Goal: Task Accomplishment & Management: Manage account settings

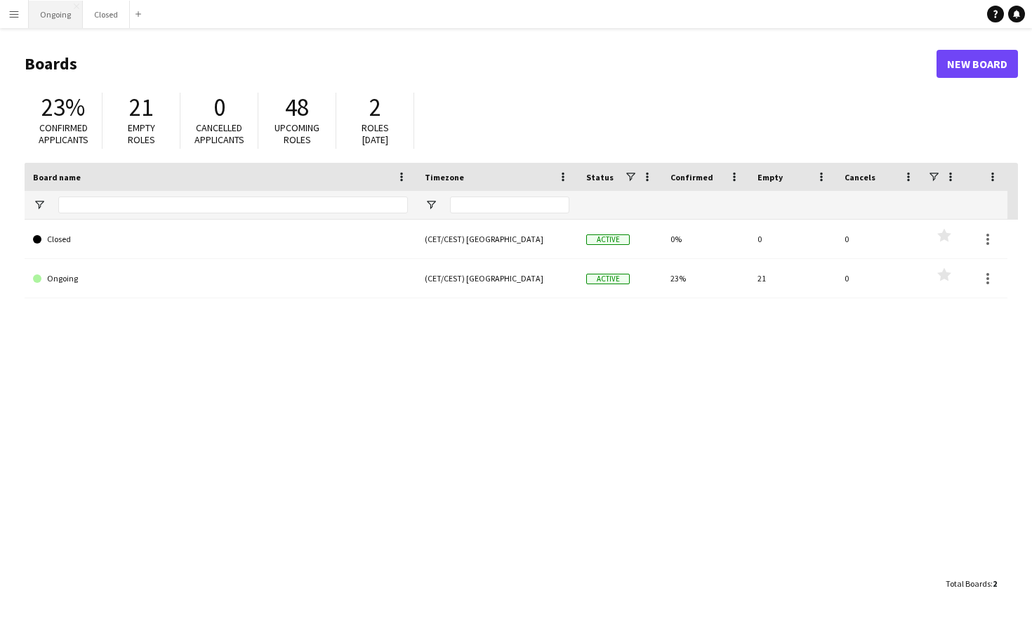
click at [67, 11] on button "Ongoing Close" at bounding box center [56, 14] width 54 height 27
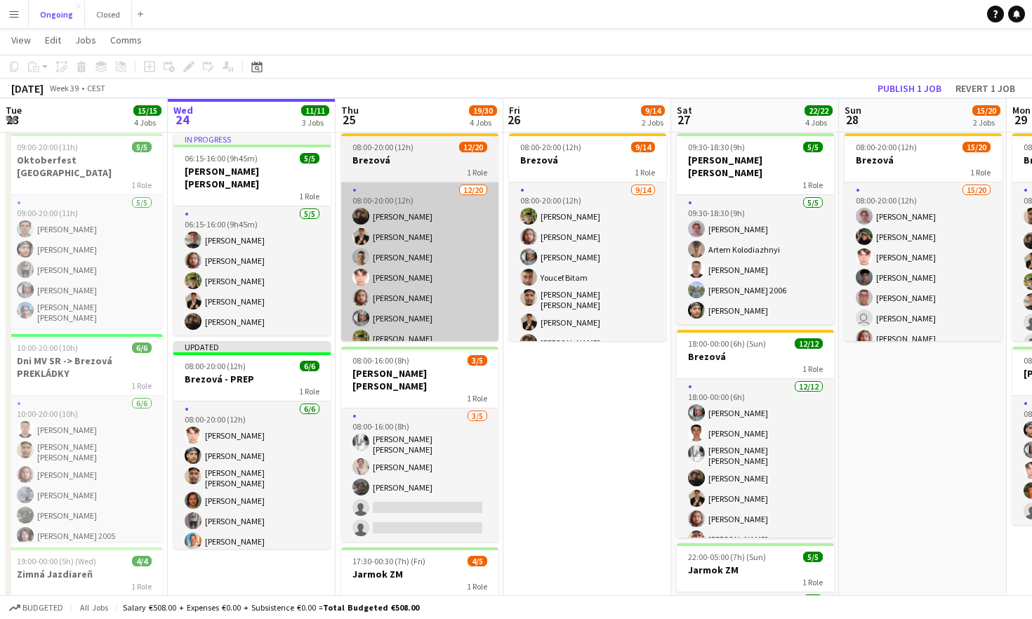
scroll to position [67, 0]
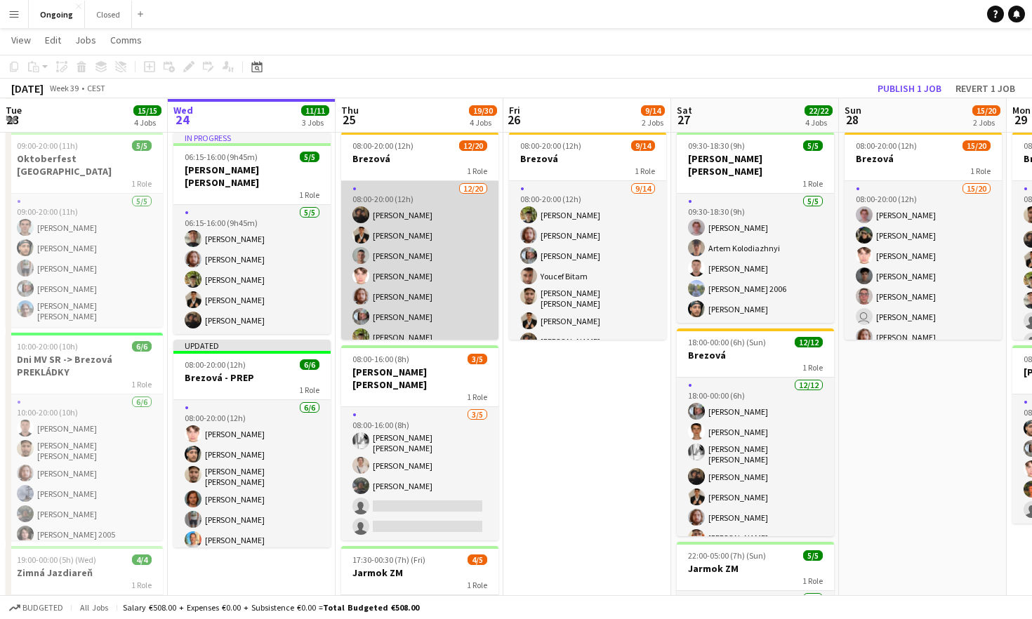
click at [463, 225] on app-card-role "[DATE] 08:00-20:00 (12h) [PERSON_NAME] [PERSON_NAME] [PERSON_NAME] [PERSON_NAME…" at bounding box center [419, 402] width 157 height 443
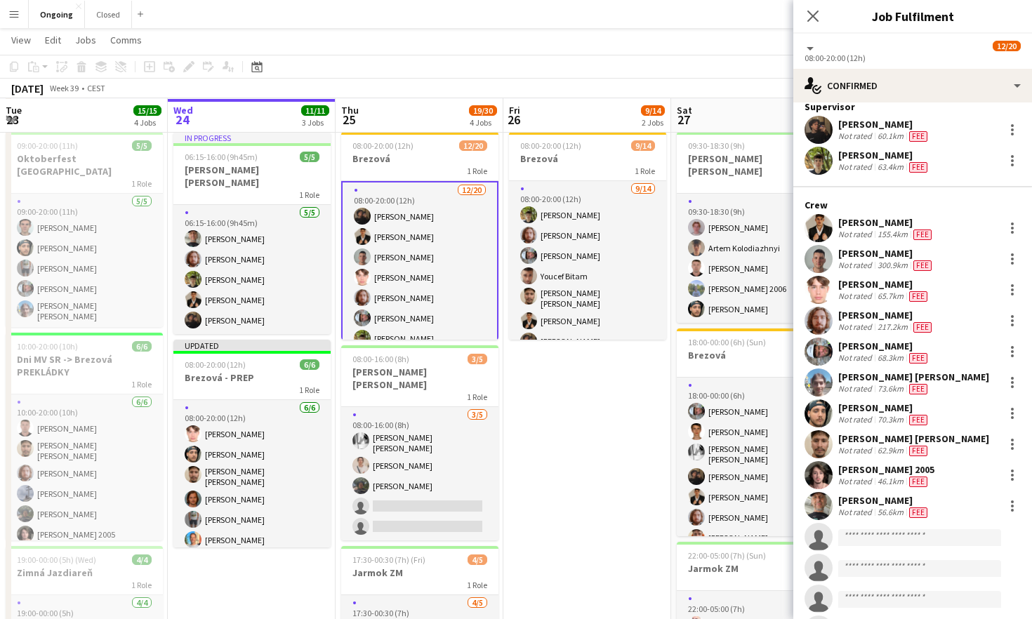
scroll to position [43, 0]
click at [644, 352] on div at bounding box center [1012, 351] width 17 height 17
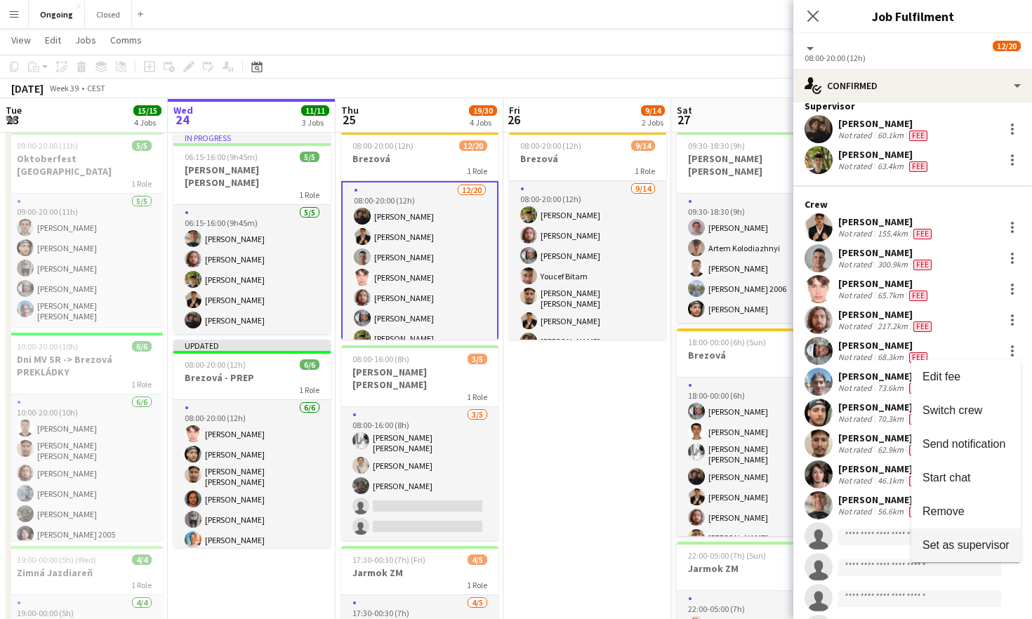
click at [644, 547] on span "Set as supervisor" at bounding box center [965, 545] width 87 height 12
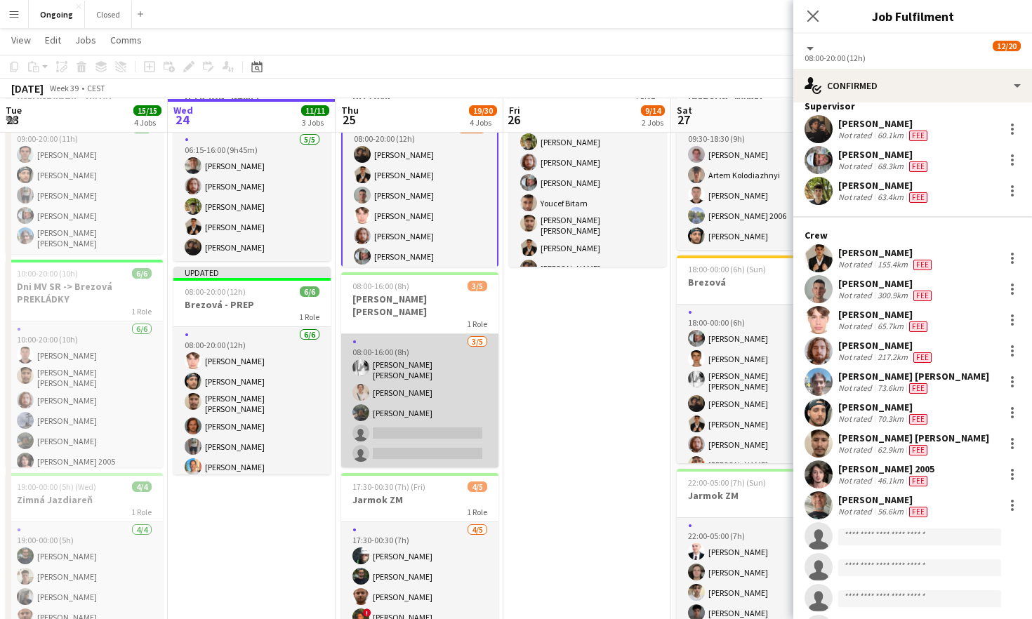
scroll to position [143, 0]
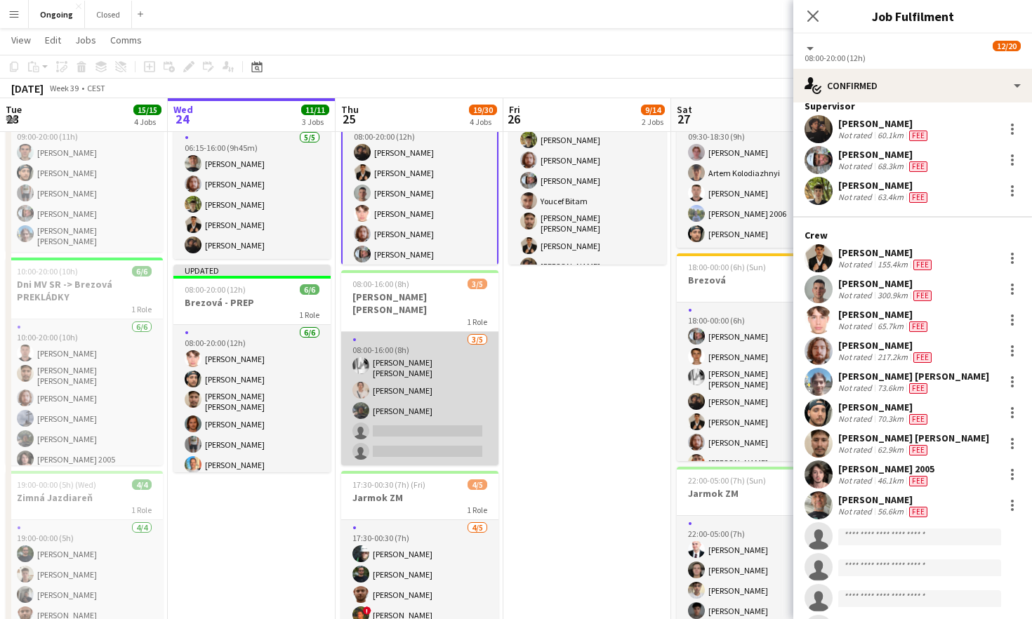
click at [463, 364] on app-card-role "[DATE] 08:00-16:00 (8h) [PERSON_NAME] [PERSON_NAME] Fiamin [PERSON_NAME] single…" at bounding box center [419, 398] width 157 height 133
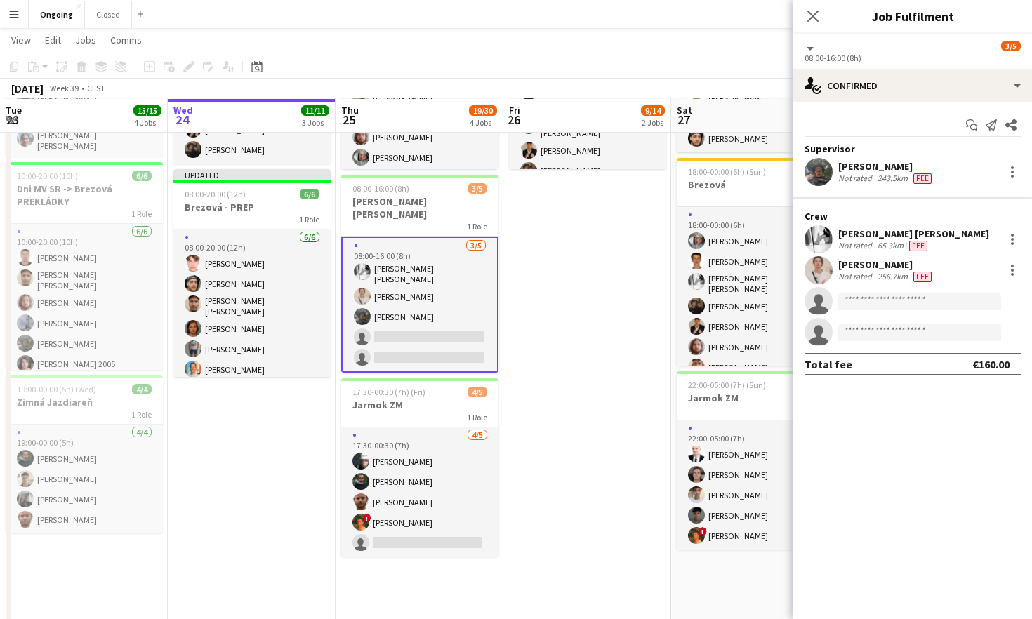
scroll to position [239, 0]
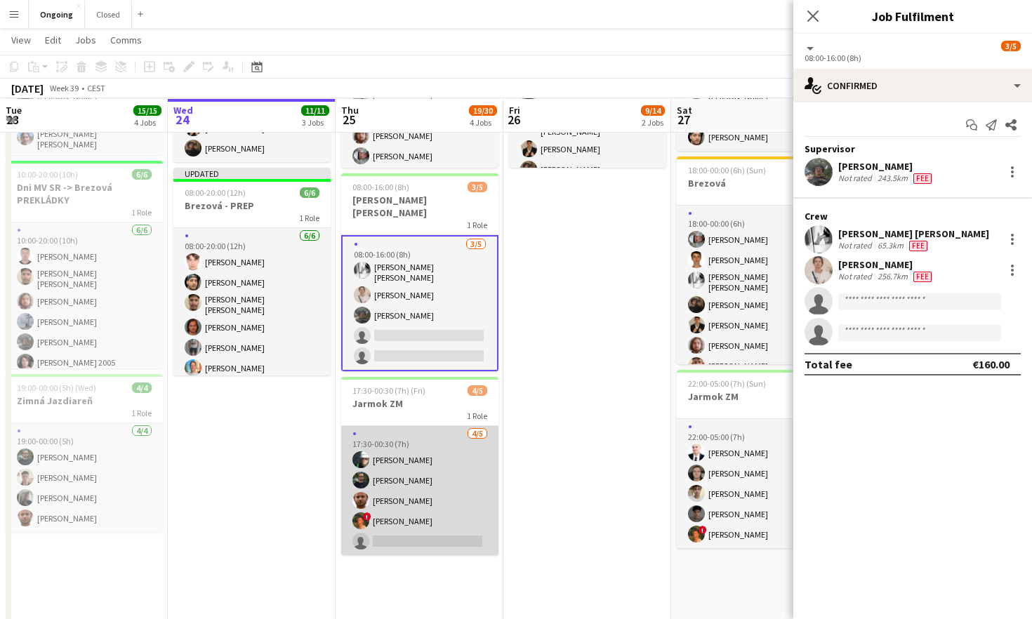
click at [464, 450] on app-card-role "[DATE] 17:30-00:30 (7h) [PERSON_NAME] [PERSON_NAME] [PERSON_NAME] ! [PERSON_NAM…" at bounding box center [419, 490] width 157 height 129
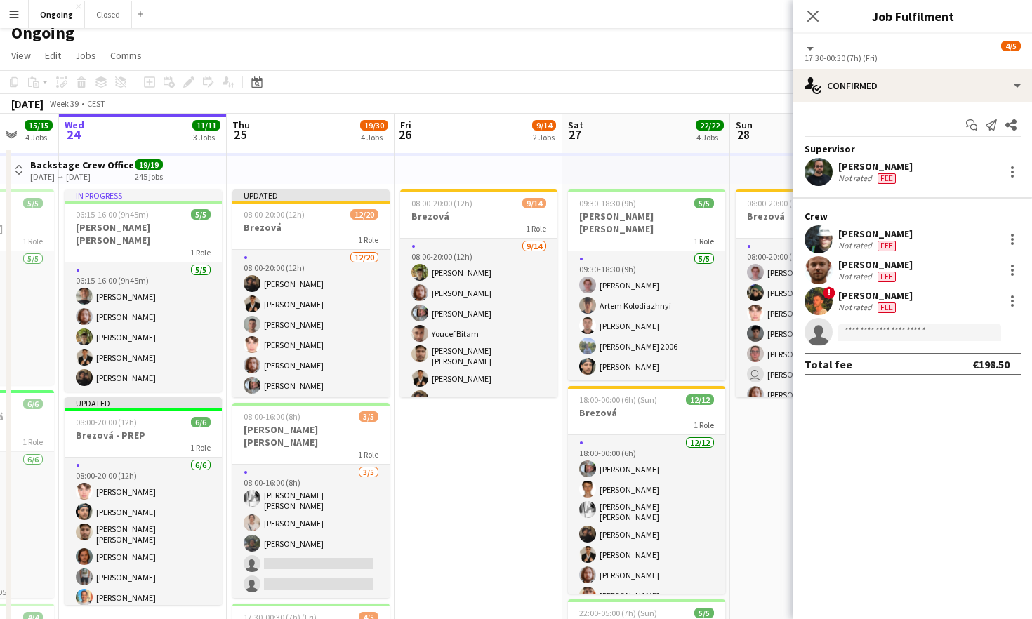
scroll to position [8, 0]
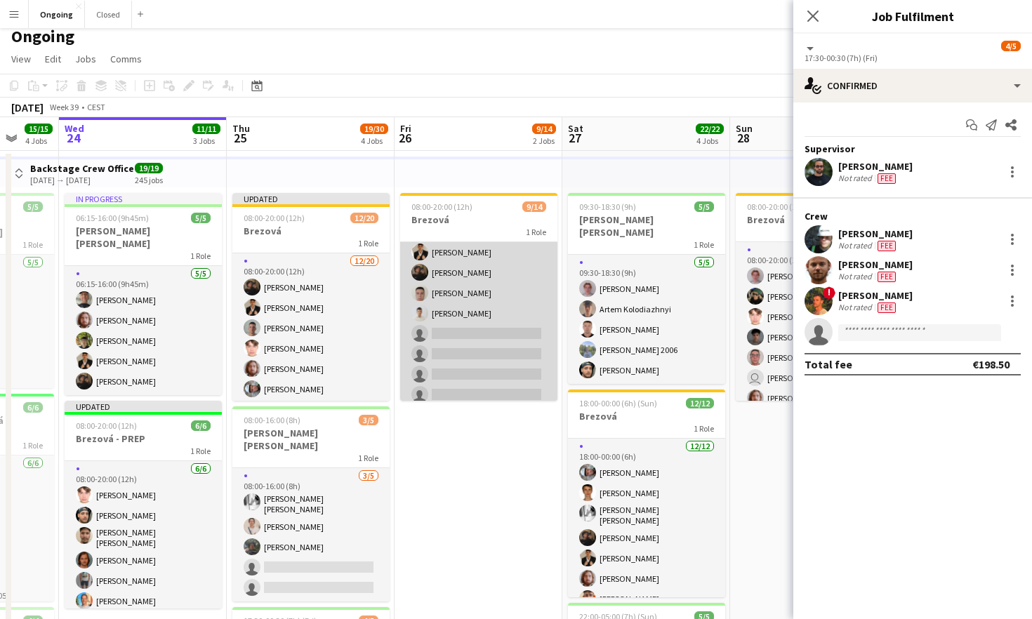
click at [500, 296] on app-card-role "[DATE] 08:00-20:00 (12h) [PERSON_NAME] [PERSON_NAME] [PERSON_NAME] Youcef Bitam…" at bounding box center [478, 270] width 157 height 317
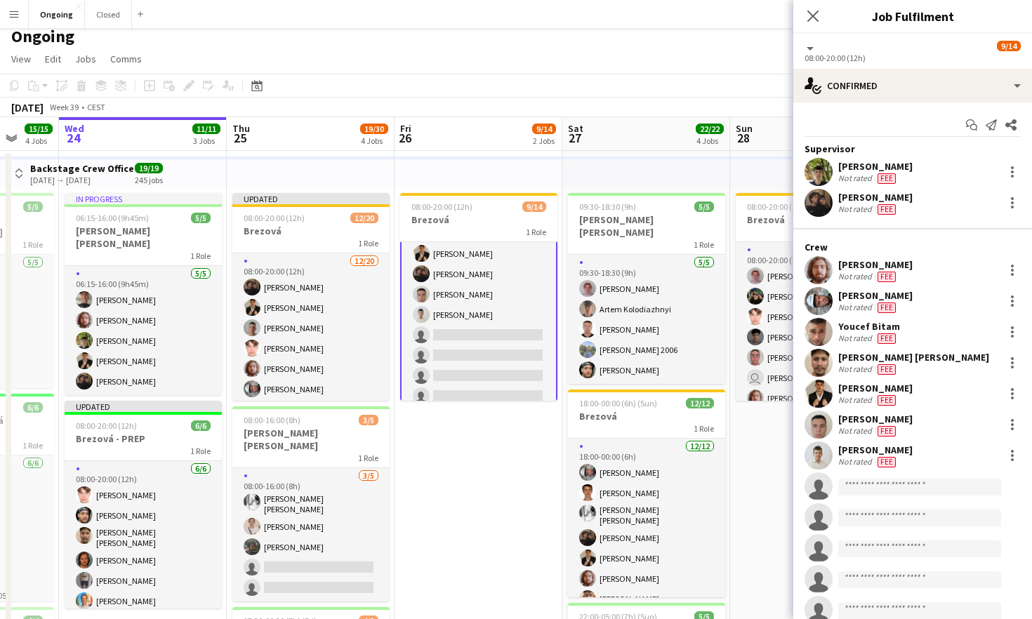
scroll to position [131, 0]
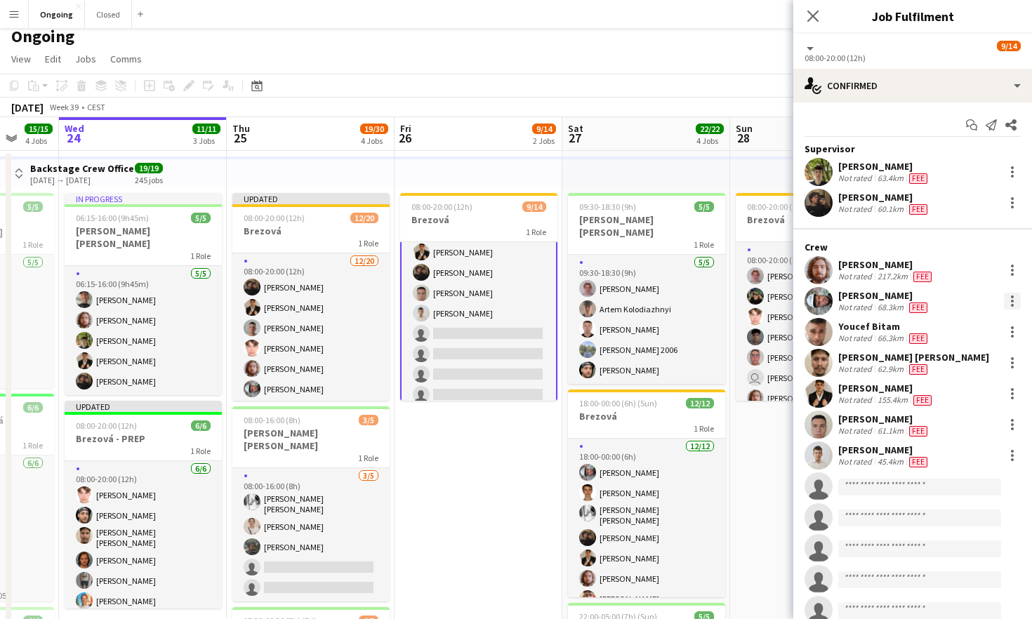
click at [644, 305] on div at bounding box center [1012, 301] width 17 height 17
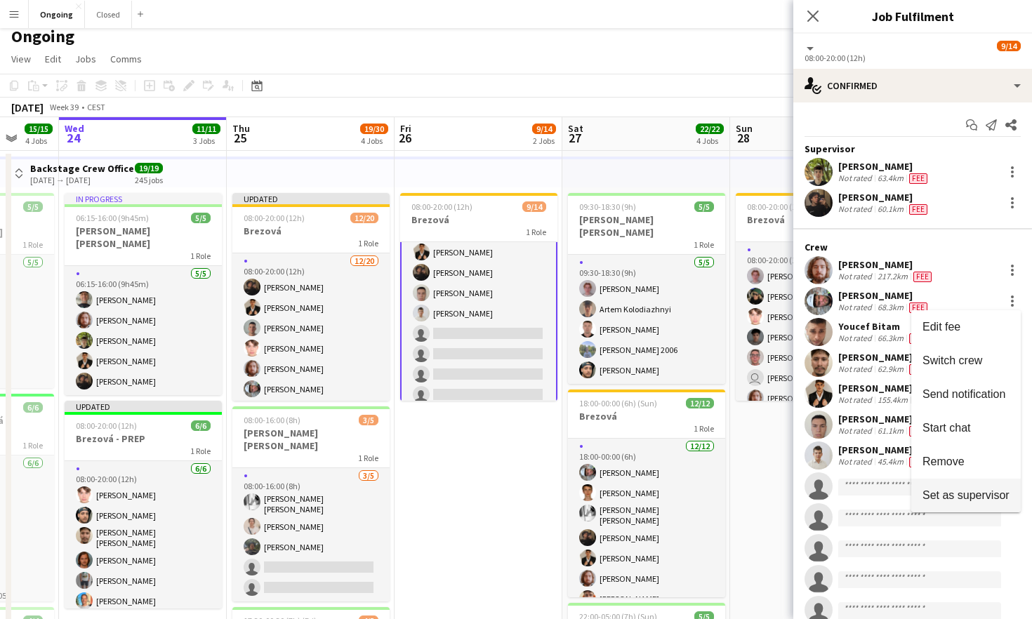
click at [644, 496] on span "Set as supervisor" at bounding box center [965, 495] width 87 height 12
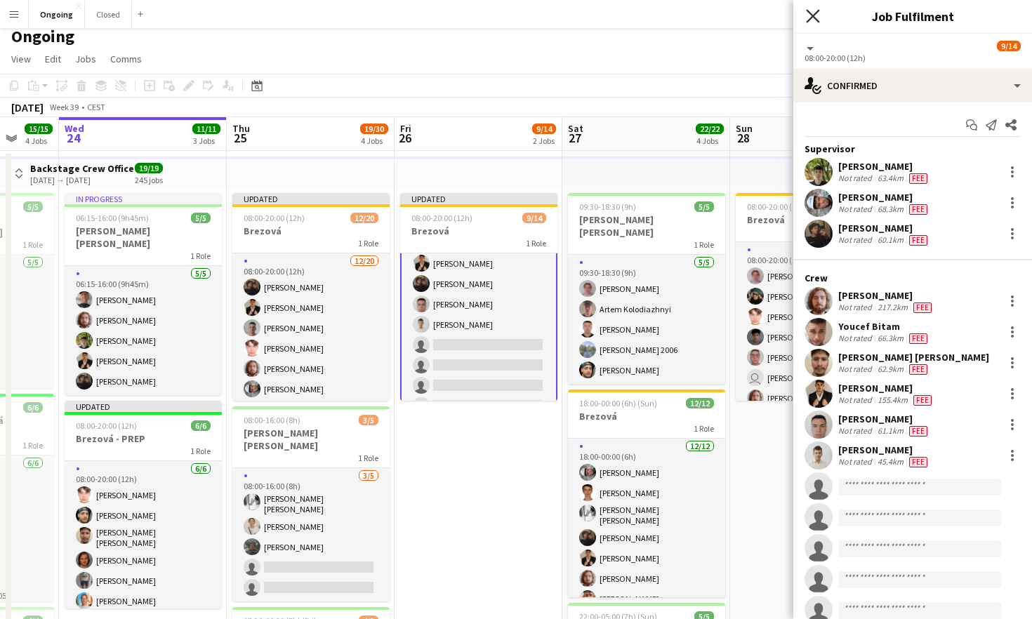
click at [644, 21] on icon "Close pop-in" at bounding box center [812, 15] width 13 height 13
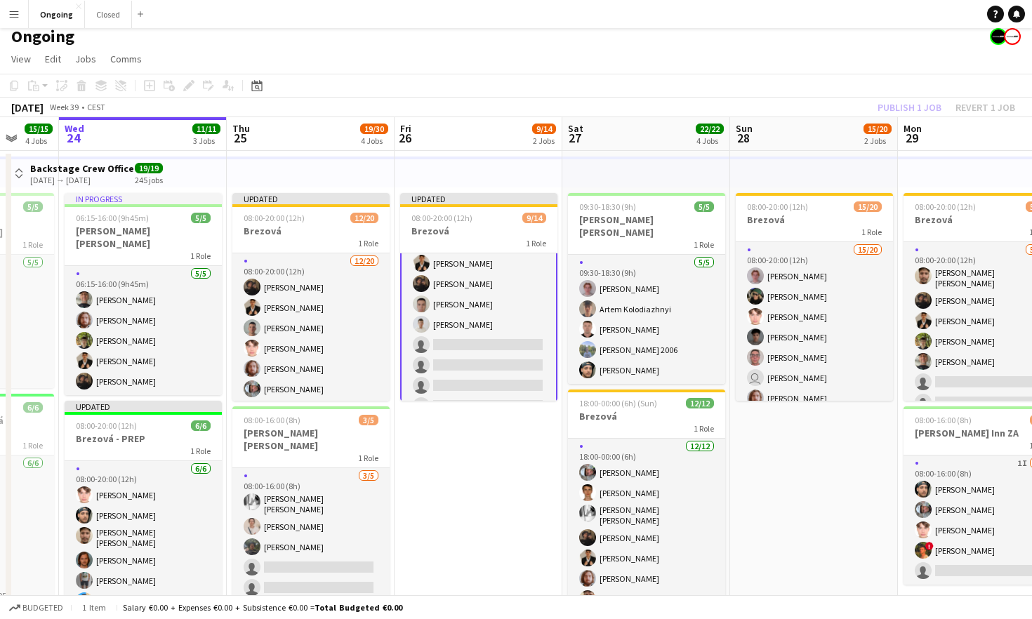
click at [644, 101] on div "Publish 1 job Revert 1 job" at bounding box center [946, 107] width 171 height 18
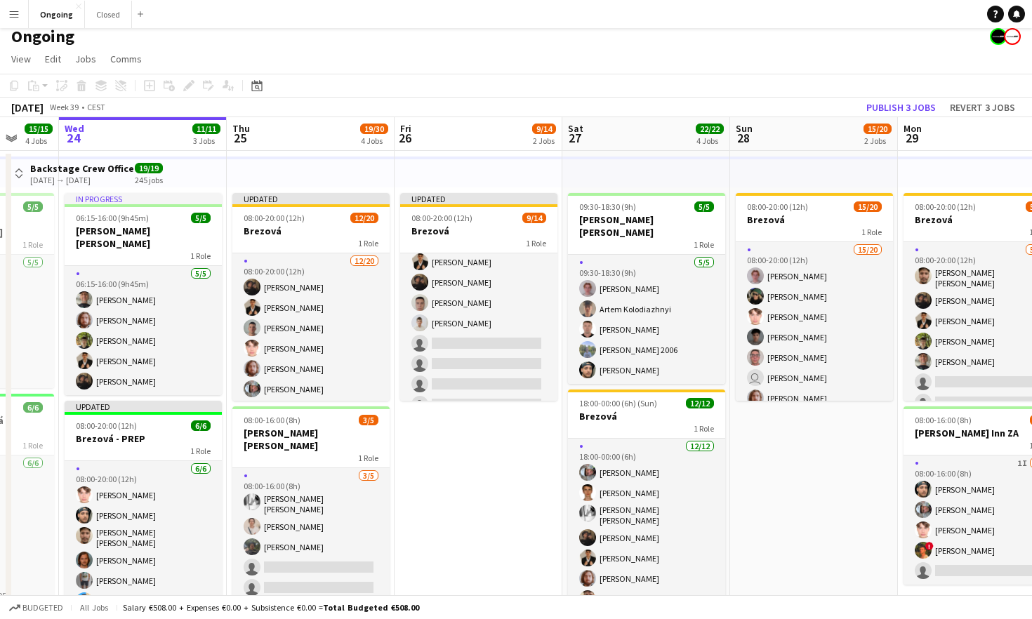
scroll to position [130, 0]
click at [644, 107] on button "Publish 3 jobs" at bounding box center [901, 107] width 81 height 18
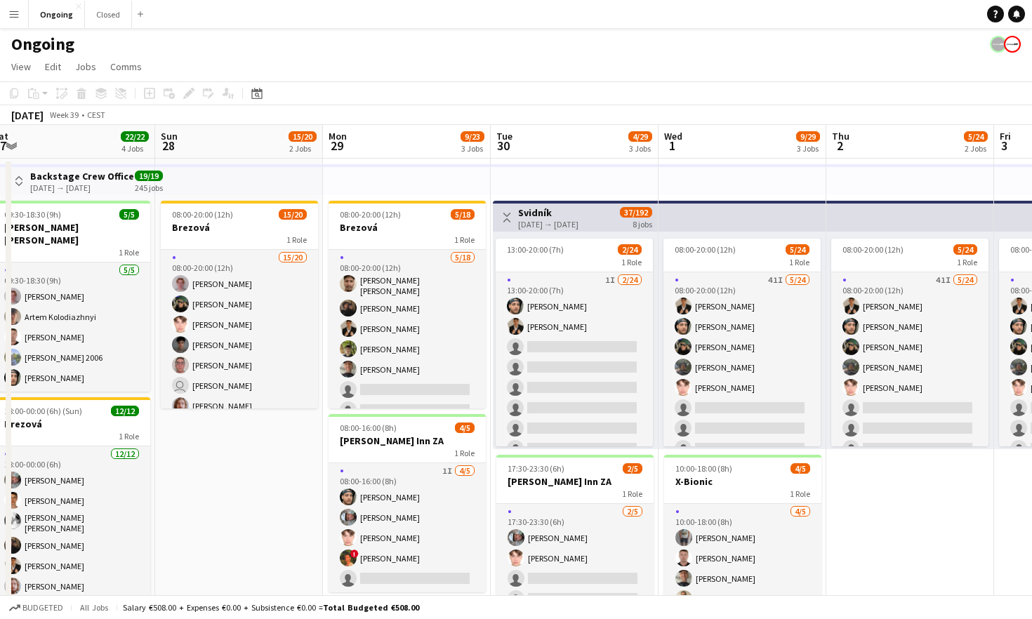
scroll to position [0, 371]
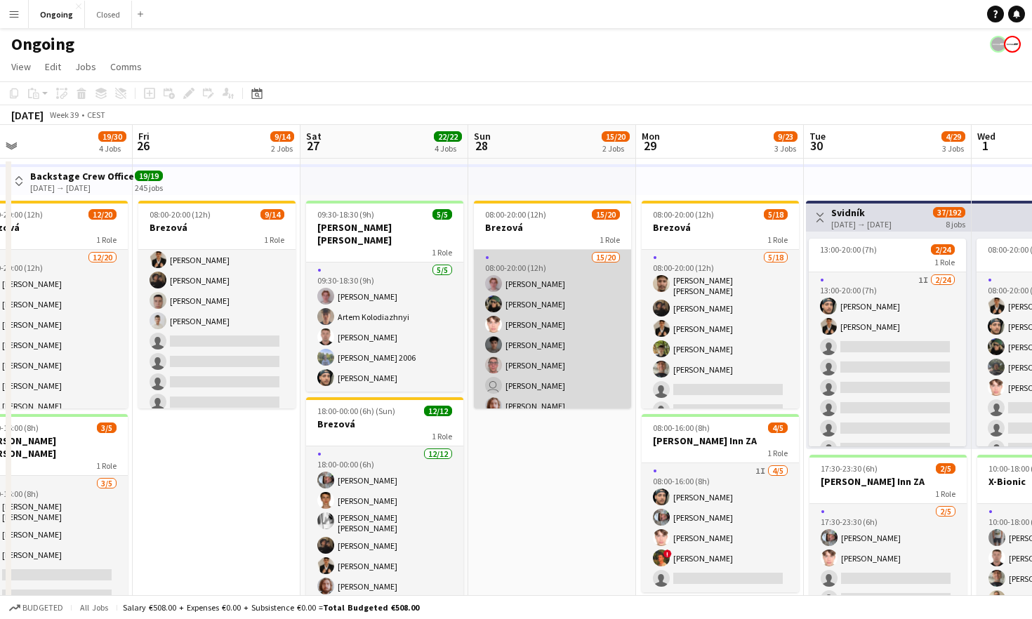
click at [594, 332] on app-card-role "15/20 08:00-20:00 (12h) [PERSON_NAME] [PERSON_NAME] [PERSON_NAME] [PERSON_NAME]…" at bounding box center [552, 469] width 157 height 439
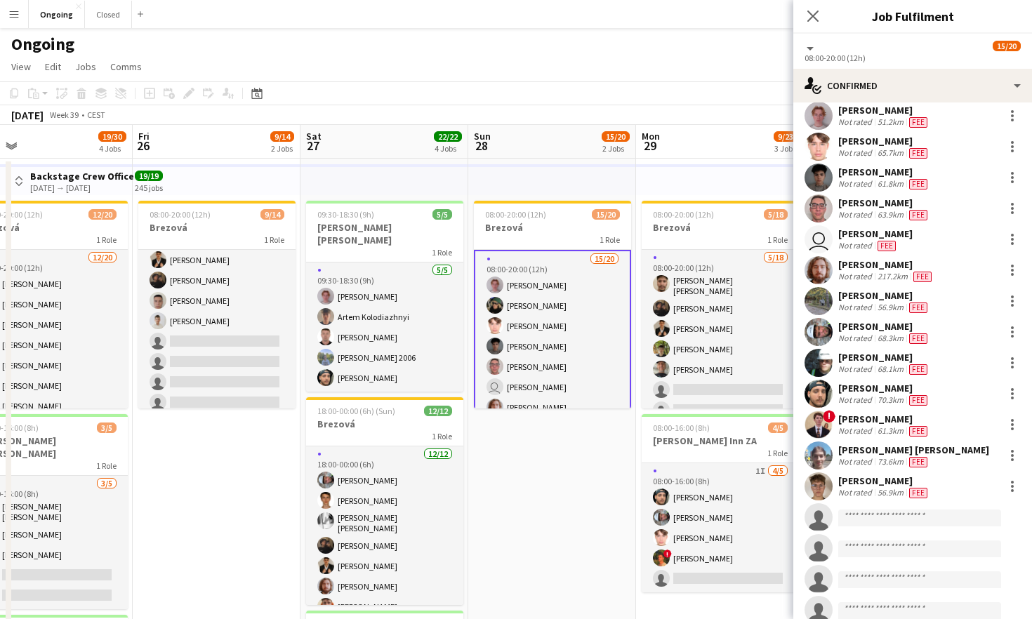
scroll to position [157, 0]
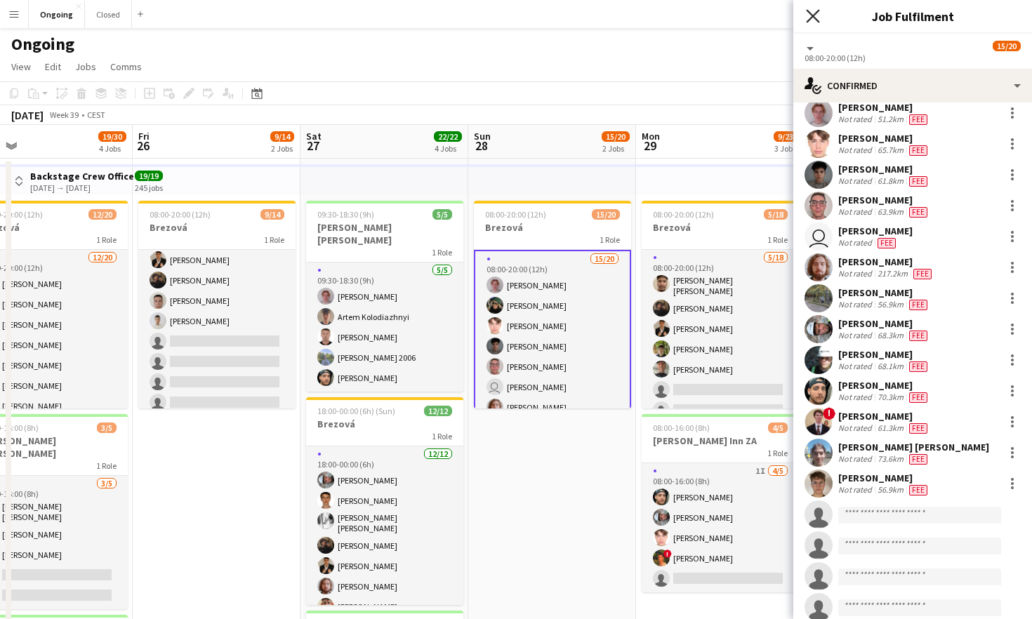
click at [644, 18] on icon at bounding box center [812, 15] width 13 height 13
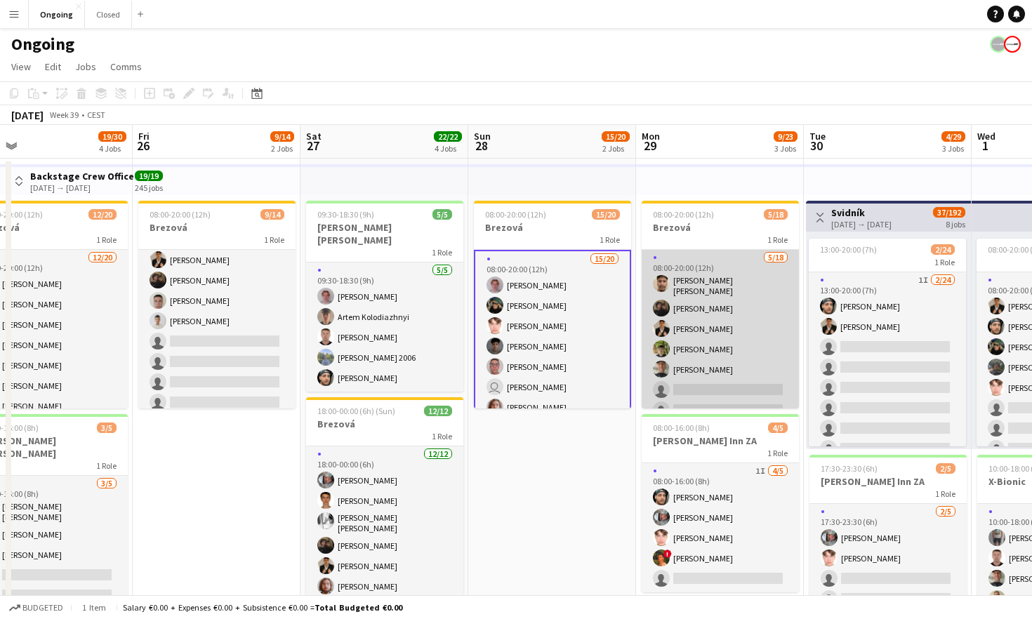
click at [644, 324] on app-card-role "[DATE] 08:00-20:00 (12h) [PERSON_NAME] [PERSON_NAME] [PERSON_NAME] [PERSON_NAME…" at bounding box center [720, 449] width 157 height 398
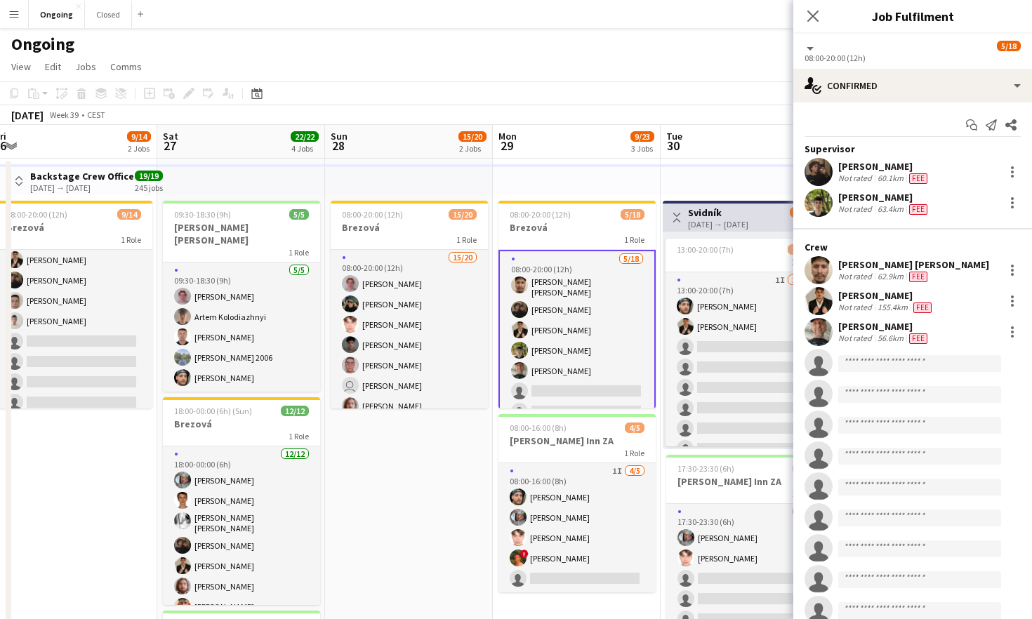
scroll to position [0, 531]
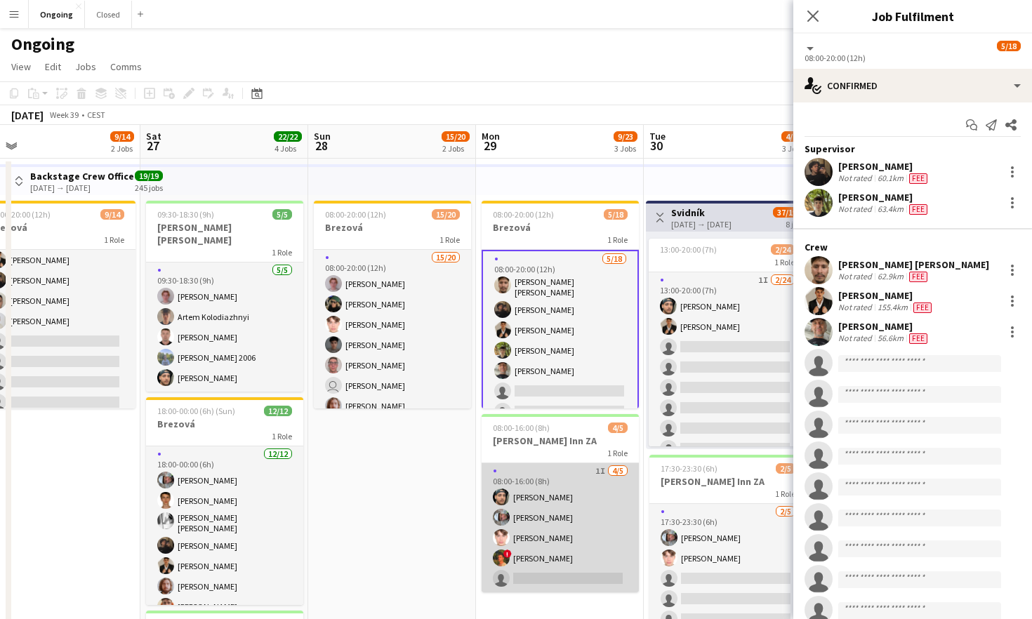
click at [567, 524] on app-card-role "1I [DATE] 08:00-16:00 (8h) [PERSON_NAME] Heorhii Dubovyi ! [PERSON_NAME] single…" at bounding box center [560, 527] width 157 height 129
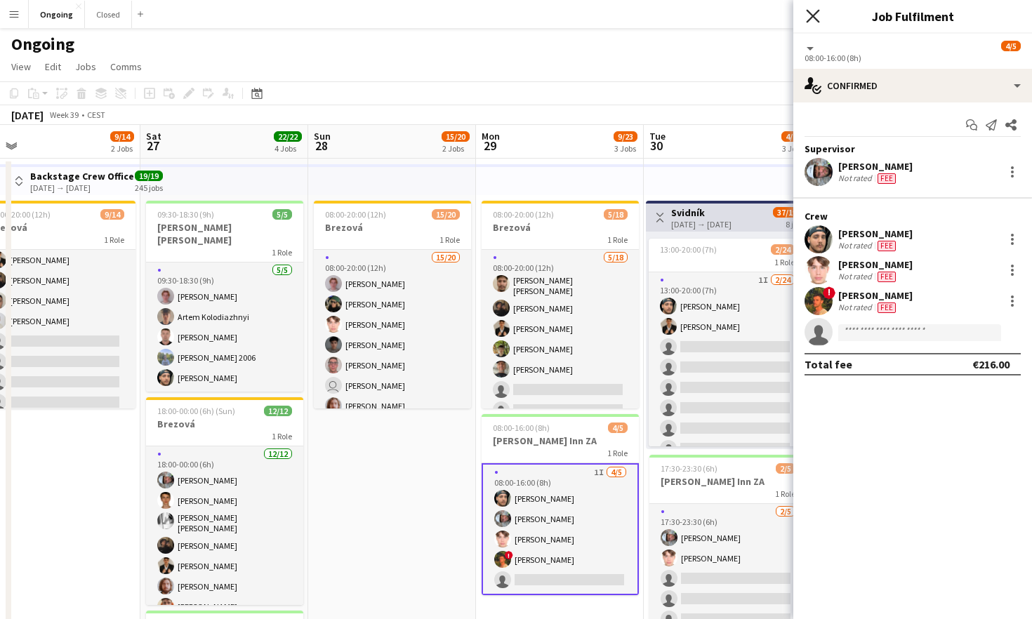
click at [644, 19] on icon at bounding box center [812, 15] width 13 height 13
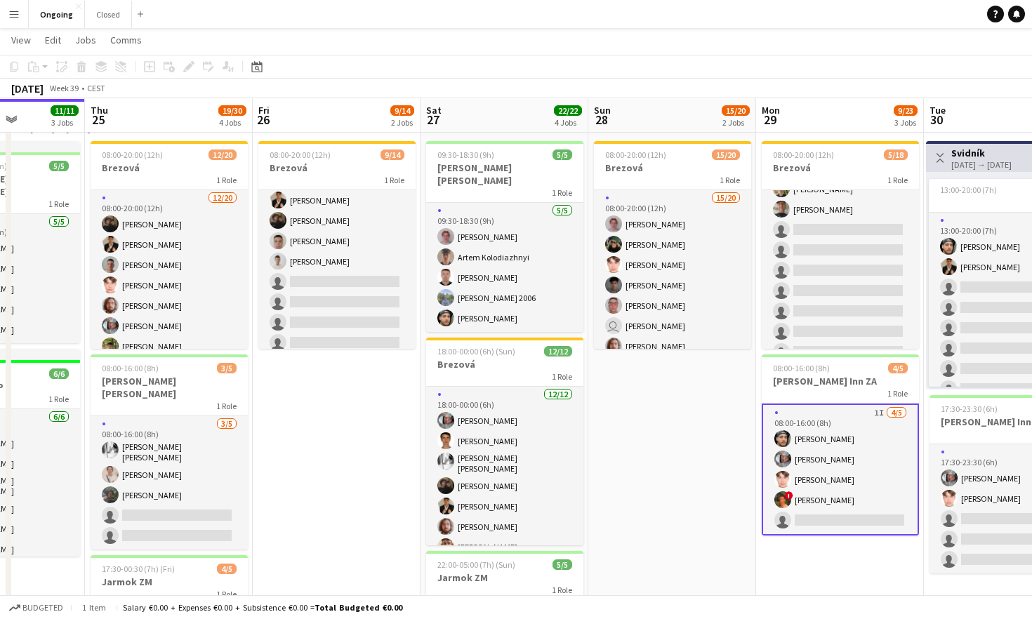
scroll to position [0, 449]
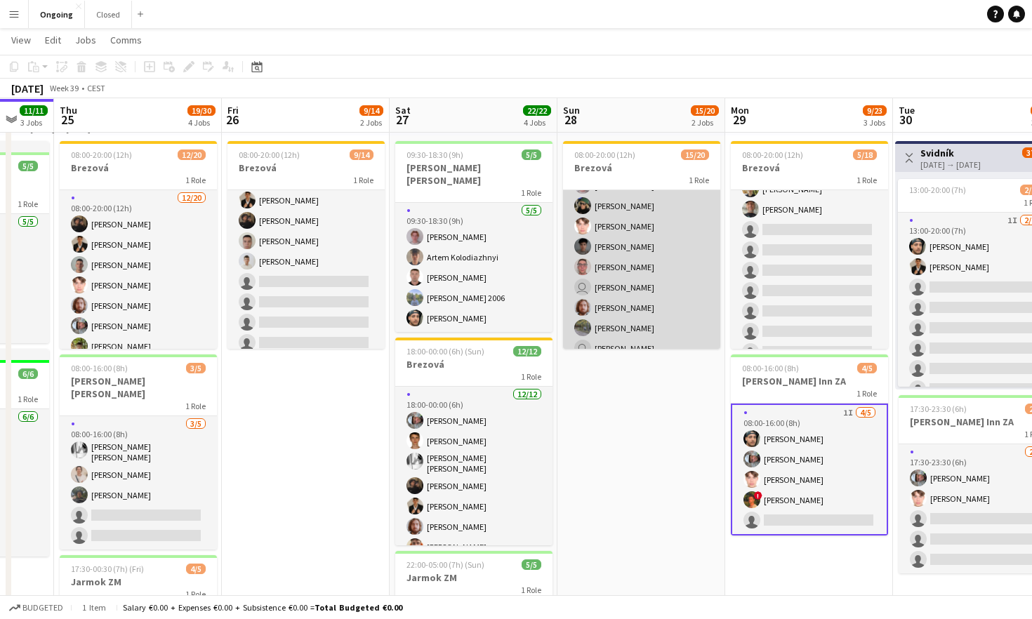
click at [644, 263] on app-card-role "15/20 08:00-20:00 (12h) [PERSON_NAME] [PERSON_NAME] [PERSON_NAME] [PERSON_NAME]…" at bounding box center [641, 371] width 157 height 439
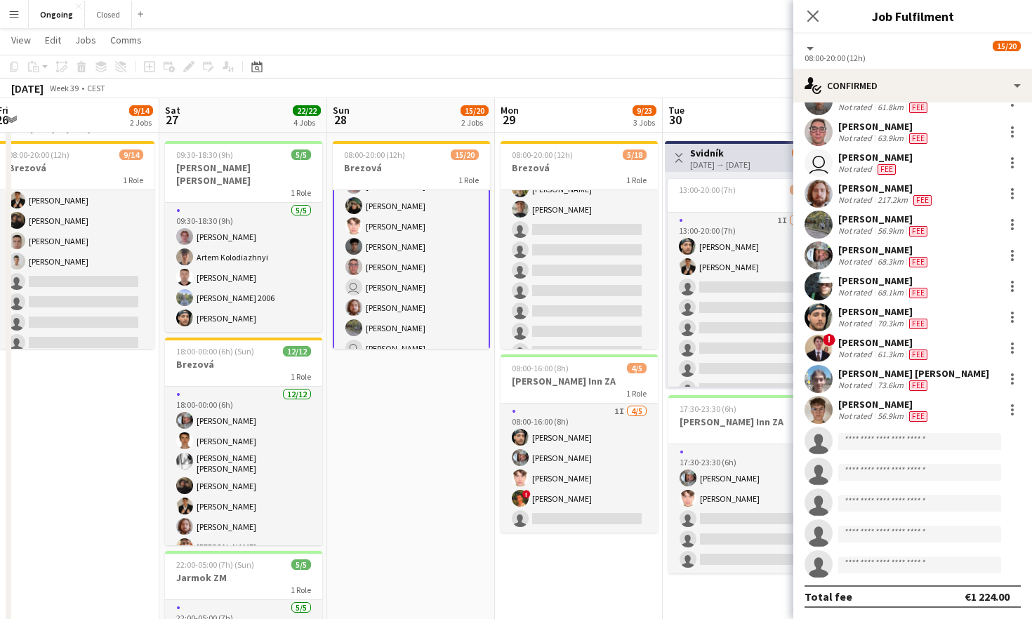
scroll to position [0, 673]
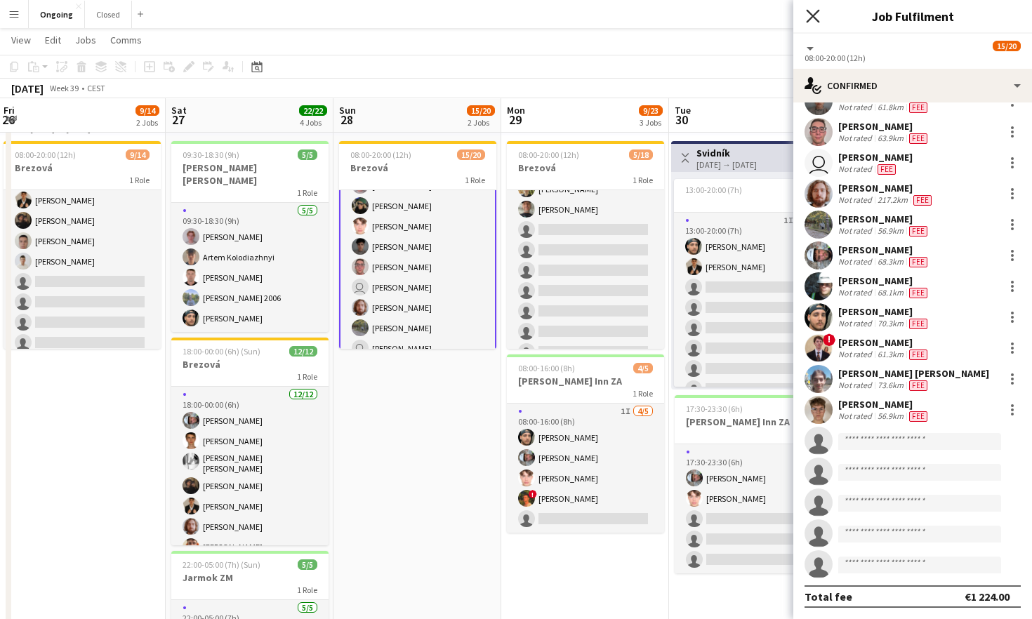
click at [644, 13] on icon "Close pop-in" at bounding box center [812, 15] width 13 height 13
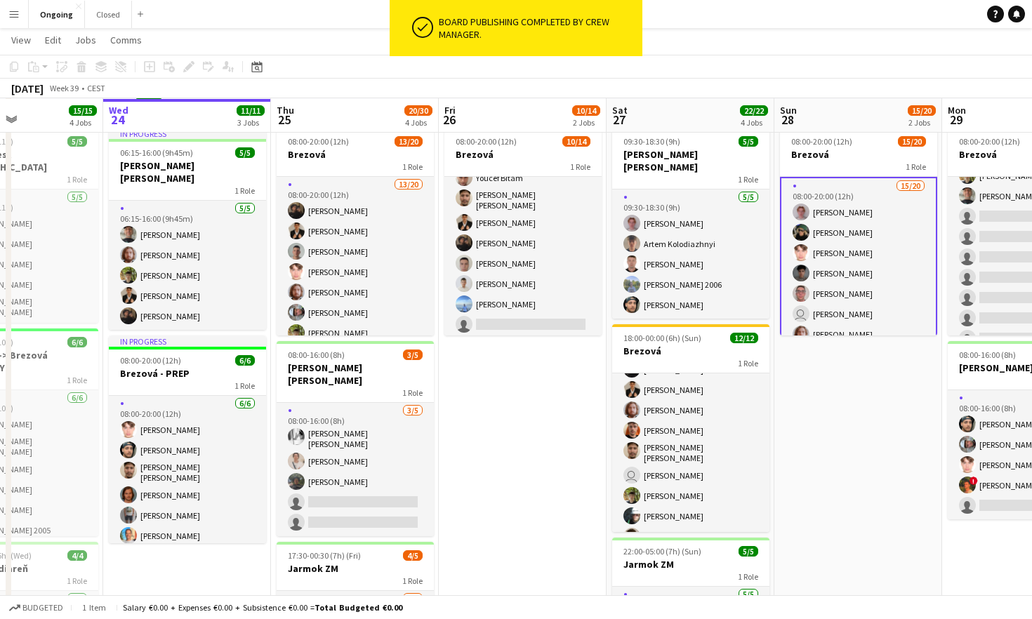
scroll to position [72, 0]
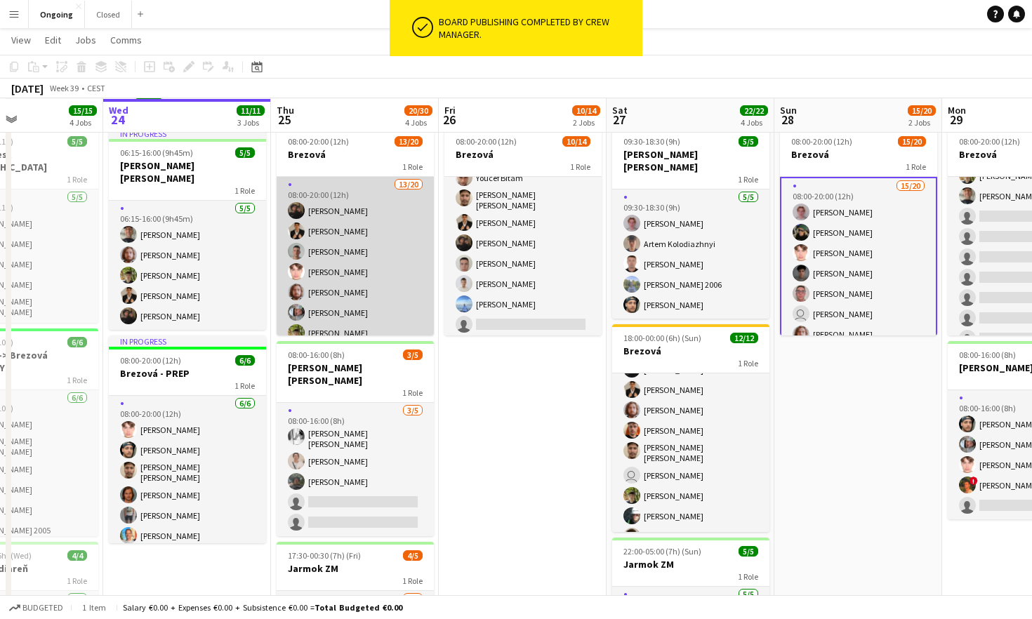
click at [392, 270] on app-card-role "13/20 08:00-20:00 (12h) [PERSON_NAME] [PERSON_NAME] [PERSON_NAME] [PERSON_NAME]…" at bounding box center [355, 398] width 157 height 443
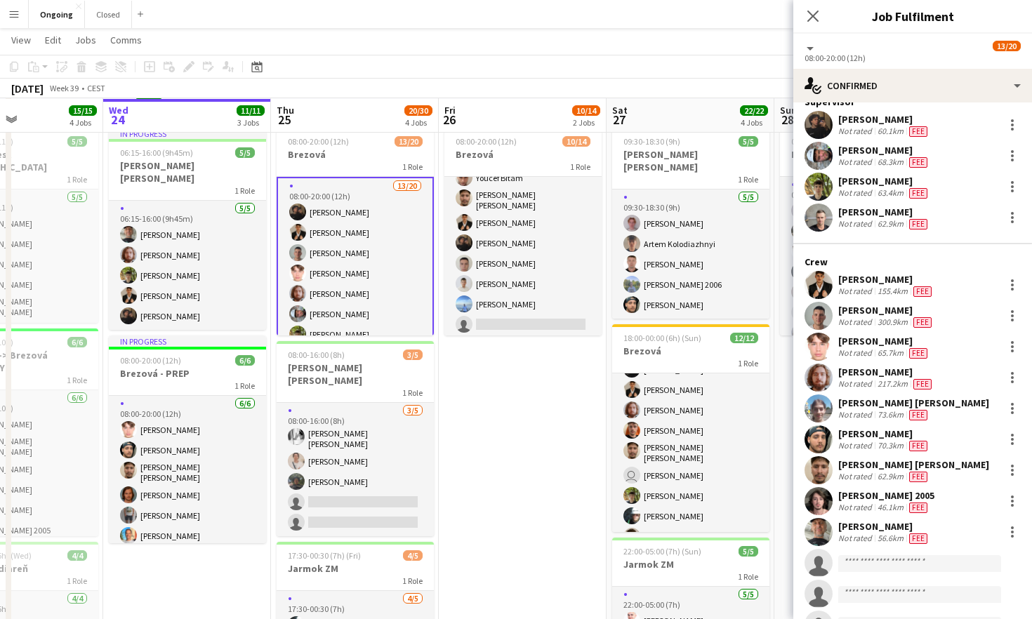
scroll to position [48, 0]
click at [644, 20] on icon "Close pop-in" at bounding box center [812, 15] width 13 height 13
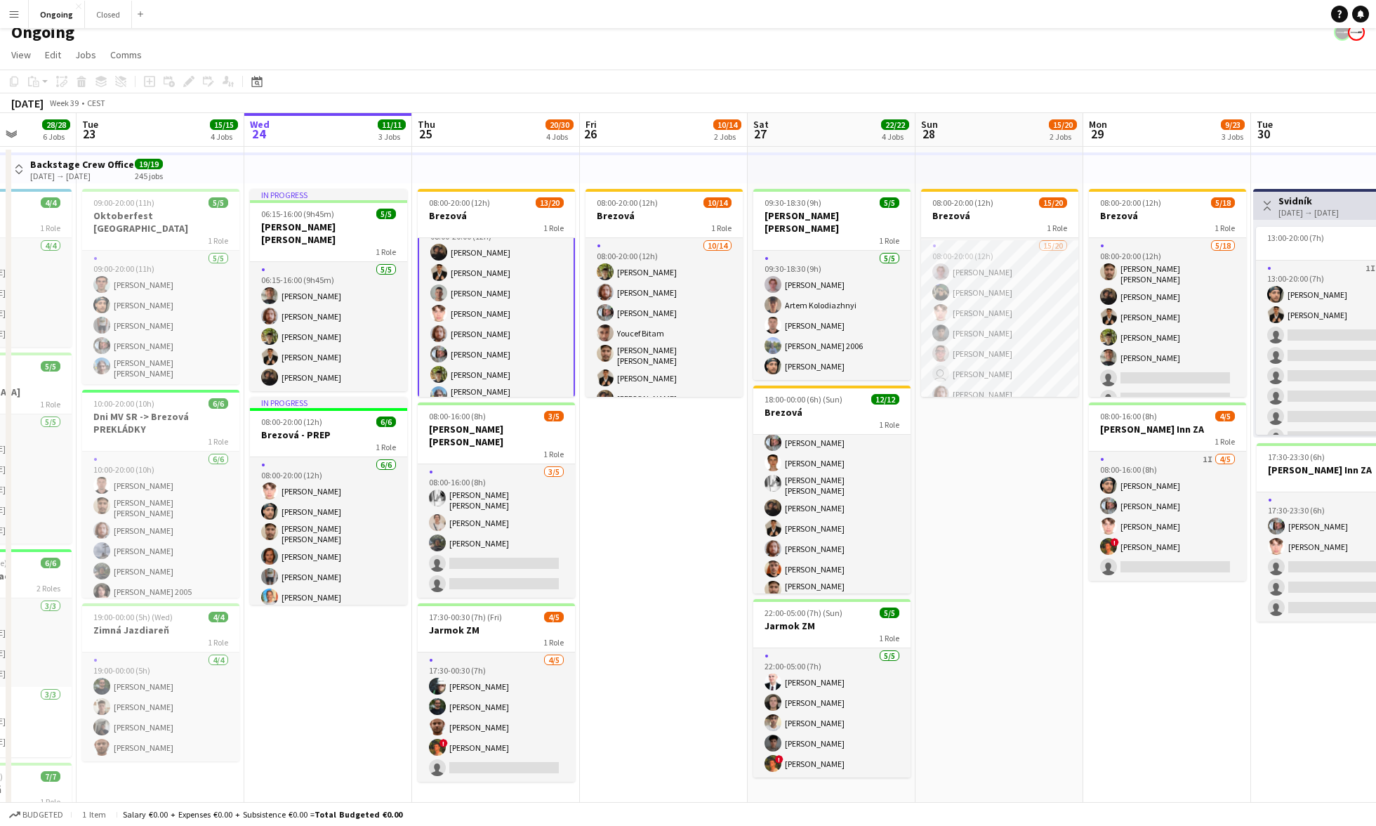
scroll to position [0, 0]
click at [527, 337] on app-card-role "13/20 08:00-20:00 (12h) [PERSON_NAME] [PERSON_NAME] [PERSON_NAME] [PERSON_NAME]…" at bounding box center [496, 461] width 157 height 446
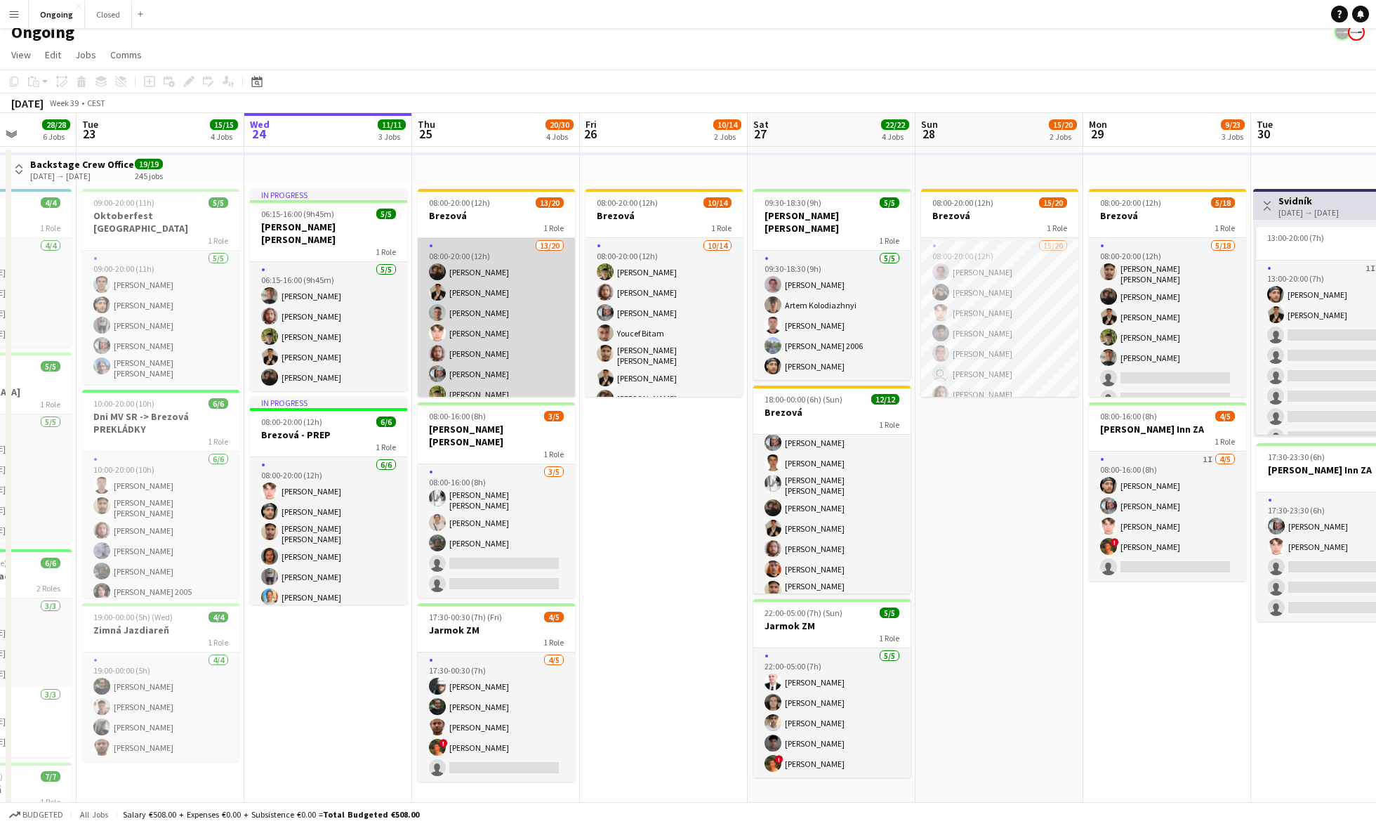
click at [527, 337] on app-card-role "13/20 08:00-20:00 (12h) [PERSON_NAME] [PERSON_NAME] [PERSON_NAME] [PERSON_NAME]…" at bounding box center [496, 459] width 157 height 443
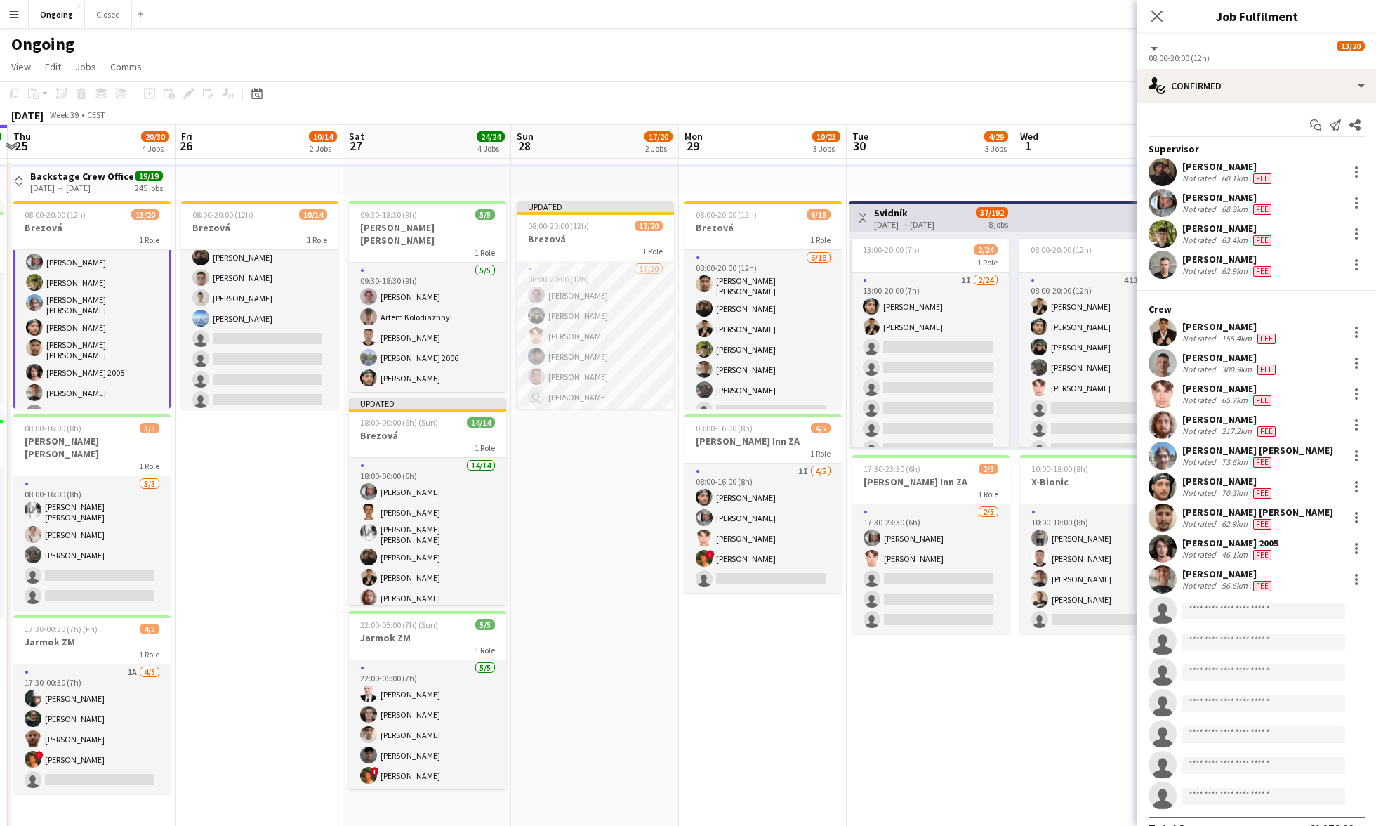
scroll to position [0, 470]
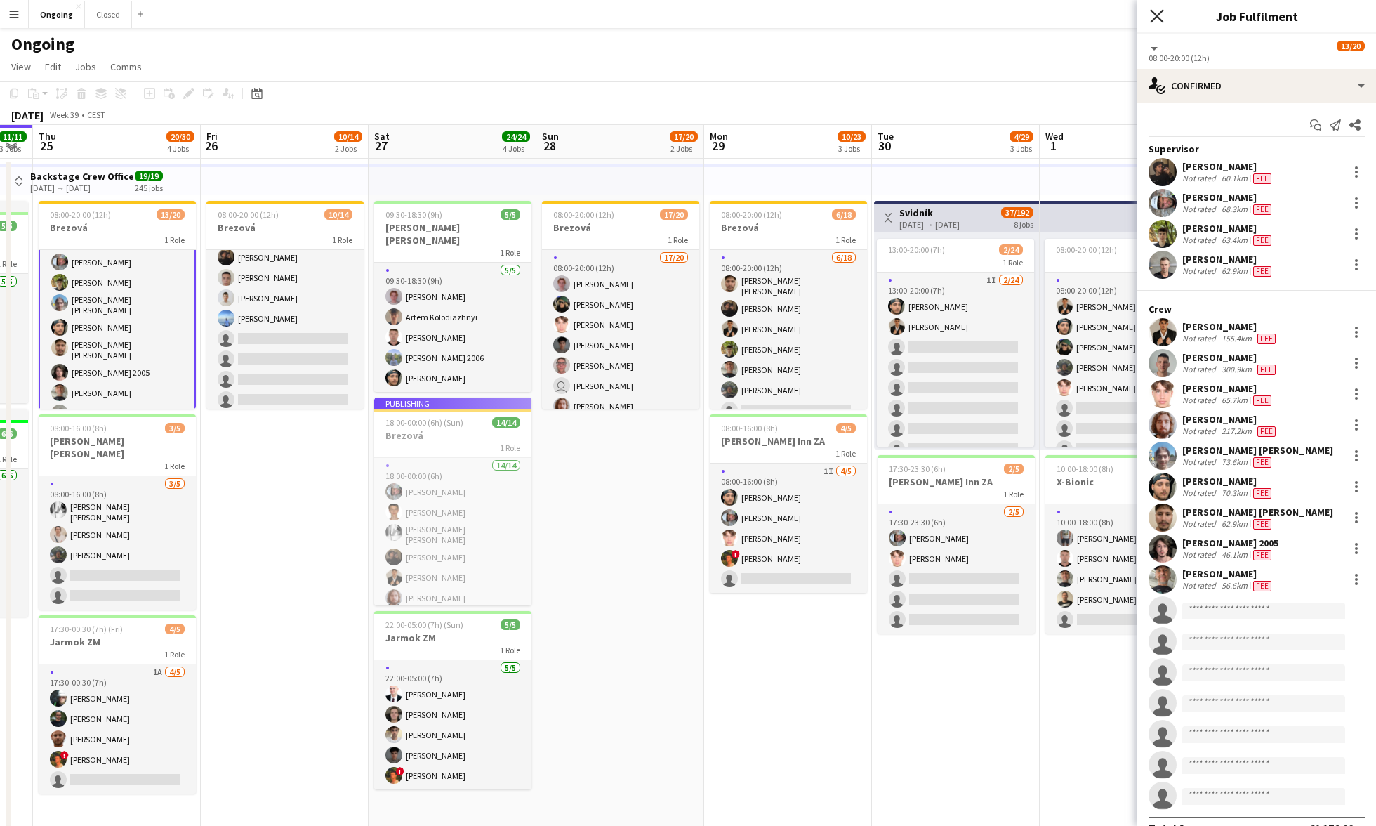
click at [644, 20] on icon "Close pop-in" at bounding box center [1156, 15] width 13 height 13
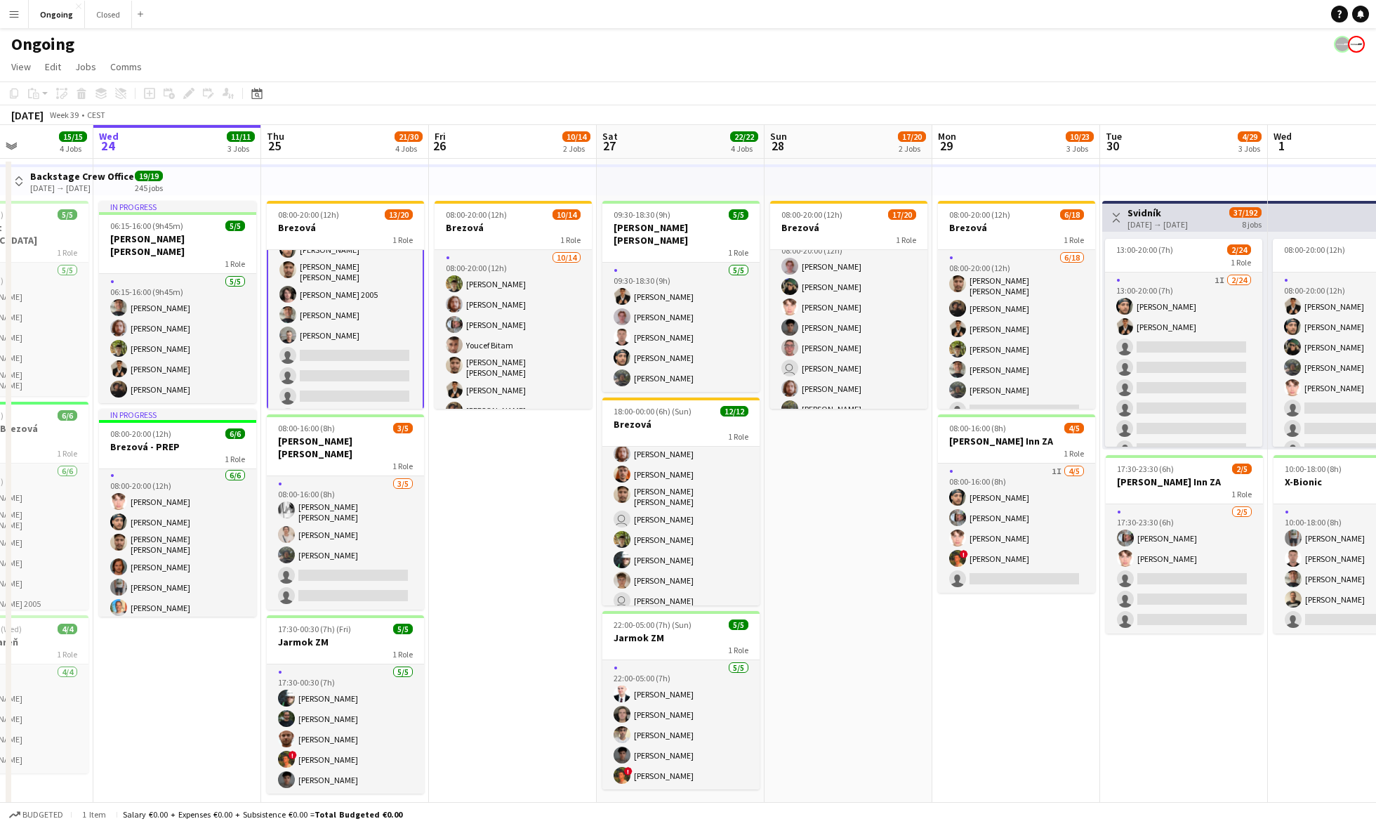
scroll to position [278, 0]
click at [22, 13] on button "Menu" at bounding box center [14, 14] width 28 height 28
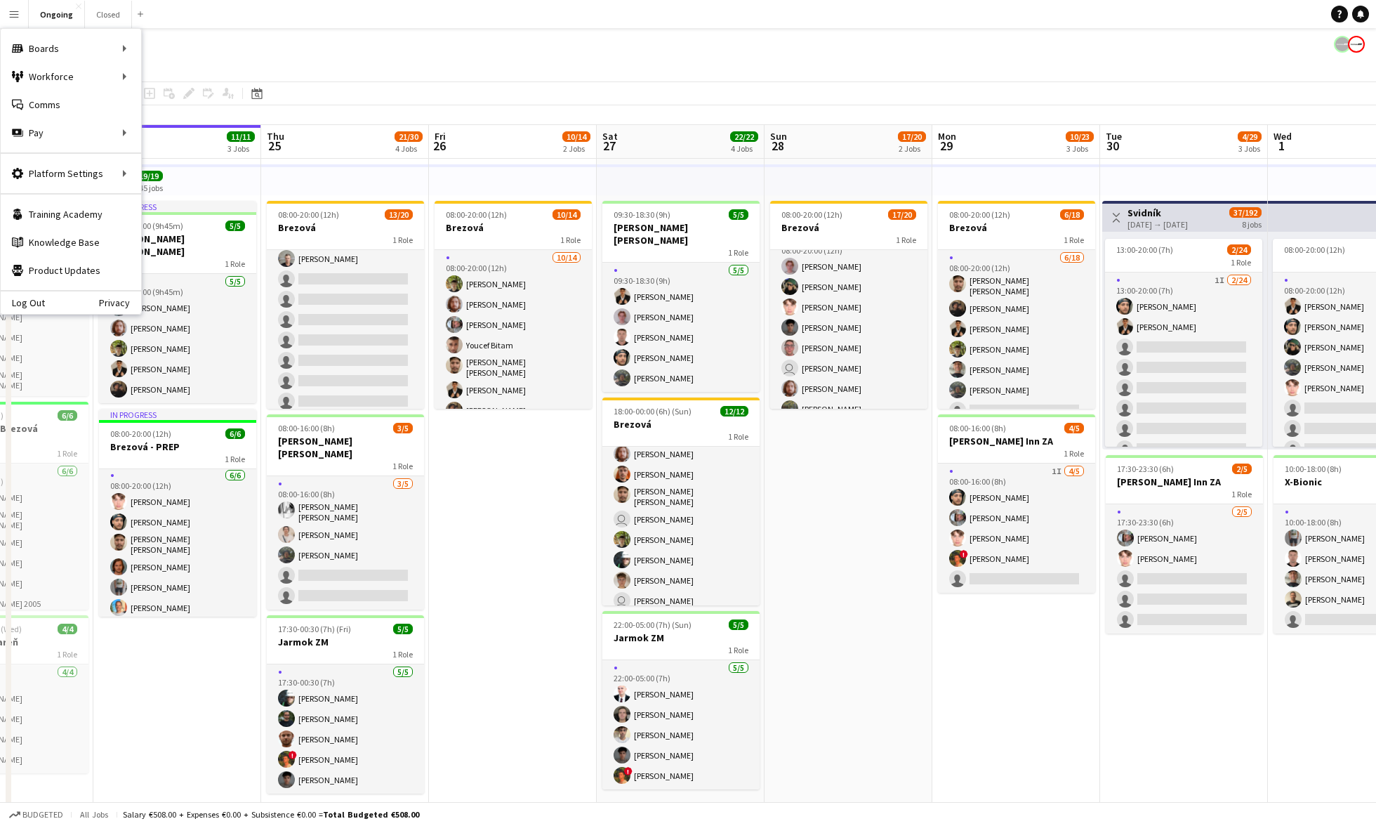
scroll to position [275, 0]
click at [156, 73] on link "My Workforce" at bounding box center [212, 76] width 140 height 28
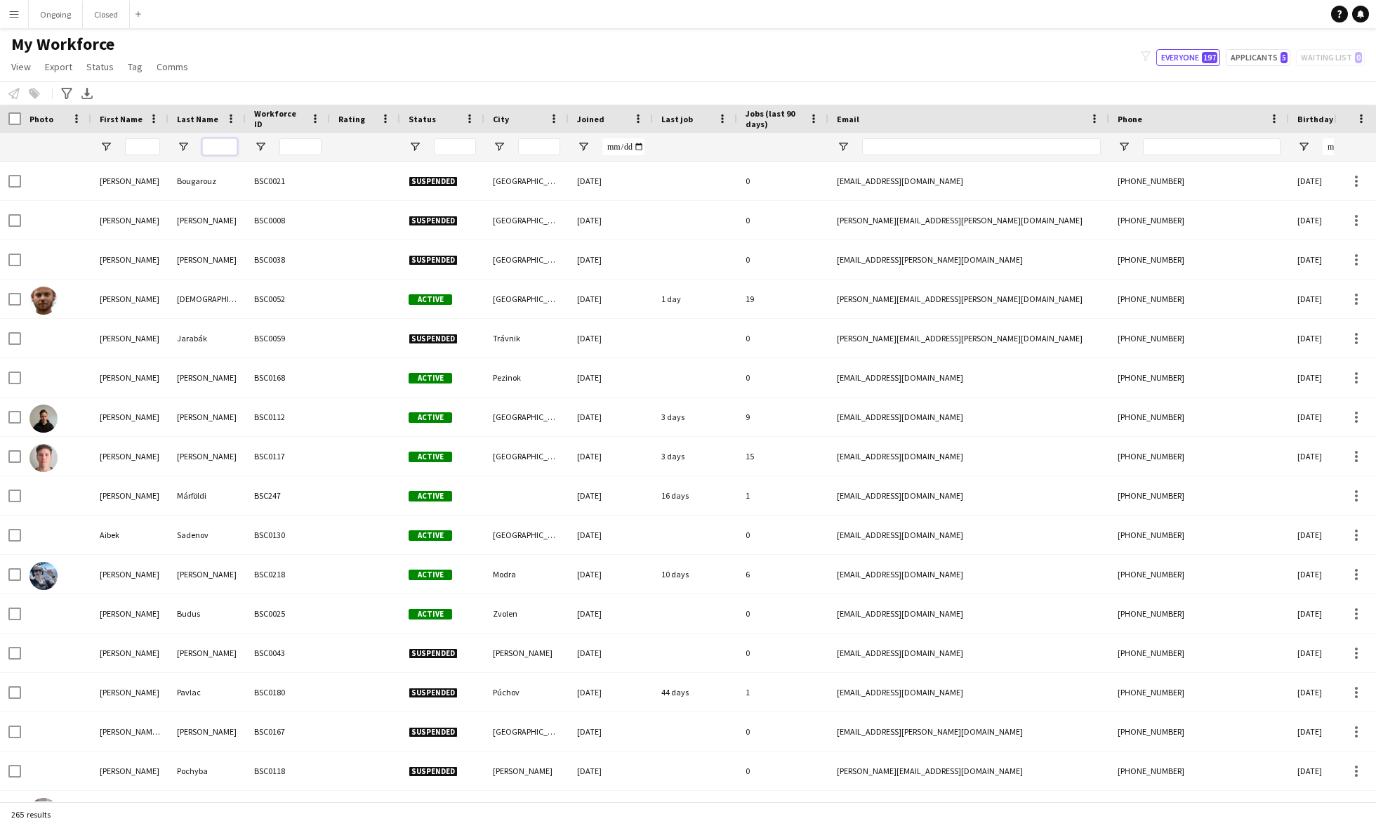
click at [220, 149] on input "Last Name Filter Input" at bounding box center [219, 146] width 35 height 17
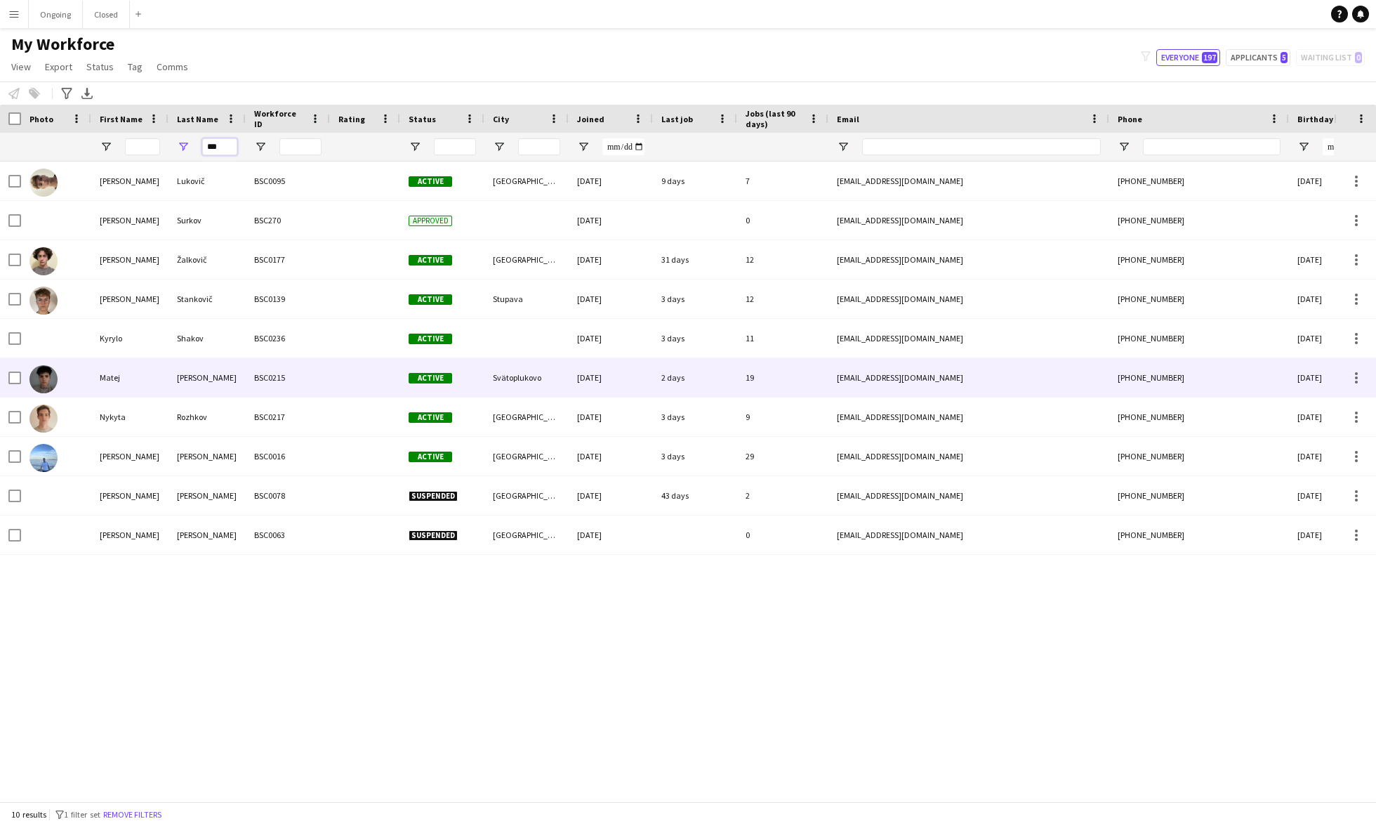
type input "***"
click at [246, 380] on div "BSC0215" at bounding box center [288, 377] width 84 height 39
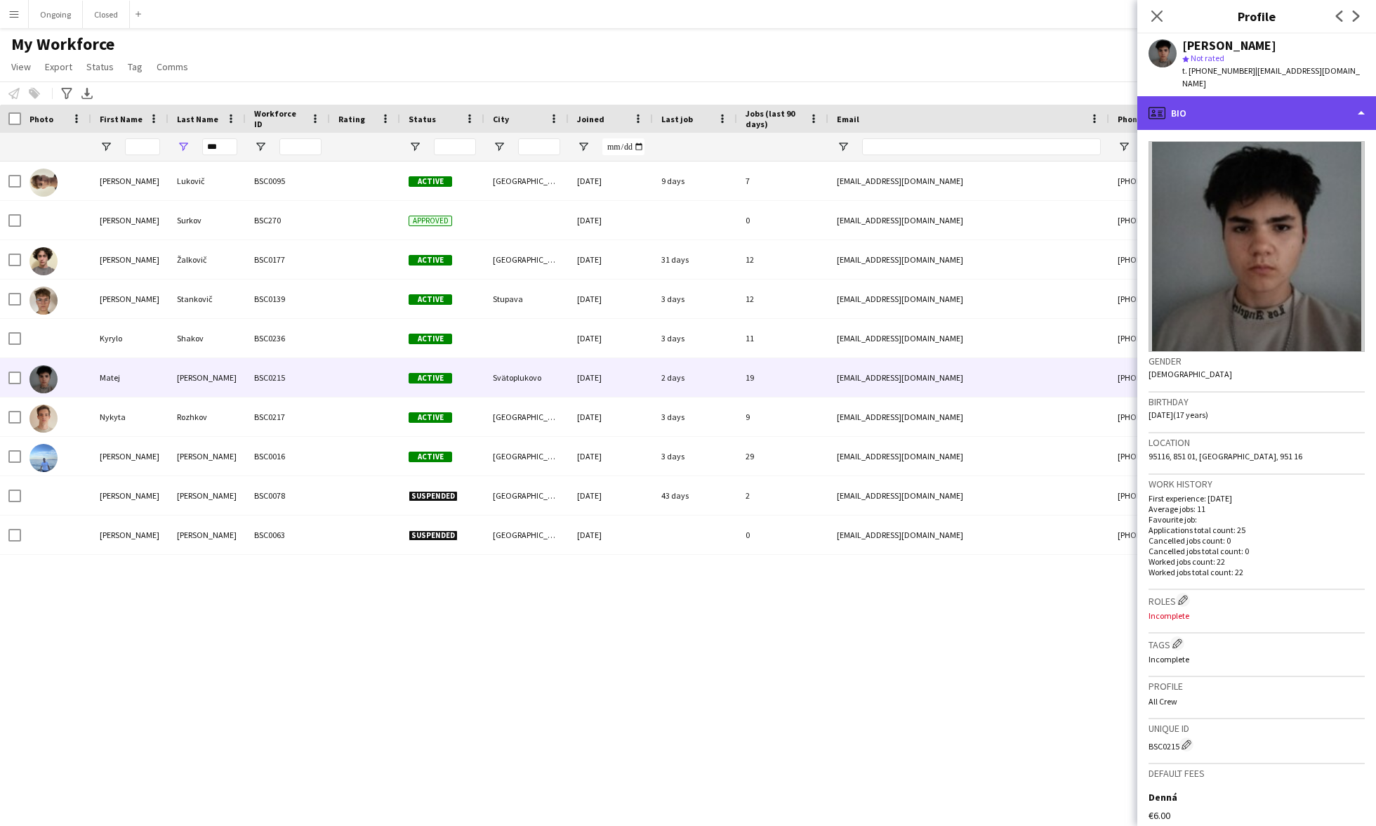
click at [644, 100] on div "profile Bio" at bounding box center [1256, 113] width 239 height 34
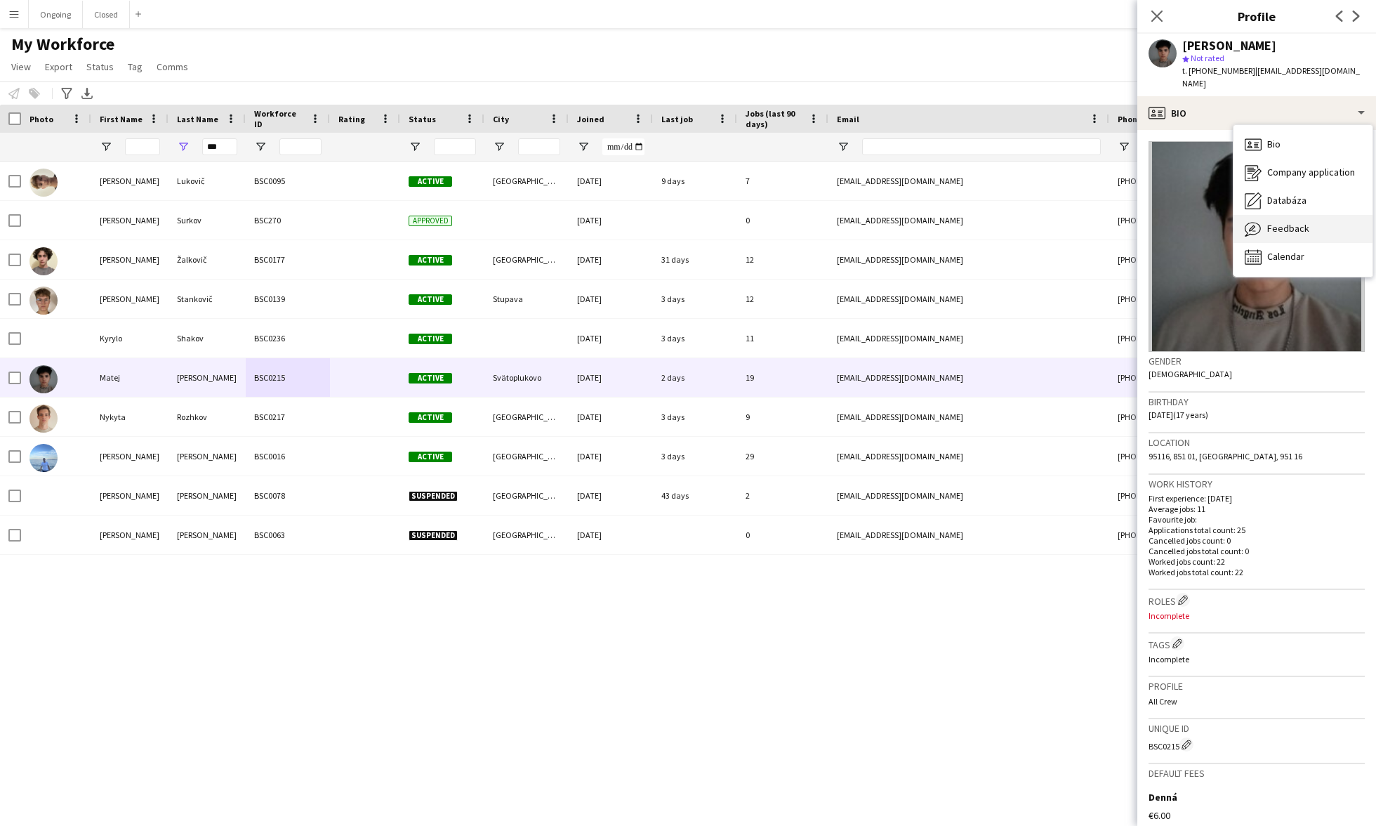
click at [644, 222] on span "Feedback" at bounding box center [1288, 228] width 42 height 13
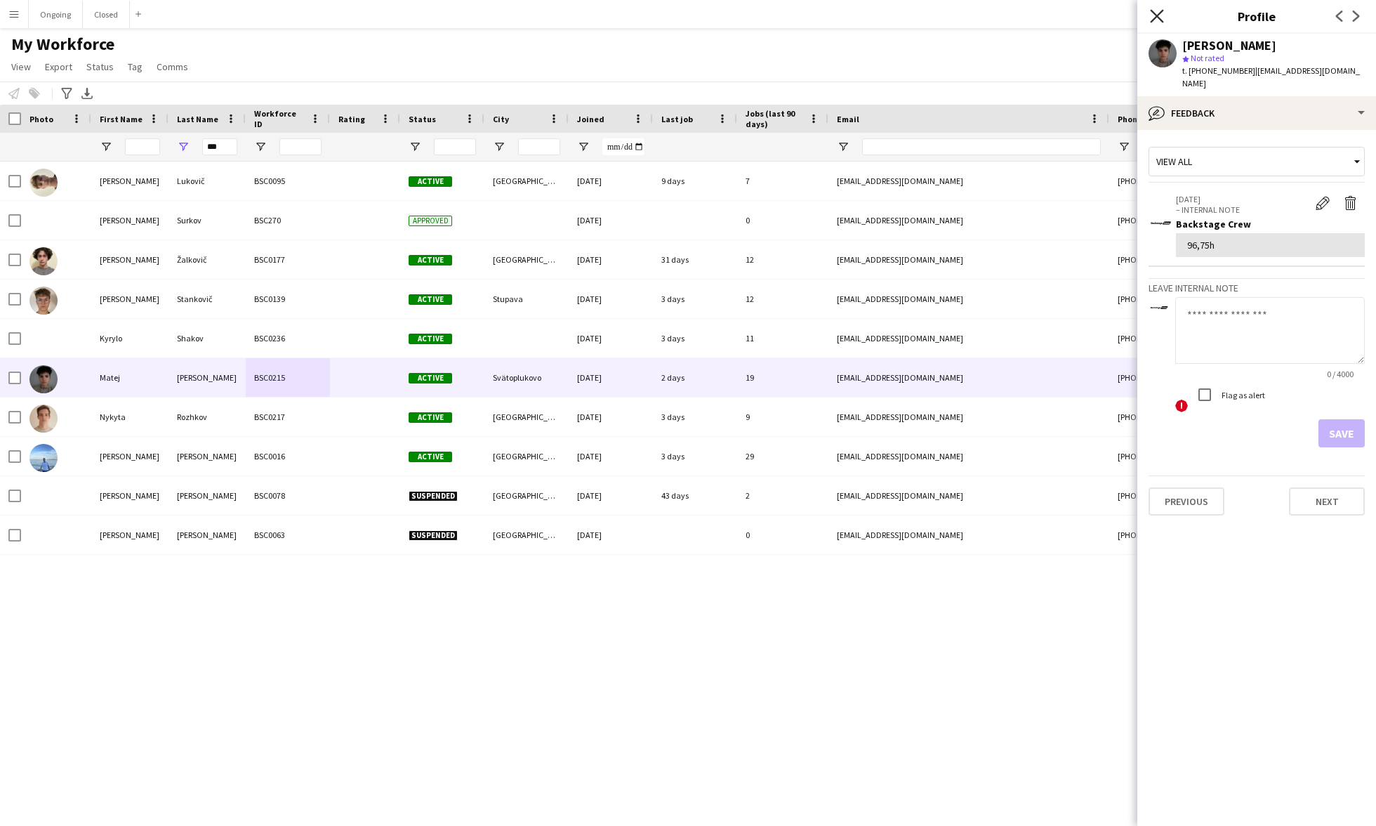
click at [644, 14] on icon at bounding box center [1156, 15] width 13 height 13
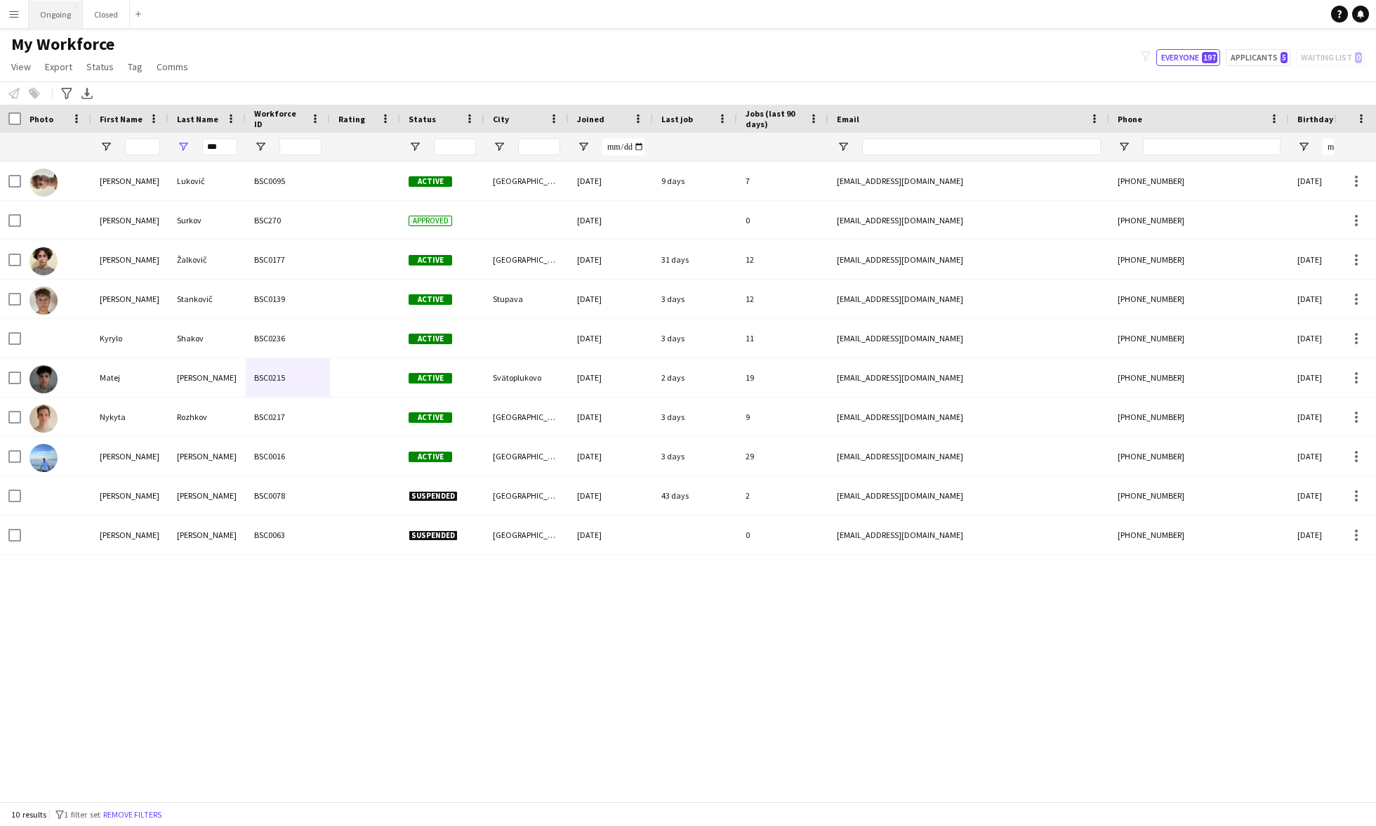
click at [59, 11] on button "Ongoing Close" at bounding box center [56, 14] width 54 height 27
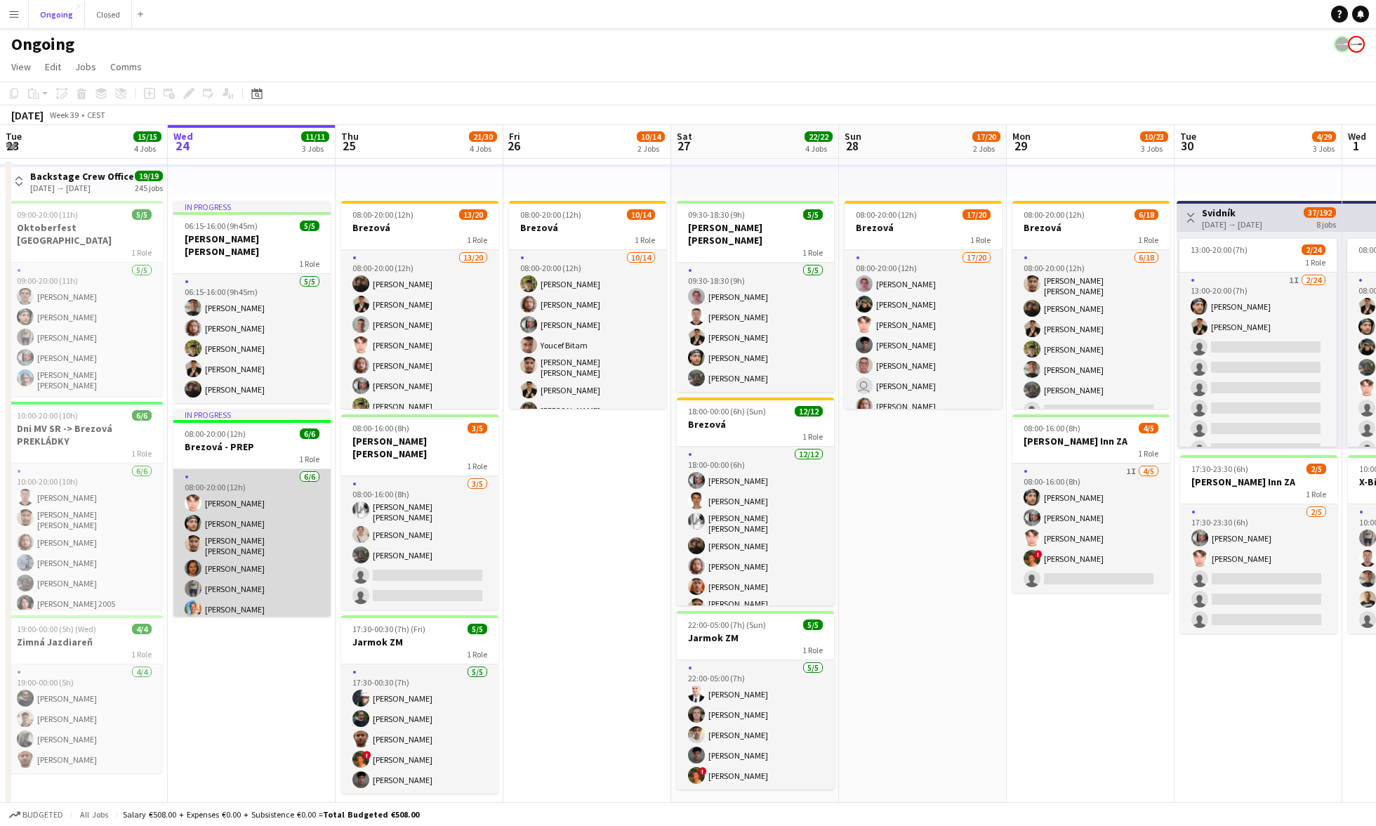
scroll to position [0, 311]
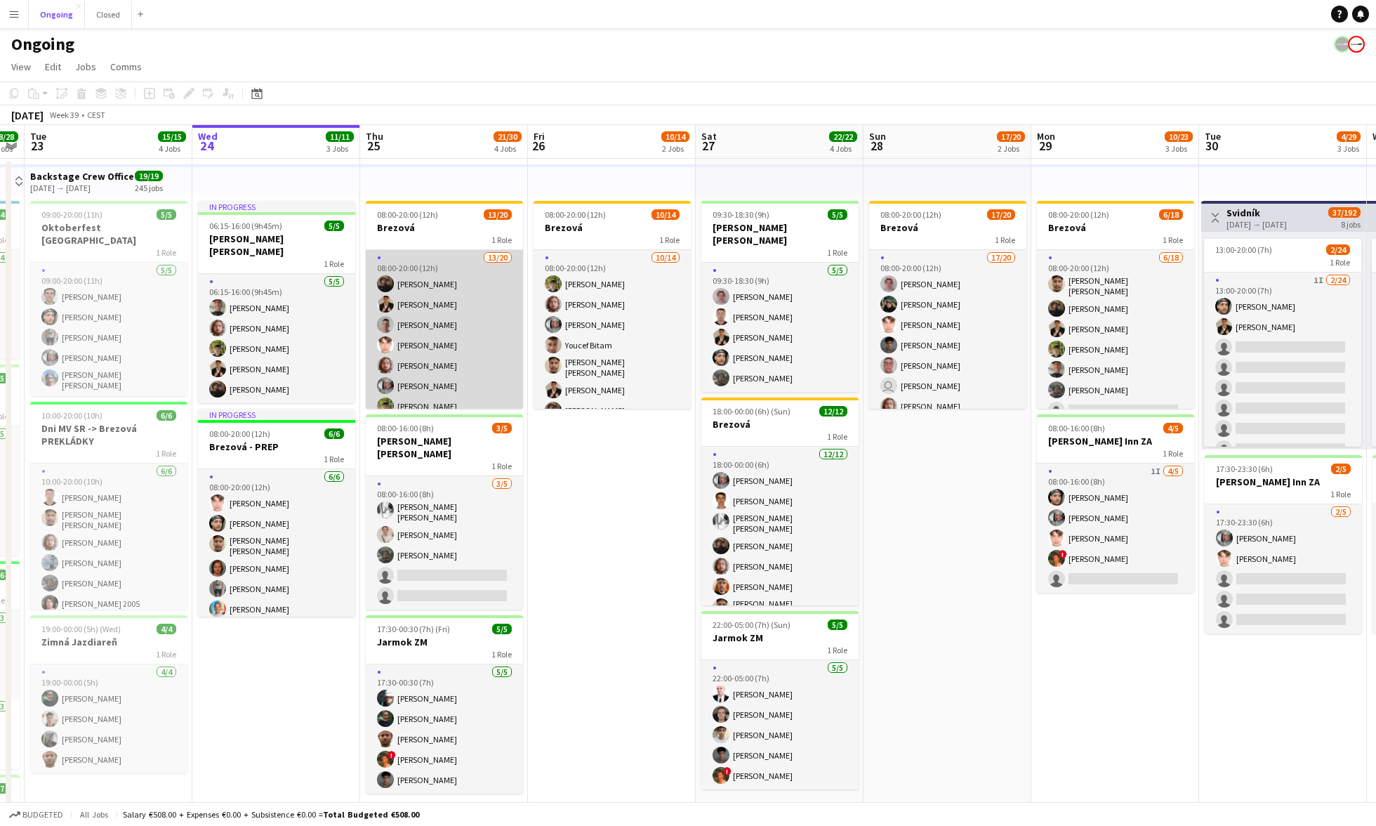
click at [485, 319] on app-card-role "13/20 08:00-20:00 (12h) [PERSON_NAME] [PERSON_NAME] [PERSON_NAME] [PERSON_NAME]…" at bounding box center [444, 471] width 157 height 443
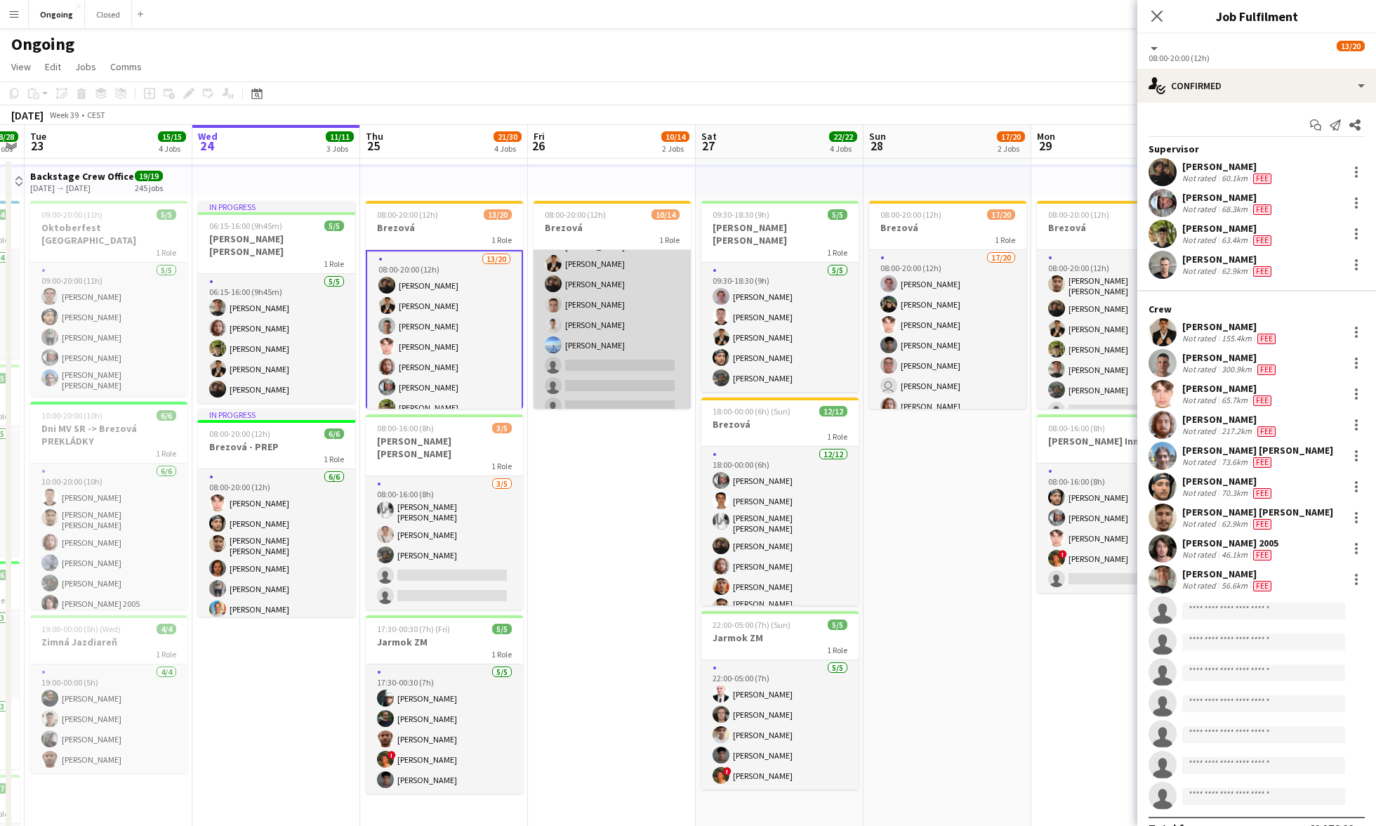
scroll to position [0, 0]
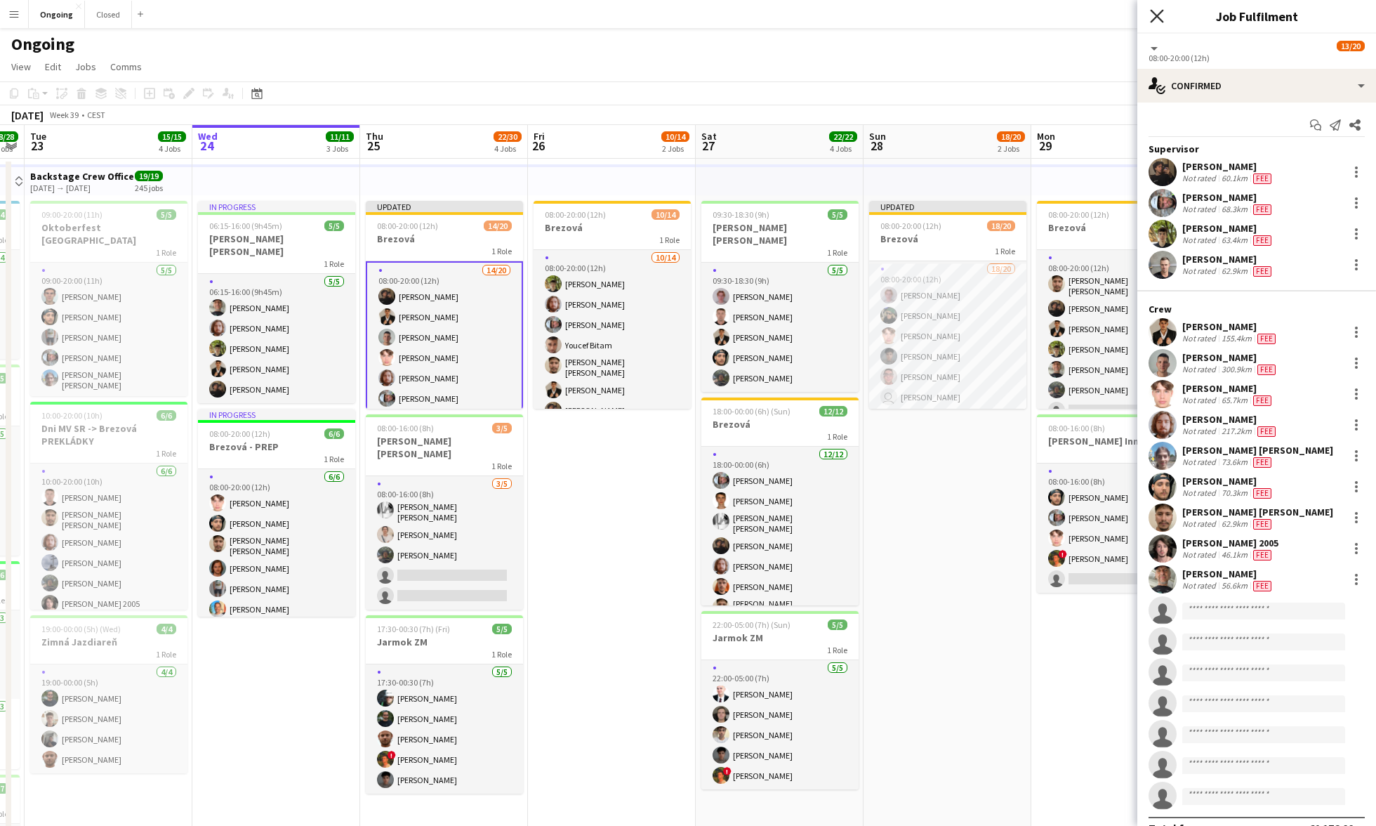
click at [644, 15] on icon "Close pop-in" at bounding box center [1156, 15] width 13 height 13
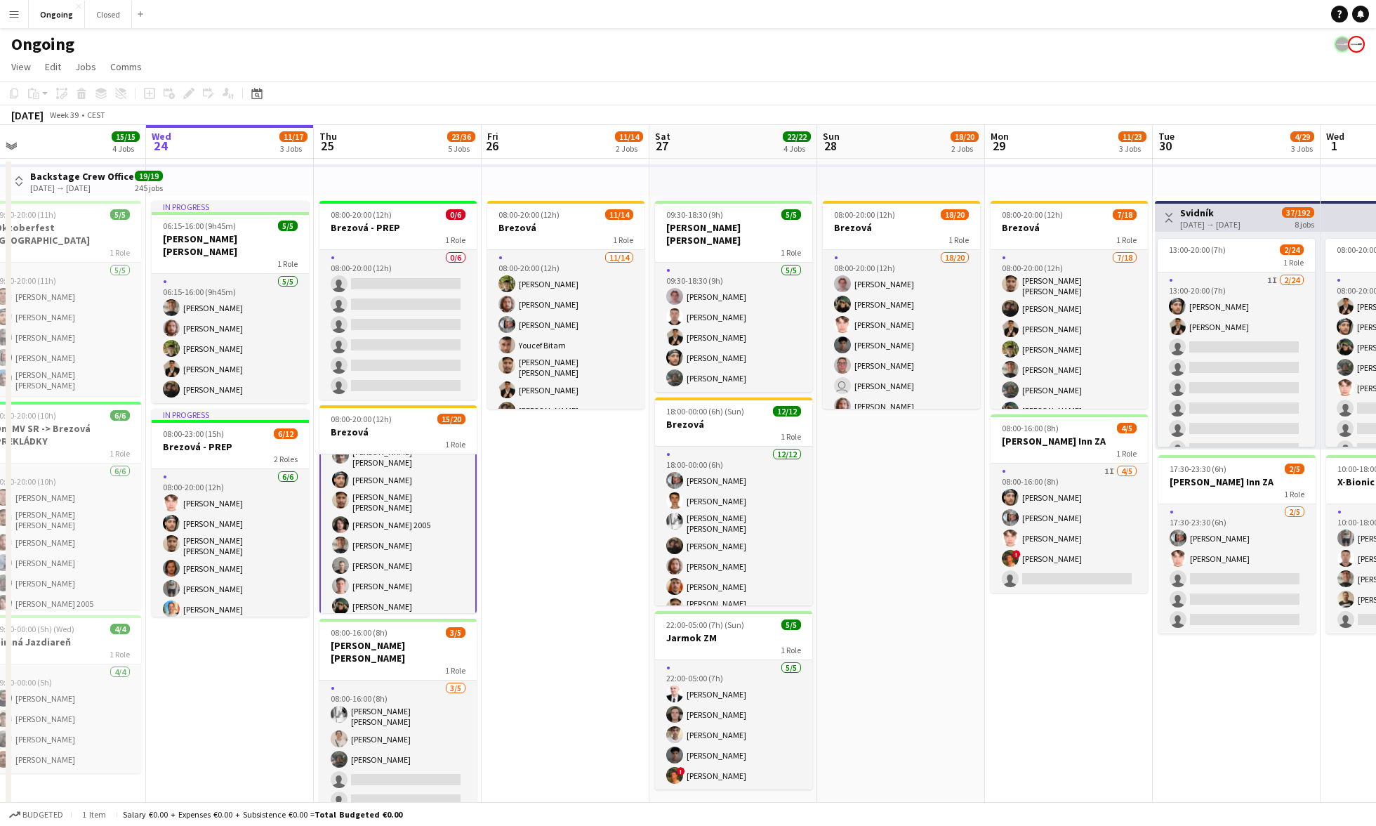
click at [18, 18] on app-icon "Menu" at bounding box center [13, 13] width 11 height 11
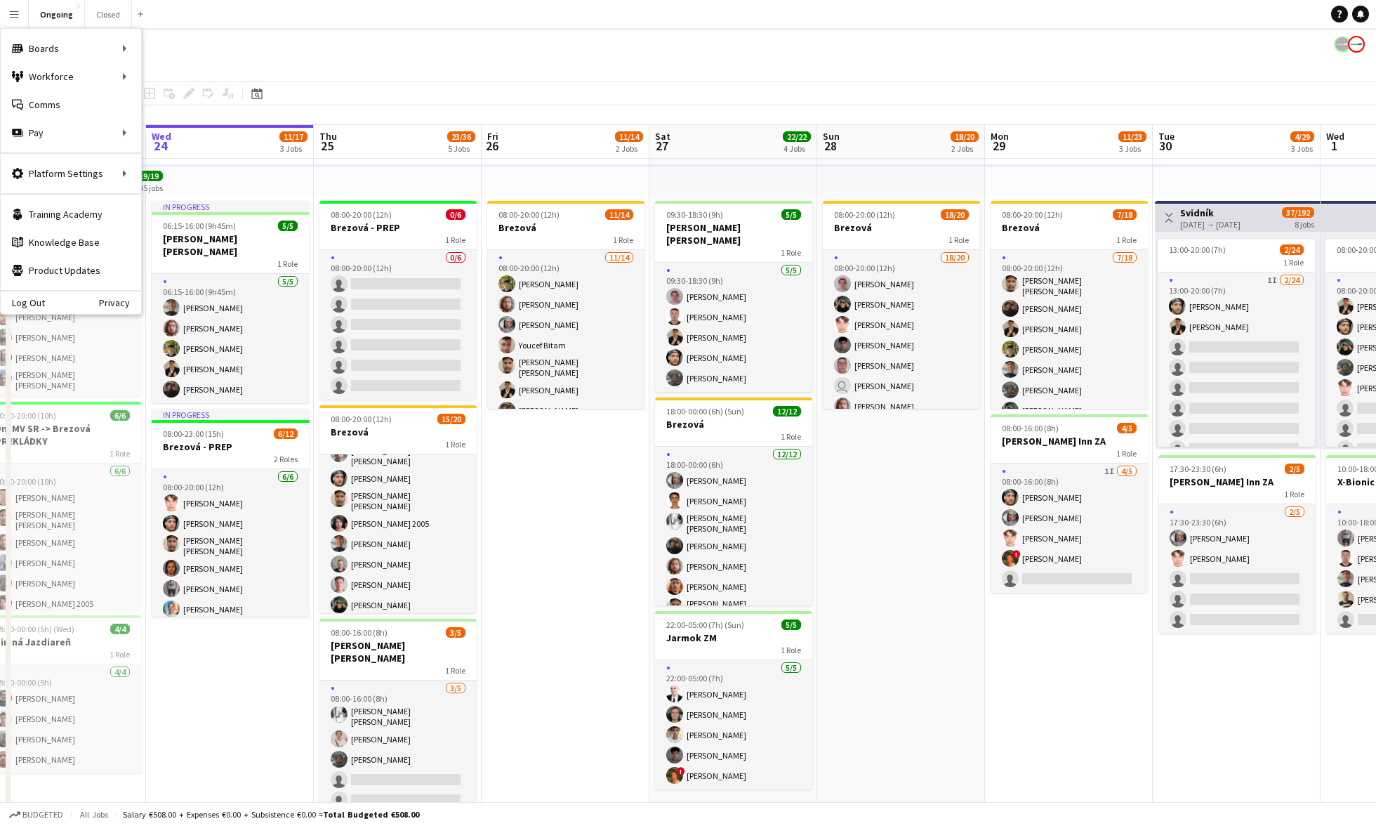
scroll to position [176, 0]
click at [163, 77] on link "My Workforce" at bounding box center [212, 76] width 140 height 28
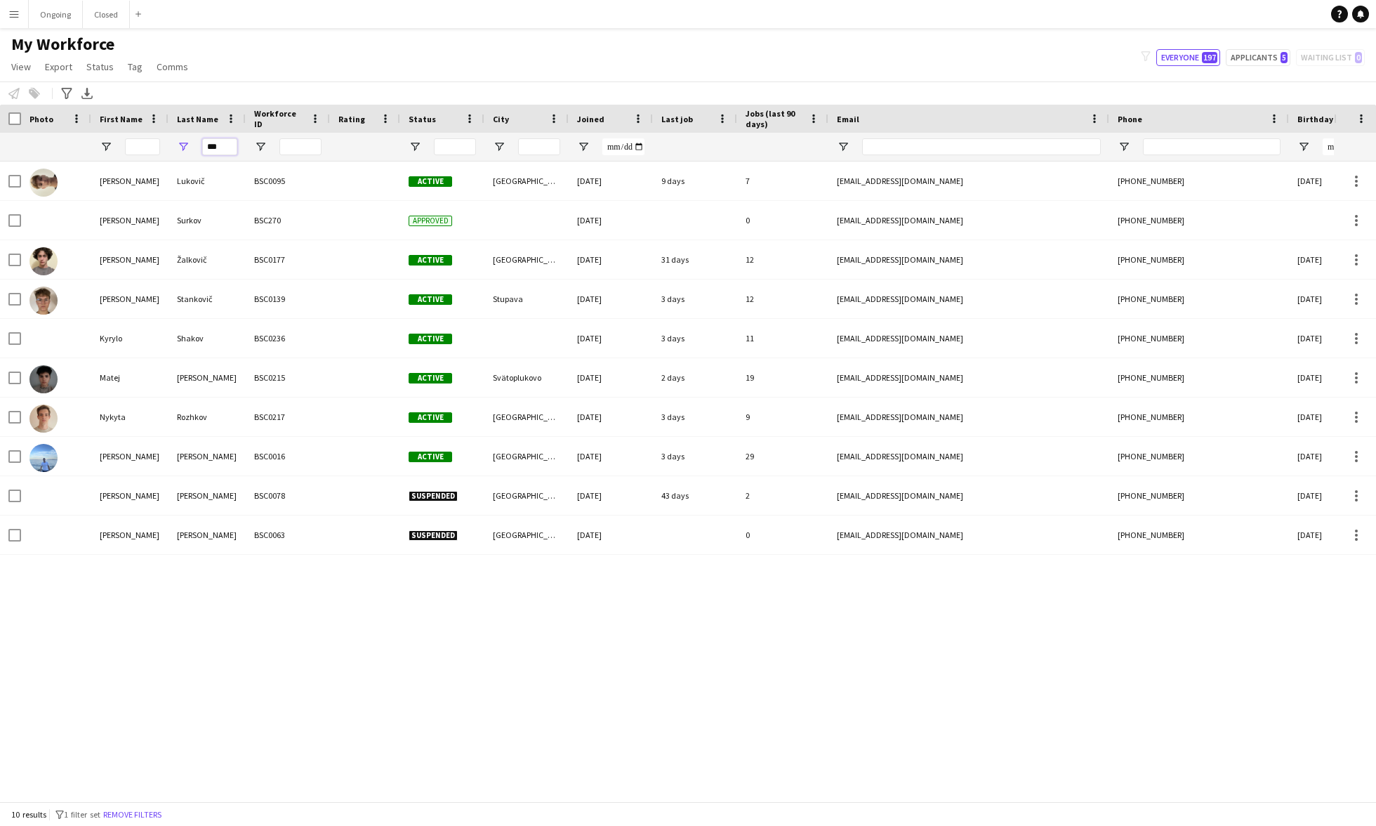
drag, startPoint x: 225, startPoint y: 149, endPoint x: 187, endPoint y: 149, distance: 37.9
click at [187, 149] on div "***" at bounding box center [206, 147] width 77 height 28
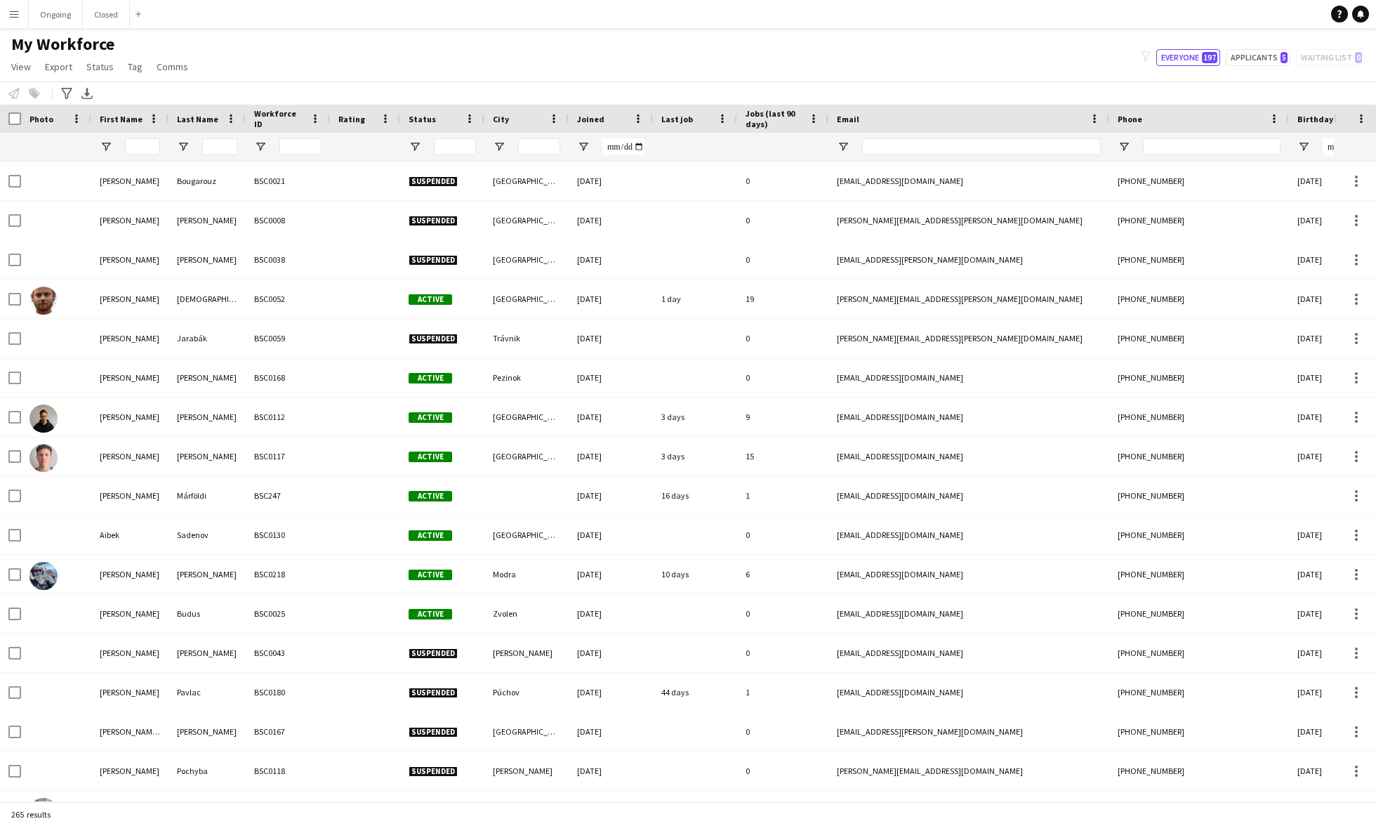
click at [644, 143] on div at bounding box center [694, 147] width 67 height 28
click at [644, 121] on div "Jobs (last 90 days)" at bounding box center [783, 119] width 74 height 28
click at [644, 119] on span at bounding box center [813, 118] width 13 height 13
click at [644, 121] on span "Jobs (last 90 days)" at bounding box center [775, 118] width 58 height 21
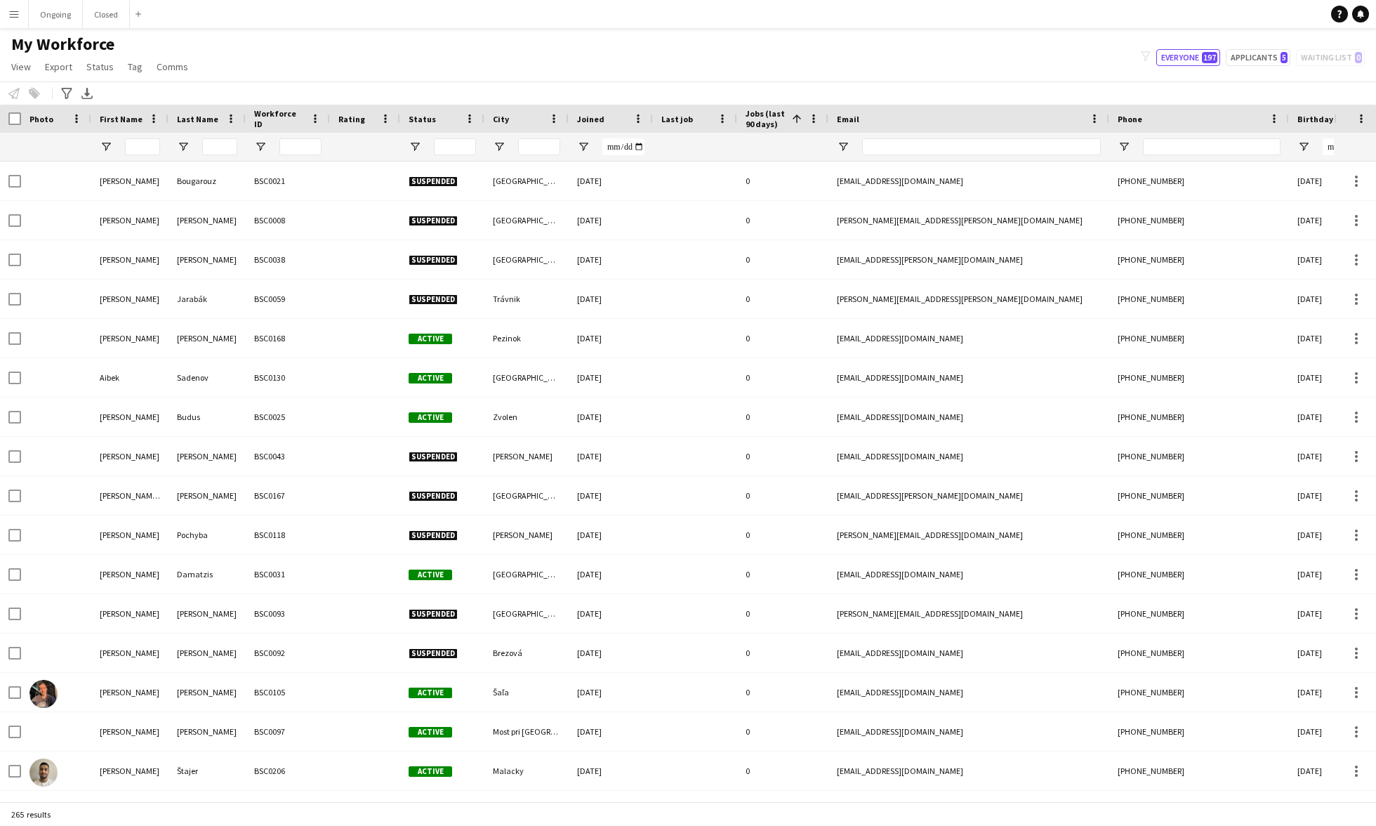
click at [644, 120] on span "Jobs (last 90 days)" at bounding box center [766, 118] width 41 height 21
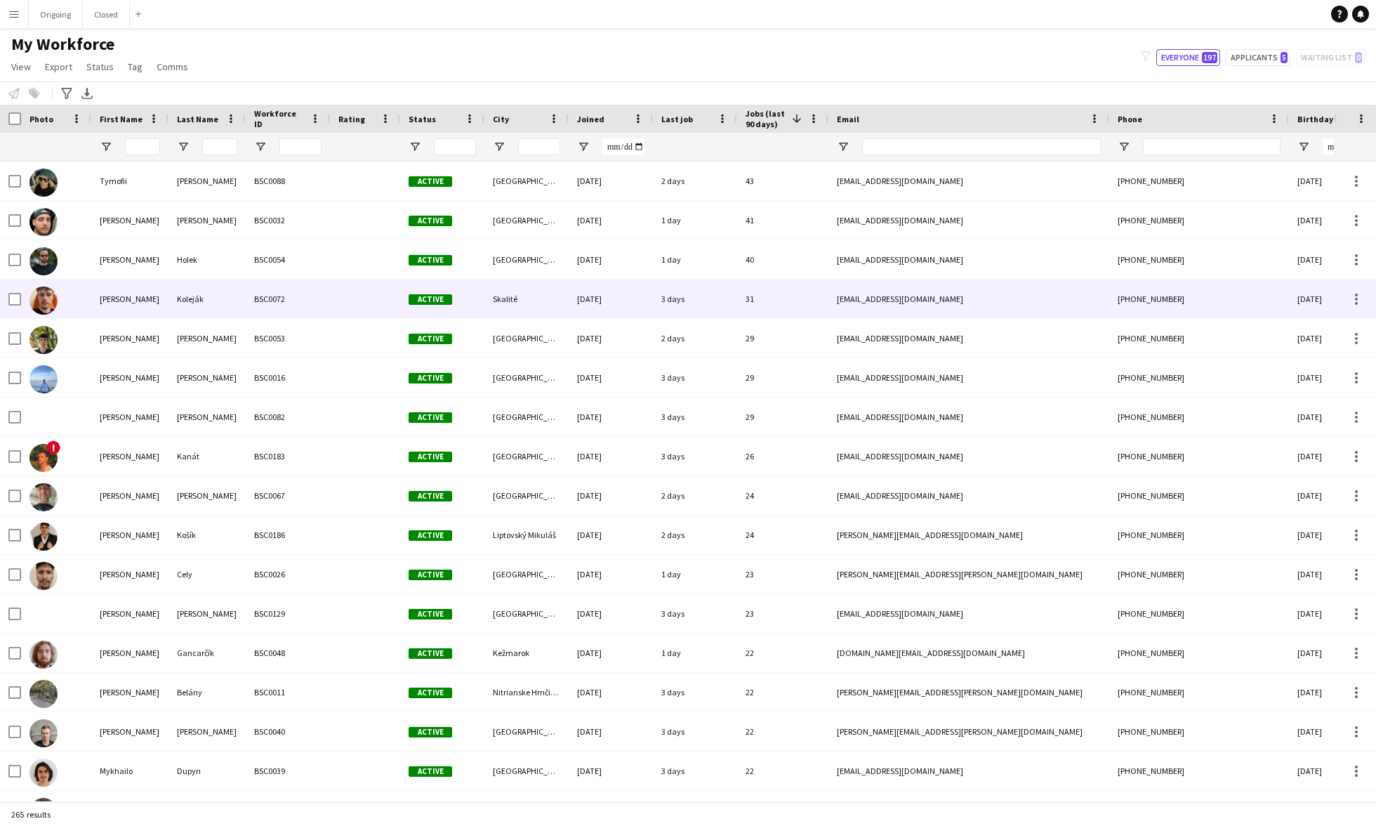
click at [310, 312] on div "BSC0072" at bounding box center [288, 298] width 84 height 39
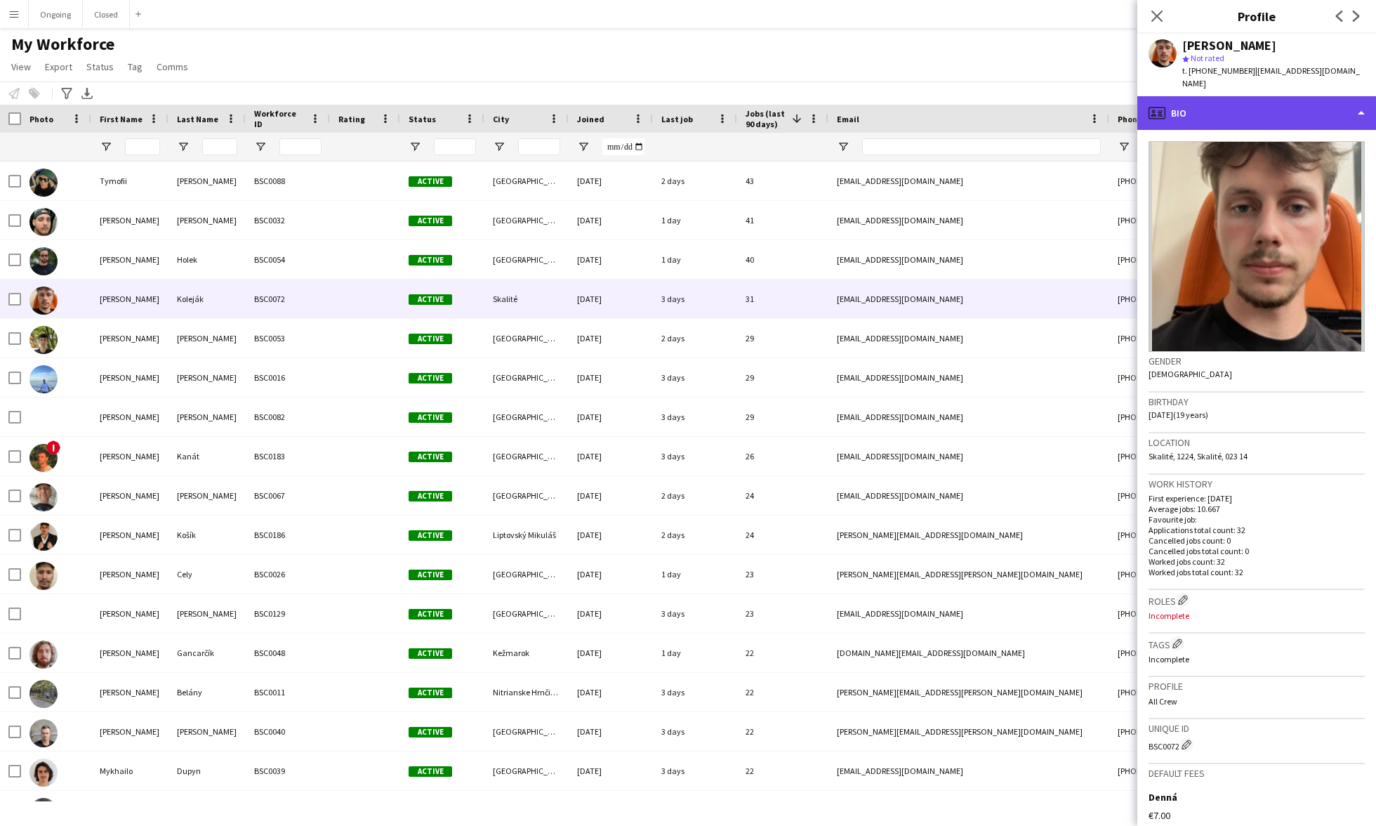
click at [644, 103] on div "profile Bio" at bounding box center [1256, 113] width 239 height 34
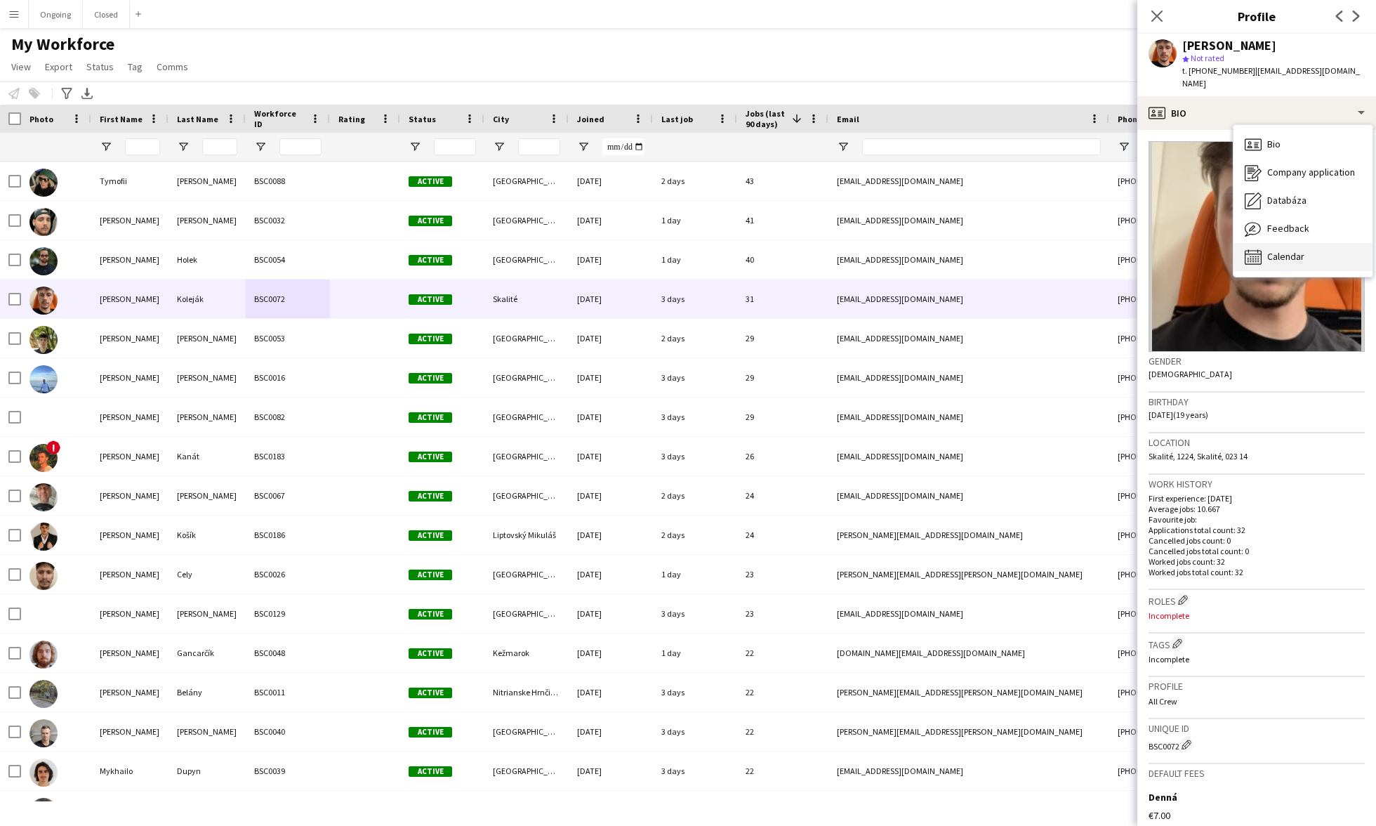
click at [644, 250] on span "Calendar" at bounding box center [1285, 256] width 37 height 13
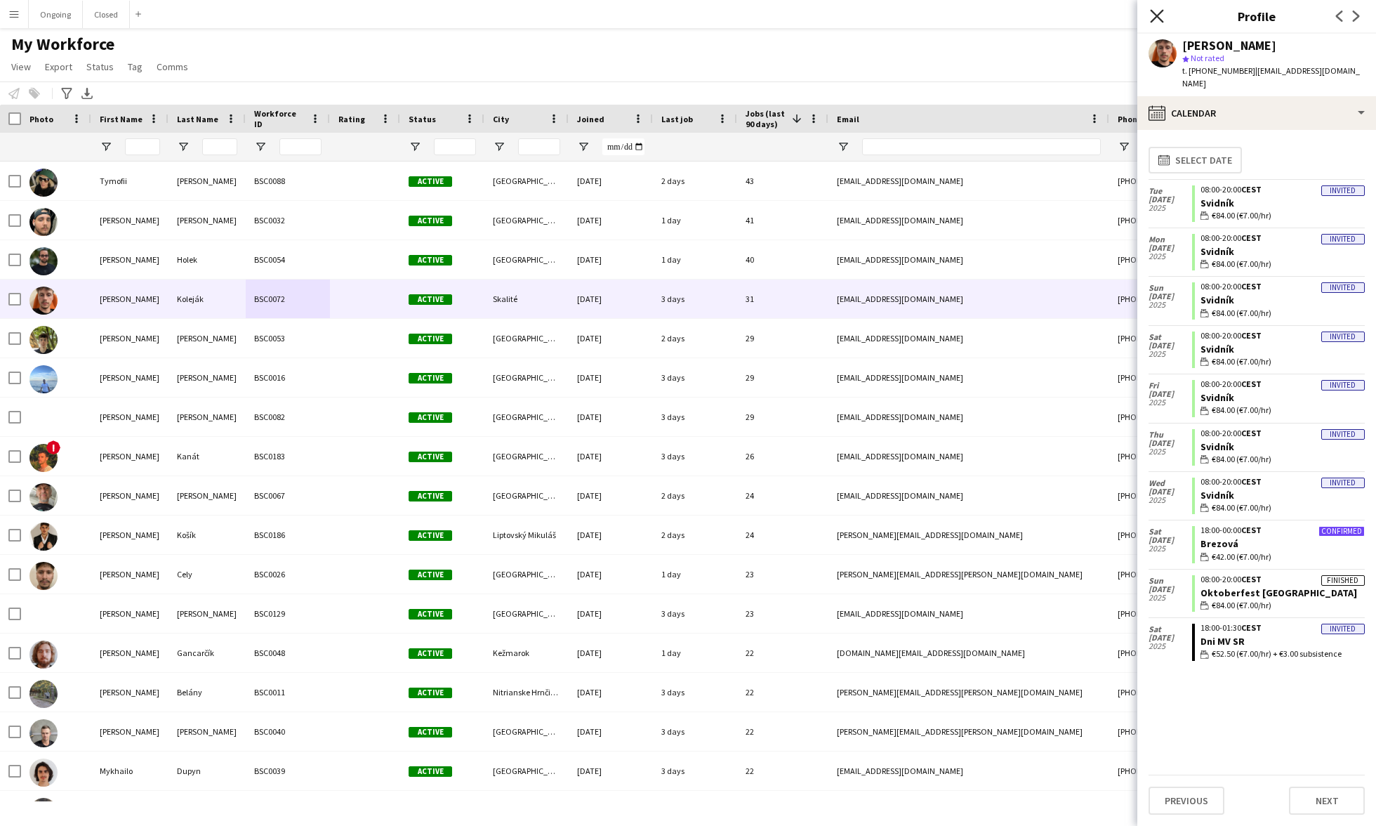
click at [644, 18] on icon at bounding box center [1156, 15] width 13 height 13
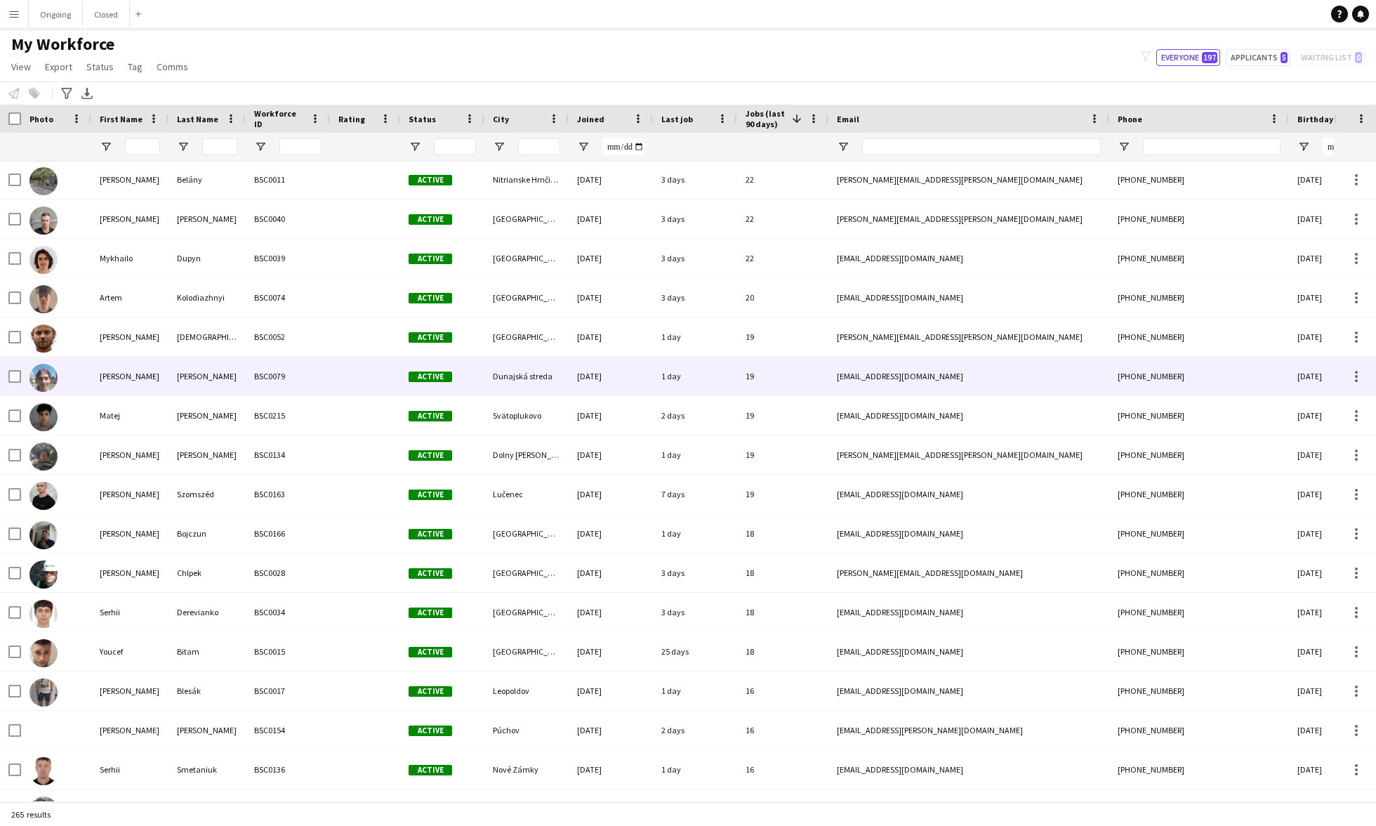
scroll to position [536, 0]
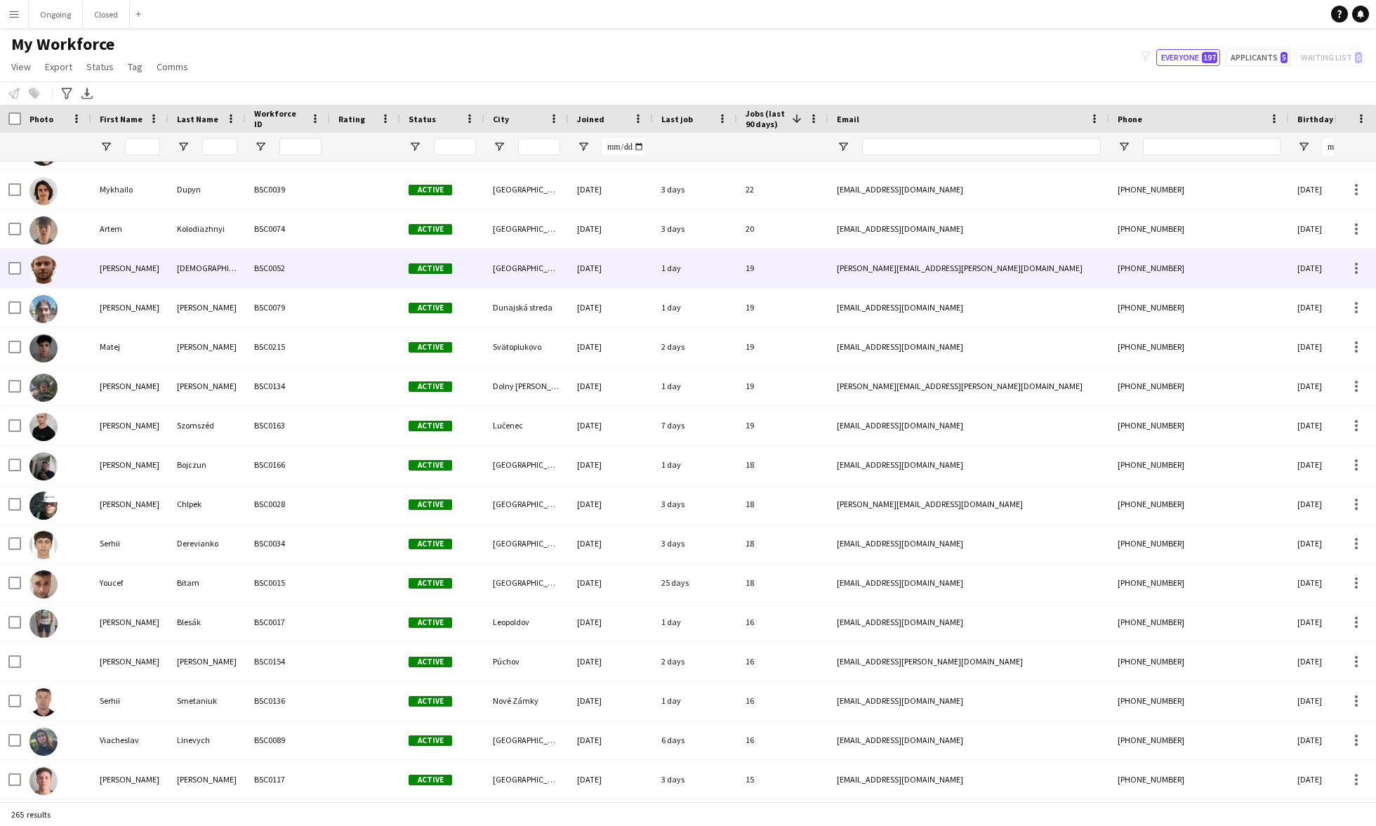
click at [247, 279] on div "BSC0052" at bounding box center [288, 268] width 84 height 39
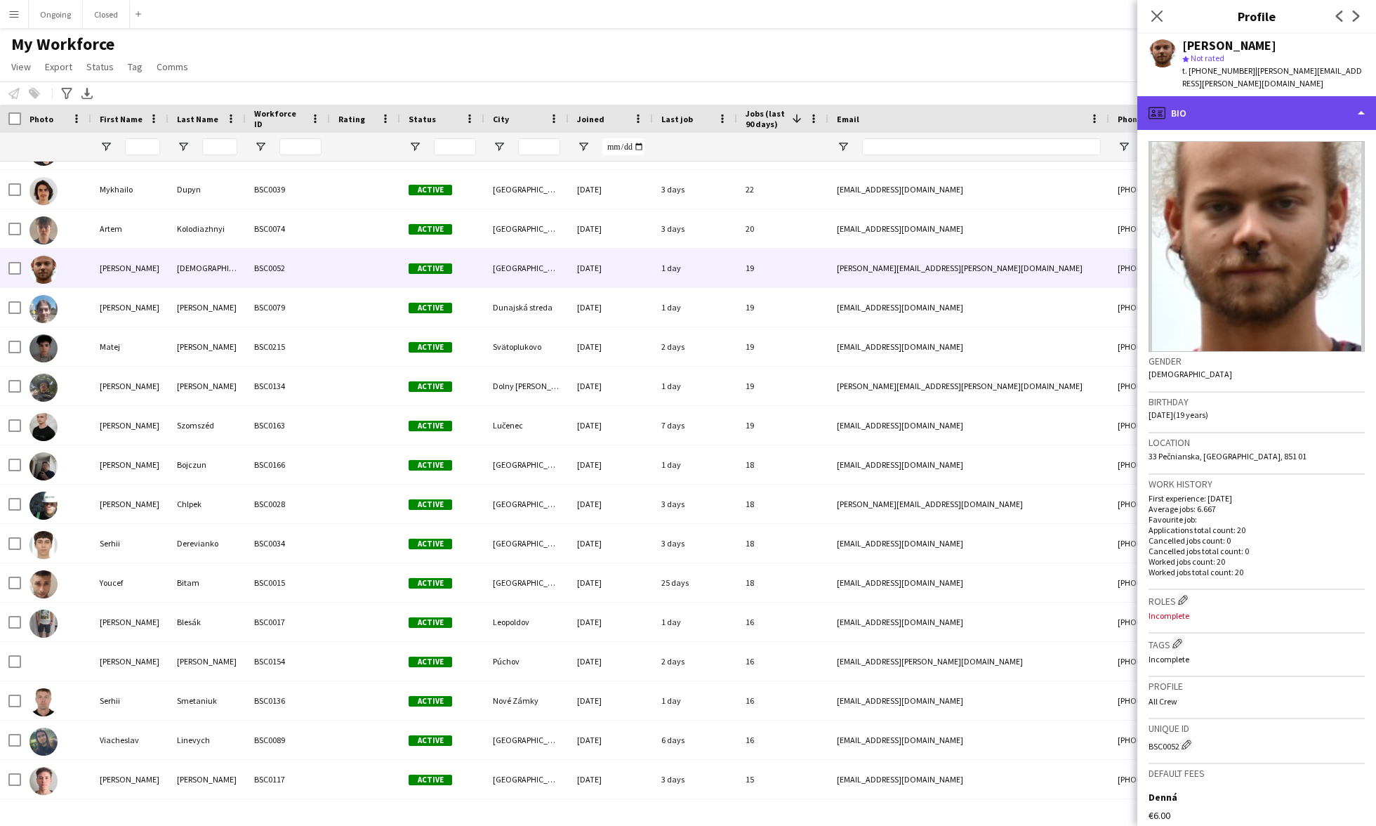
click at [644, 96] on div "profile Bio" at bounding box center [1256, 113] width 239 height 34
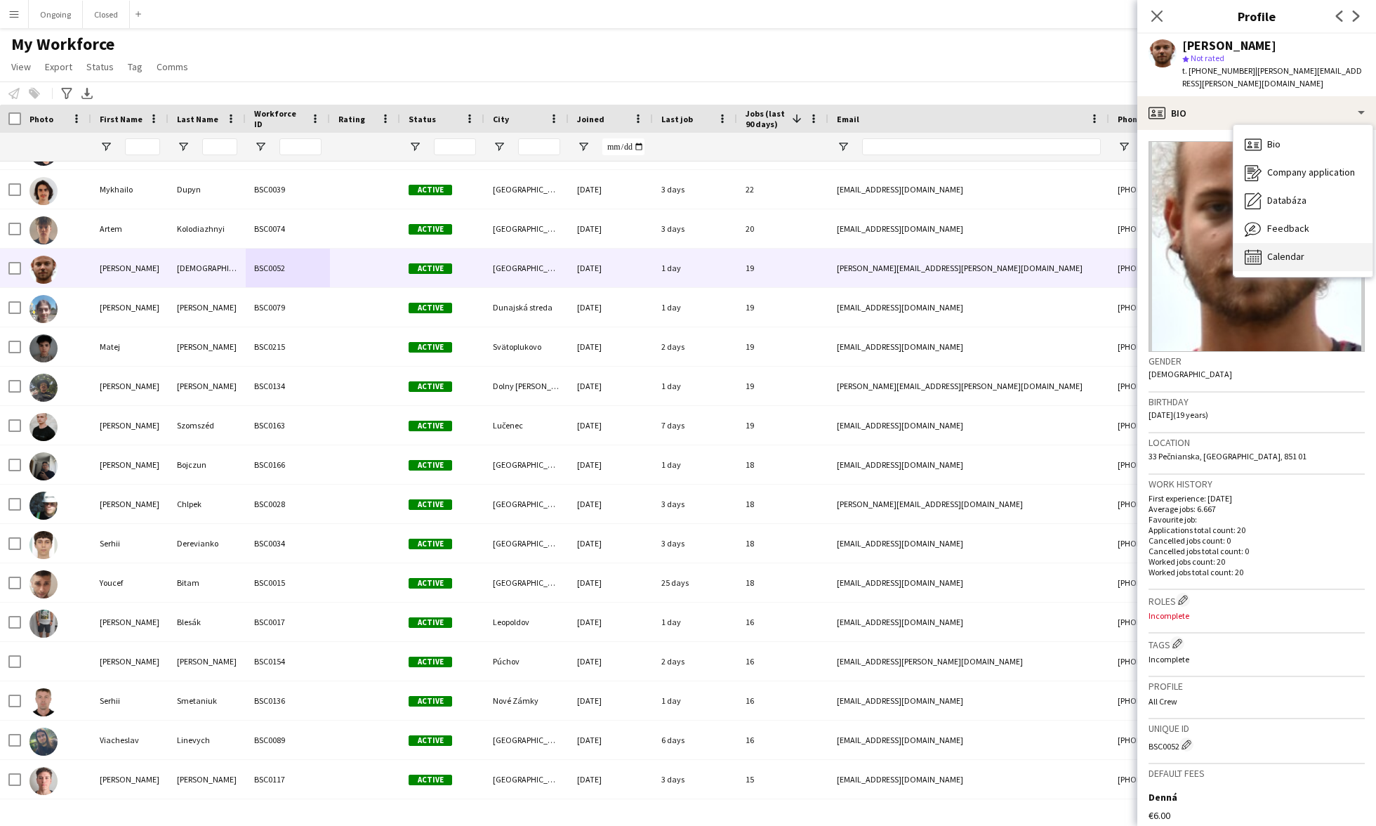
click at [644, 243] on div "Calendar Calendar" at bounding box center [1302, 257] width 139 height 28
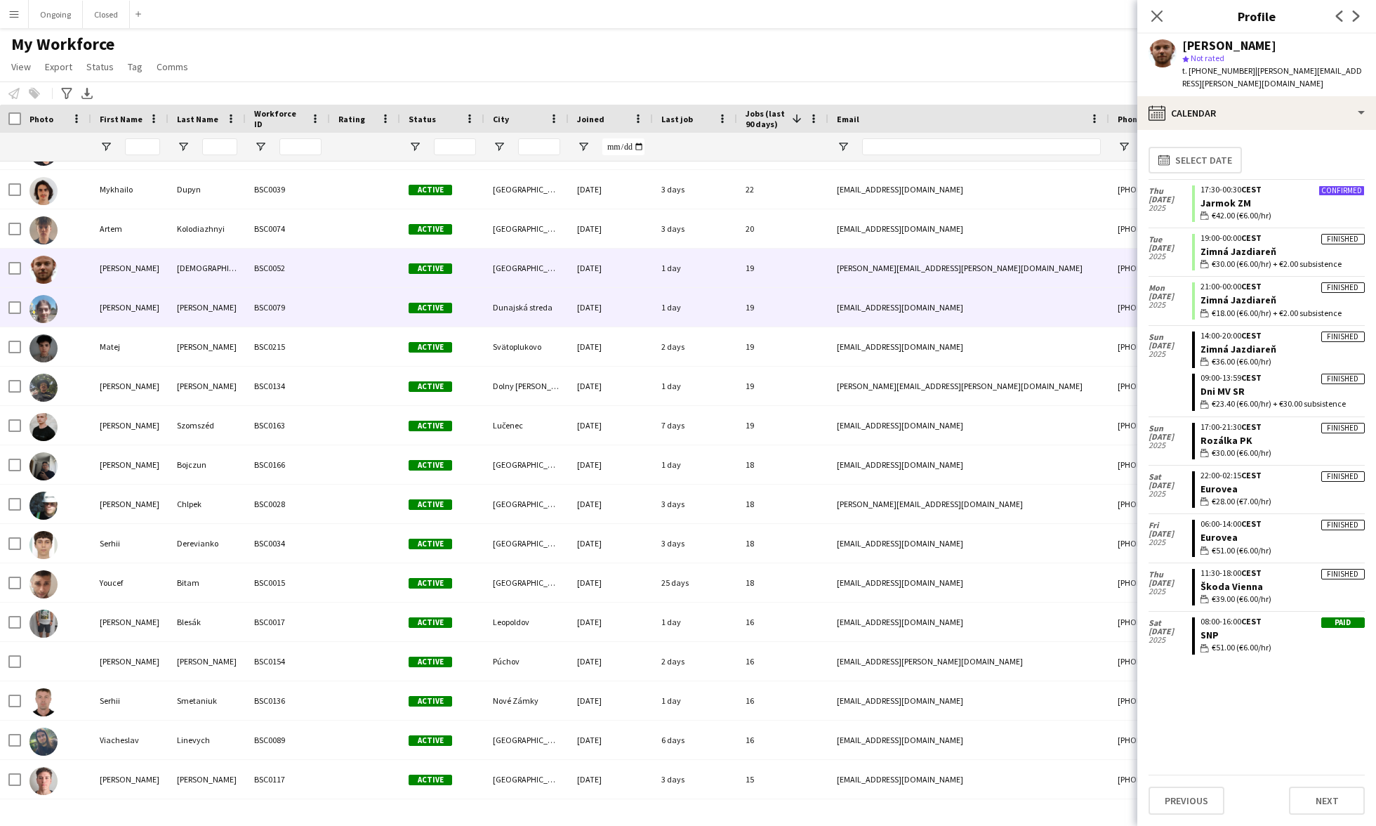
click at [264, 314] on div "BSC0079" at bounding box center [288, 307] width 84 height 39
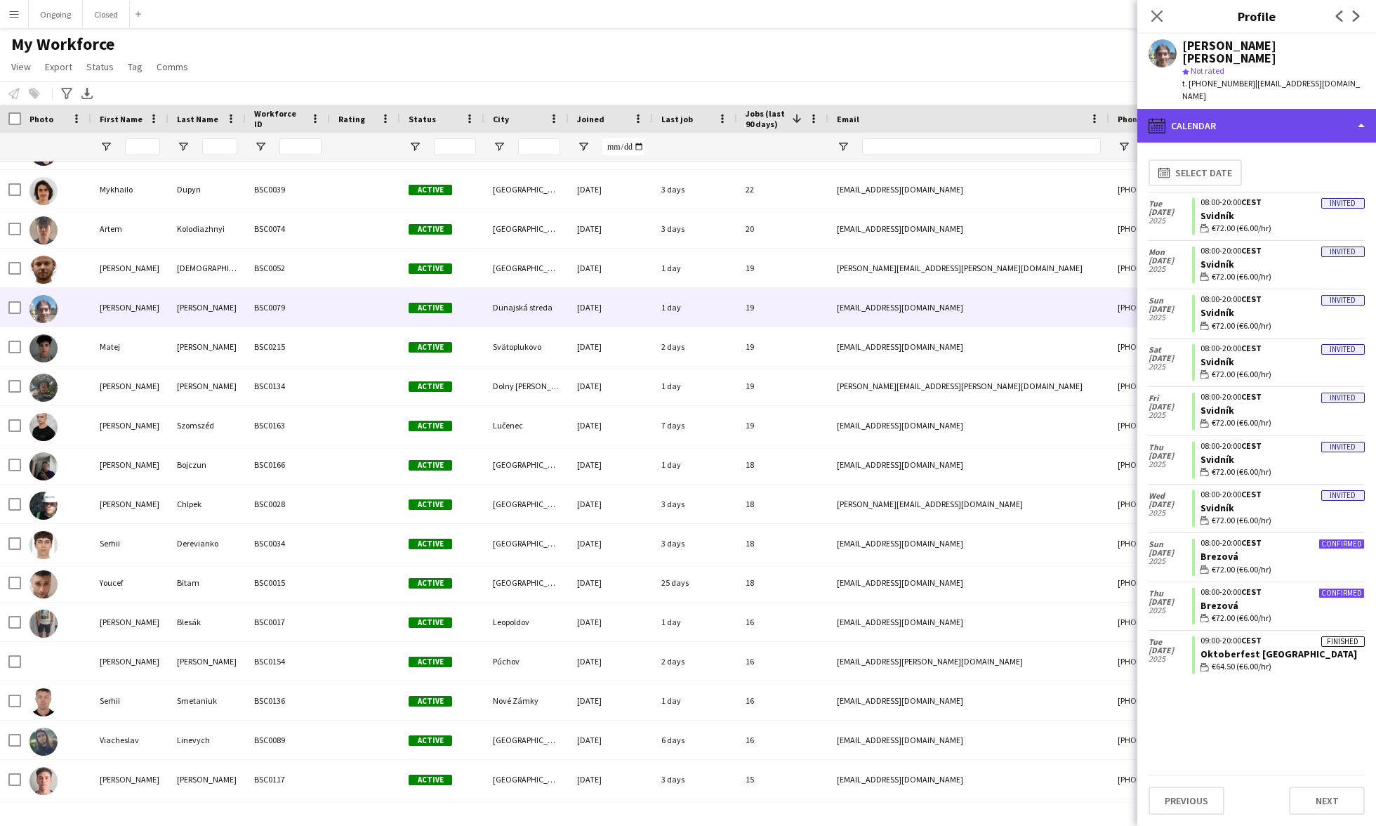
click at [644, 109] on div "calendar-full Calendar" at bounding box center [1256, 126] width 239 height 34
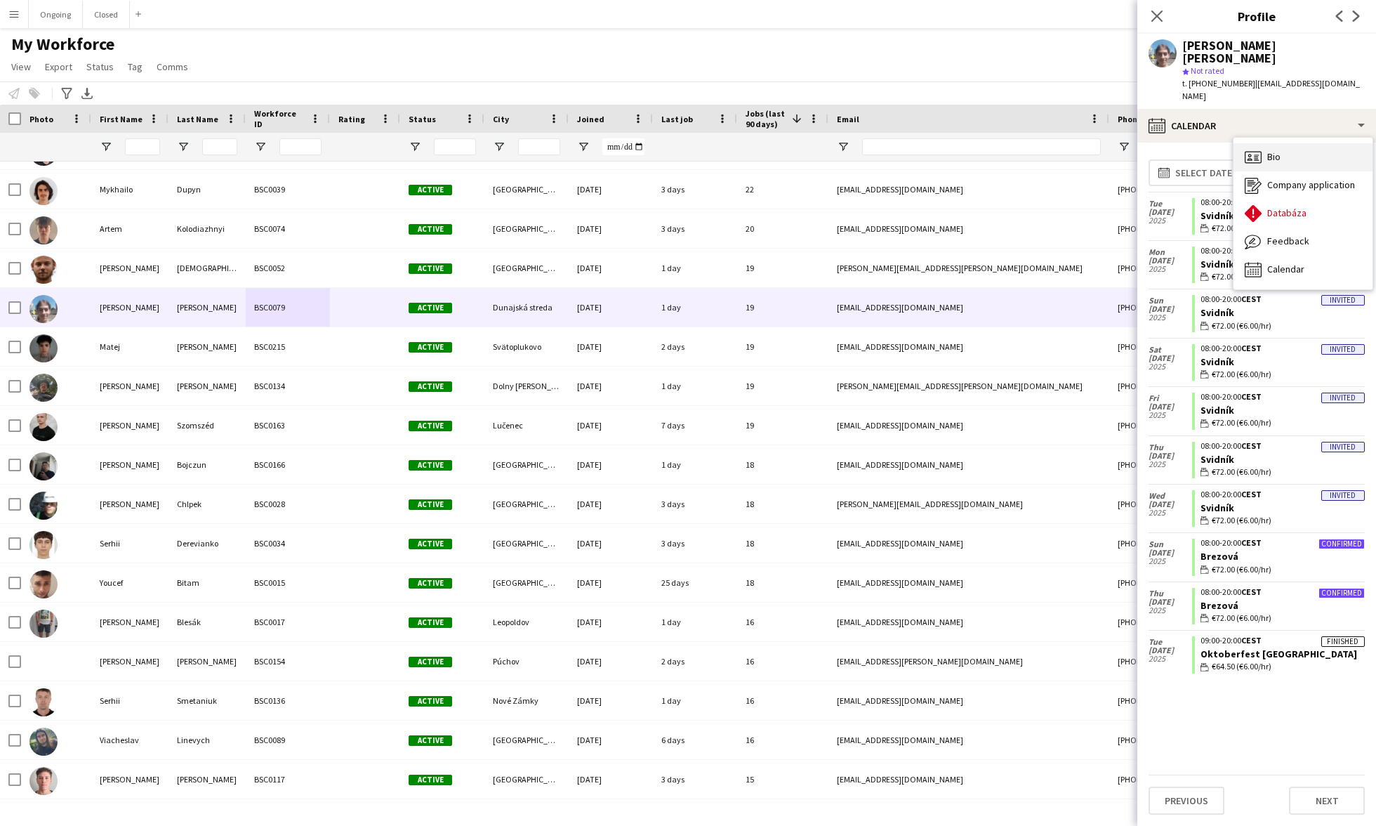
click at [644, 143] on div "Bio Bio" at bounding box center [1302, 157] width 139 height 28
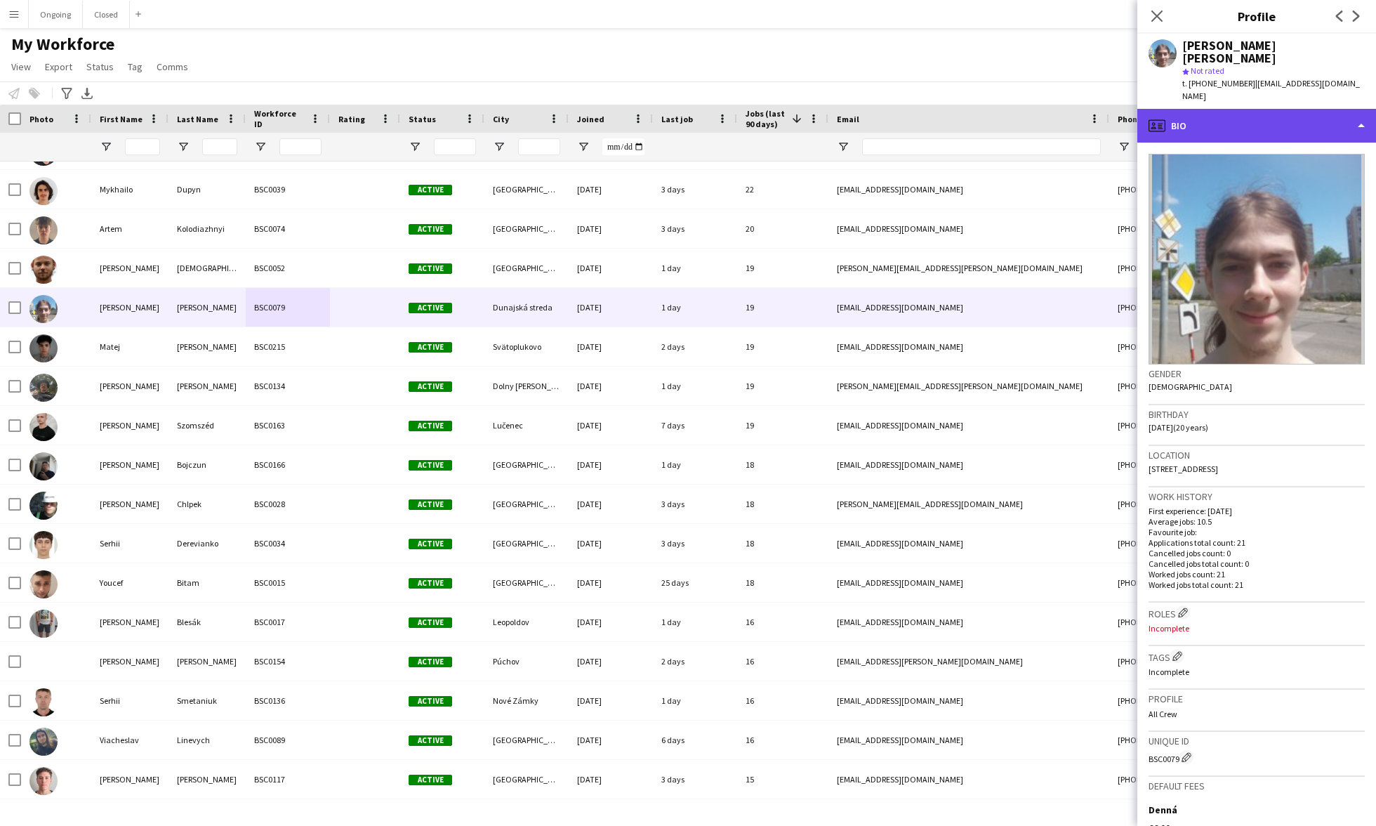
click at [644, 109] on div "profile Bio" at bounding box center [1256, 126] width 239 height 34
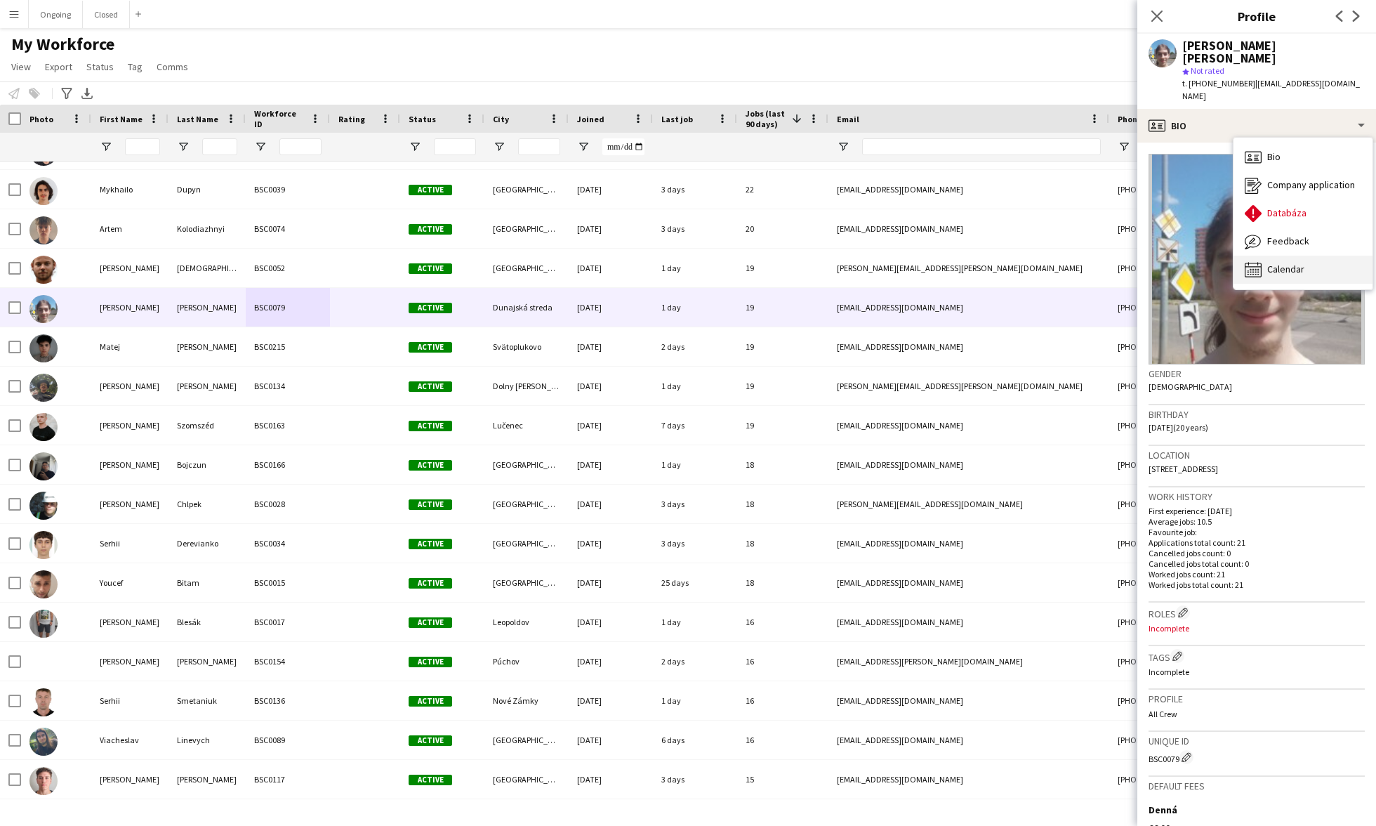
click at [644, 256] on div "Calendar Calendar" at bounding box center [1302, 270] width 139 height 28
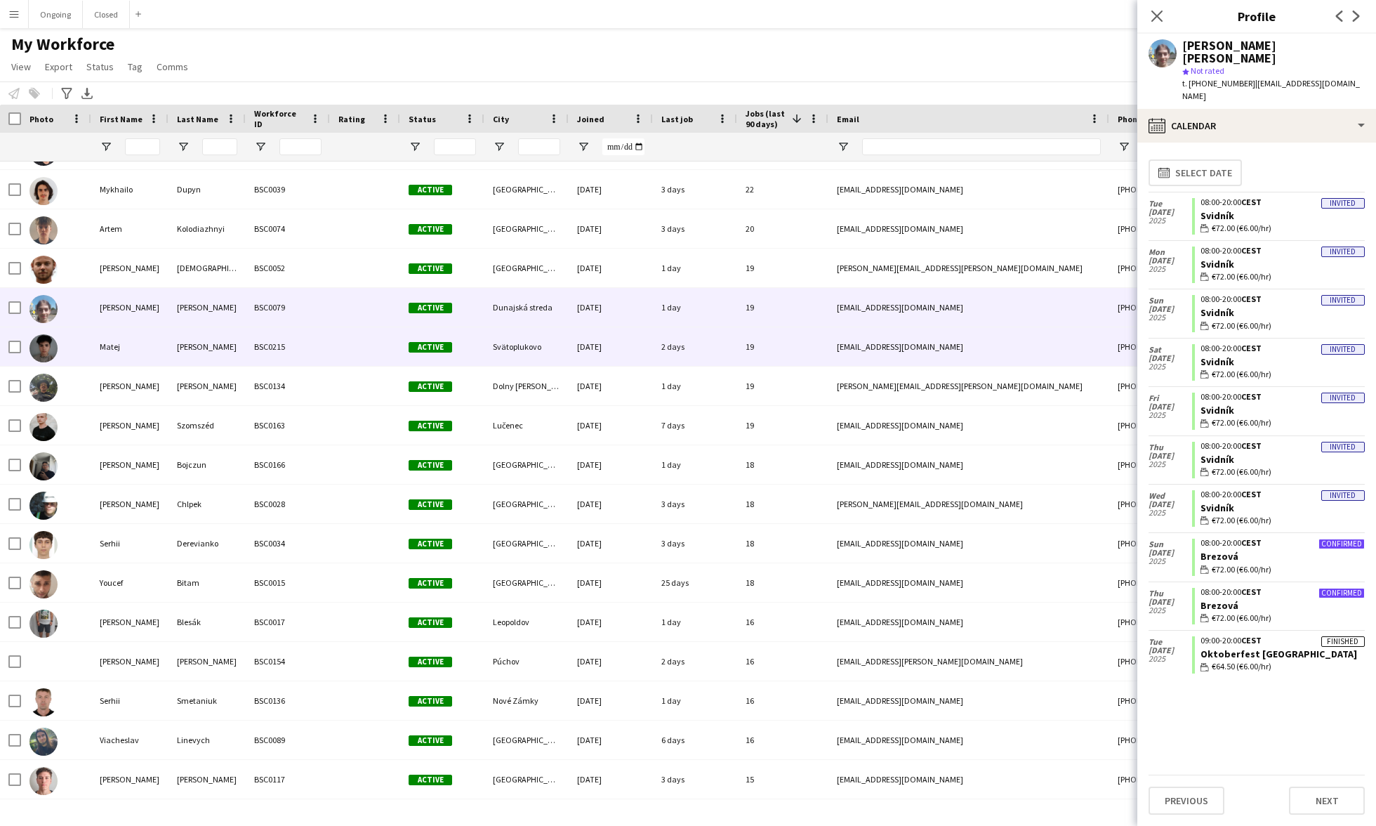
click at [347, 341] on div at bounding box center [365, 346] width 70 height 39
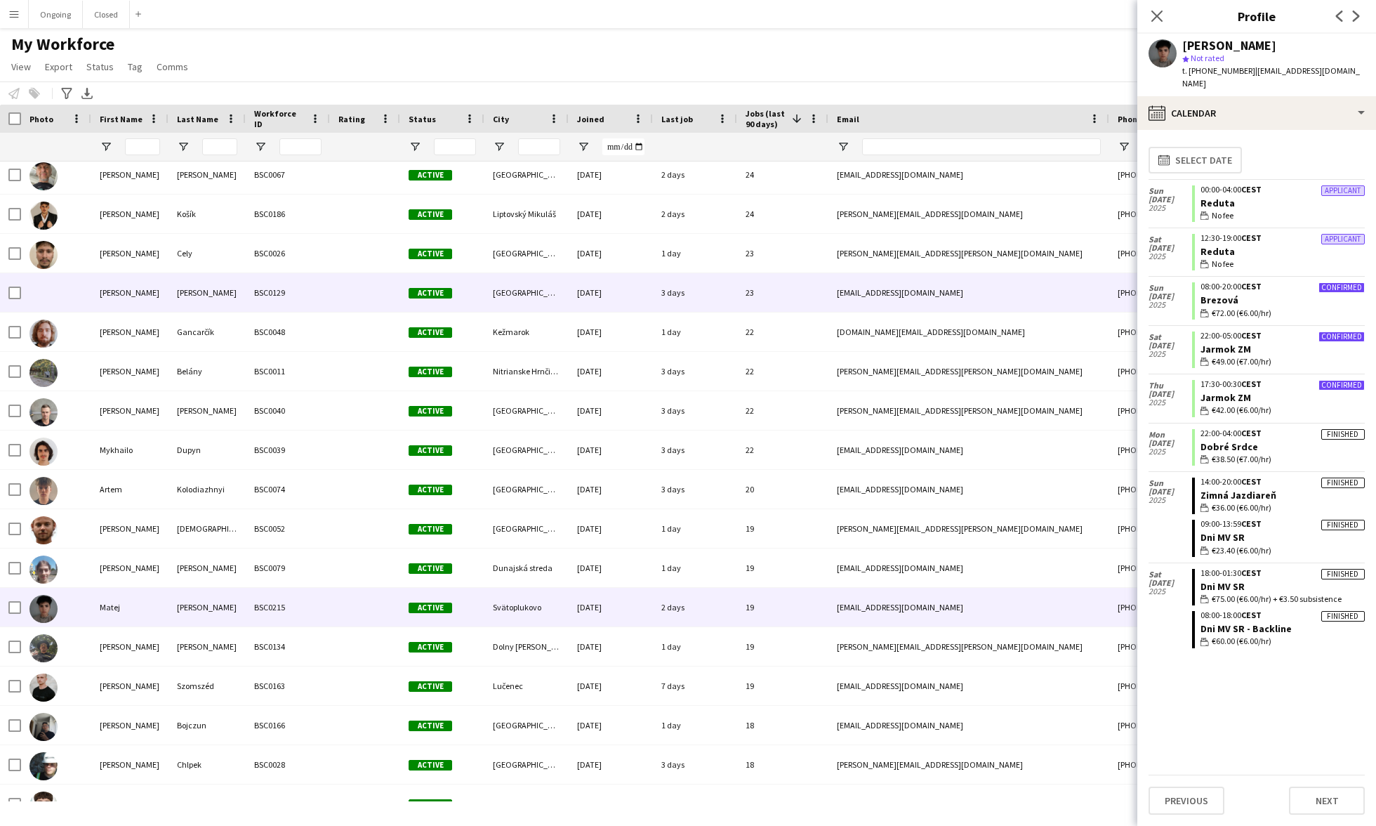
scroll to position [413, 0]
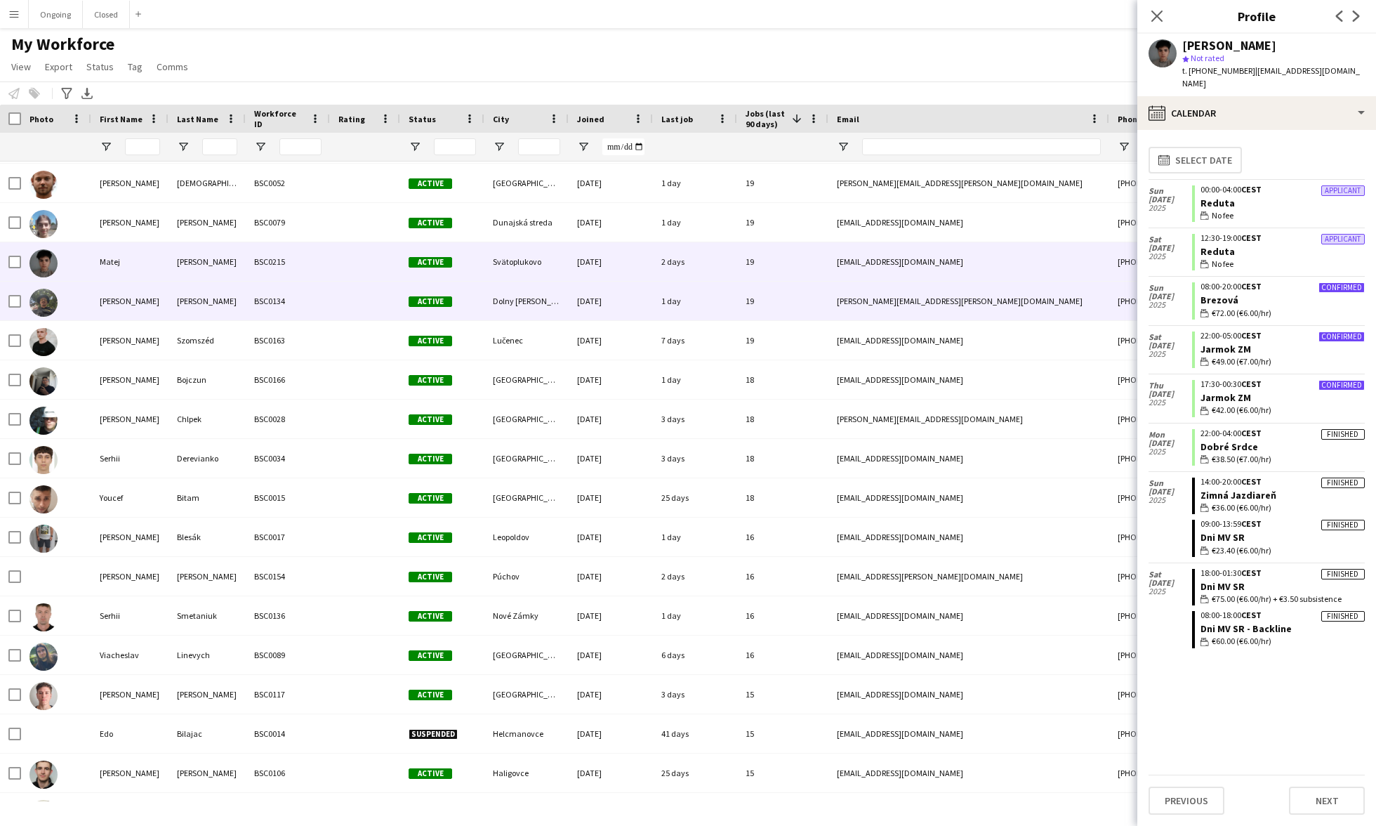
click at [223, 300] on div "[PERSON_NAME]" at bounding box center [206, 301] width 77 height 39
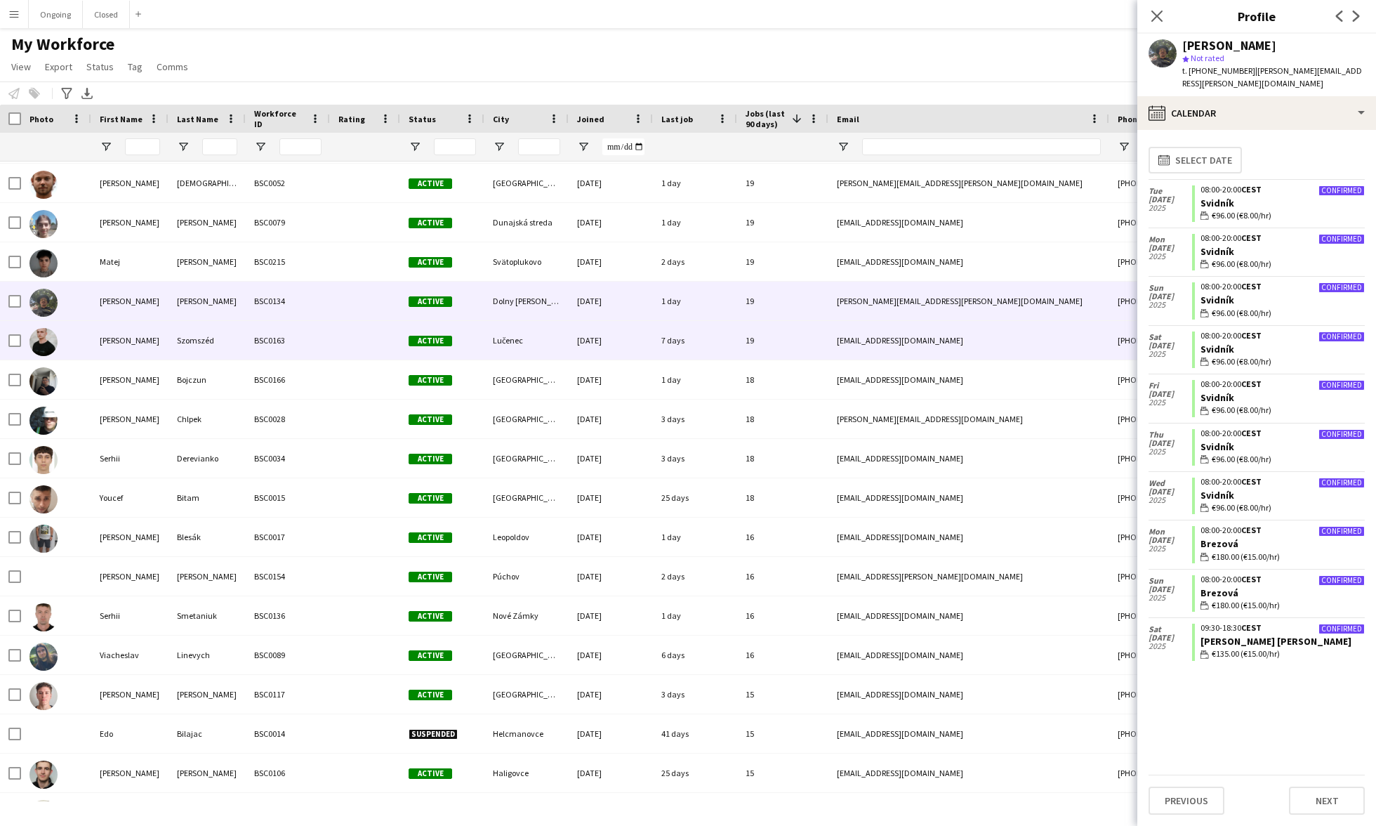
click at [227, 341] on div "Szomszéd" at bounding box center [206, 340] width 77 height 39
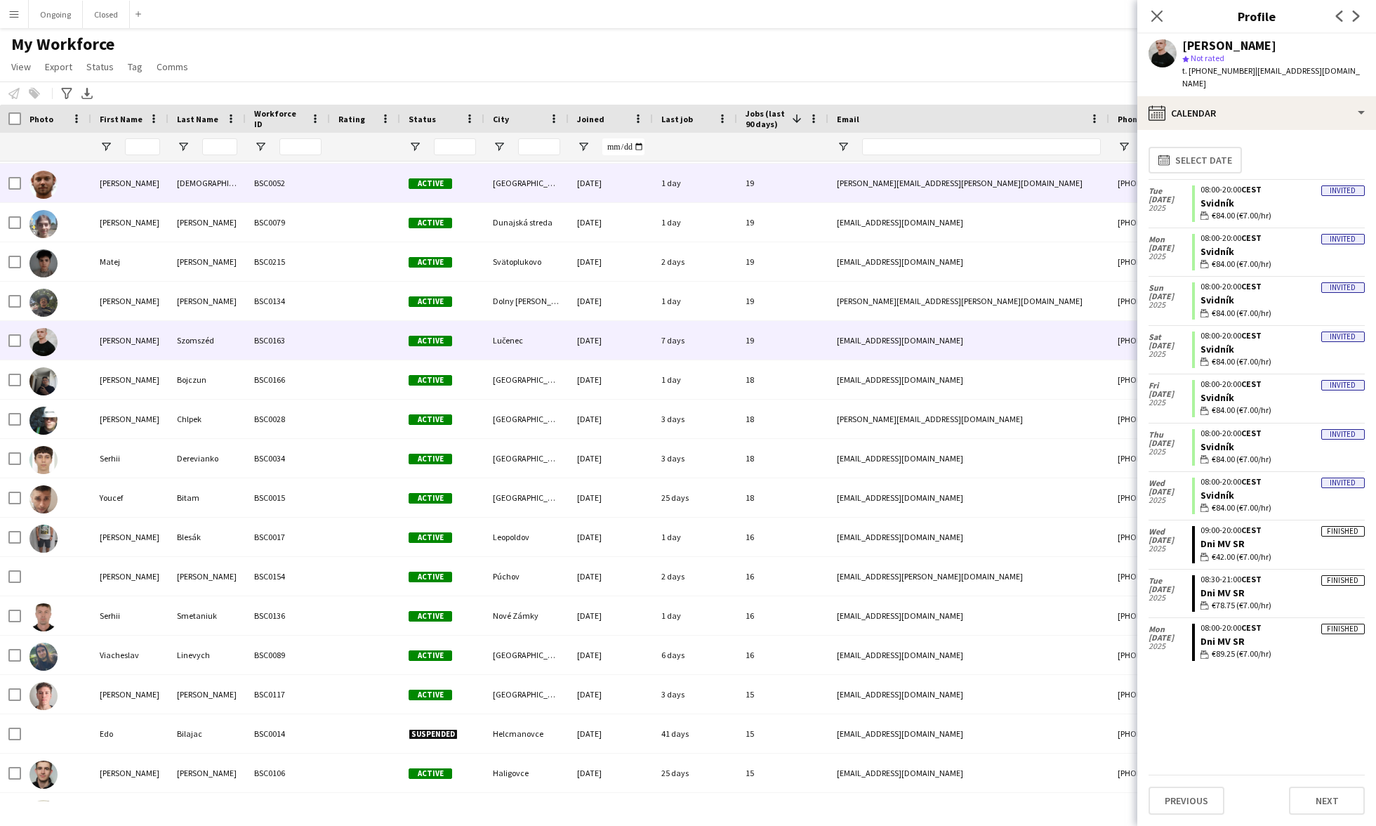
click at [343, 183] on div at bounding box center [365, 183] width 70 height 39
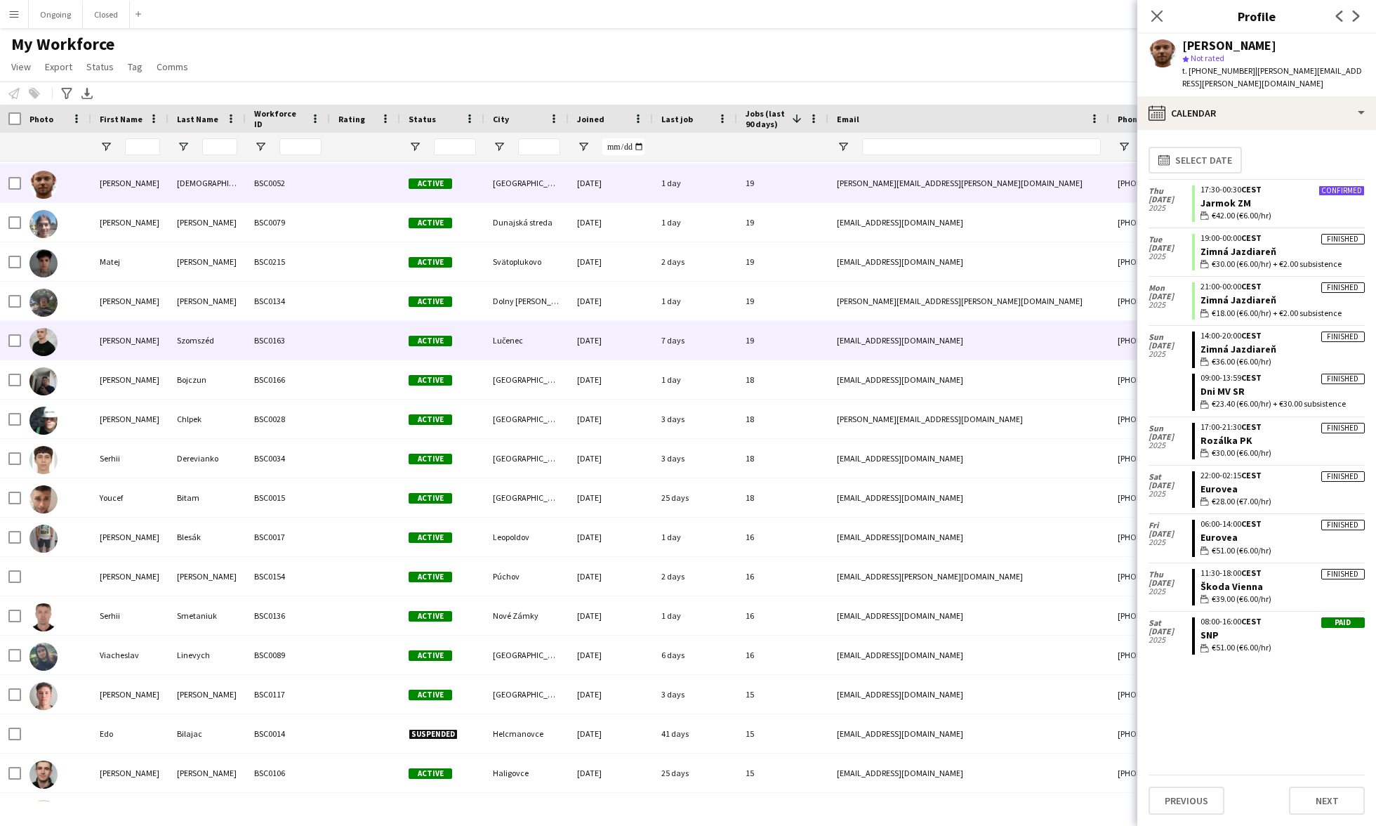
click at [195, 335] on div "Szomszéd" at bounding box center [206, 340] width 77 height 39
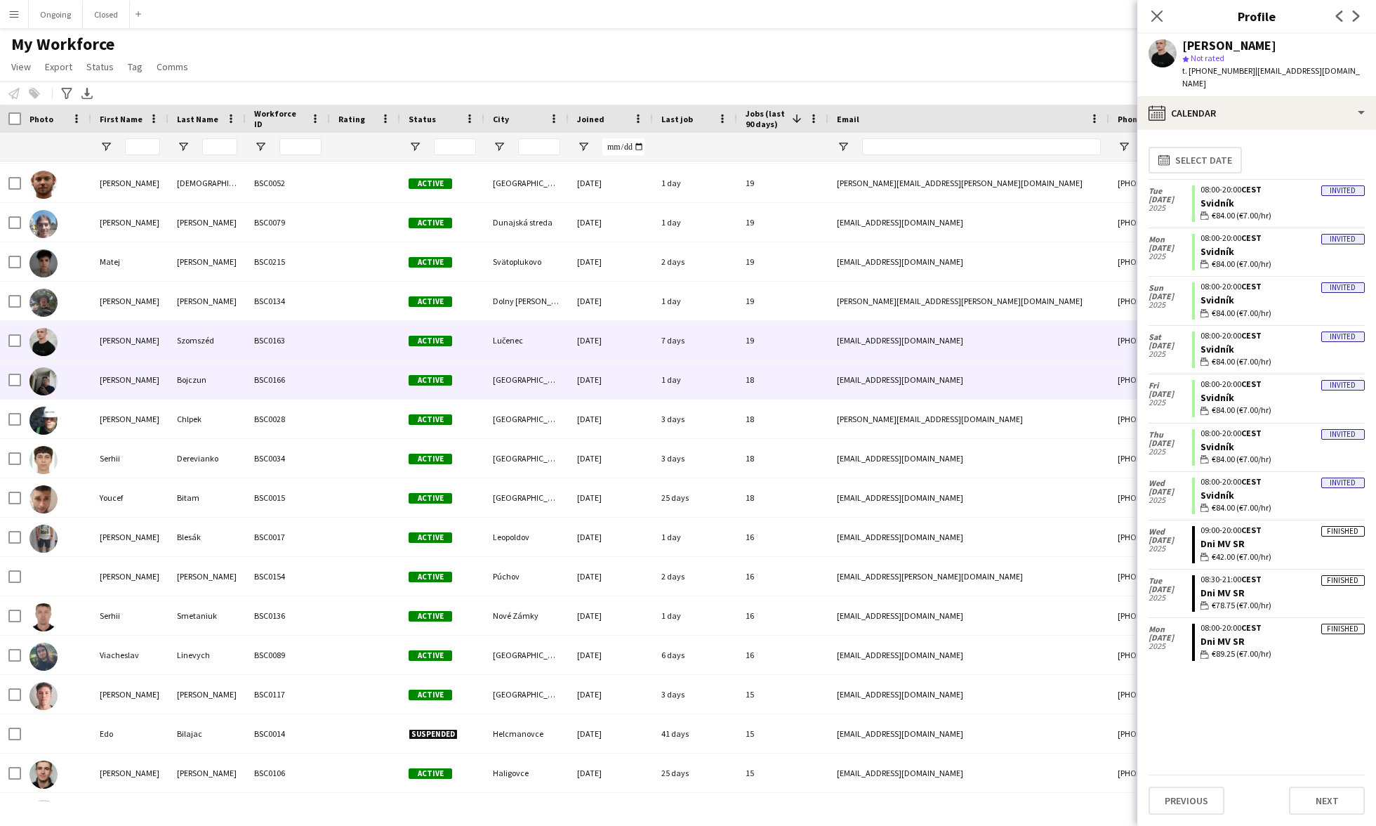
click at [264, 380] on div "BSC0166" at bounding box center [288, 379] width 84 height 39
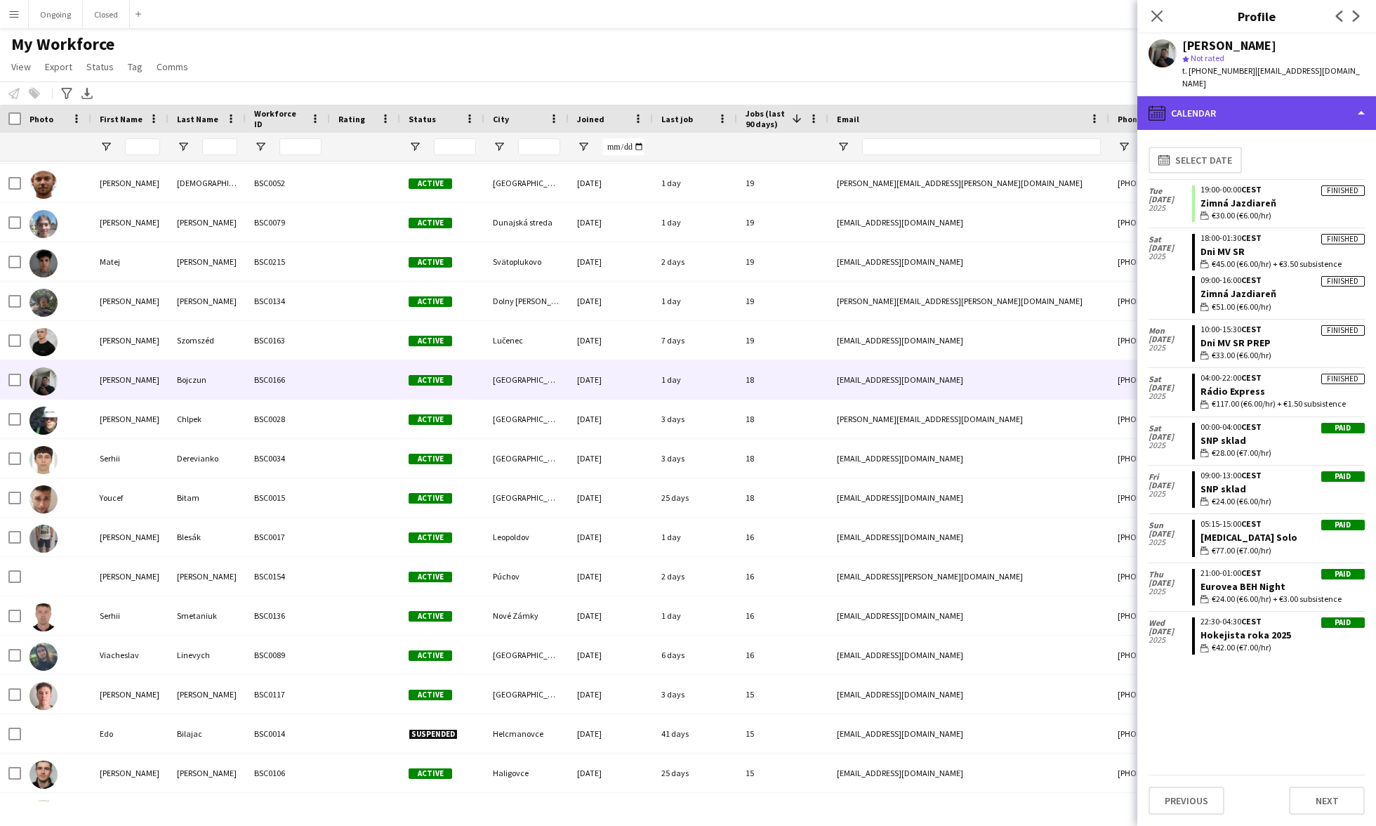
click at [644, 96] on div "calendar-full Calendar" at bounding box center [1256, 113] width 239 height 34
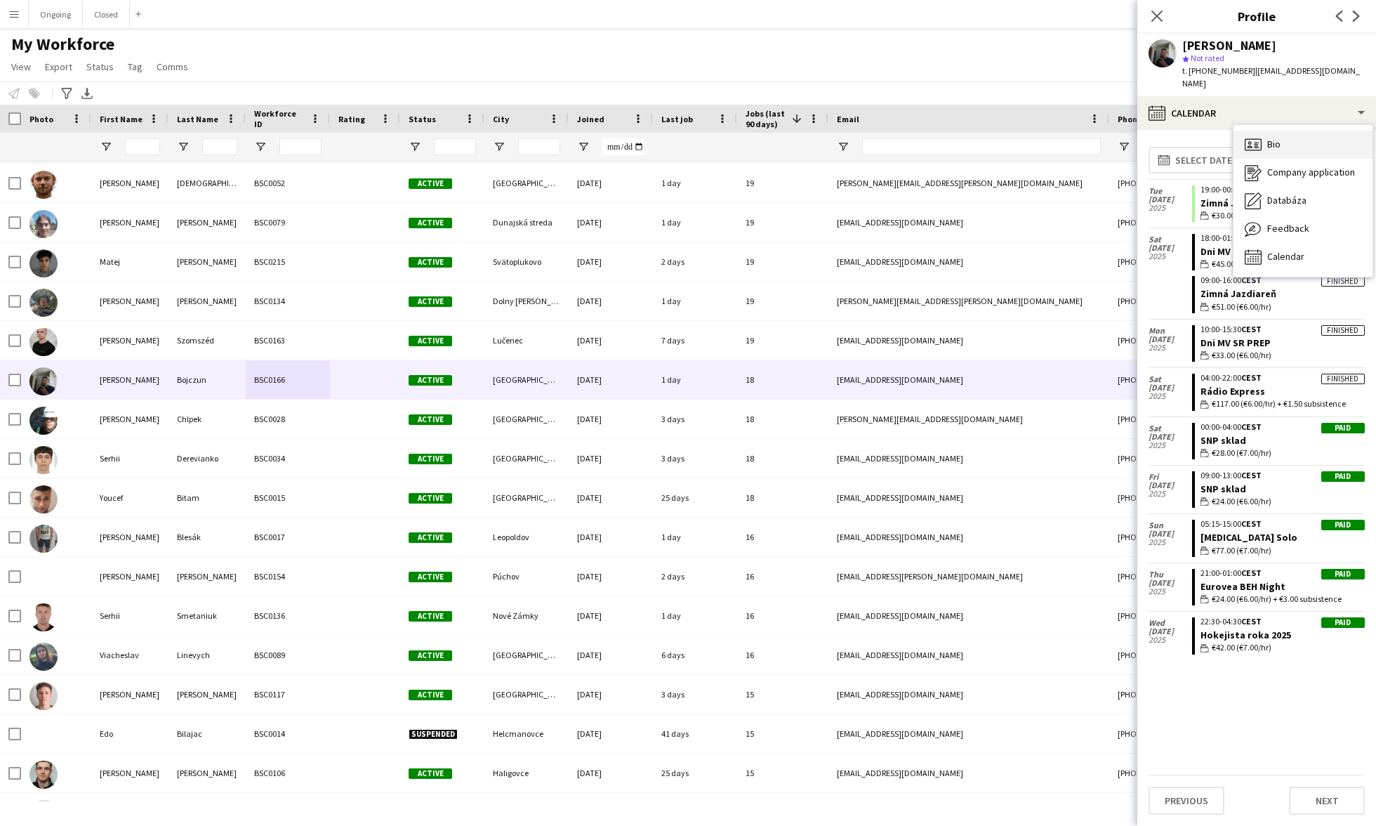
click at [644, 138] on span "Bio" at bounding box center [1273, 144] width 13 height 13
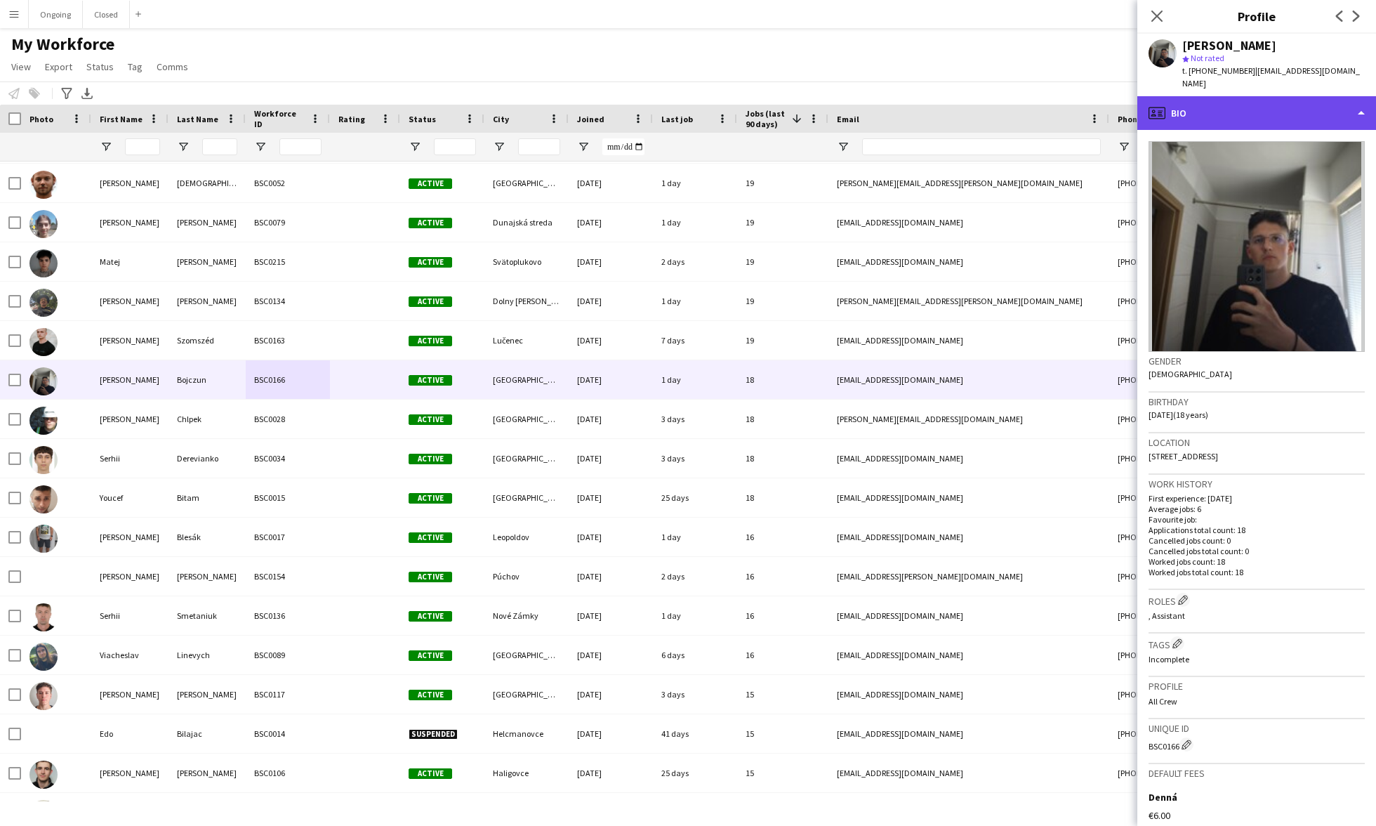
click at [644, 103] on div "profile Bio" at bounding box center [1256, 113] width 239 height 34
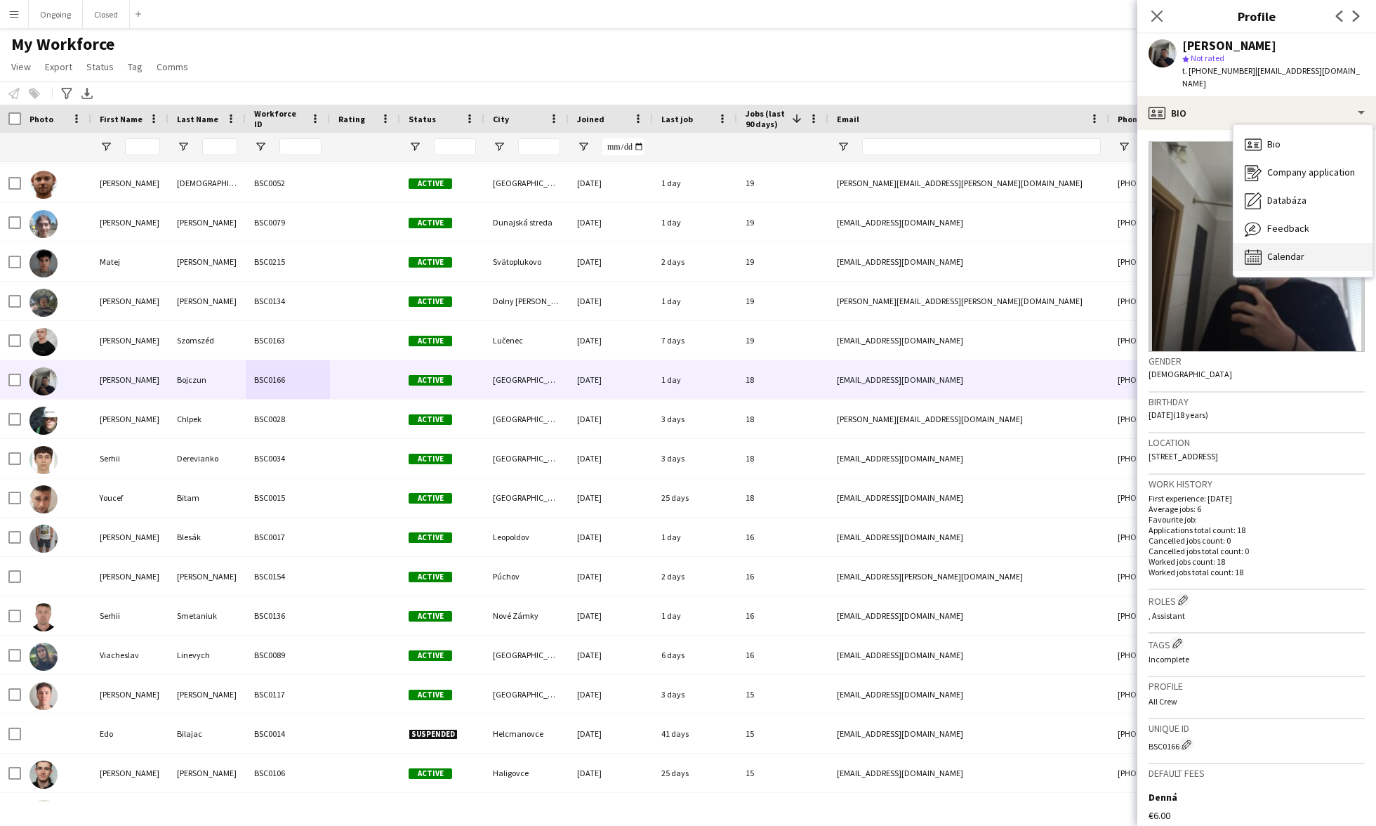
click at [644, 250] on span "Calendar" at bounding box center [1285, 256] width 37 height 13
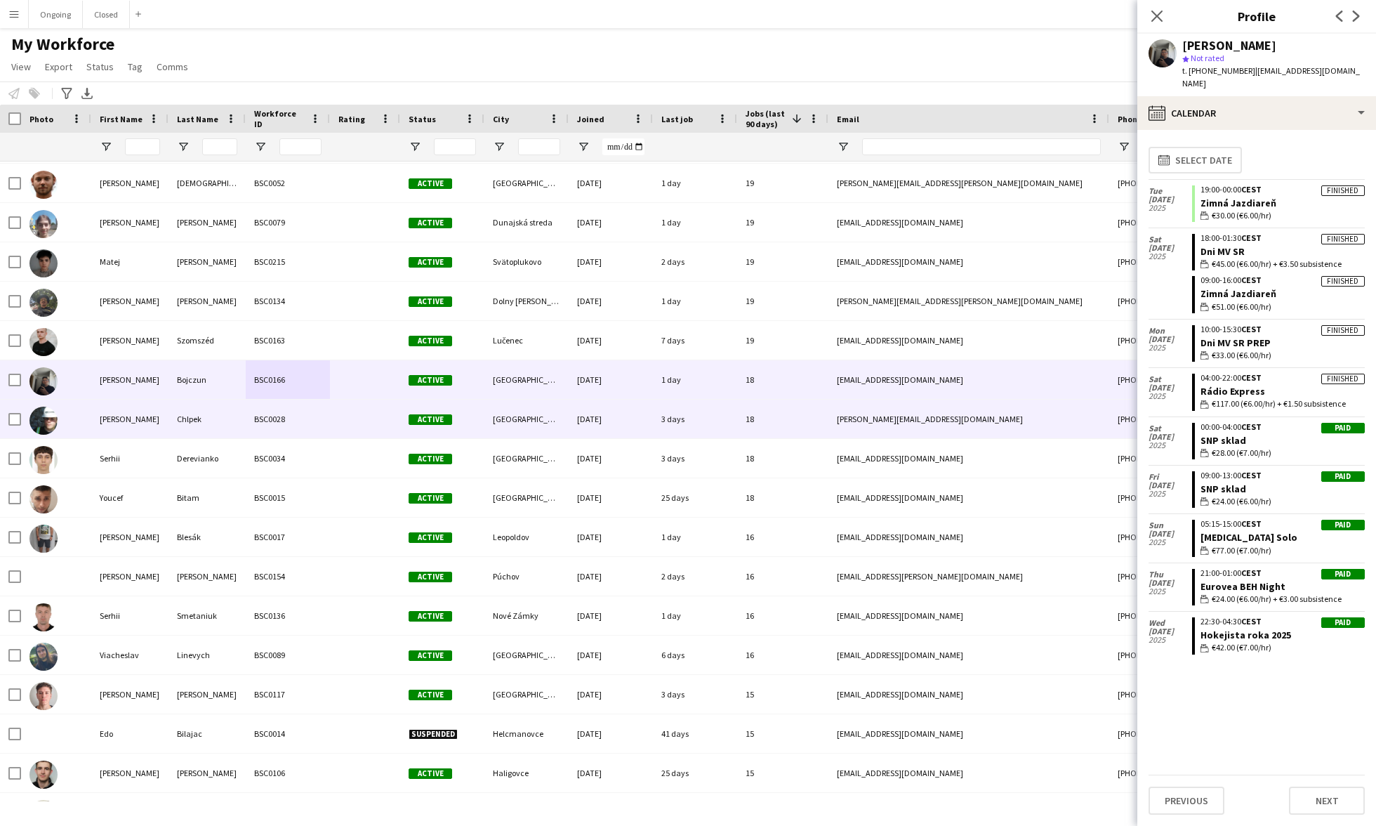
click at [282, 432] on div "BSC0028" at bounding box center [288, 418] width 84 height 39
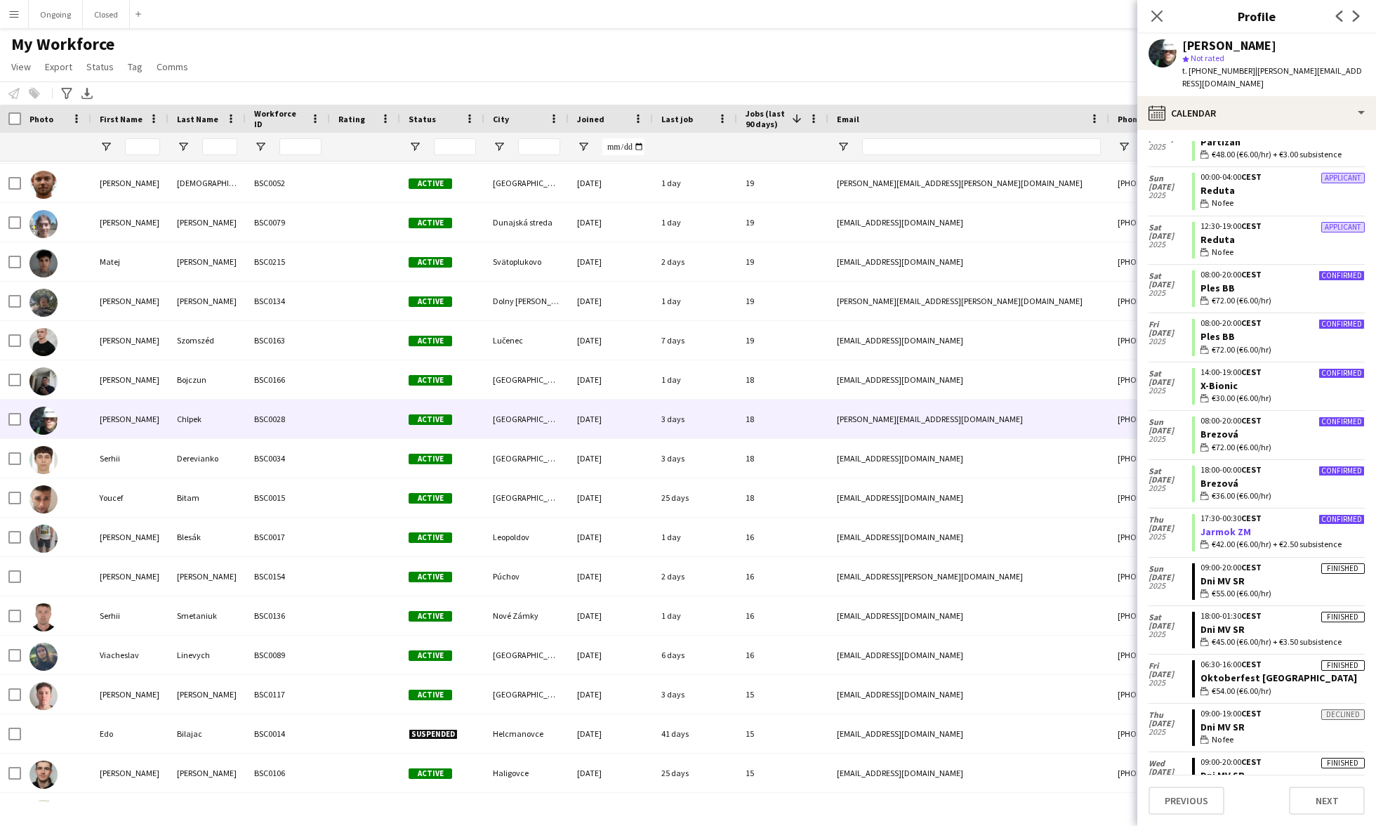
scroll to position [452, 0]
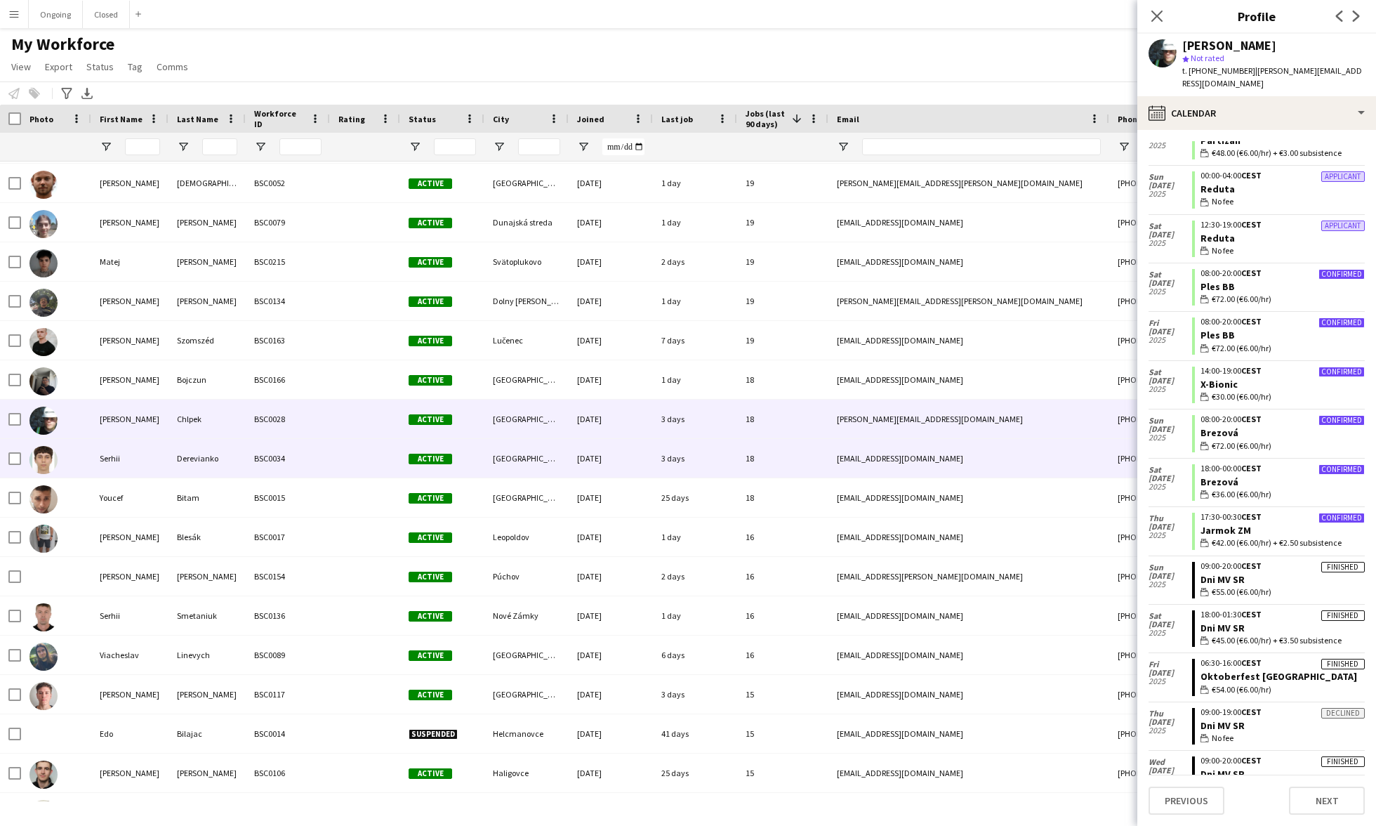
click at [338, 451] on div at bounding box center [365, 458] width 70 height 39
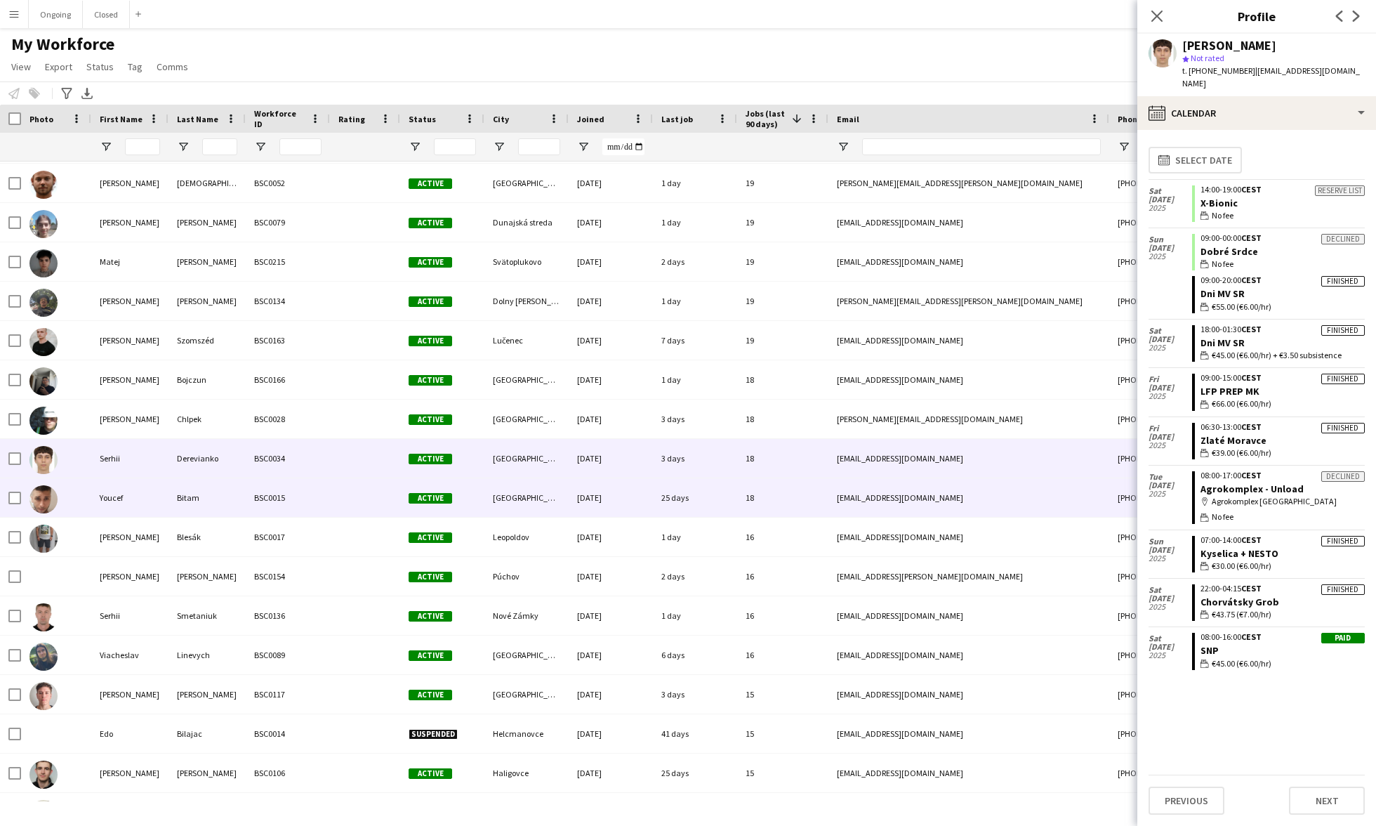
click at [232, 502] on div "Bitam" at bounding box center [206, 497] width 77 height 39
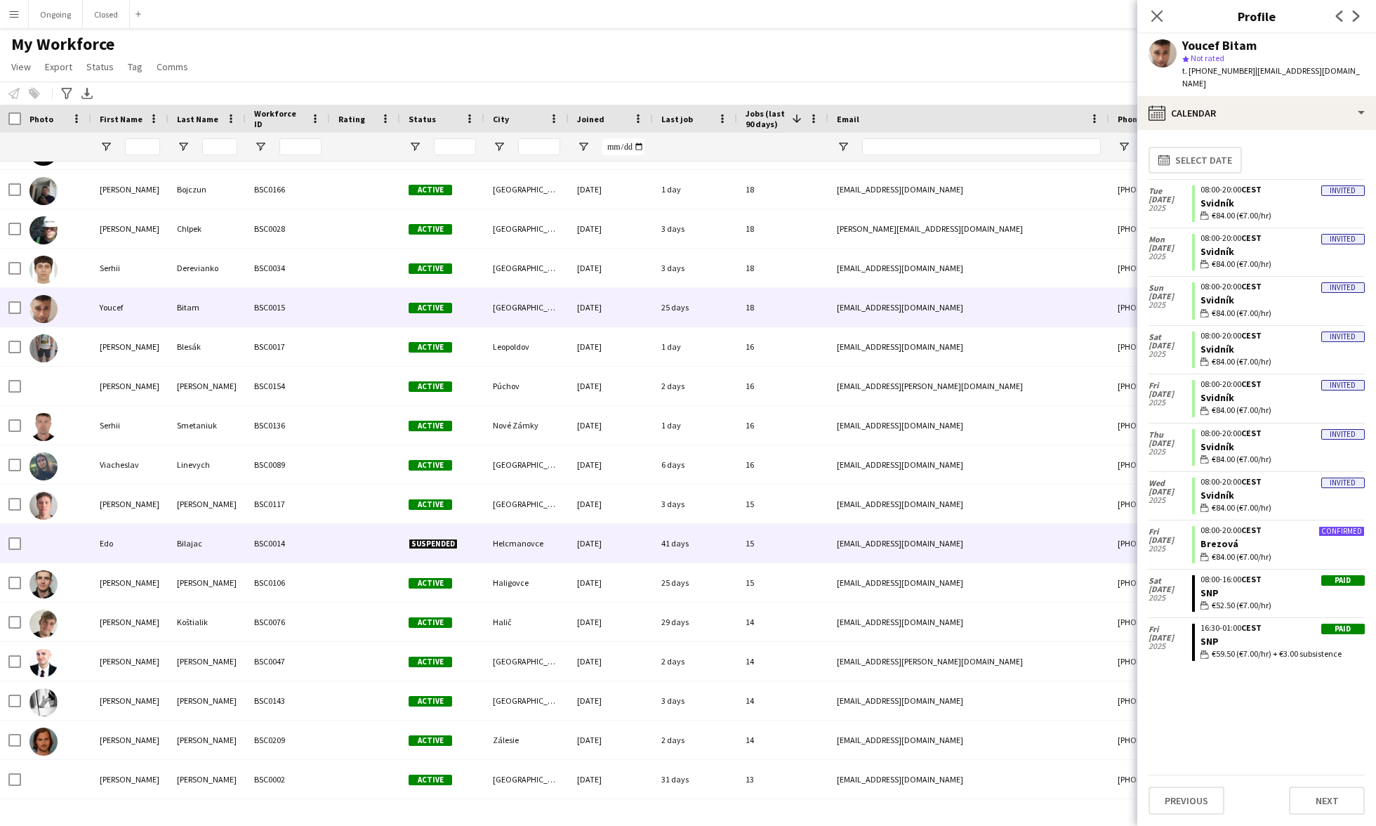
scroll to position [856, 0]
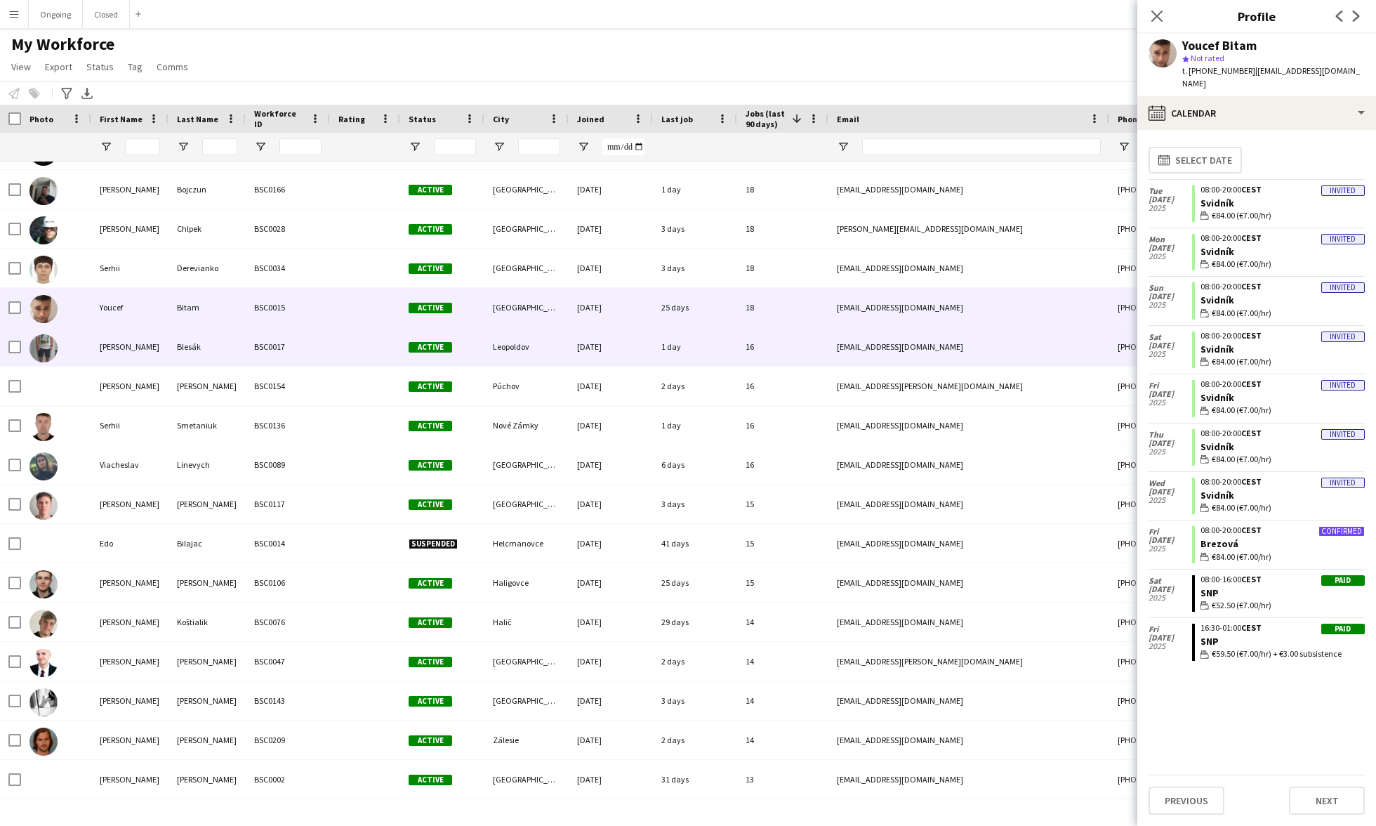
click at [317, 356] on div "BSC0017" at bounding box center [288, 346] width 84 height 39
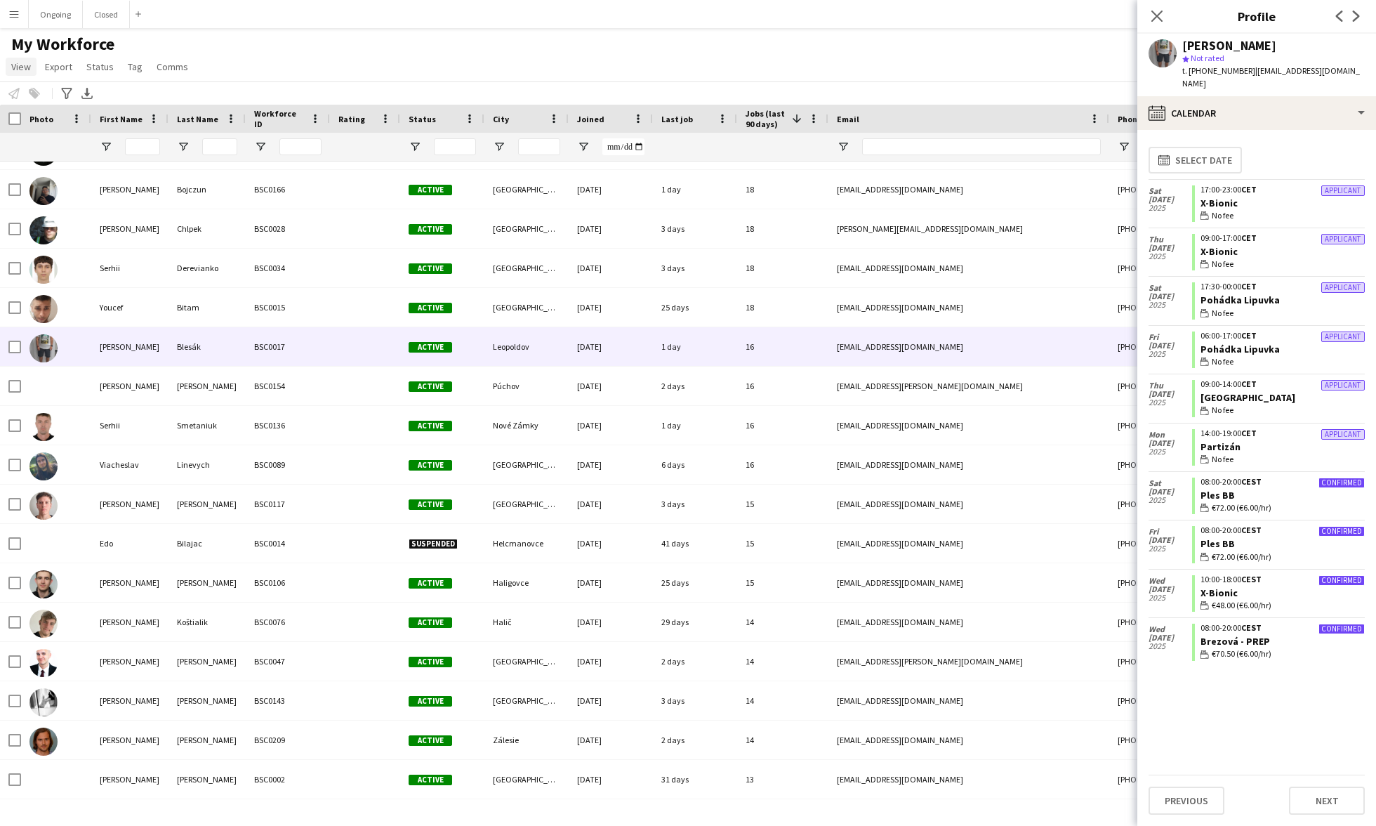
click at [21, 69] on span "View" at bounding box center [21, 66] width 20 height 13
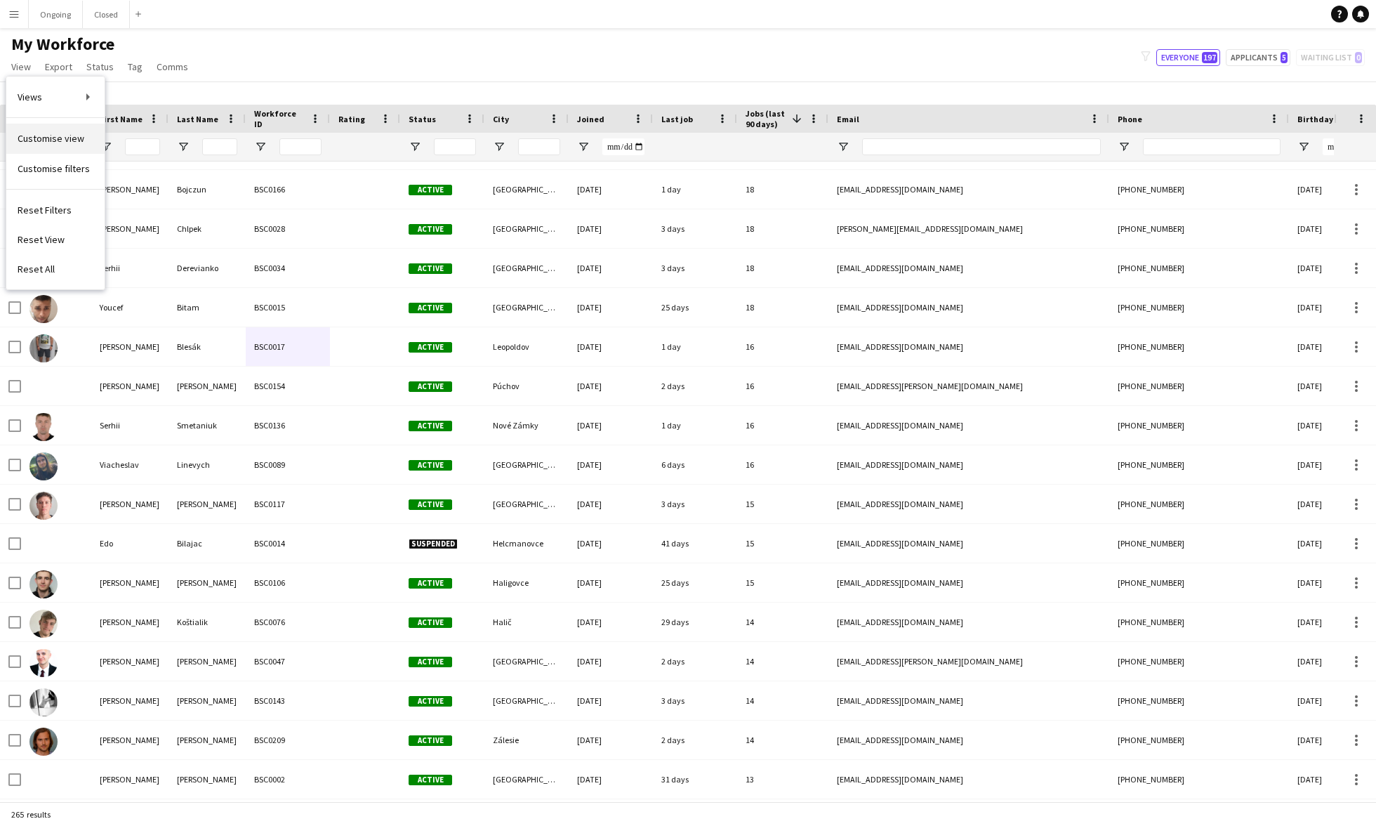
click at [53, 138] on span "Customise view" at bounding box center [51, 138] width 67 height 13
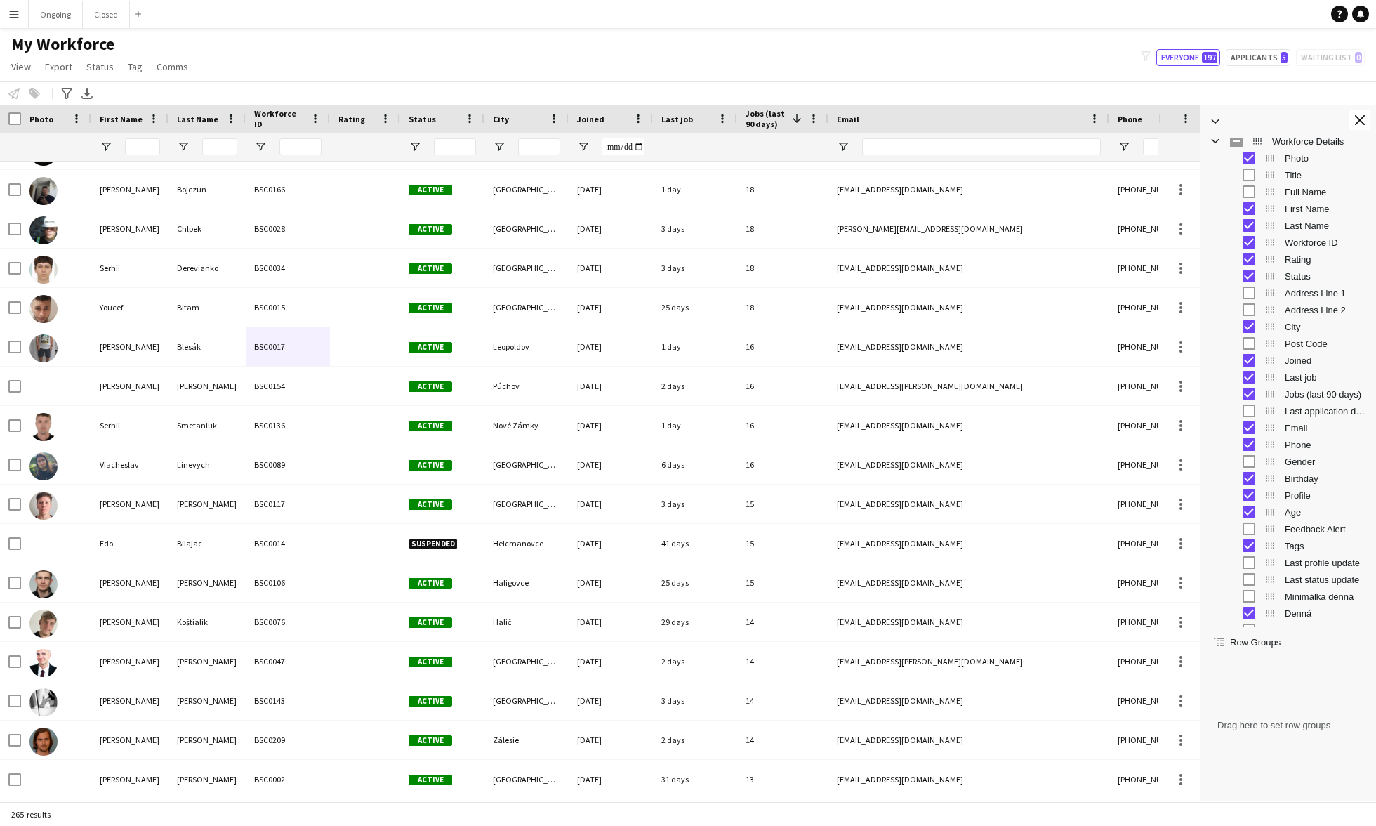
scroll to position [17, 0]
click at [644, 116] on app-icon "Close tool panel" at bounding box center [1360, 120] width 10 height 10
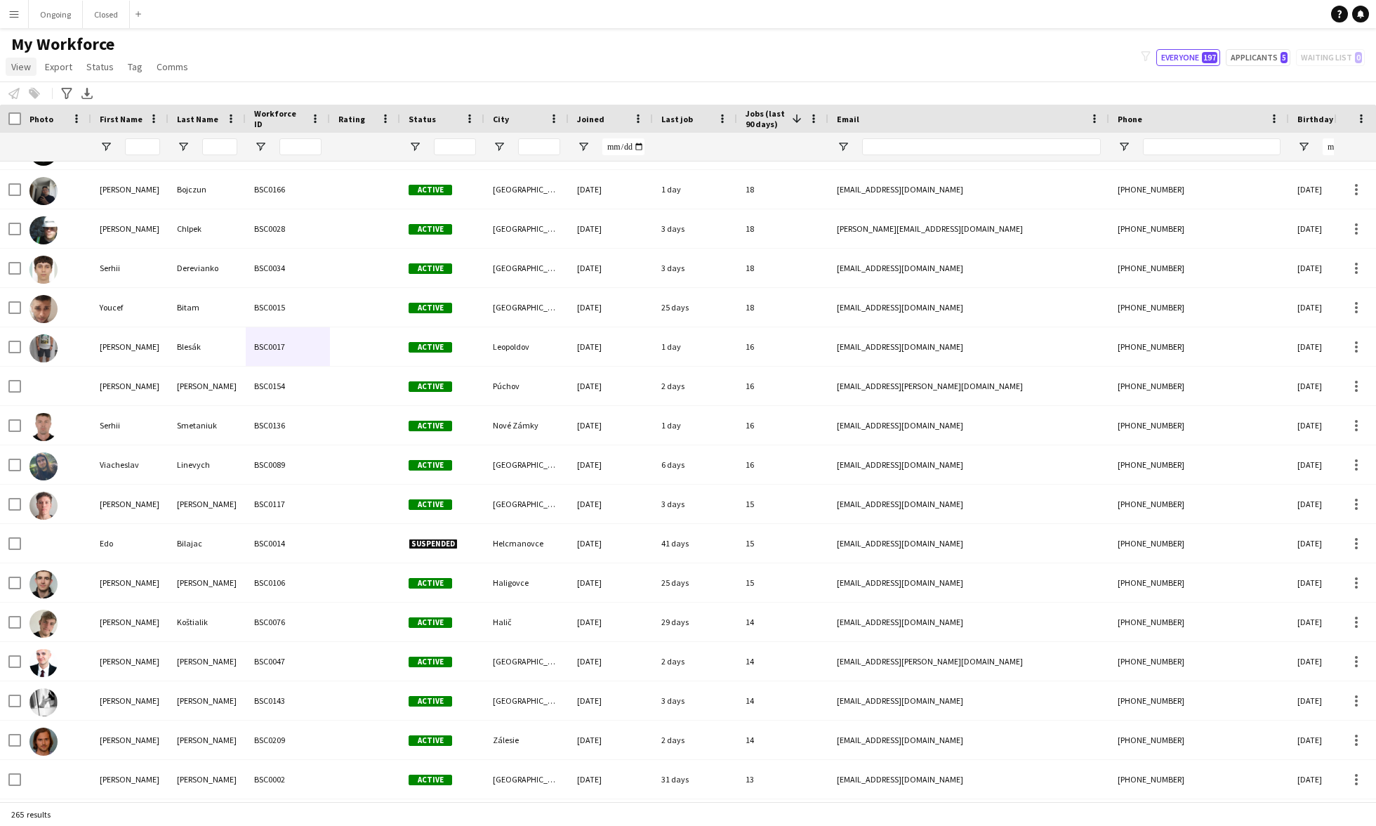
click at [20, 67] on span "View" at bounding box center [21, 66] width 20 height 13
click at [34, 138] on span "Customise view" at bounding box center [51, 138] width 67 height 13
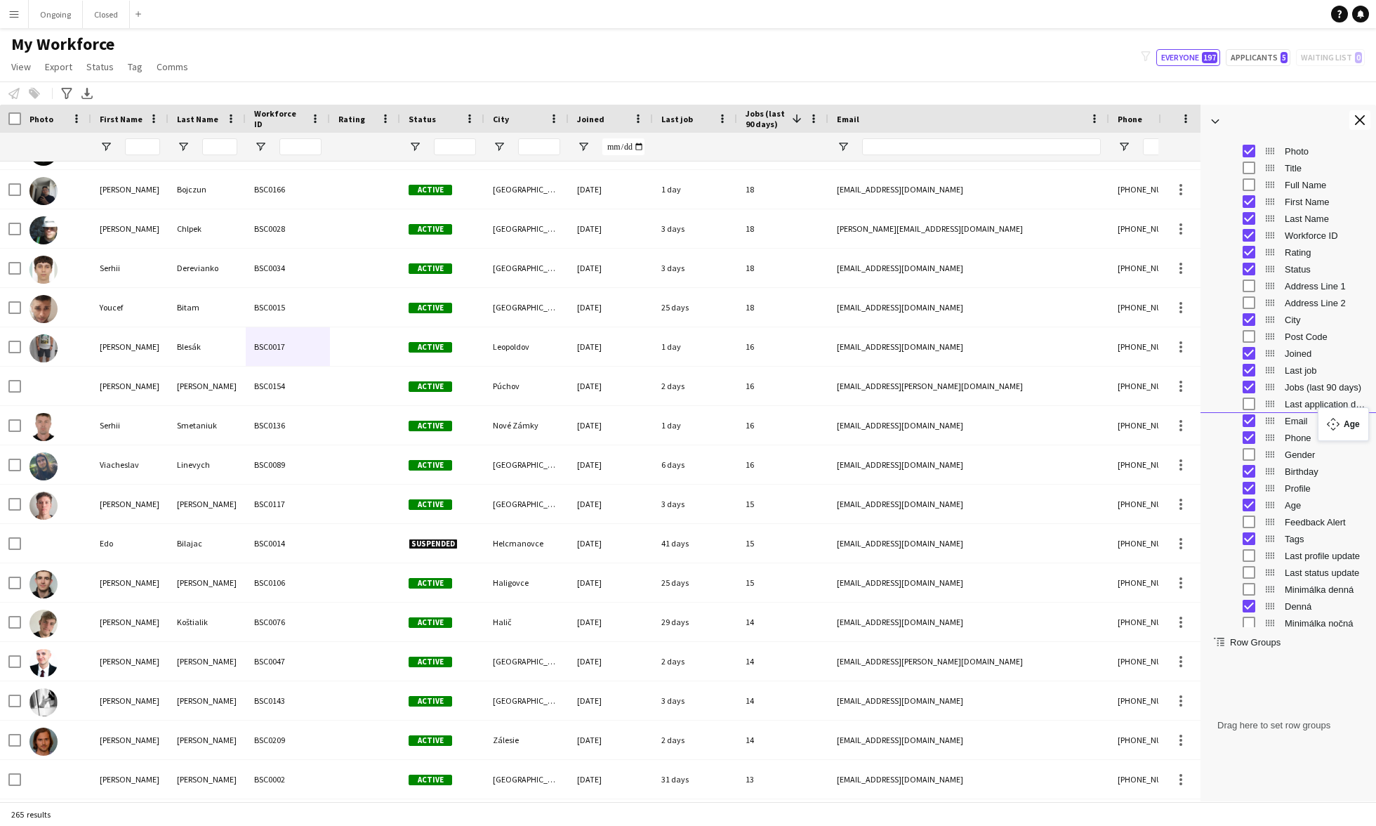
drag, startPoint x: 1273, startPoint y: 505, endPoint x: 1325, endPoint y: 416, distance: 103.2
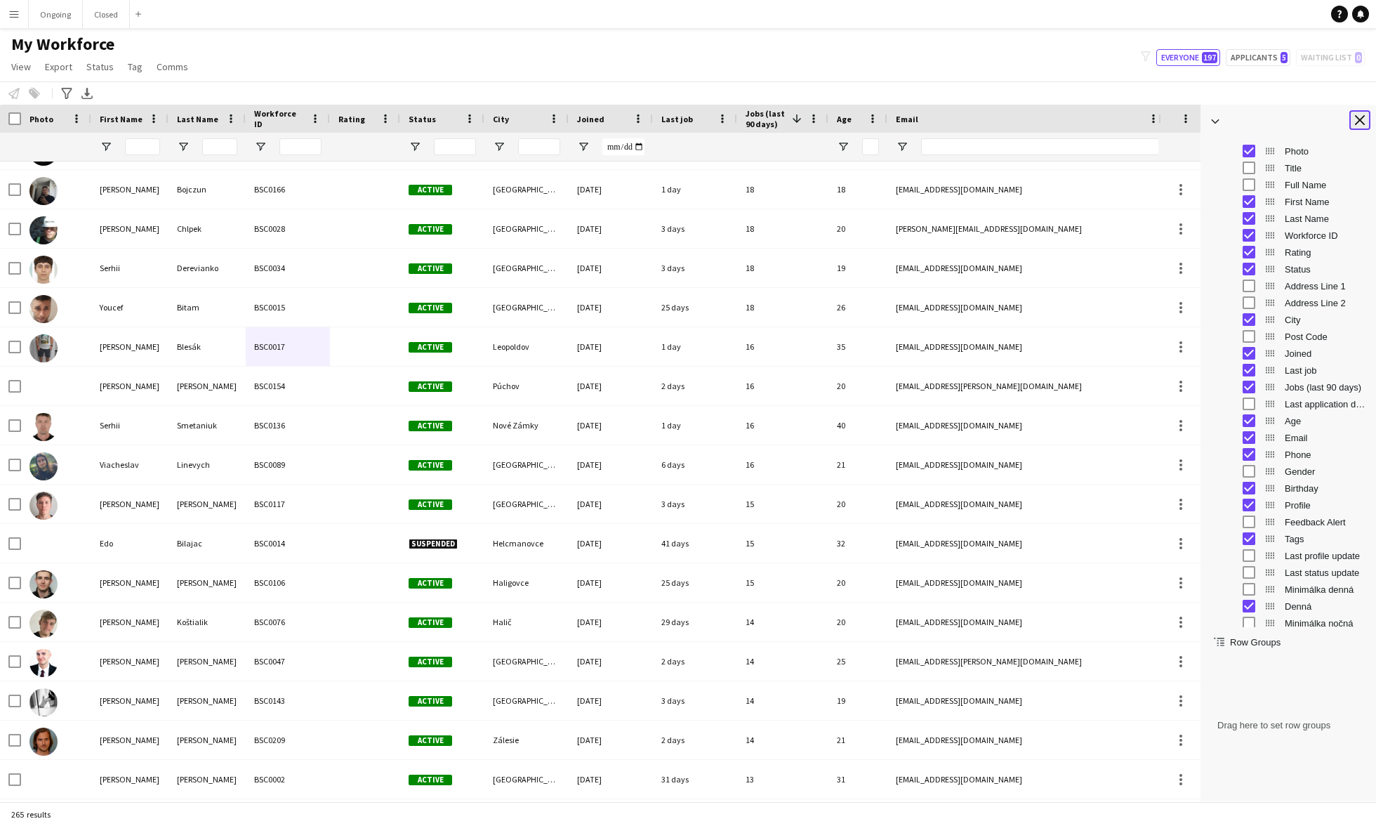
click at [644, 115] on app-icon "Close tool panel" at bounding box center [1360, 120] width 10 height 10
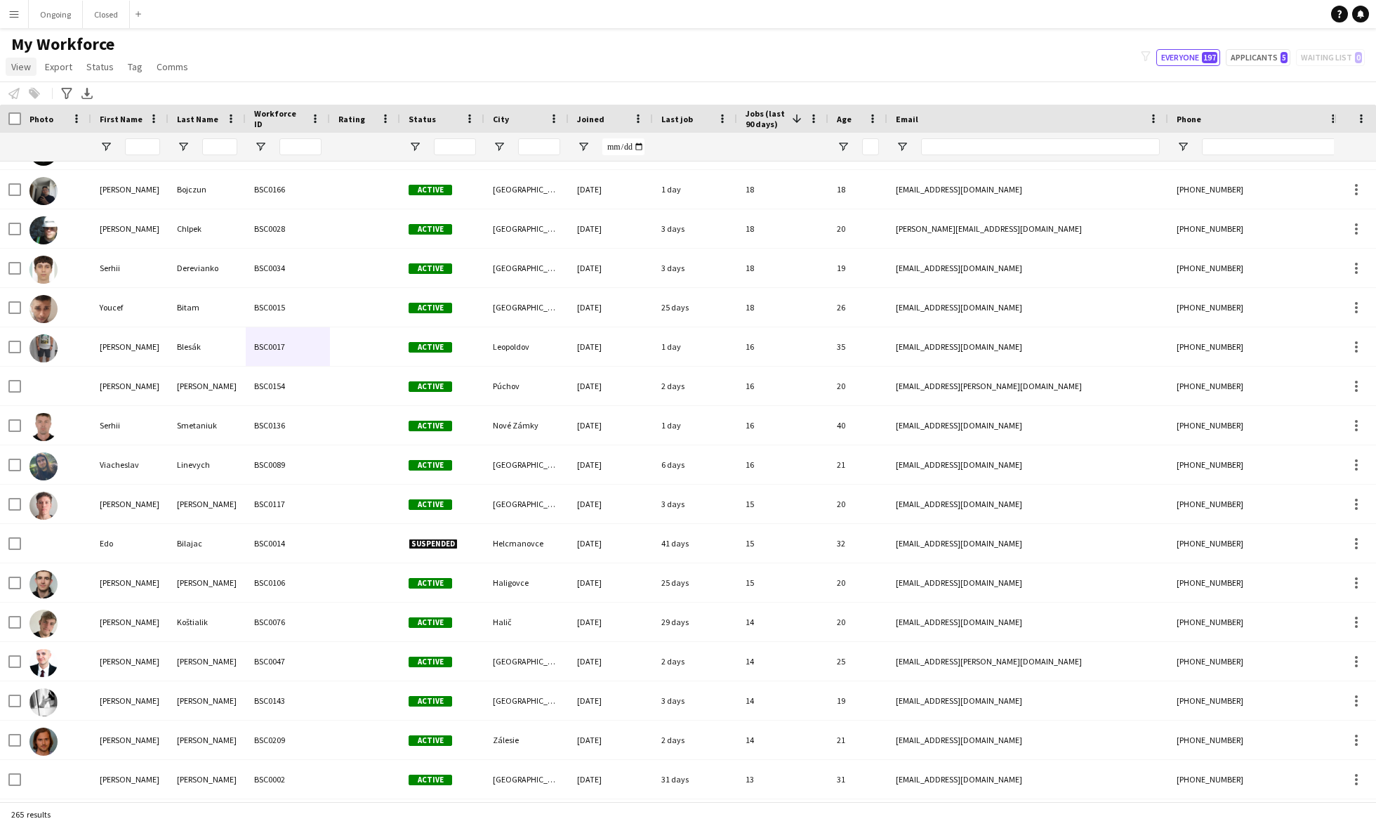
click at [18, 60] on span "View" at bounding box center [21, 66] width 20 height 13
click at [43, 143] on span "Customise view" at bounding box center [51, 138] width 67 height 13
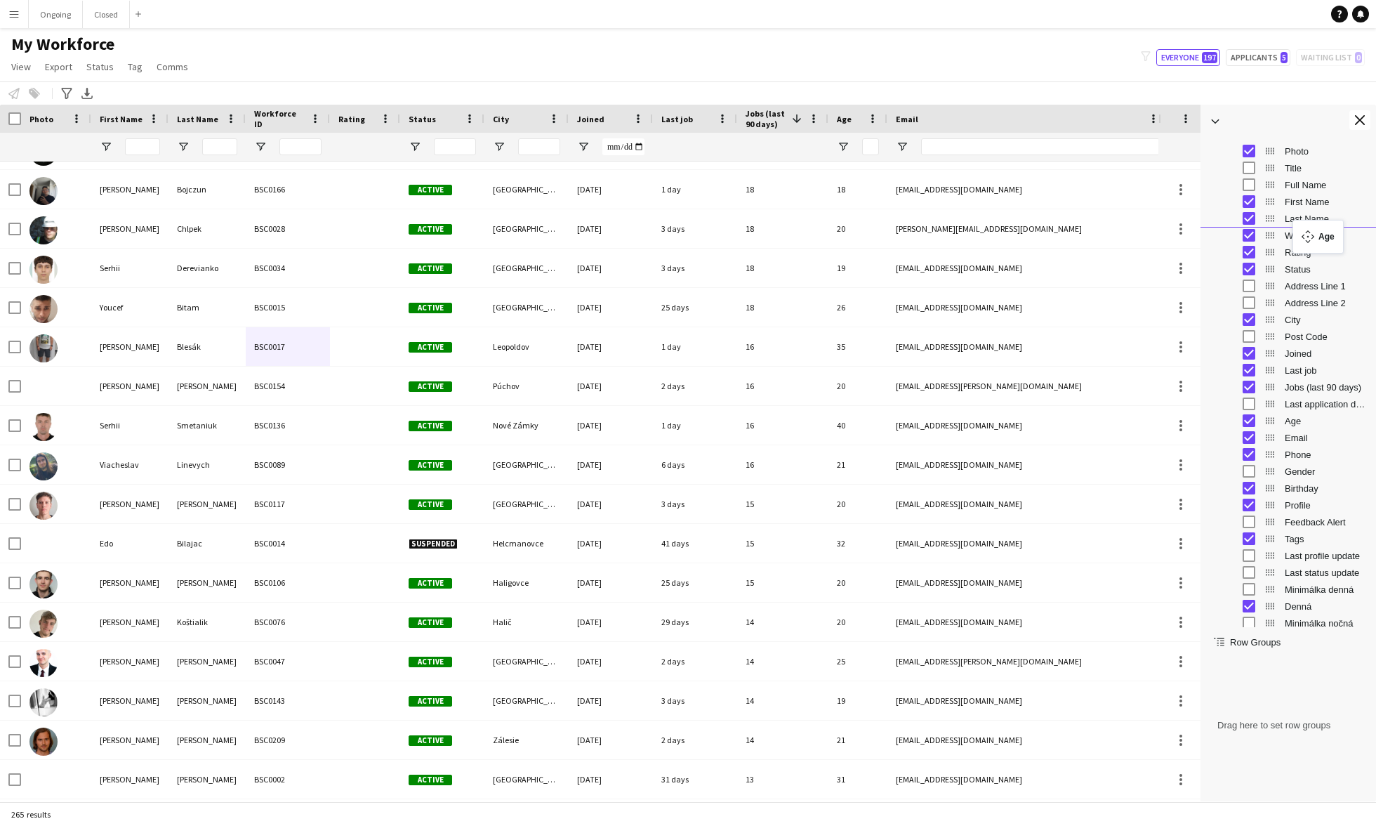
drag, startPoint x: 1269, startPoint y: 423, endPoint x: 1299, endPoint y: 229, distance: 196.8
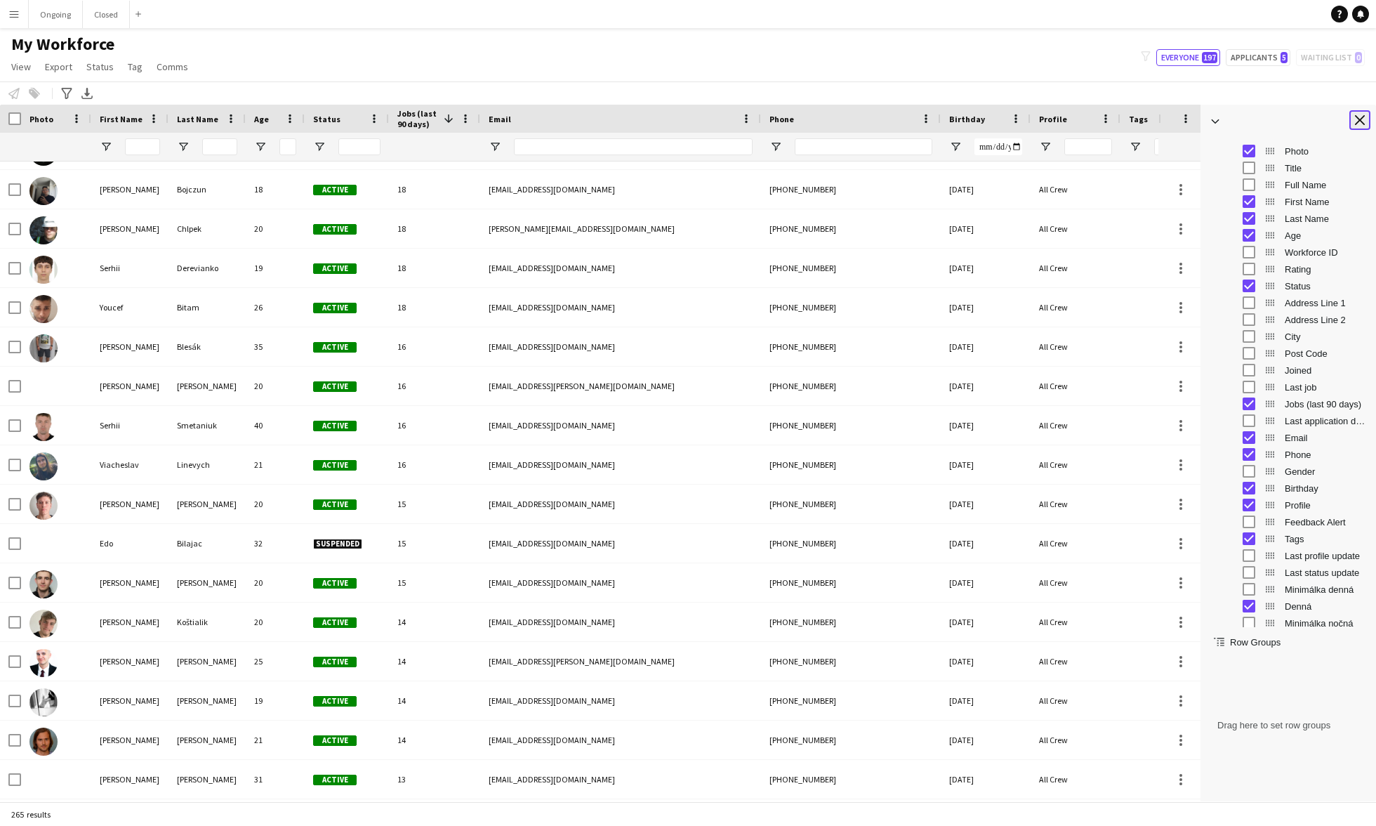
click at [644, 119] on app-icon "Close tool panel" at bounding box center [1360, 120] width 10 height 10
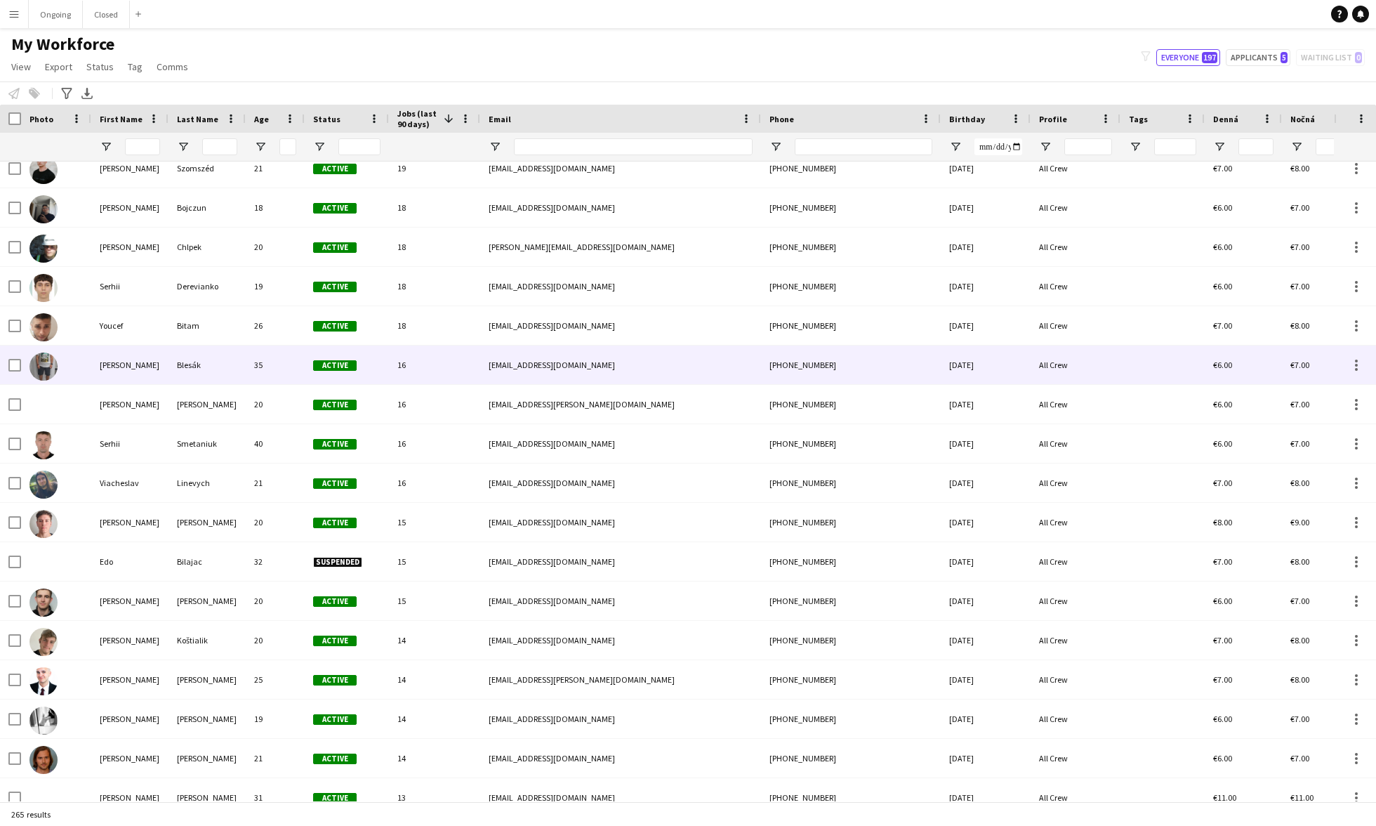
scroll to position [832, 0]
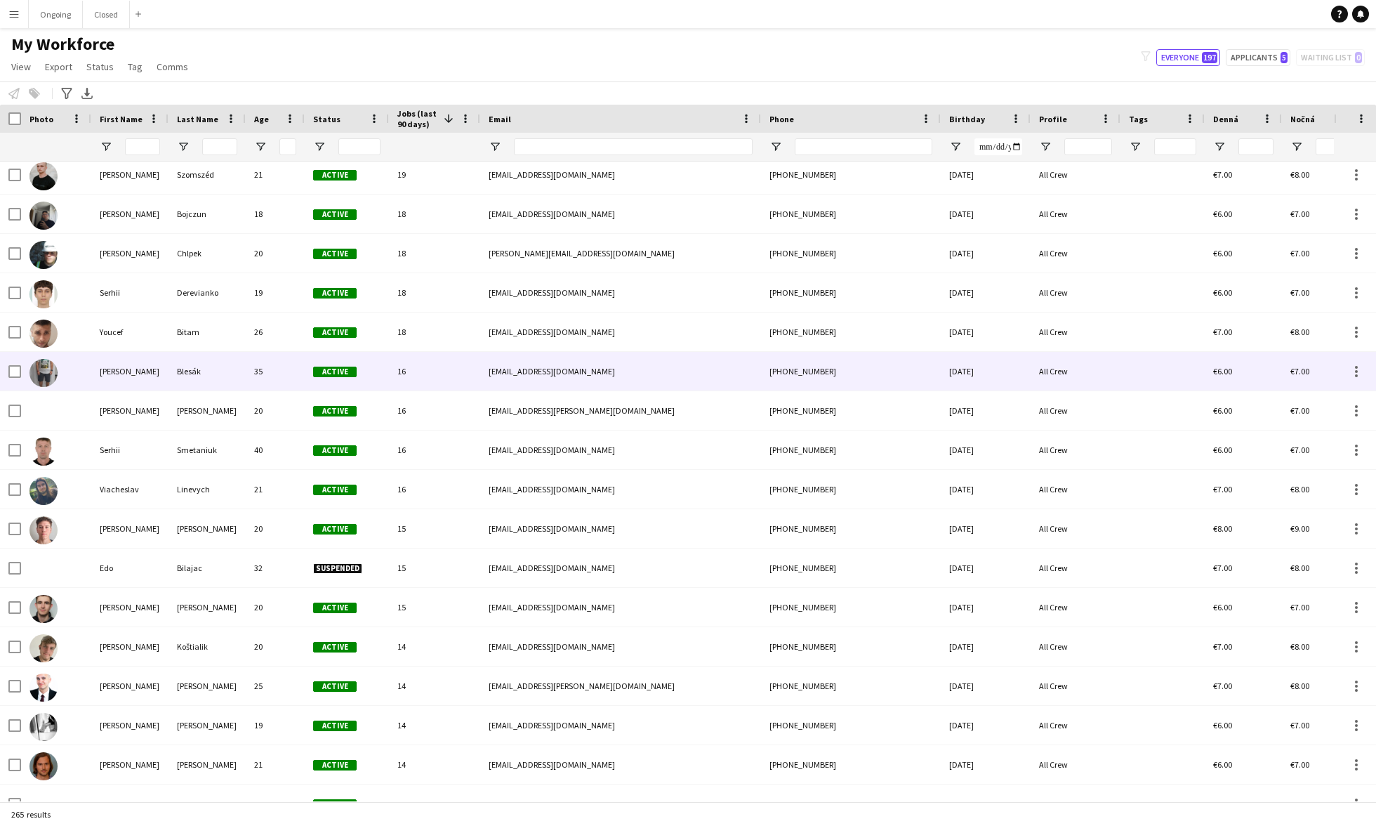
click at [247, 375] on div "35" at bounding box center [275, 371] width 59 height 39
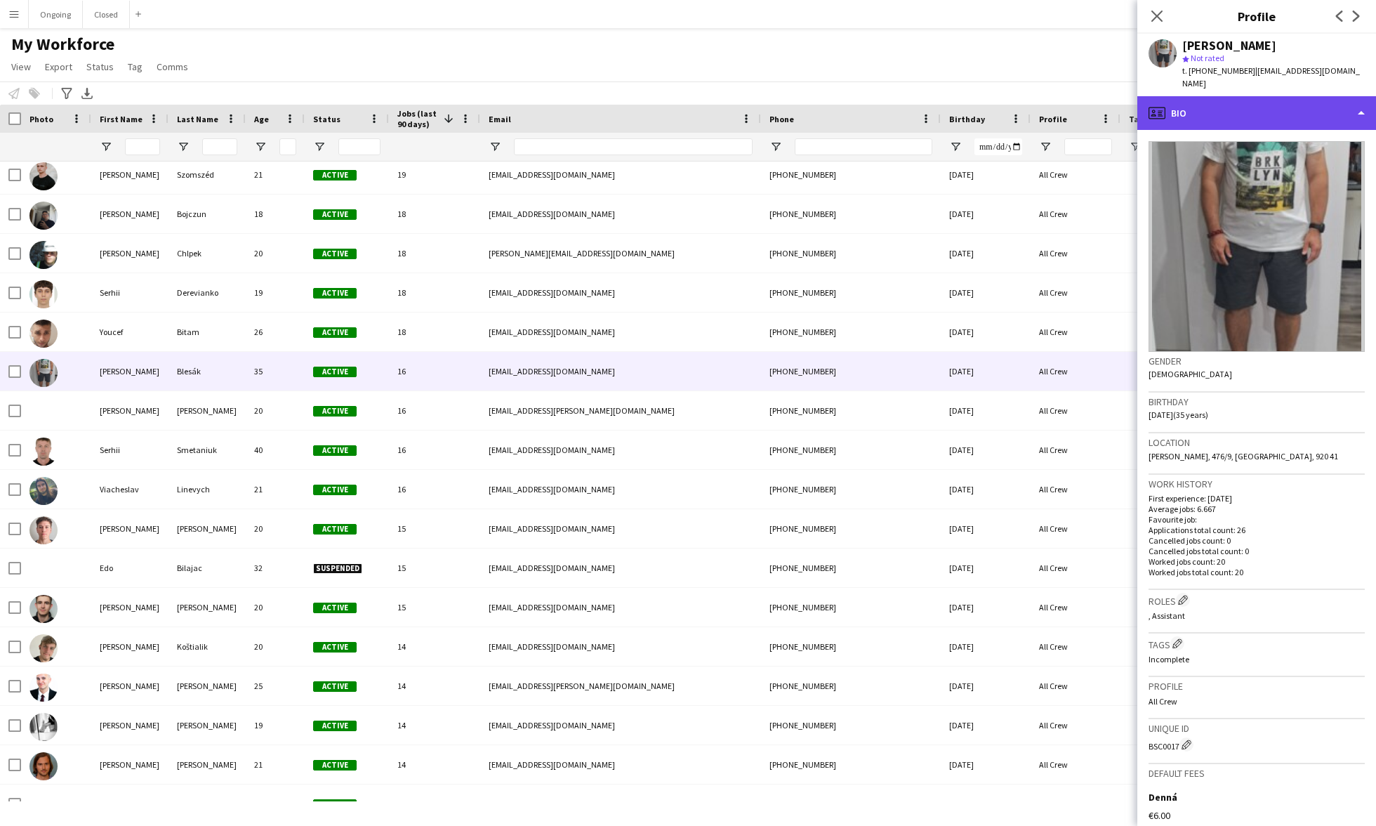
click at [644, 100] on div "profile Bio" at bounding box center [1256, 113] width 239 height 34
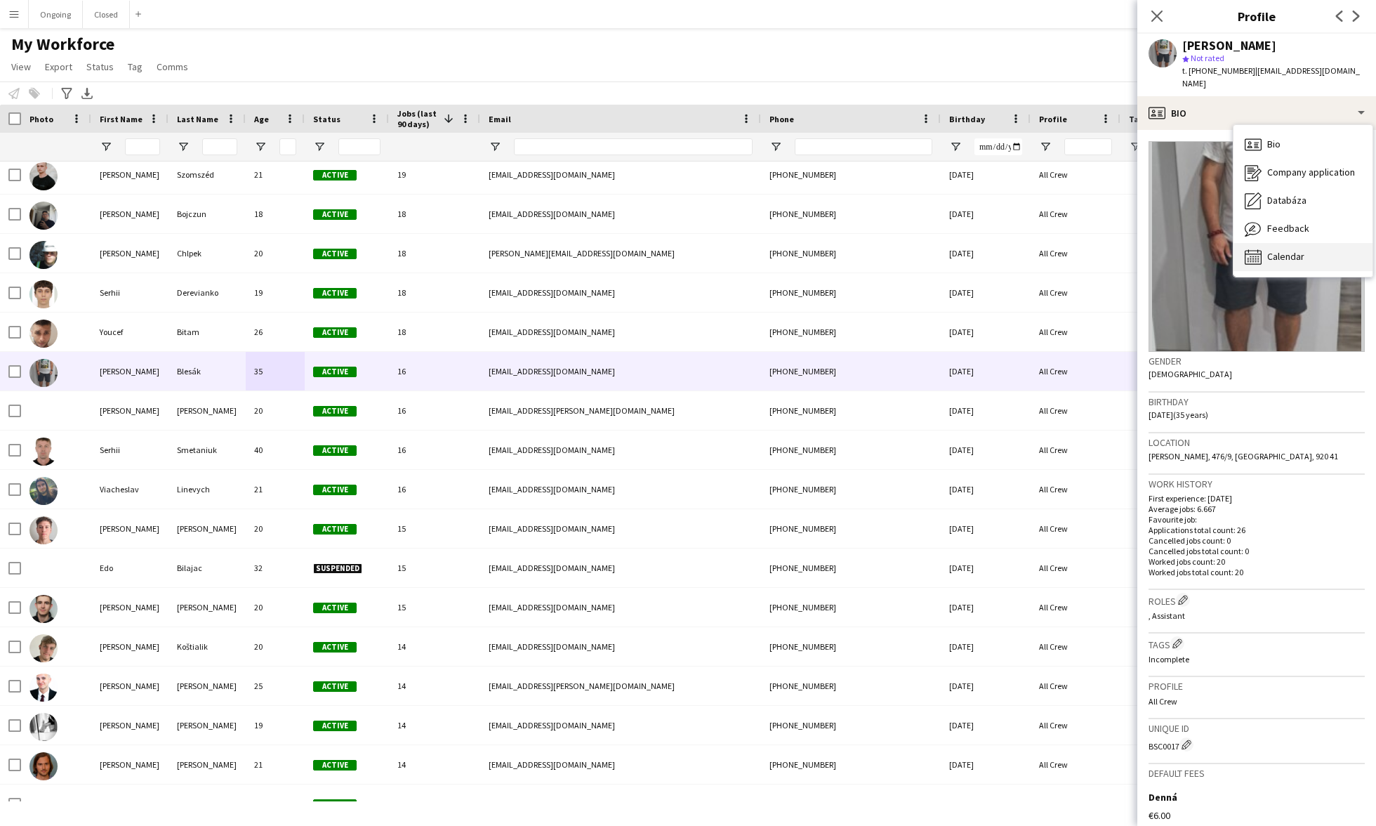
click at [644, 250] on span "Calendar" at bounding box center [1285, 256] width 37 height 13
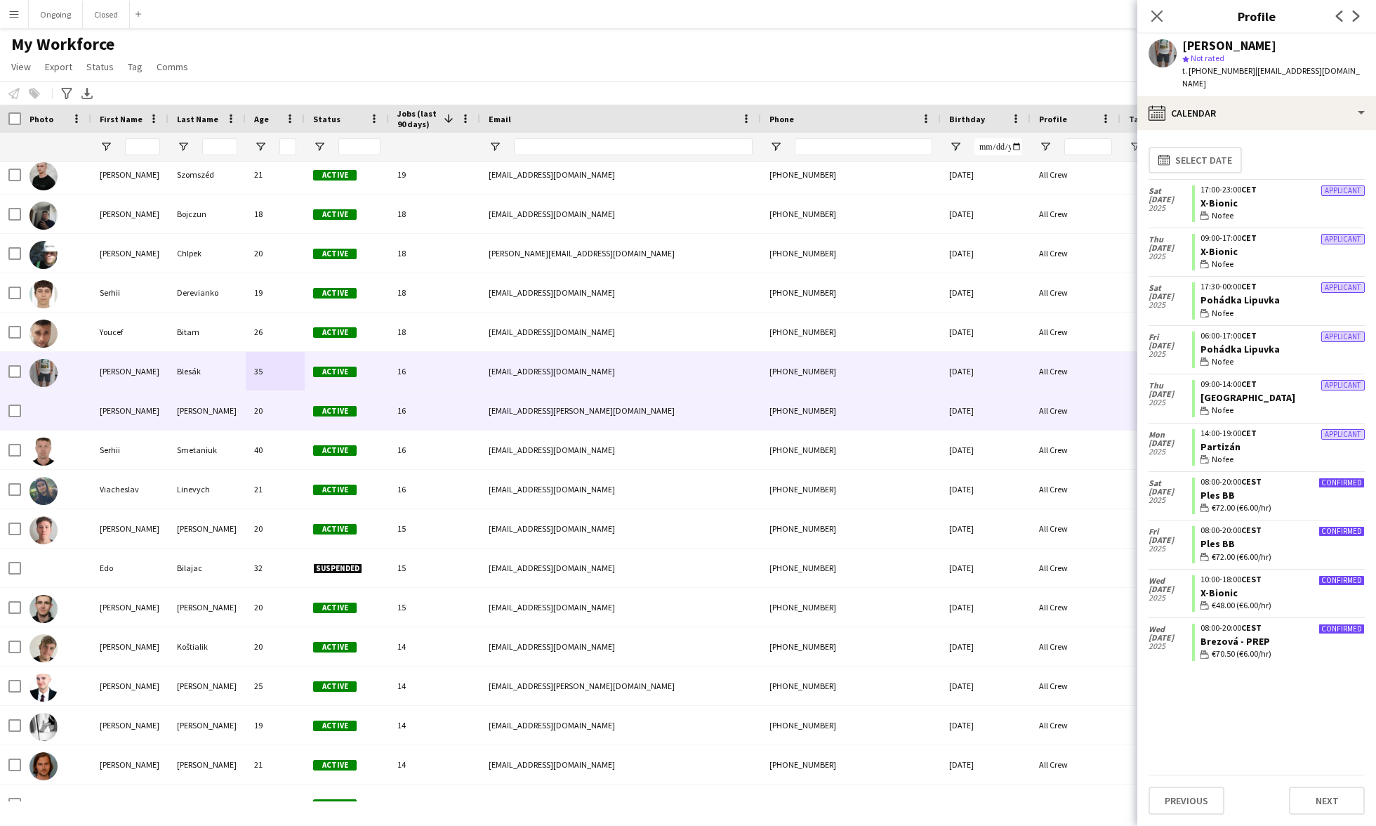
click at [226, 404] on div "[PERSON_NAME]" at bounding box center [206, 410] width 77 height 39
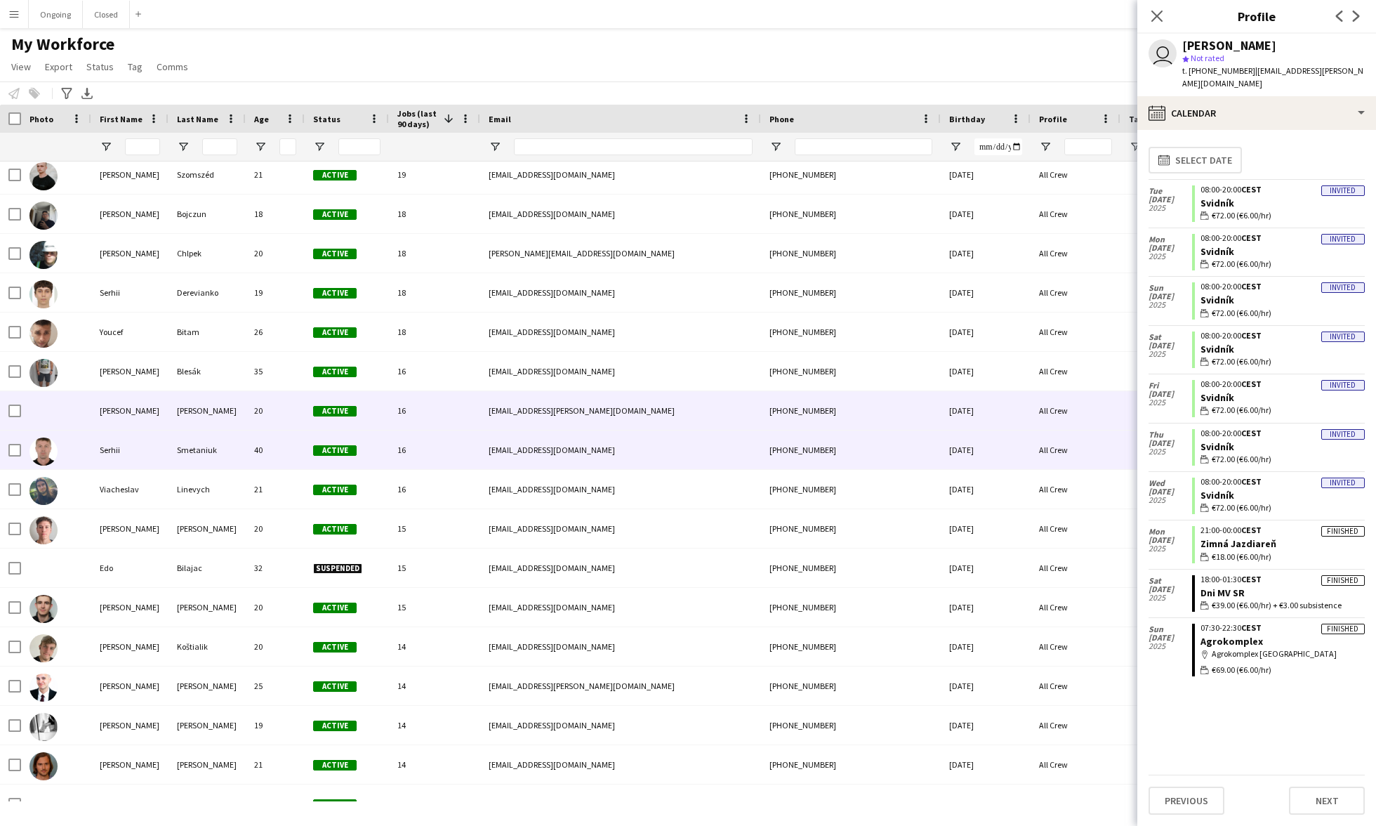
click at [256, 453] on div "40" at bounding box center [275, 449] width 59 height 39
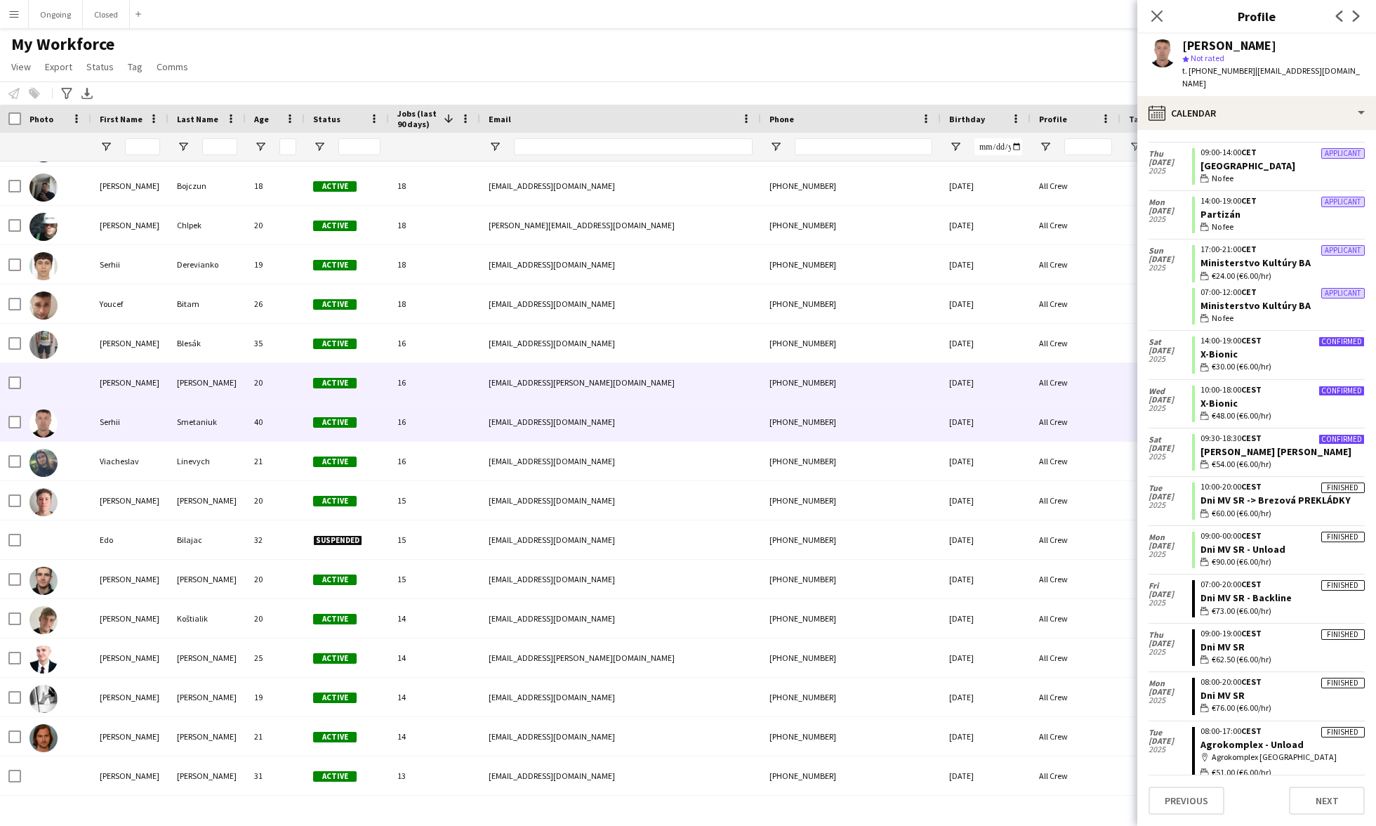
scroll to position [866, 0]
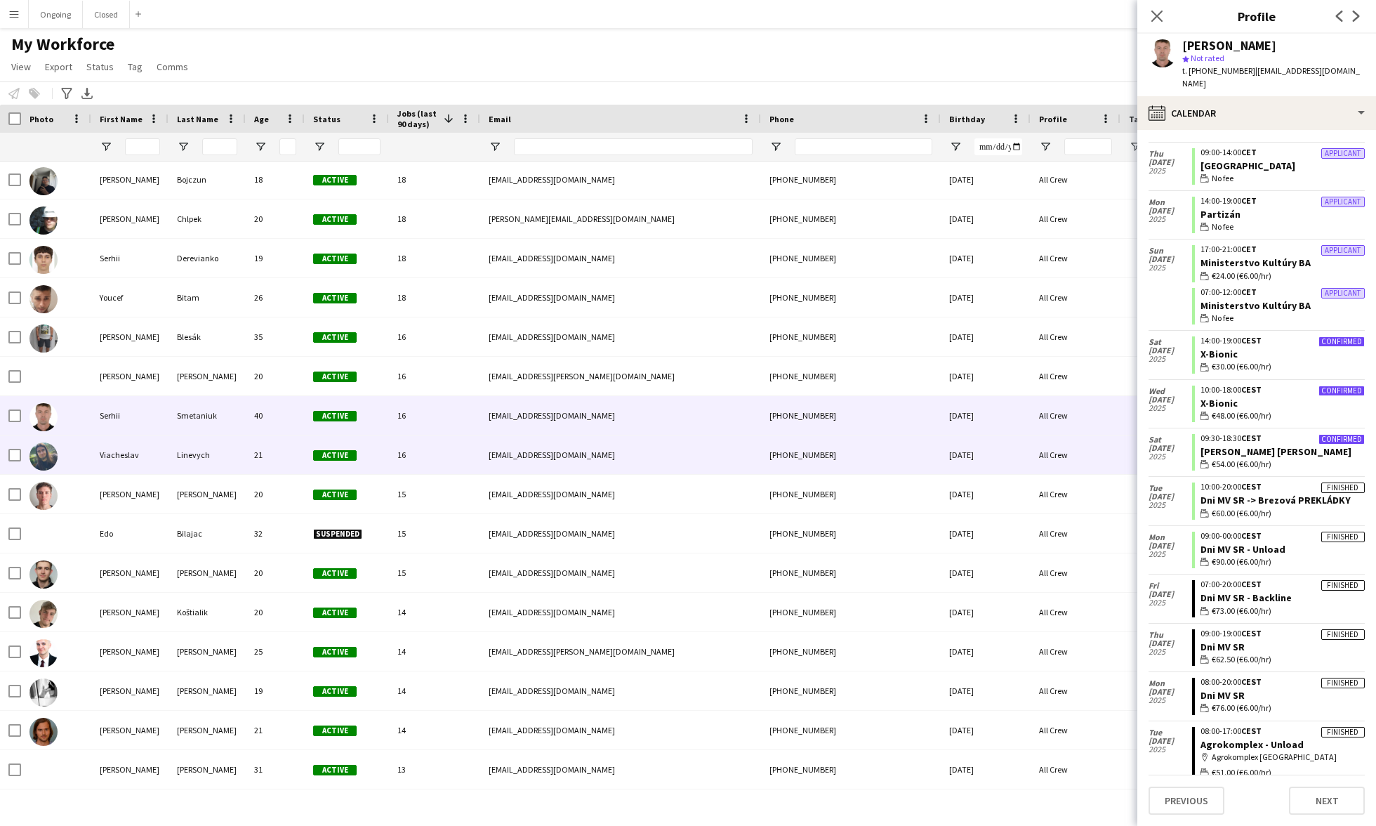
click at [217, 460] on div "Linevych" at bounding box center [206, 454] width 77 height 39
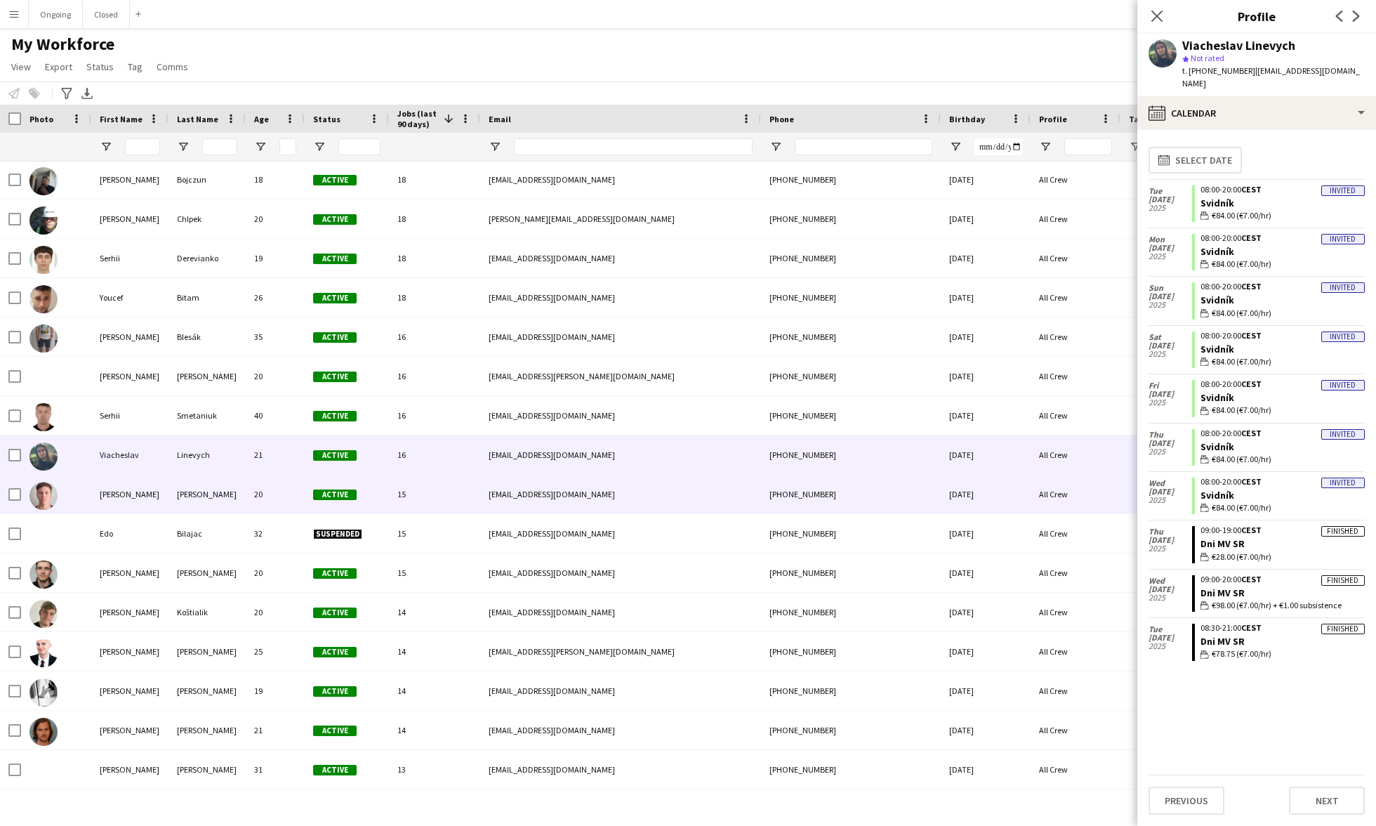
click at [222, 504] on div "[PERSON_NAME]" at bounding box center [206, 494] width 77 height 39
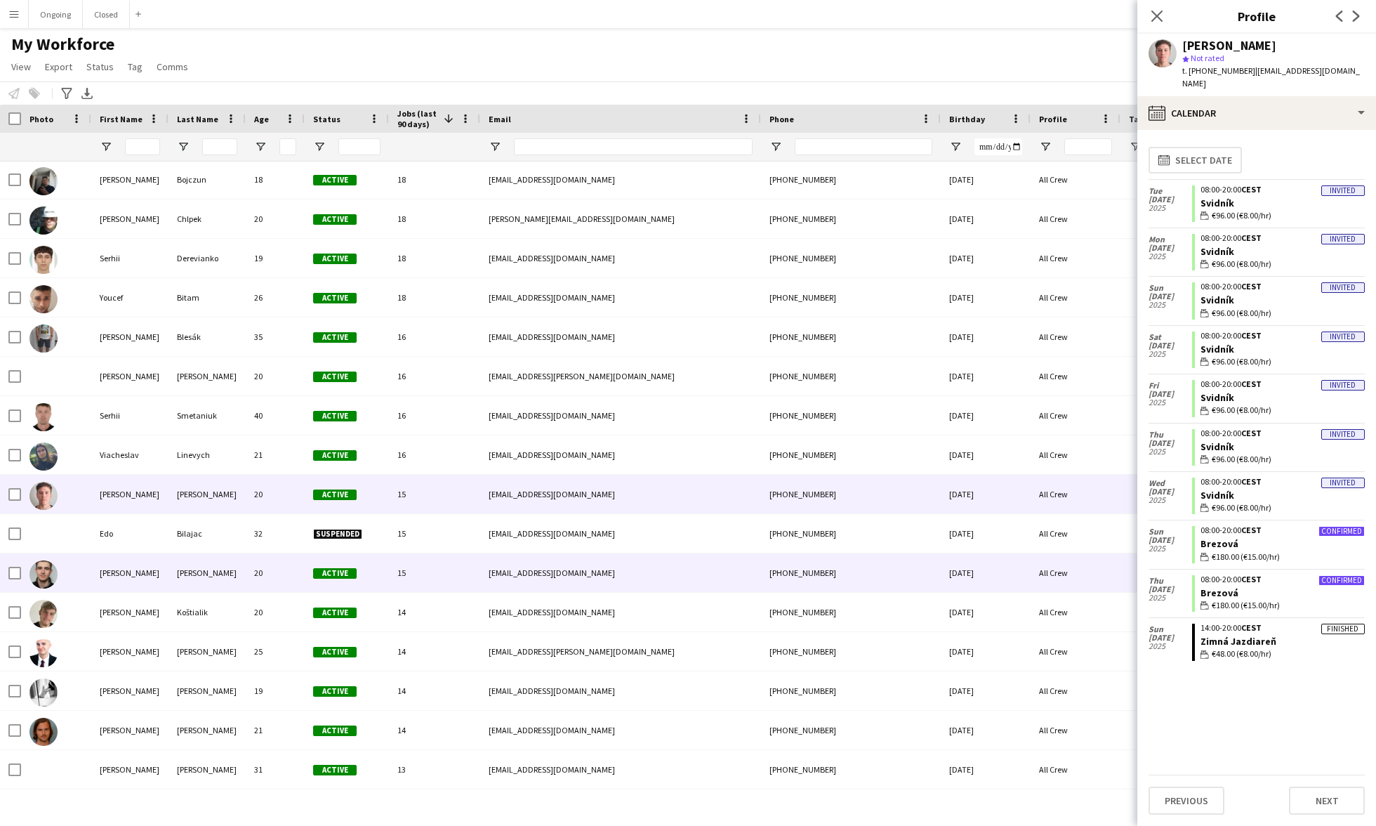
click at [236, 571] on div "[PERSON_NAME]" at bounding box center [206, 572] width 77 height 39
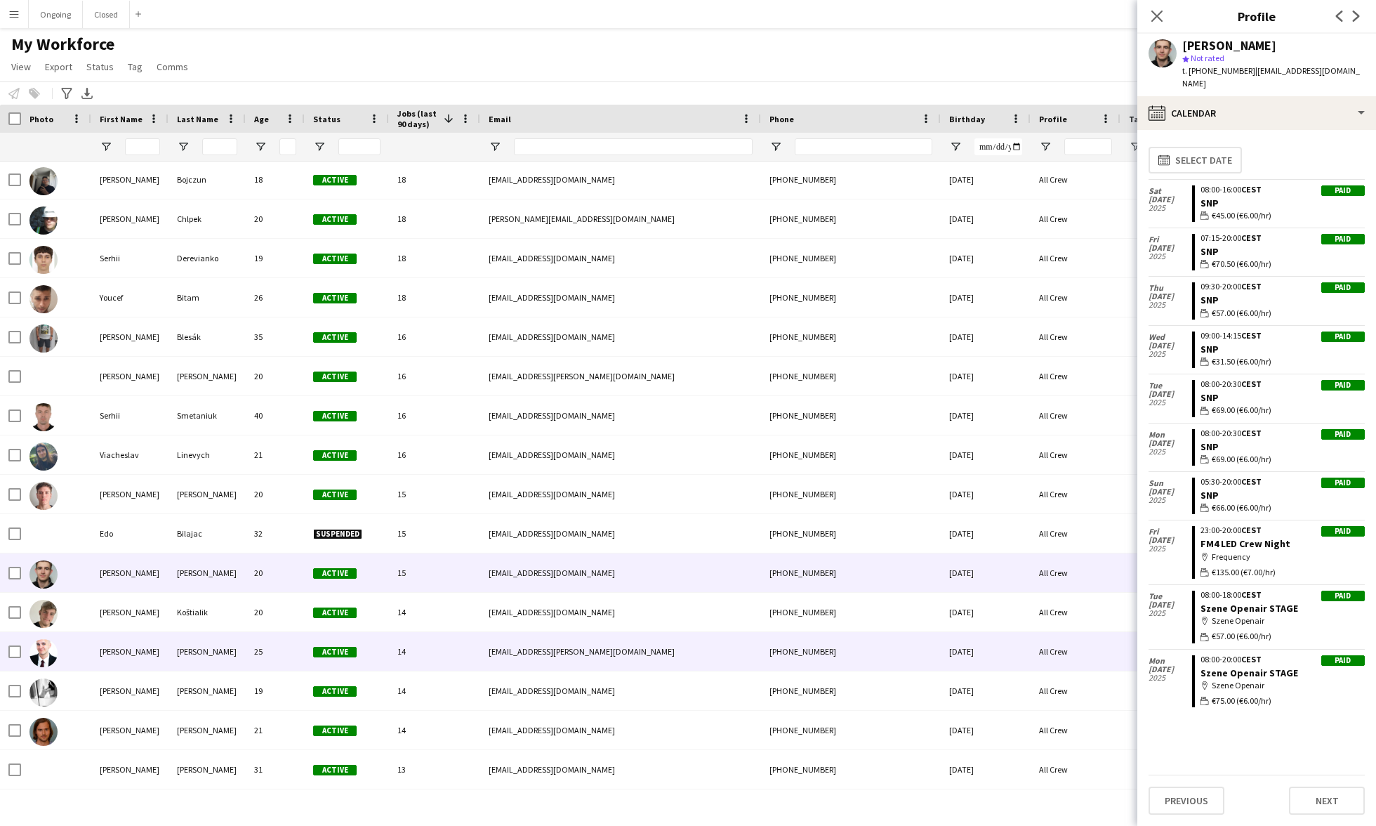
click at [220, 581] on div "[PERSON_NAME]" at bounding box center [206, 651] width 77 height 39
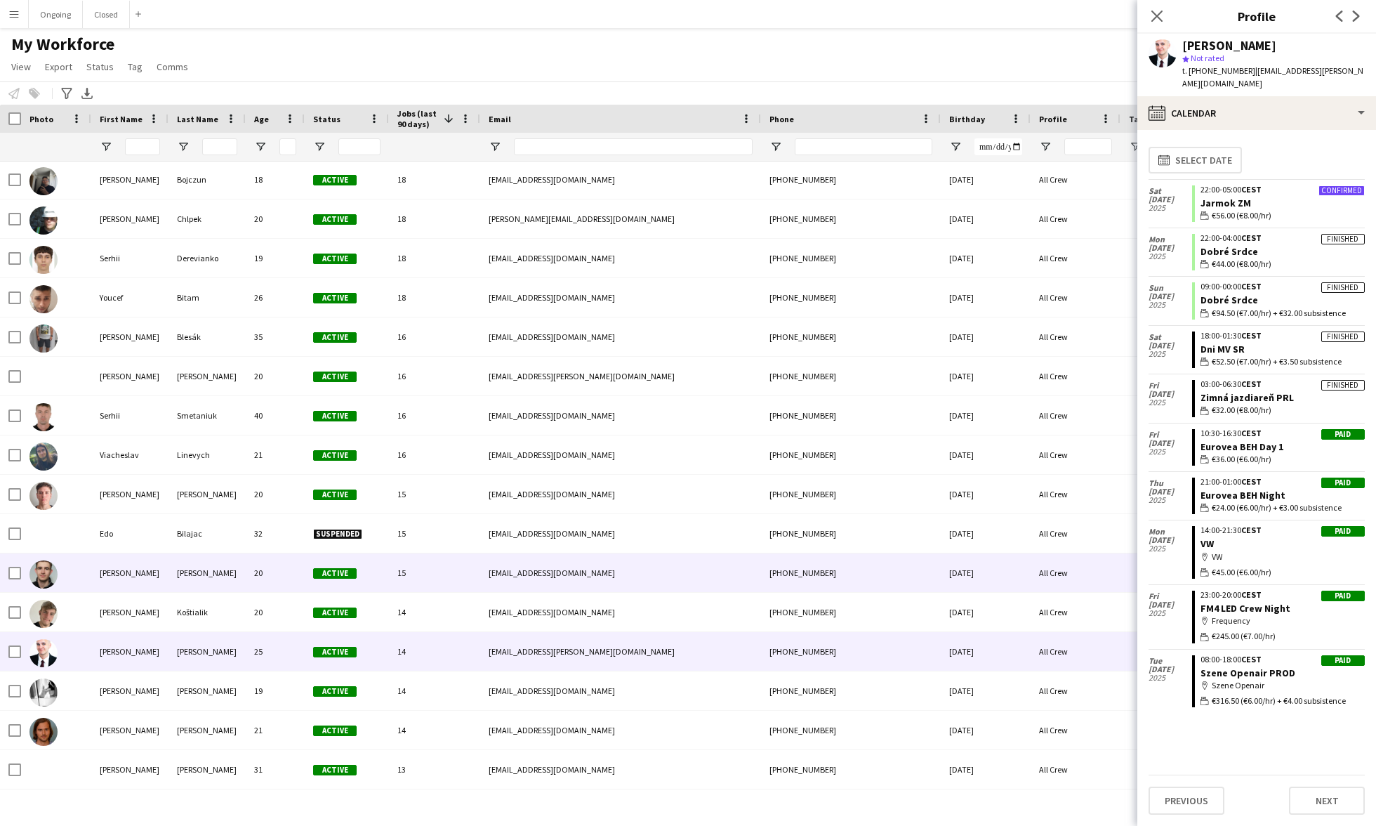
click at [213, 581] on div "[PERSON_NAME]" at bounding box center [206, 572] width 77 height 39
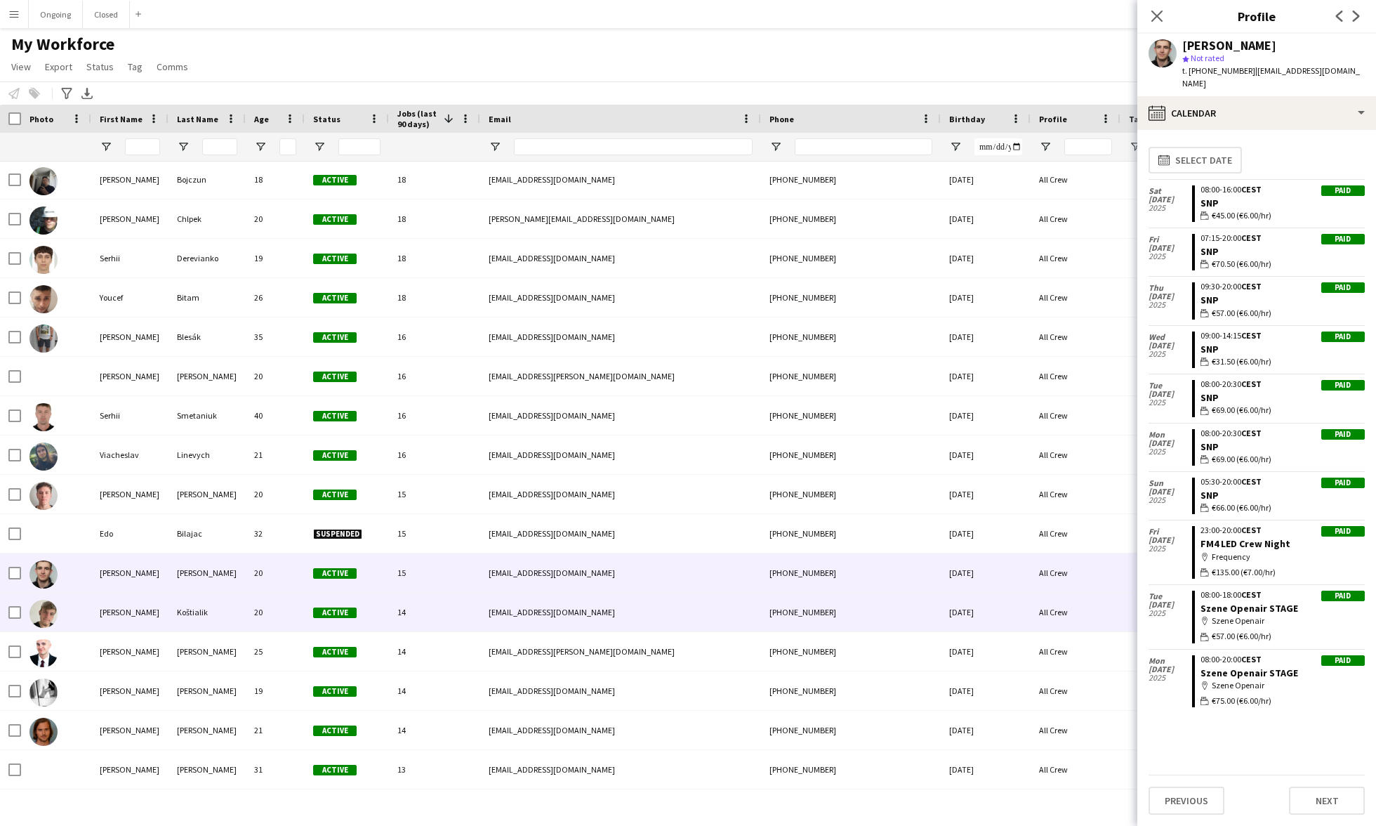
click at [229, 581] on div "Koštialik" at bounding box center [206, 611] width 77 height 39
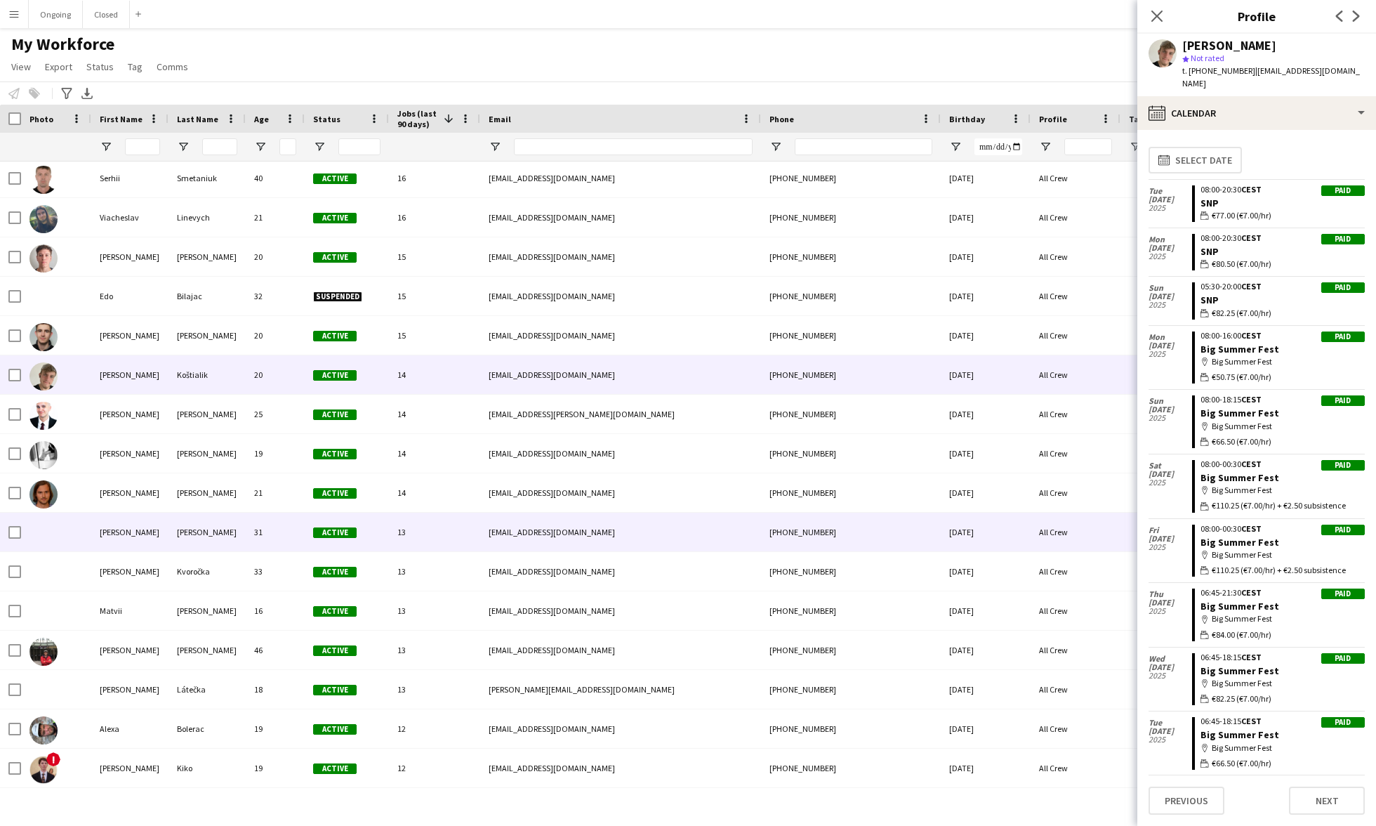
scroll to position [1104, 0]
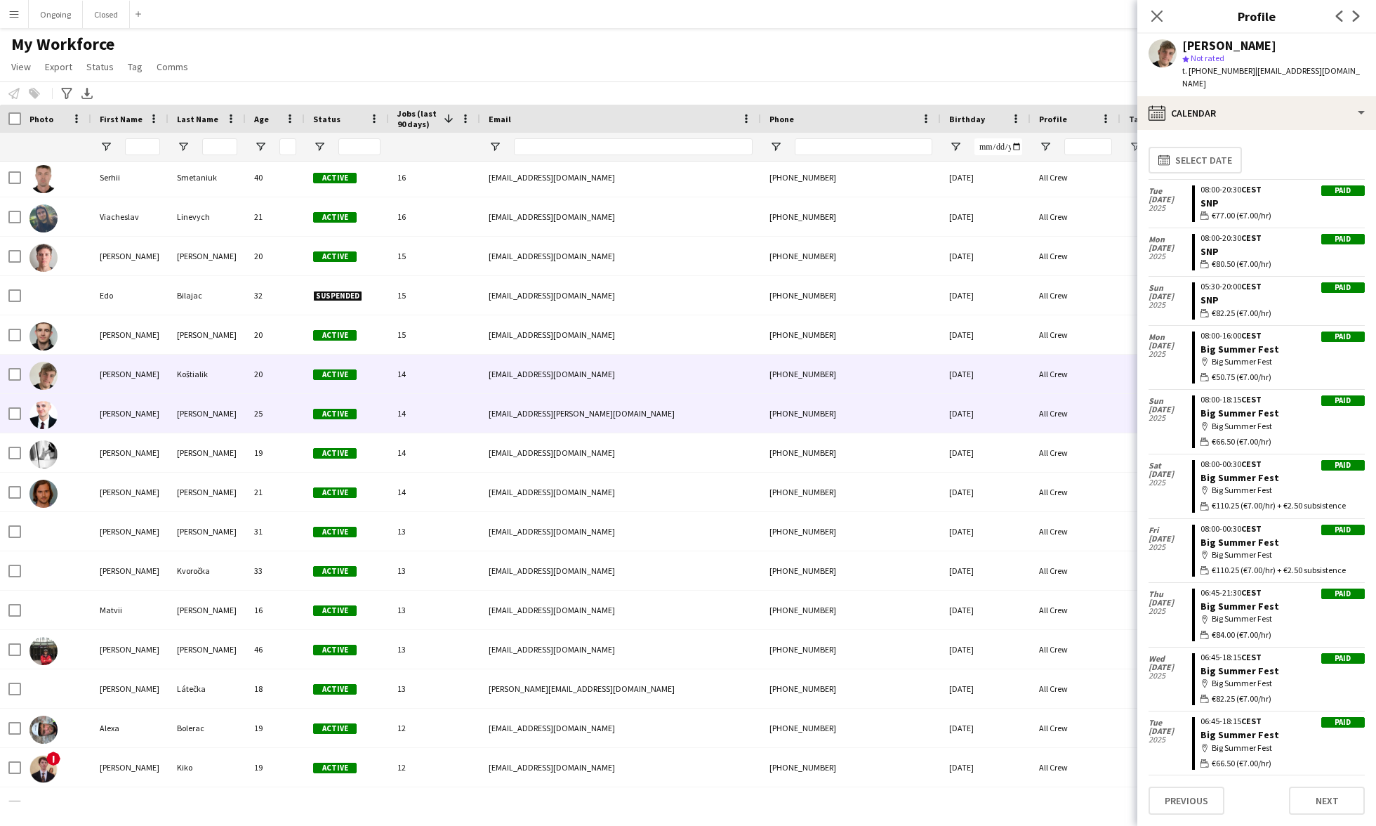
click at [210, 416] on div "[PERSON_NAME]" at bounding box center [206, 413] width 77 height 39
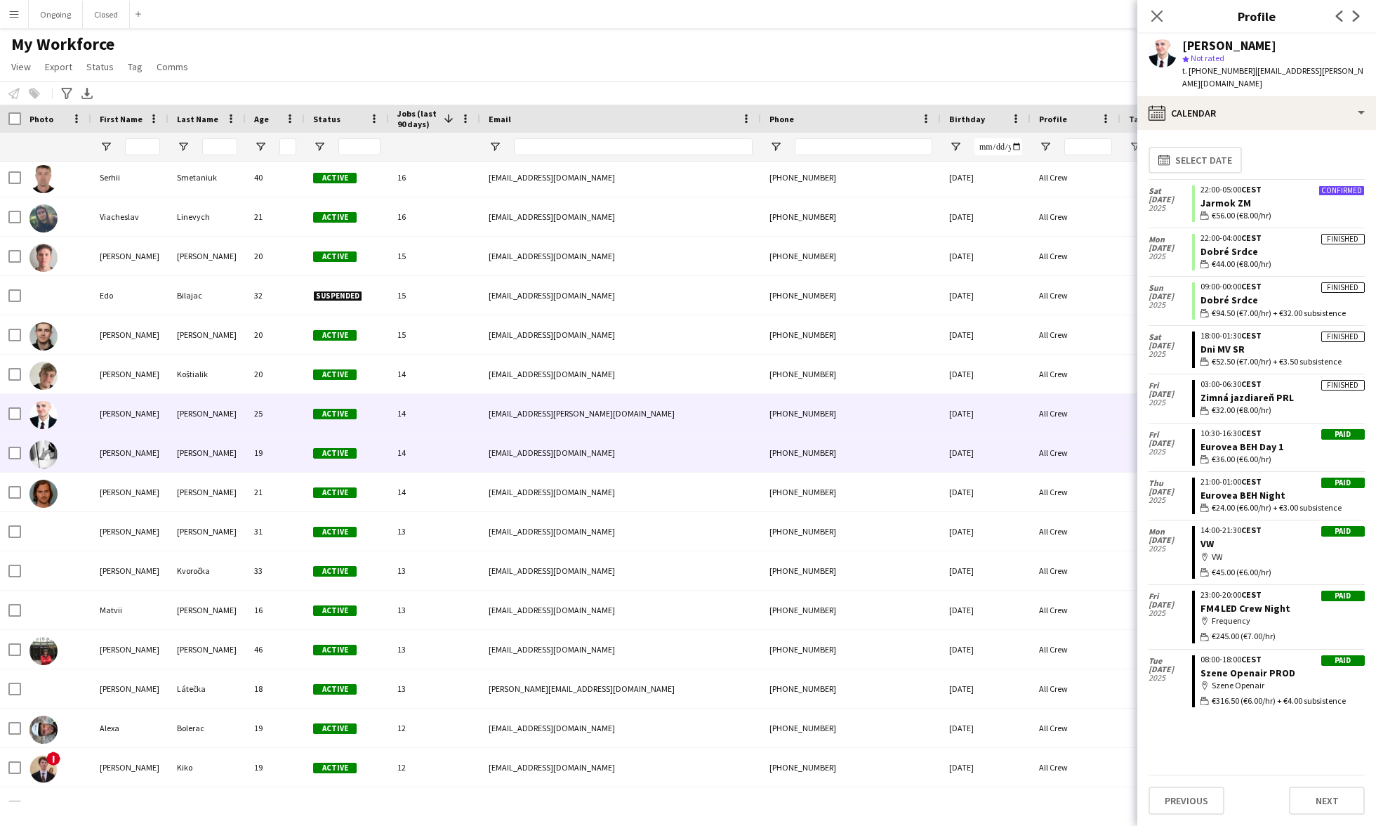
click at [211, 455] on div "[PERSON_NAME]" at bounding box center [206, 452] width 77 height 39
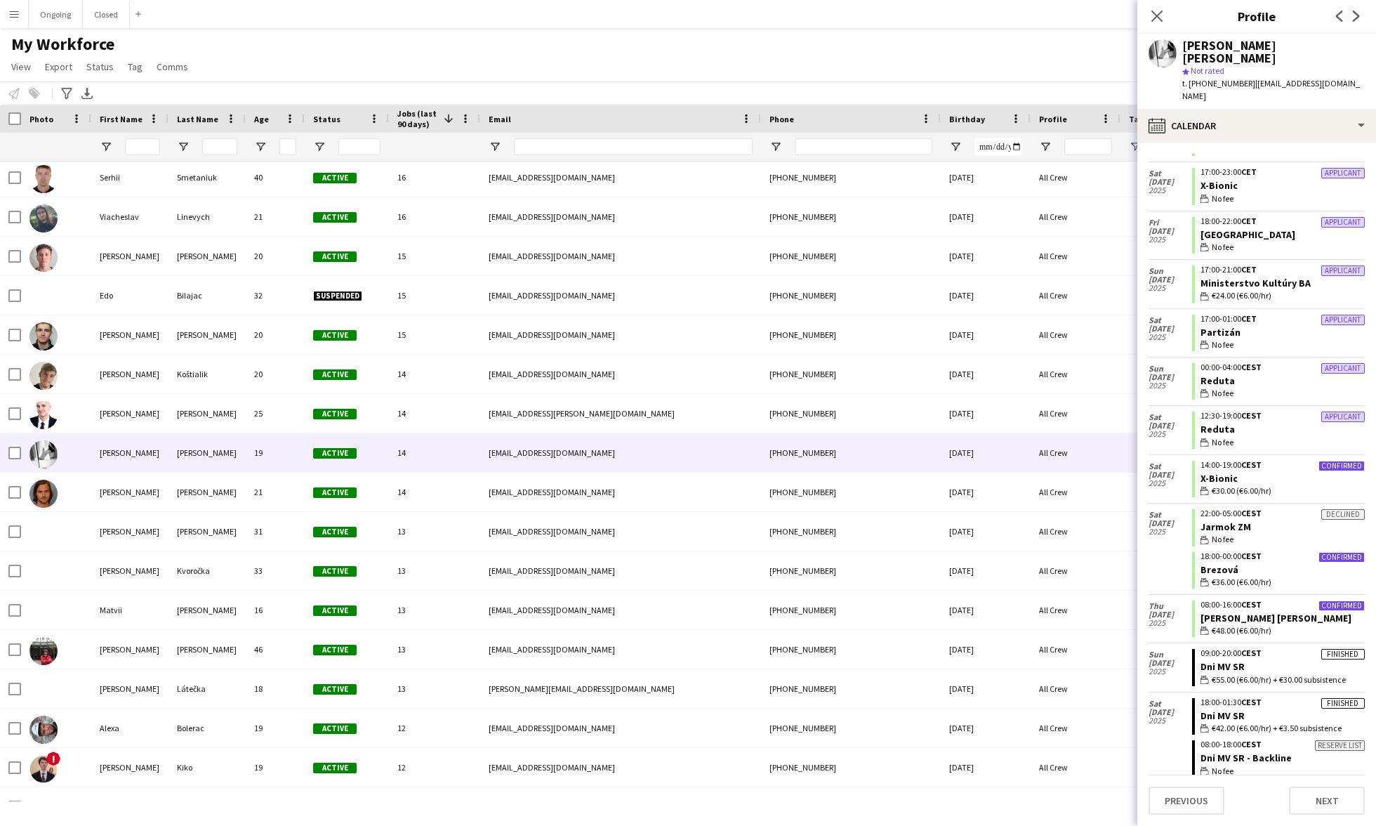
scroll to position [129, 0]
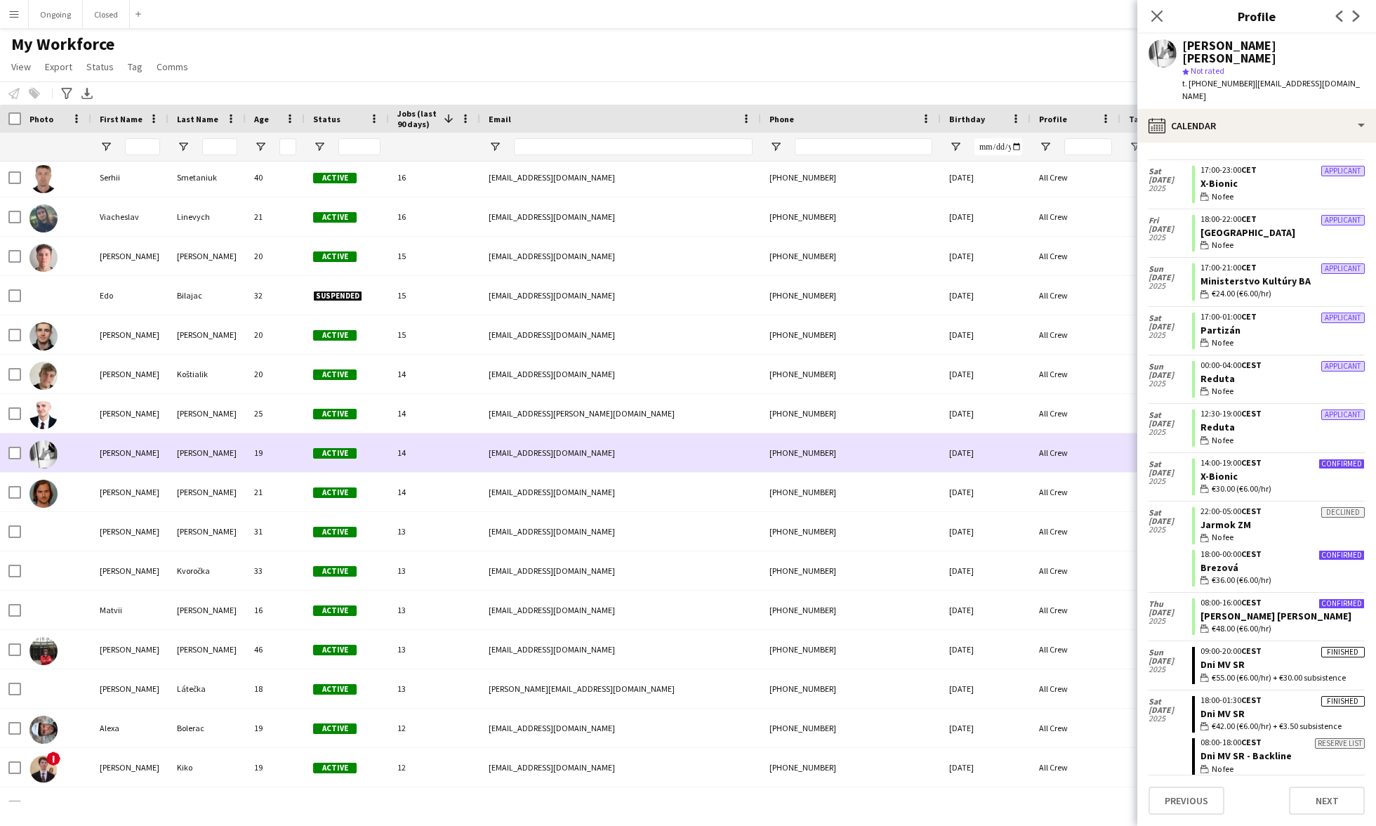
click at [298, 453] on div "19" at bounding box center [275, 452] width 59 height 39
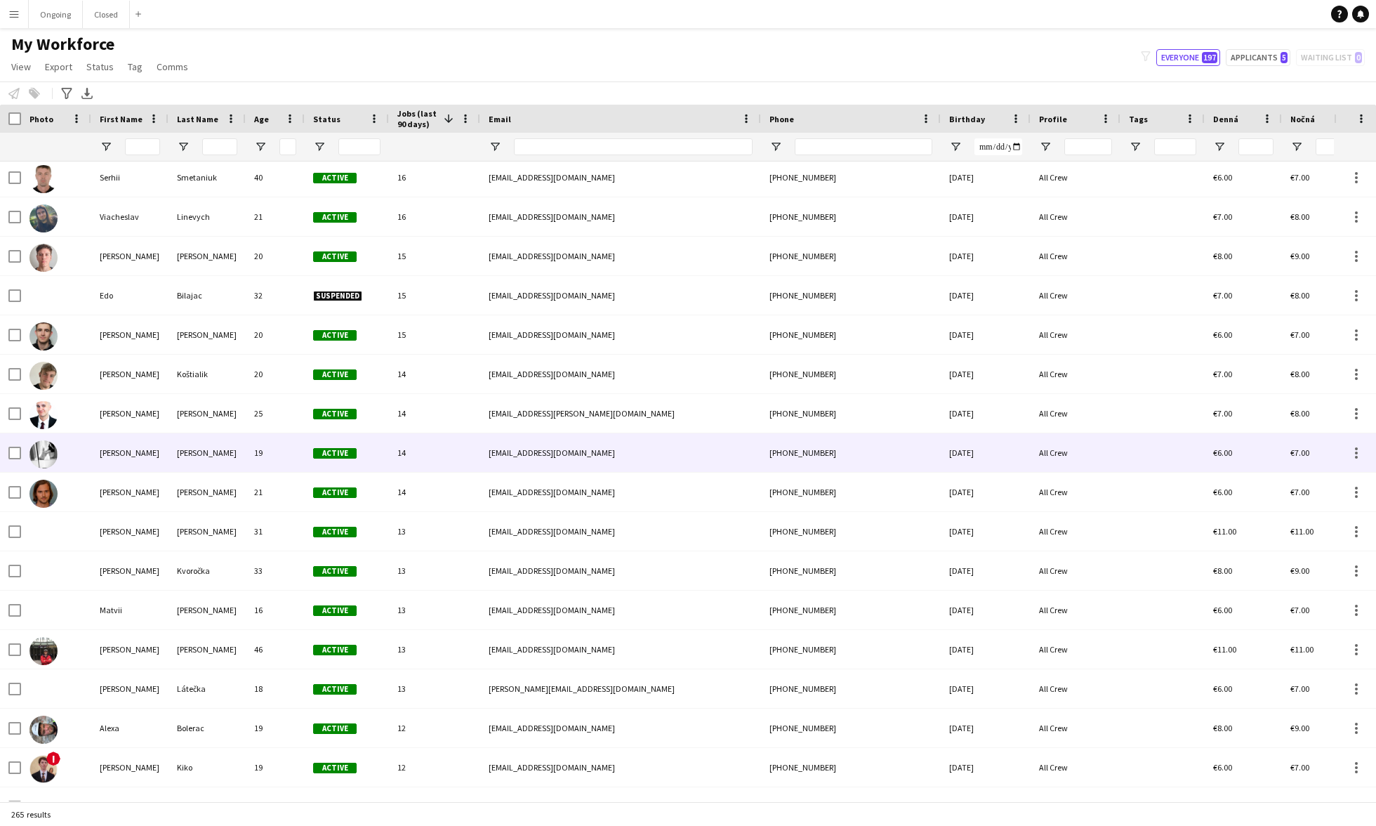
click at [298, 453] on div "19" at bounding box center [275, 452] width 59 height 39
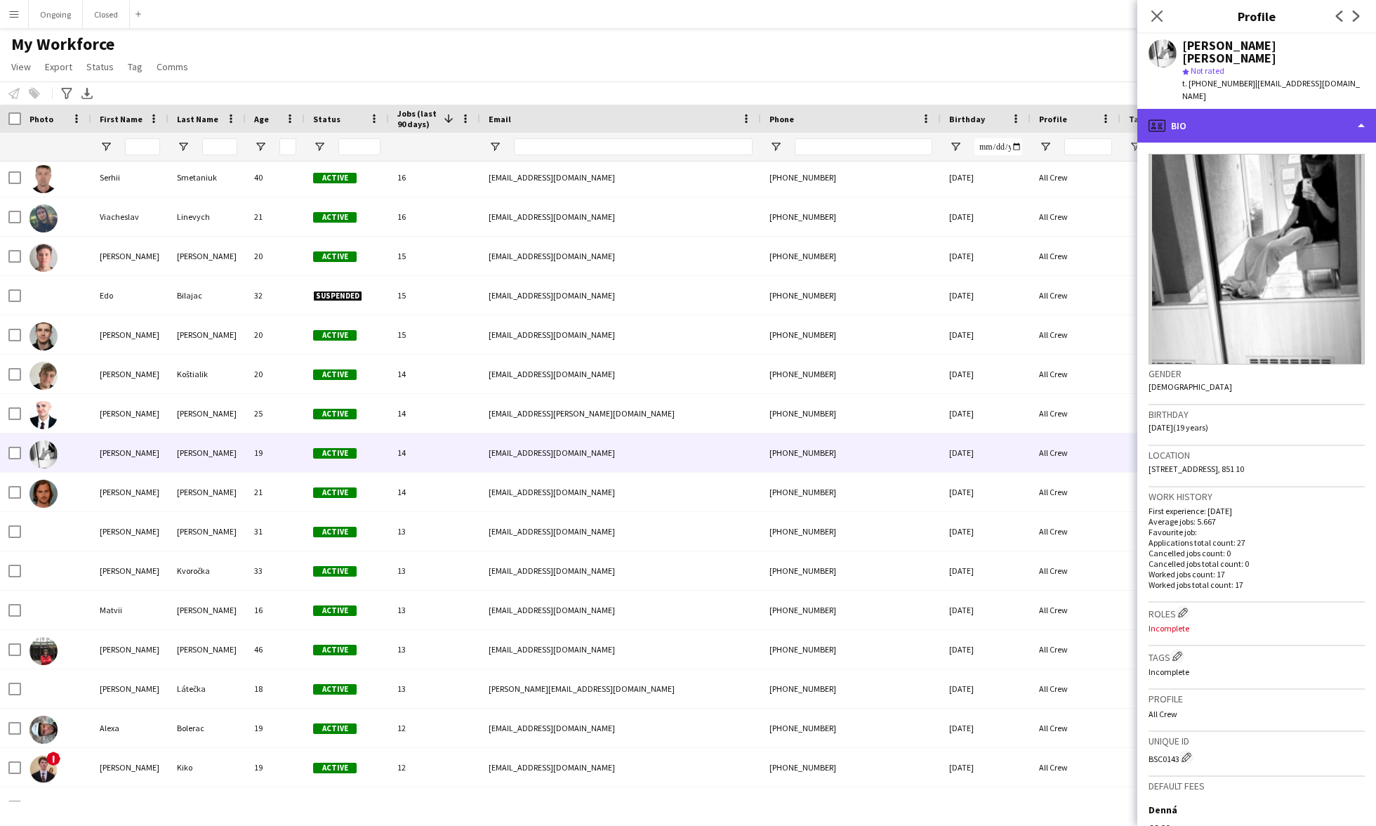
click at [644, 109] on div "profile Bio" at bounding box center [1256, 126] width 239 height 34
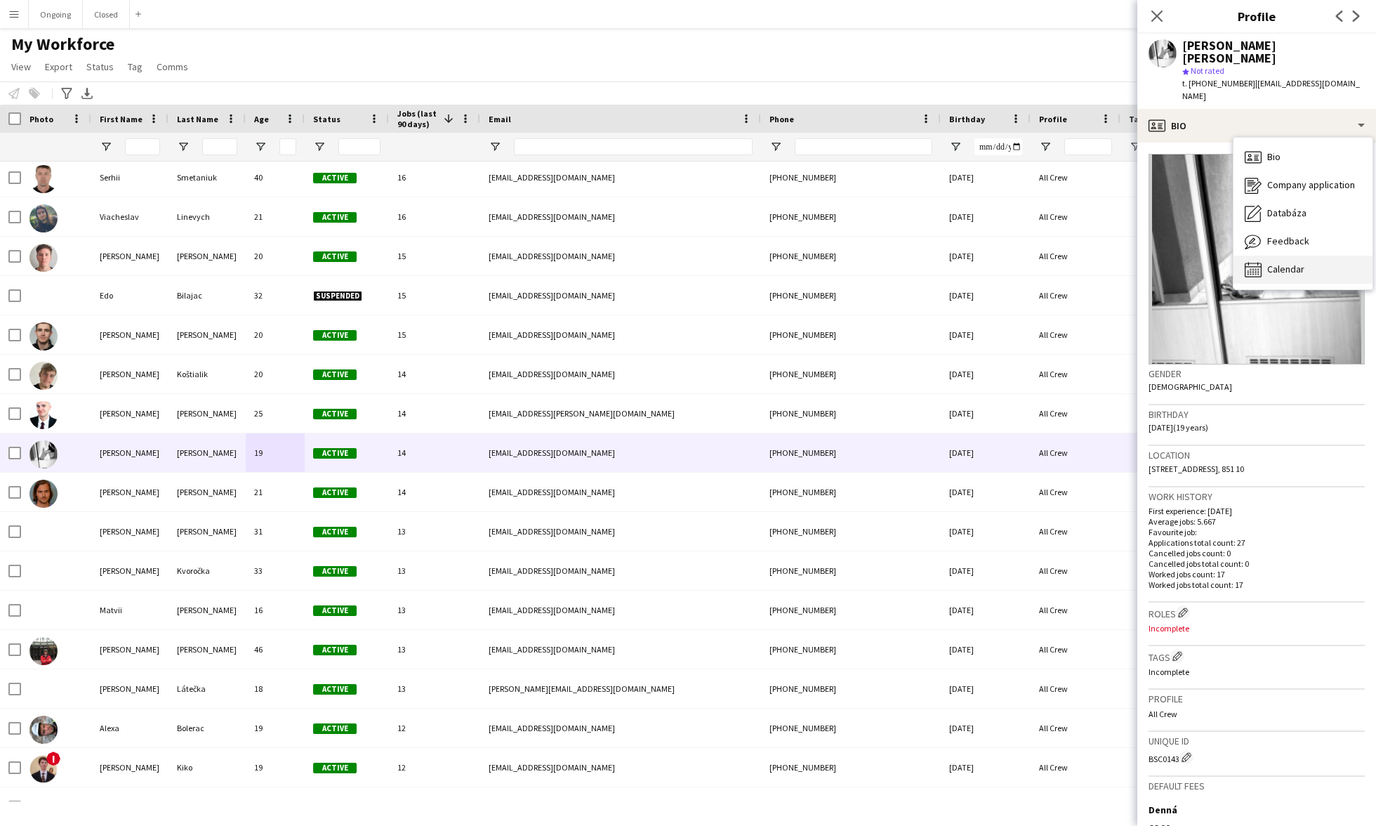
click at [644, 256] on div "Calendar Calendar" at bounding box center [1302, 270] width 139 height 28
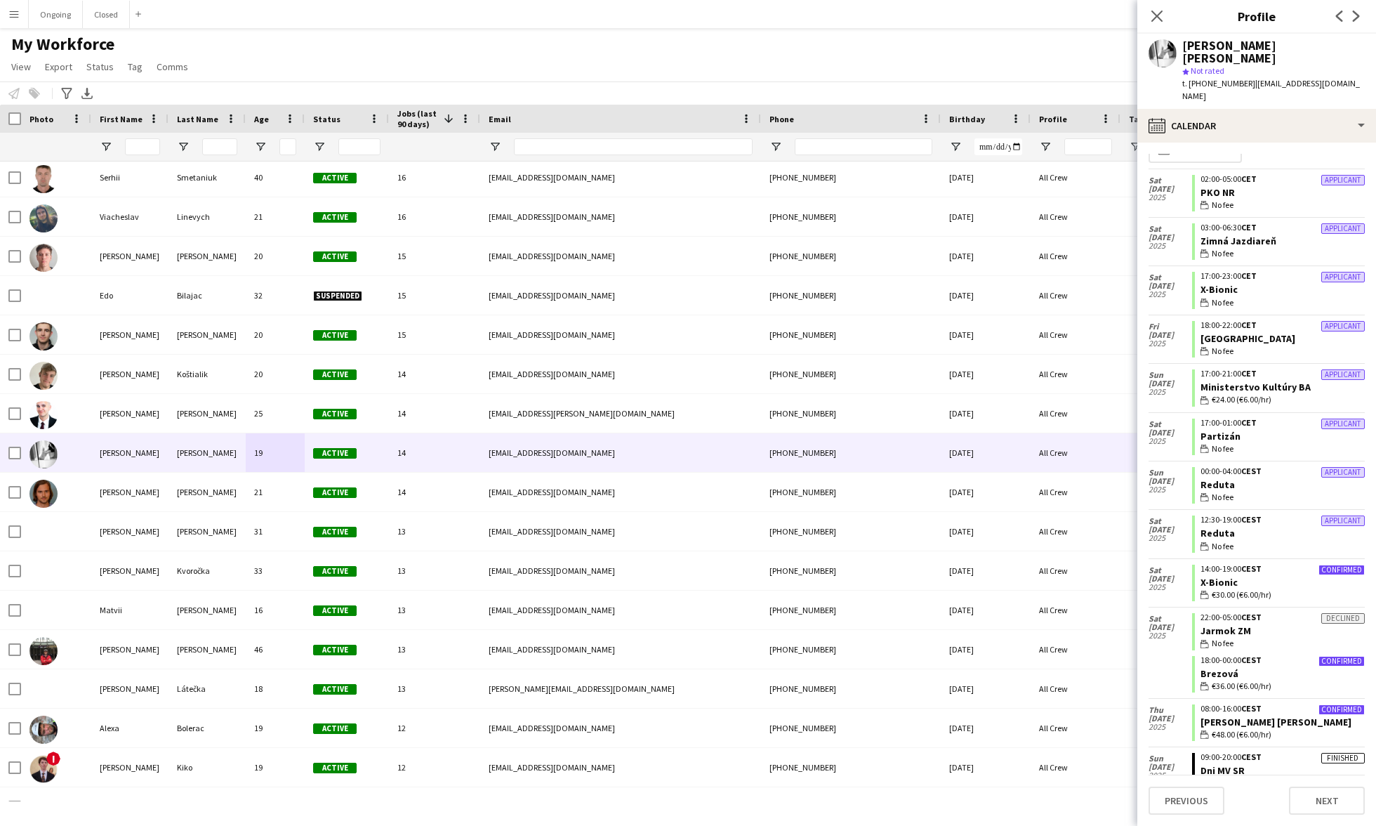
scroll to position [27, 0]
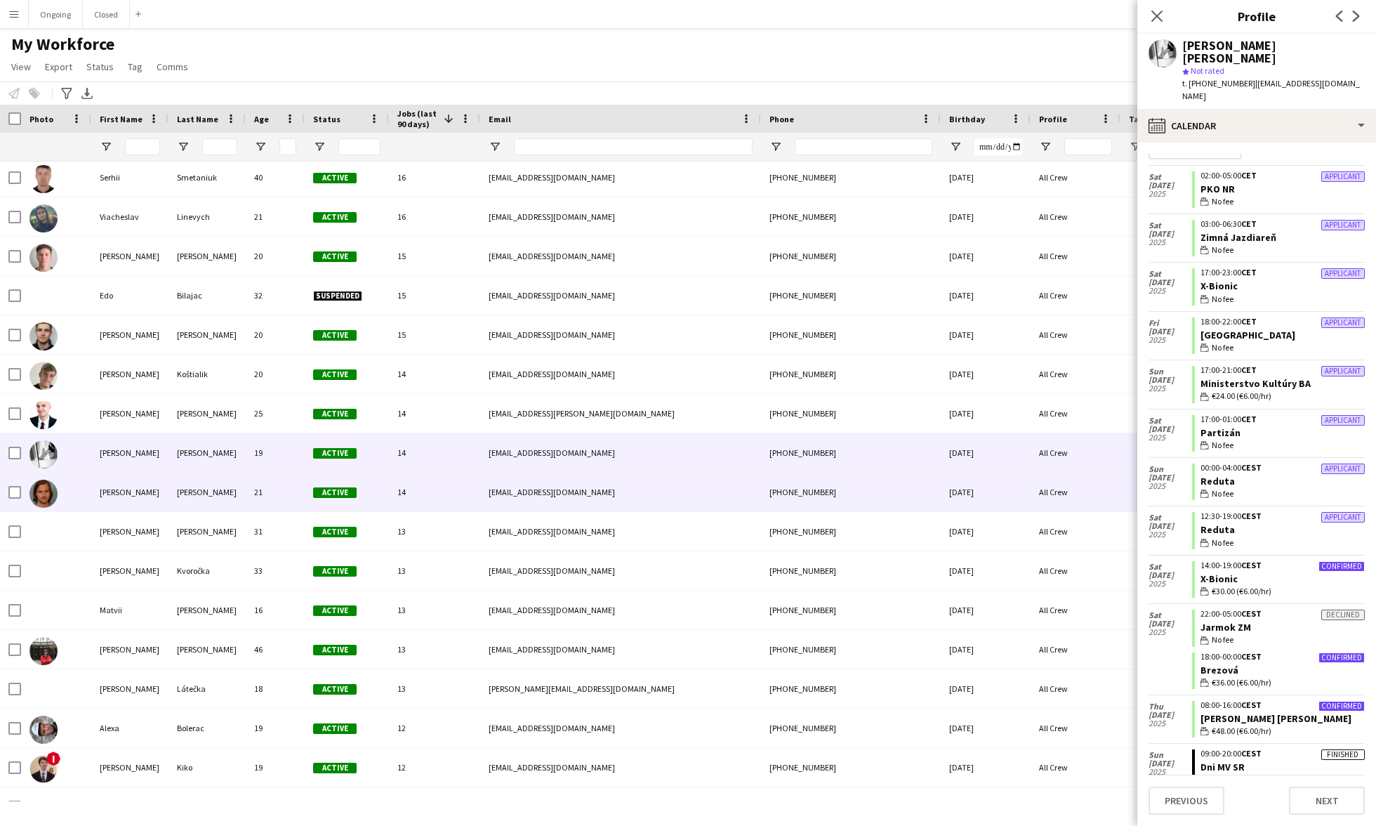
click at [211, 506] on div "[PERSON_NAME]" at bounding box center [206, 491] width 77 height 39
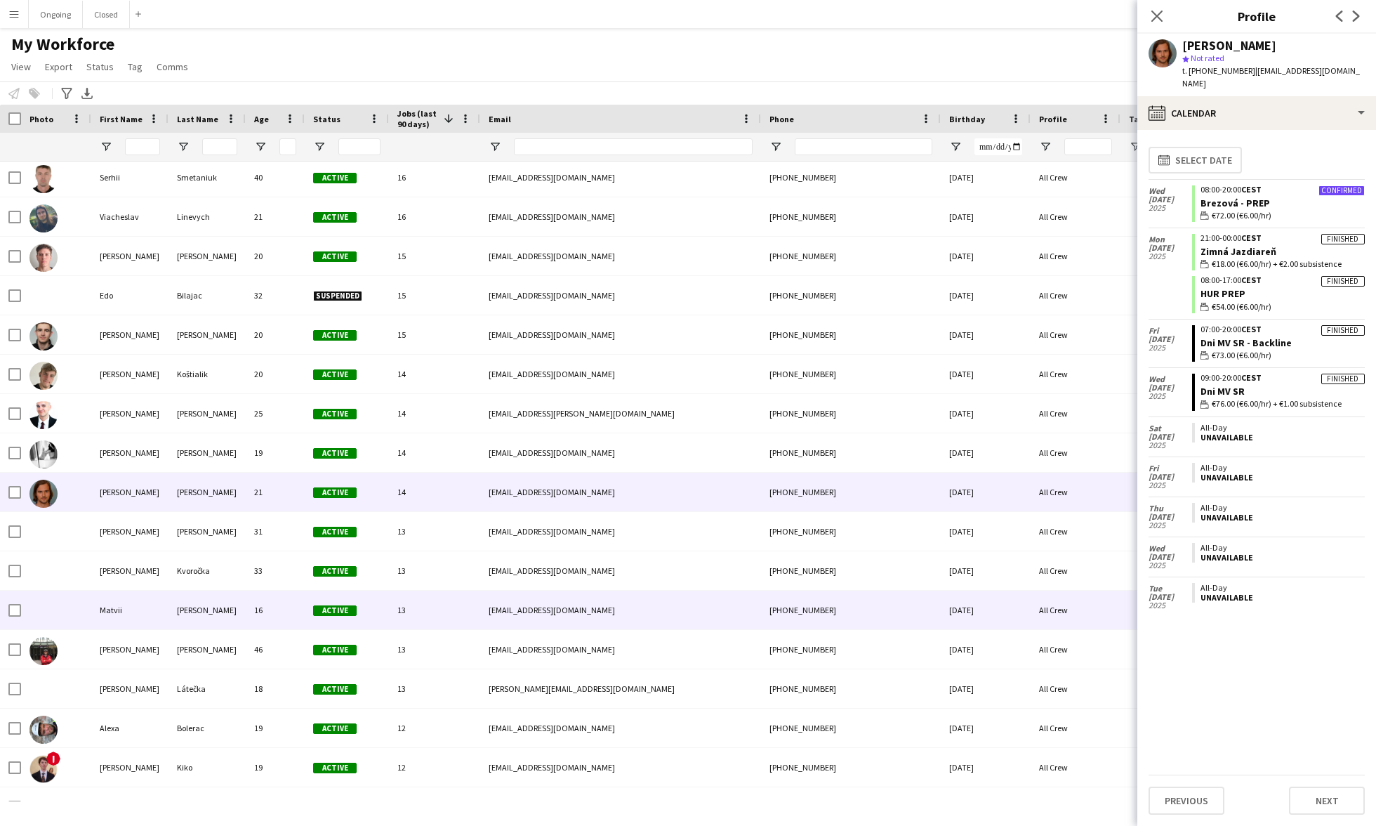
click at [229, 581] on div "[PERSON_NAME]" at bounding box center [206, 609] width 77 height 39
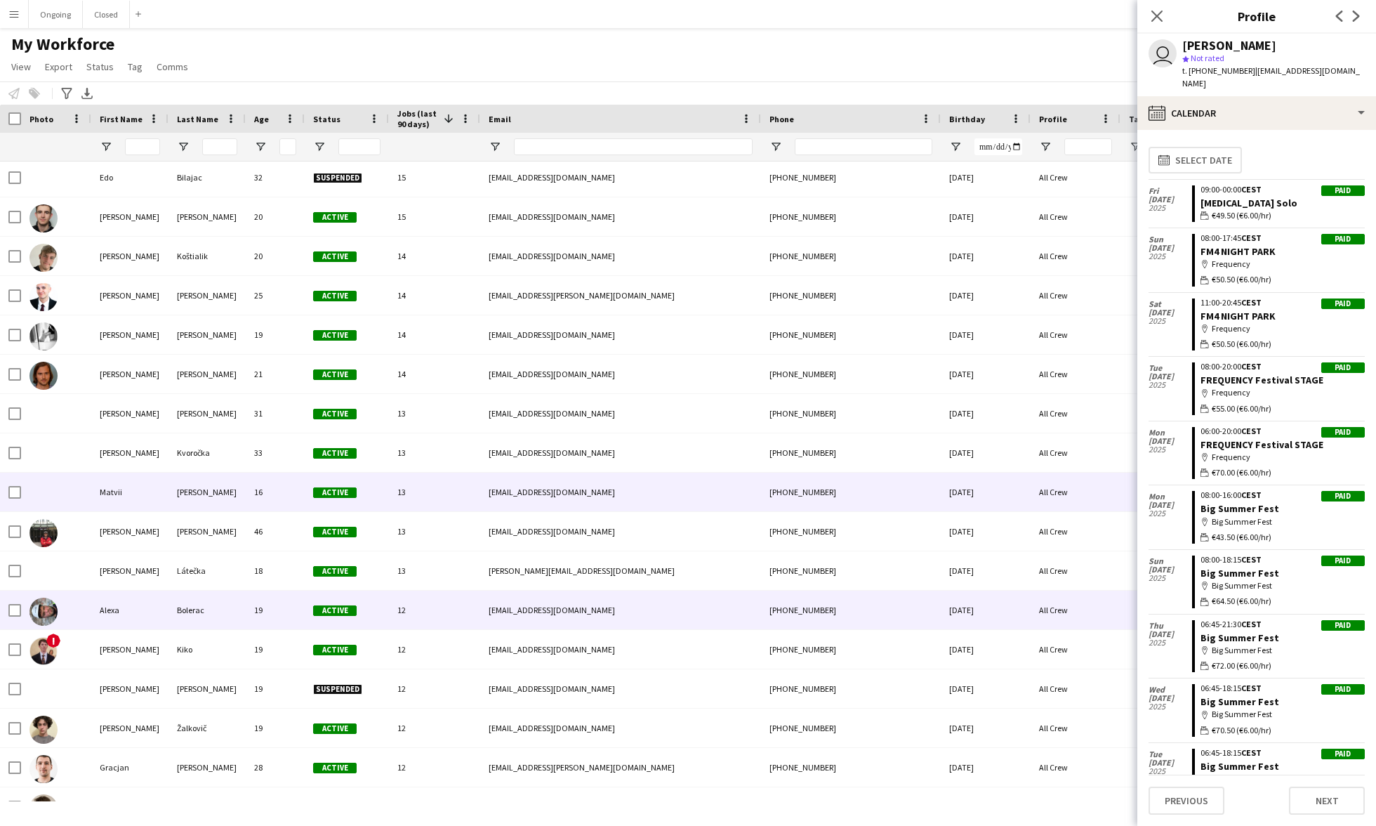
scroll to position [1222, 0]
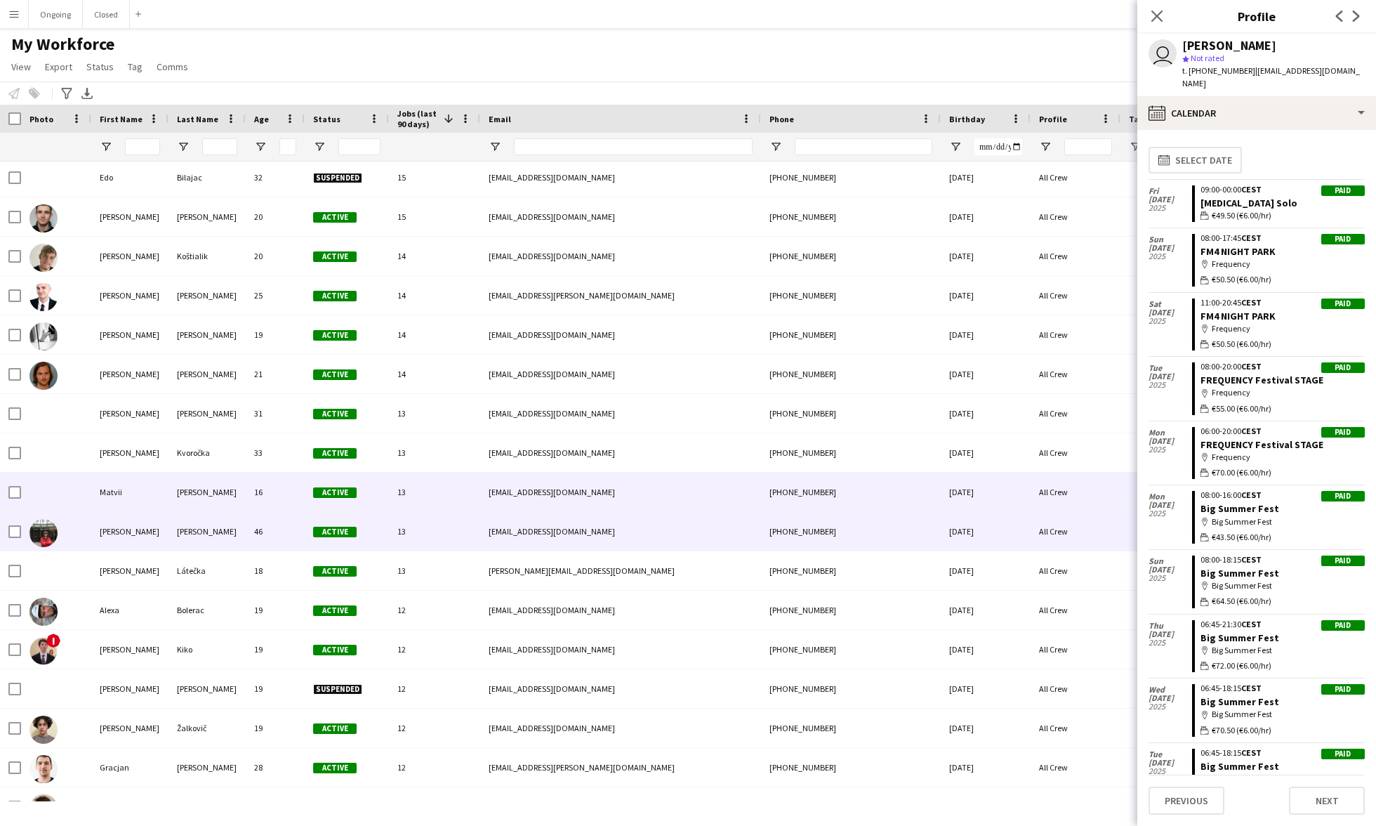
click at [214, 524] on div "[PERSON_NAME]" at bounding box center [206, 531] width 77 height 39
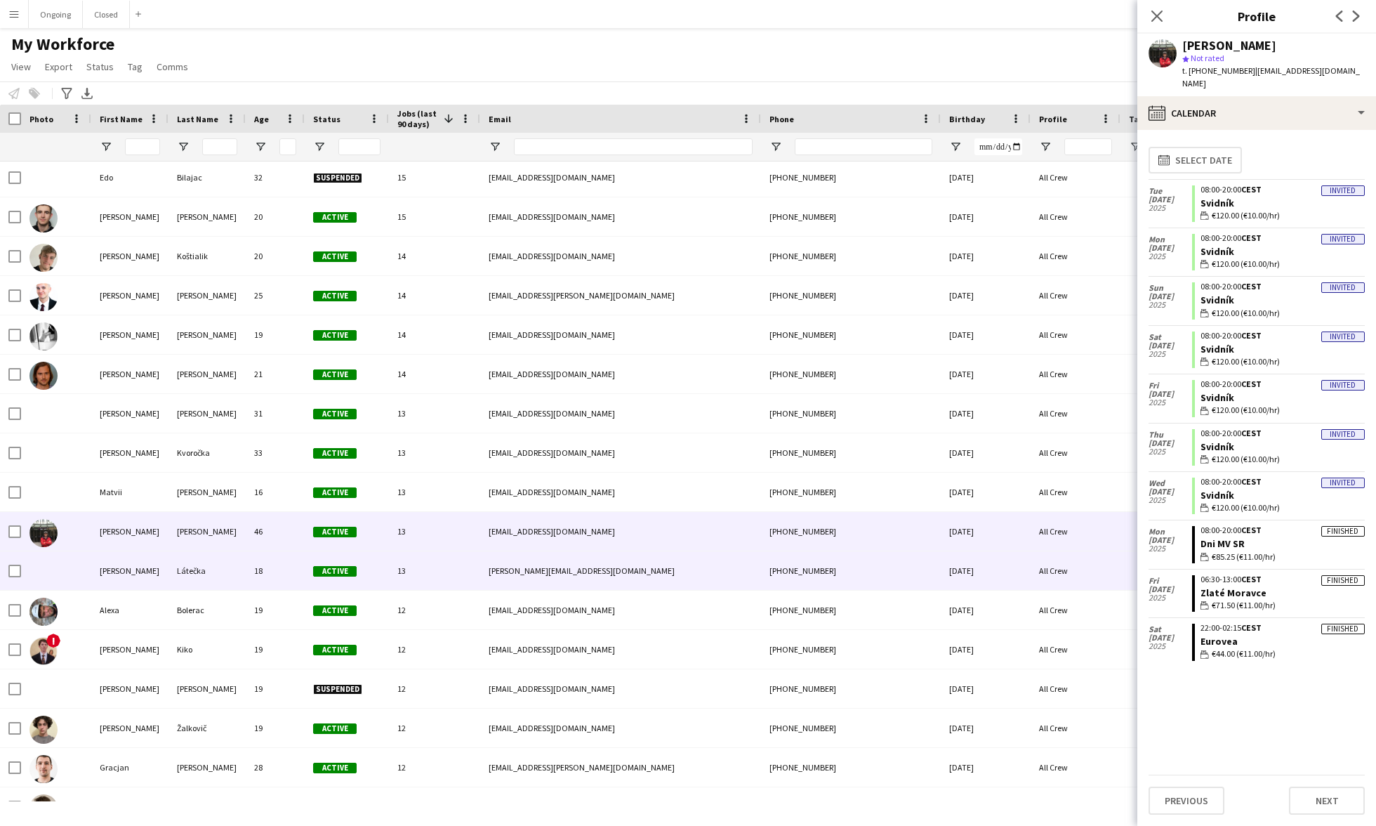
click at [224, 574] on div "Látečka" at bounding box center [206, 570] width 77 height 39
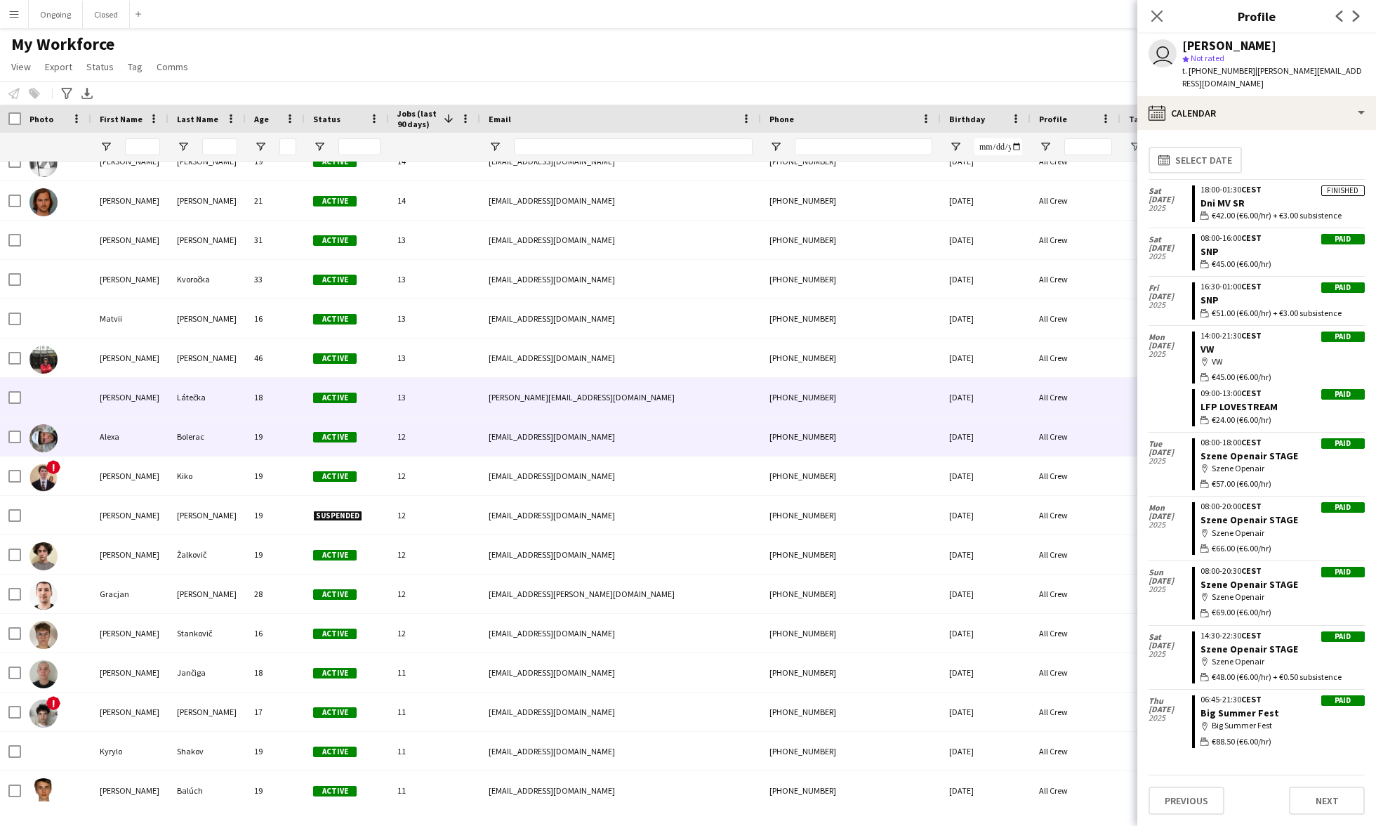
scroll to position [1408, 0]
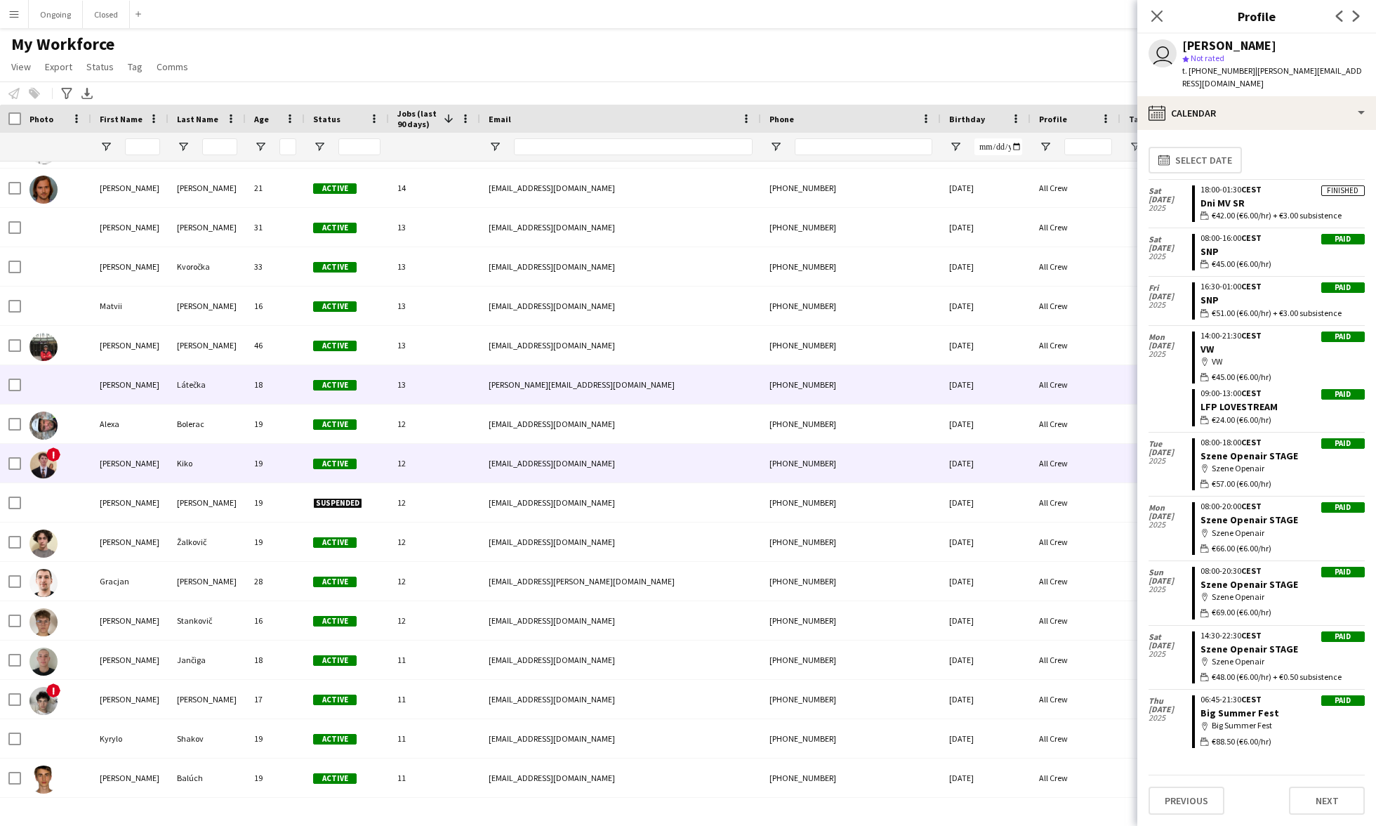
click at [214, 459] on div "Kiko" at bounding box center [206, 463] width 77 height 39
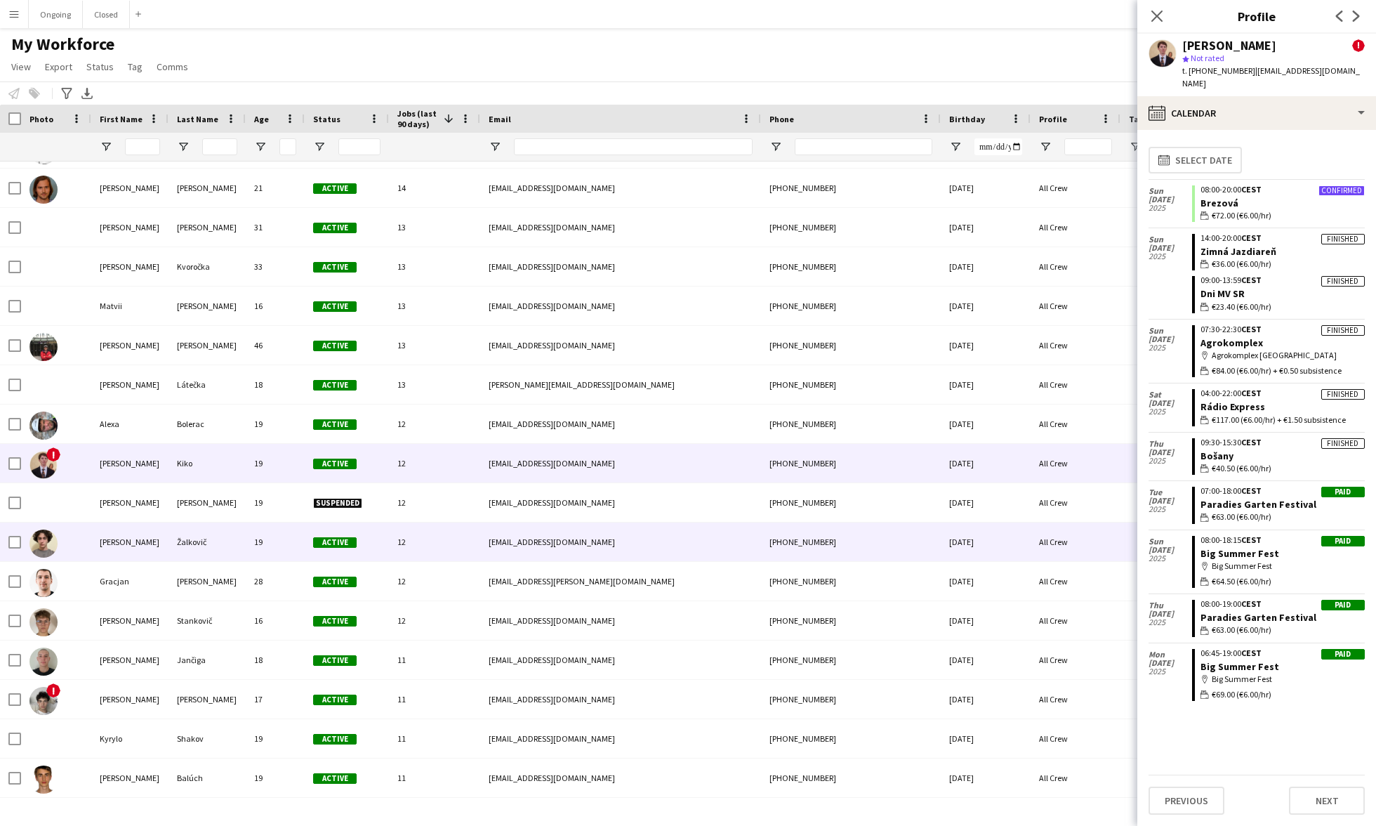
click at [224, 539] on div "Žalkovič" at bounding box center [206, 541] width 77 height 39
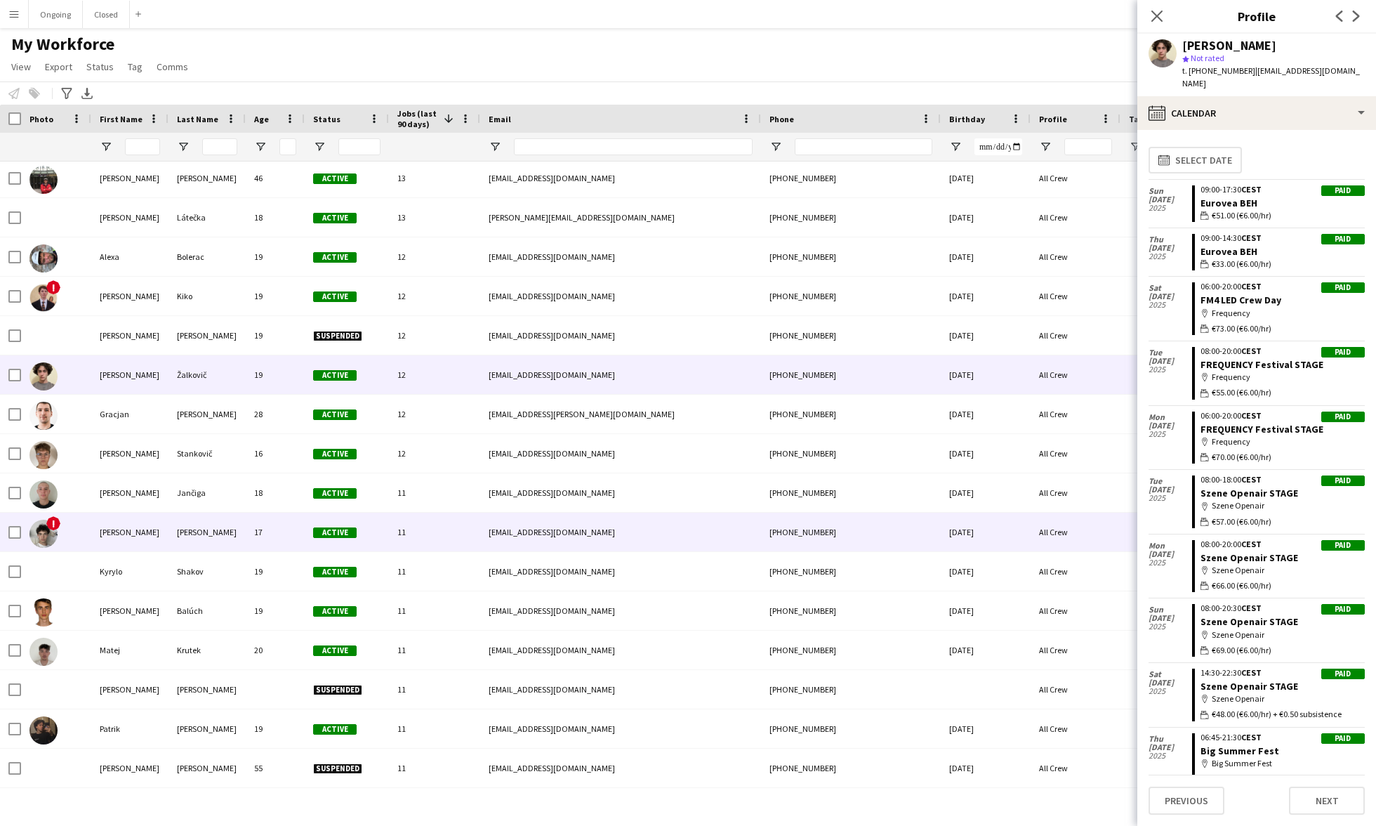
scroll to position [1578, 0]
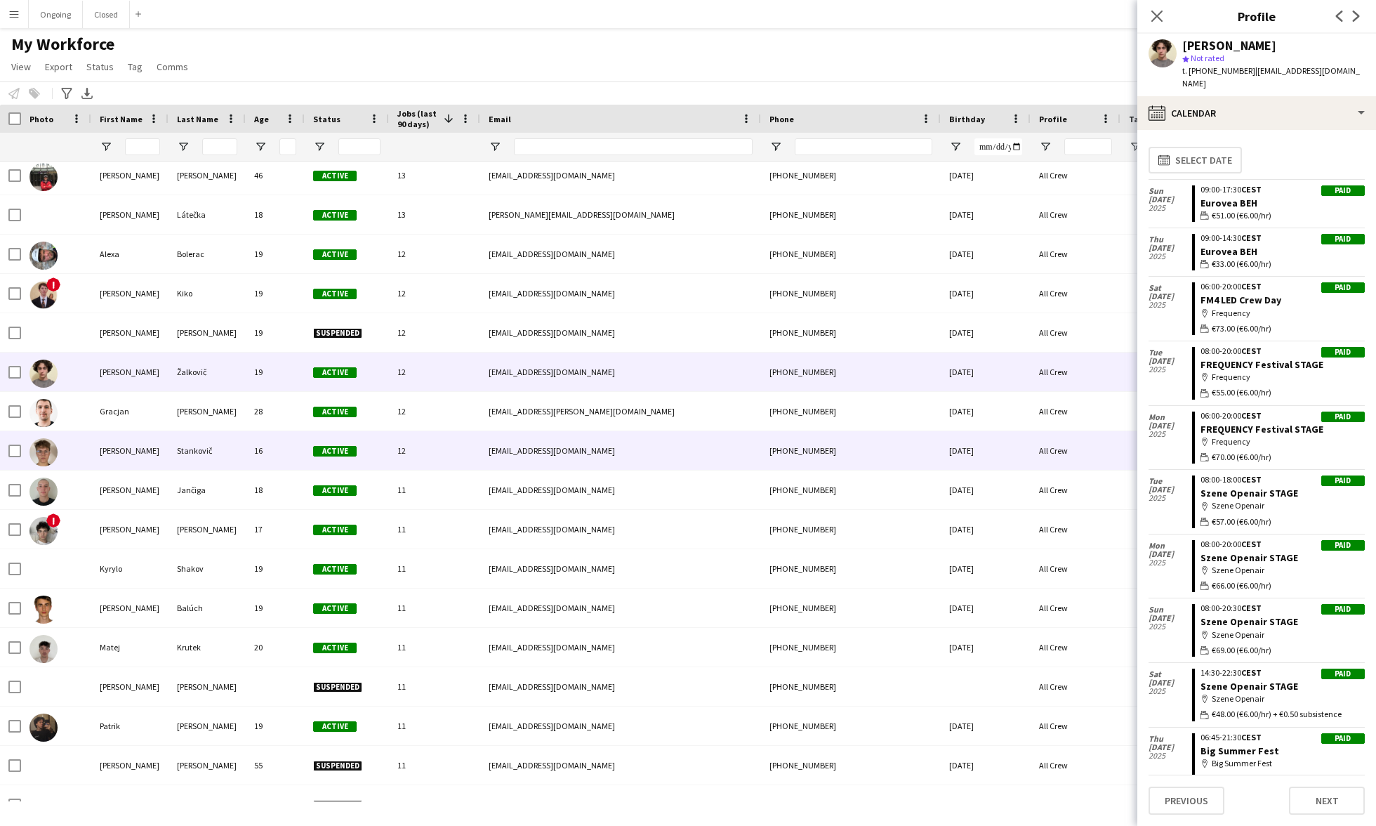
click at [254, 441] on div "16" at bounding box center [275, 450] width 59 height 39
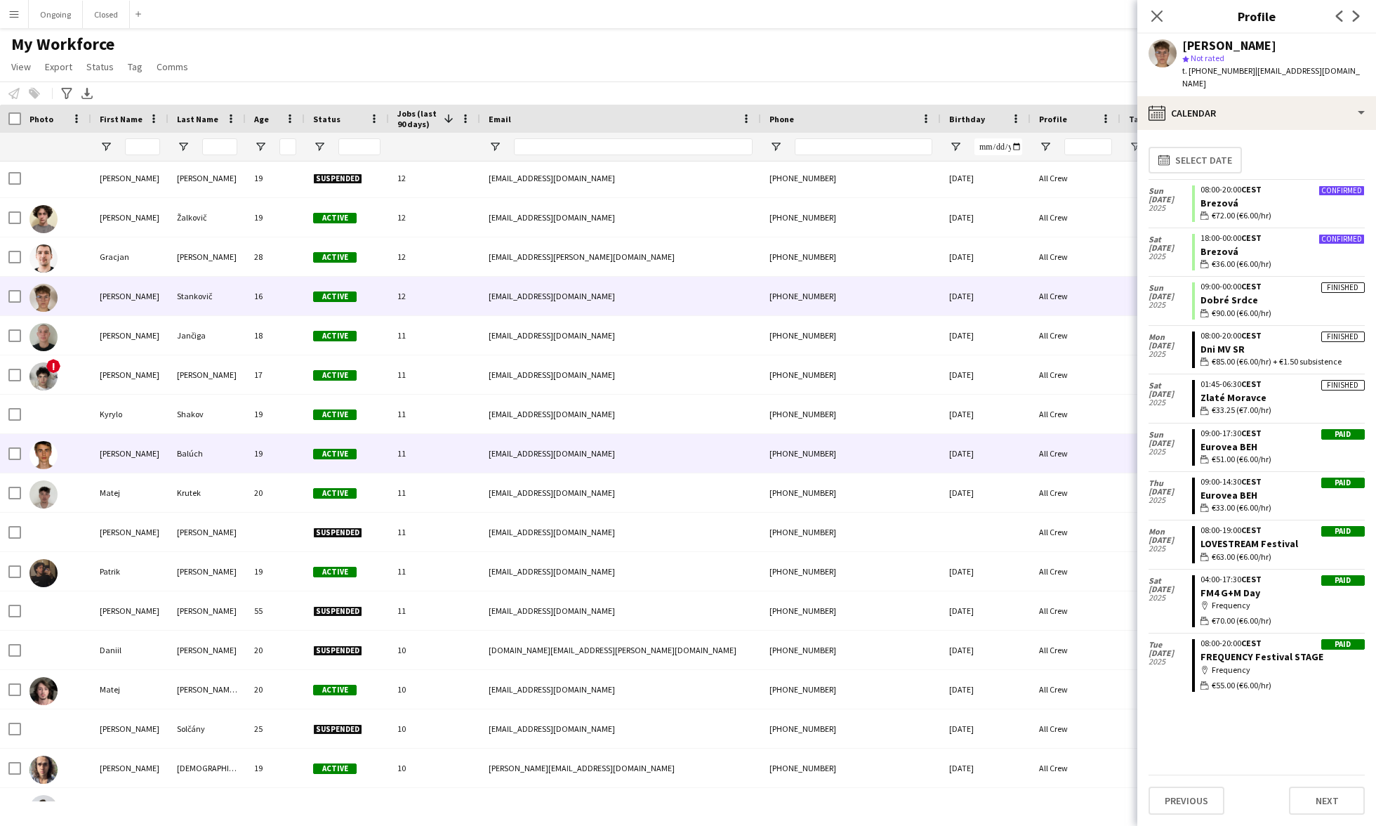
scroll to position [1734, 0]
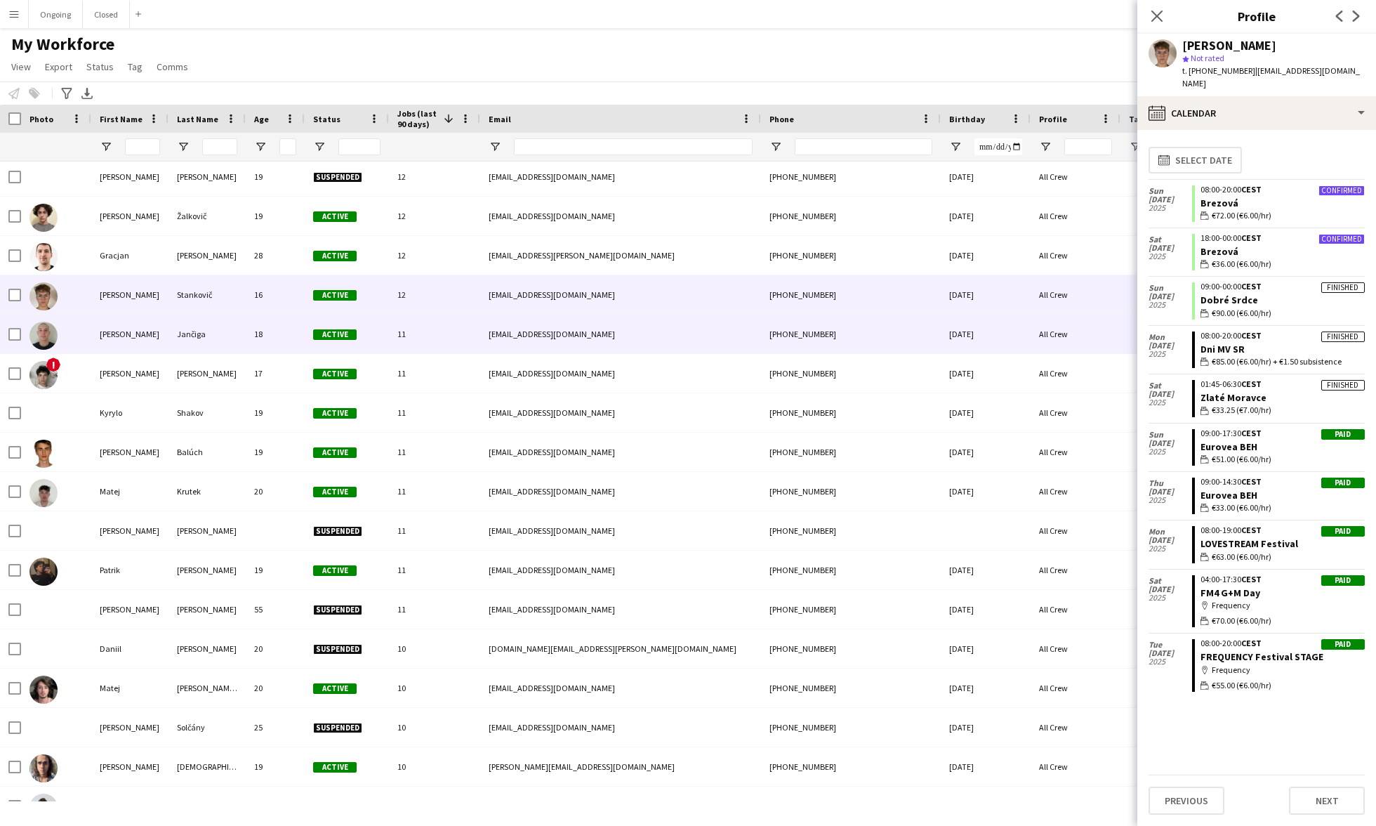
click at [227, 329] on div "Jančiga" at bounding box center [206, 333] width 77 height 39
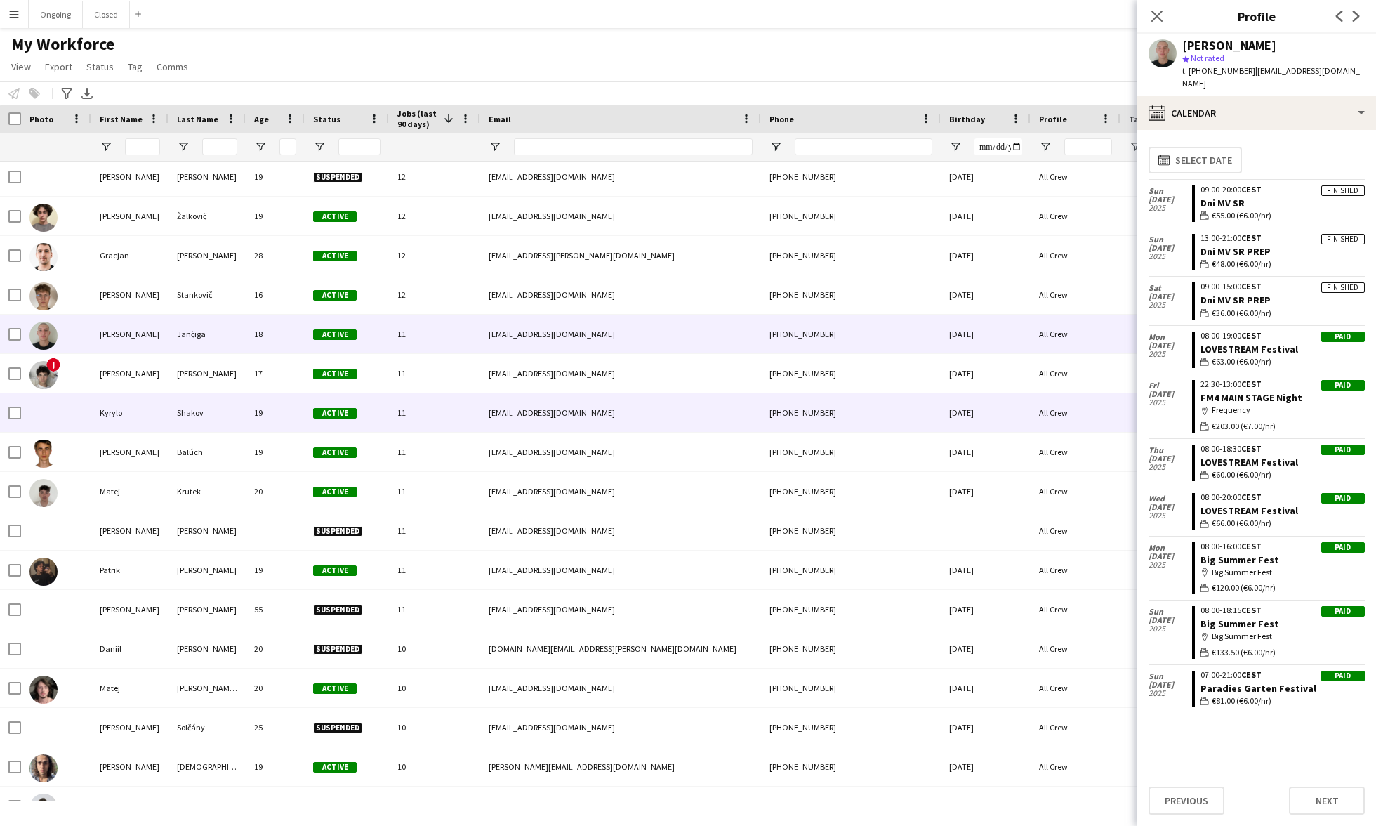
click at [232, 405] on div "Shakov" at bounding box center [206, 412] width 77 height 39
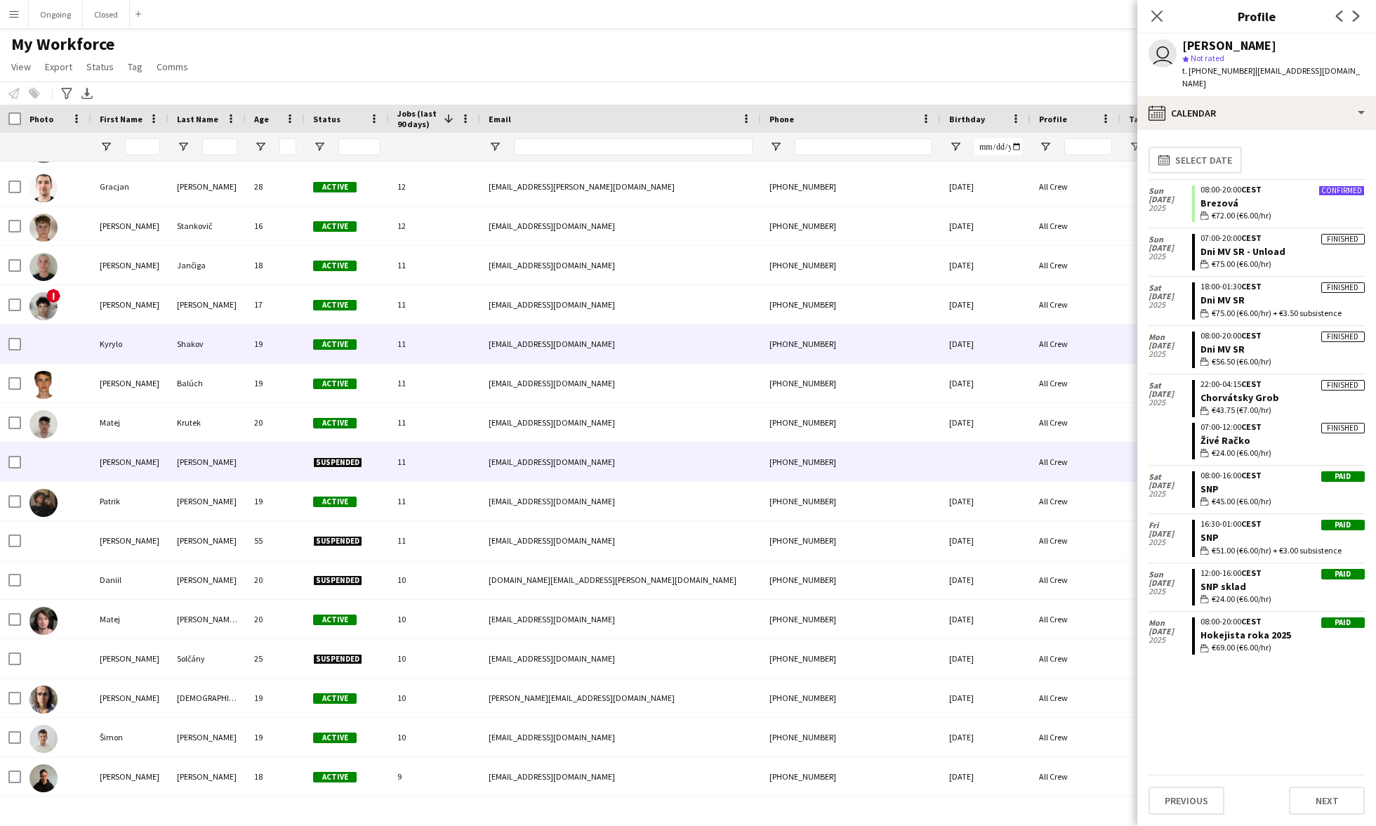
scroll to position [1865, 0]
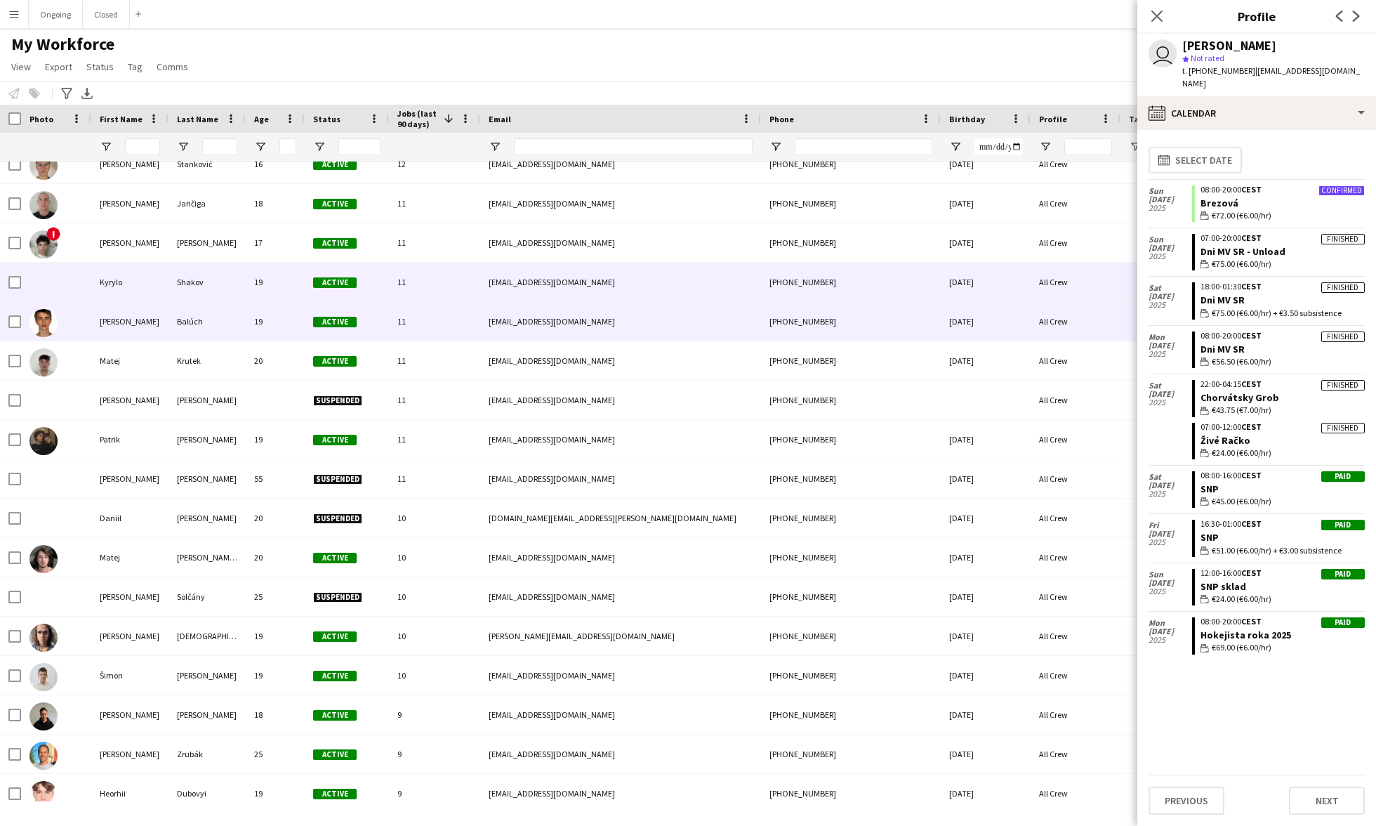
click at [216, 316] on div "Balúch" at bounding box center [206, 321] width 77 height 39
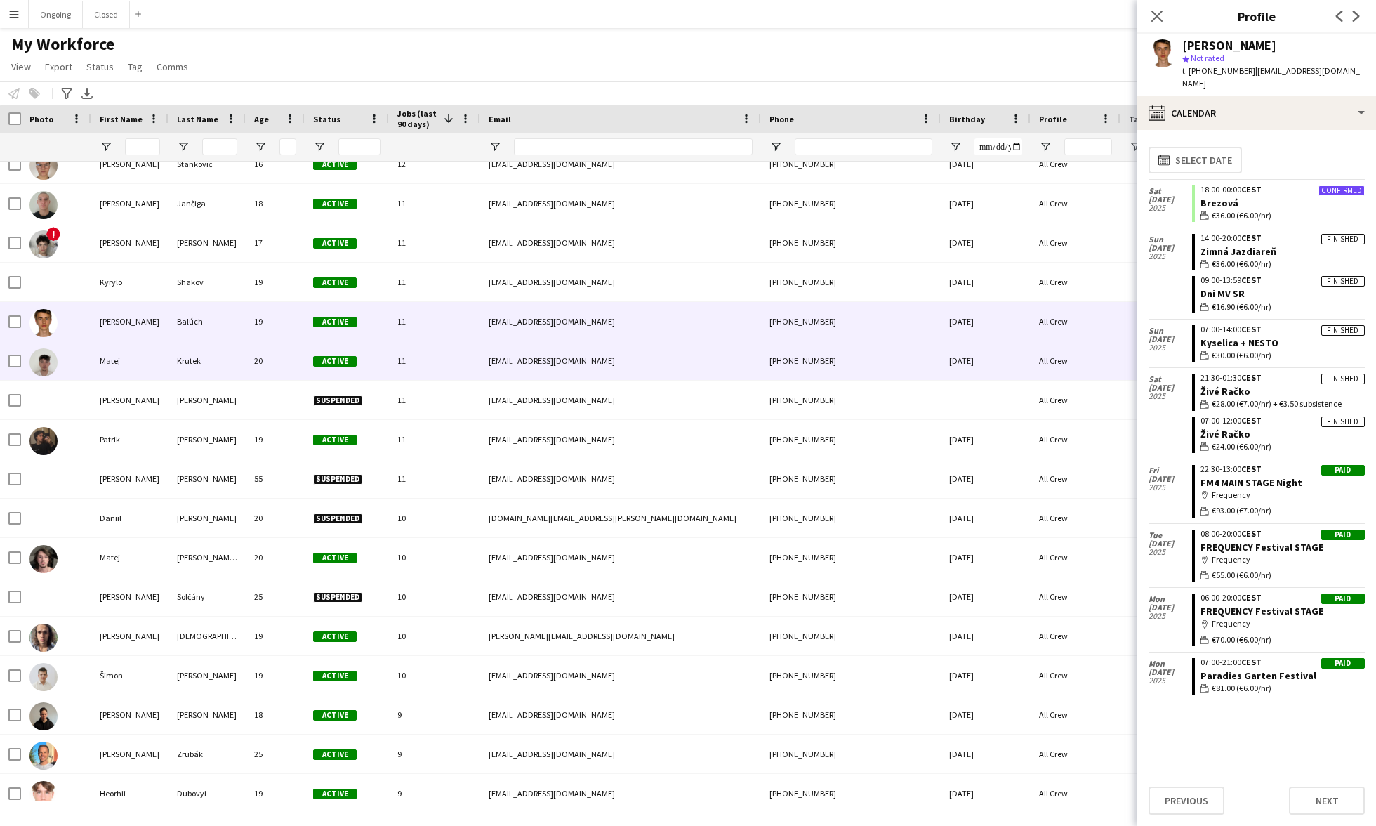
click at [201, 348] on div "Krutek" at bounding box center [206, 360] width 77 height 39
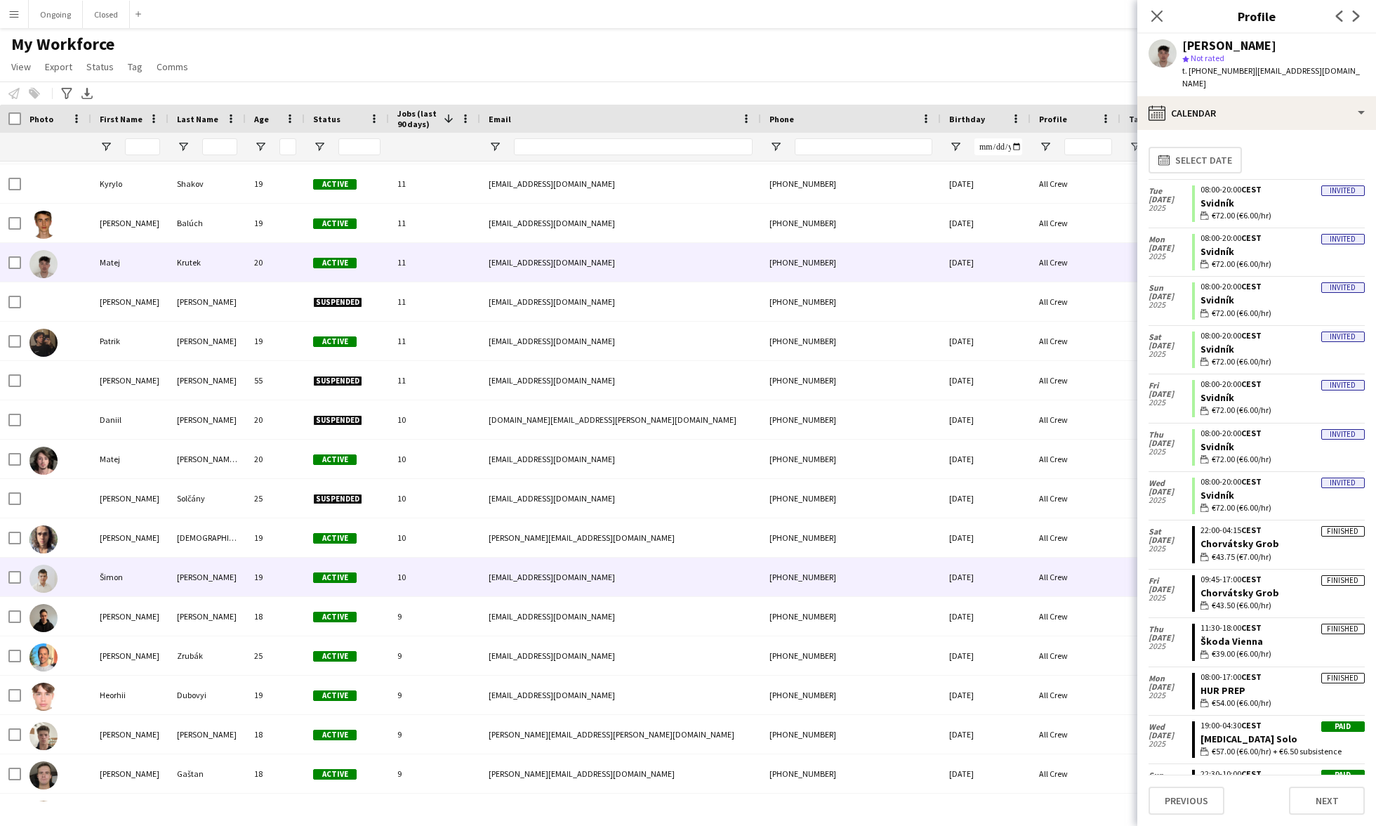
scroll to position [1964, 0]
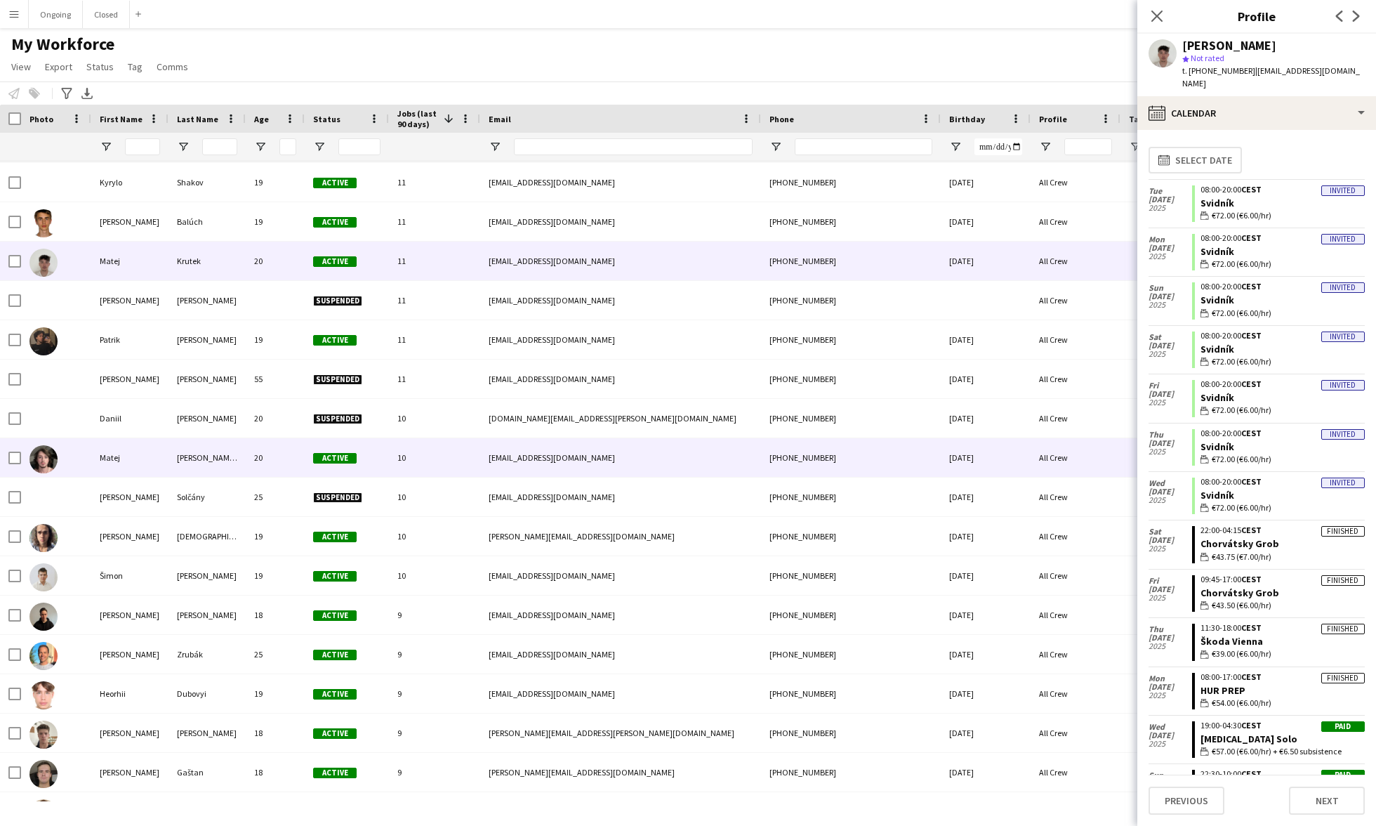
click at [233, 465] on div "[PERSON_NAME] 2005" at bounding box center [206, 457] width 77 height 39
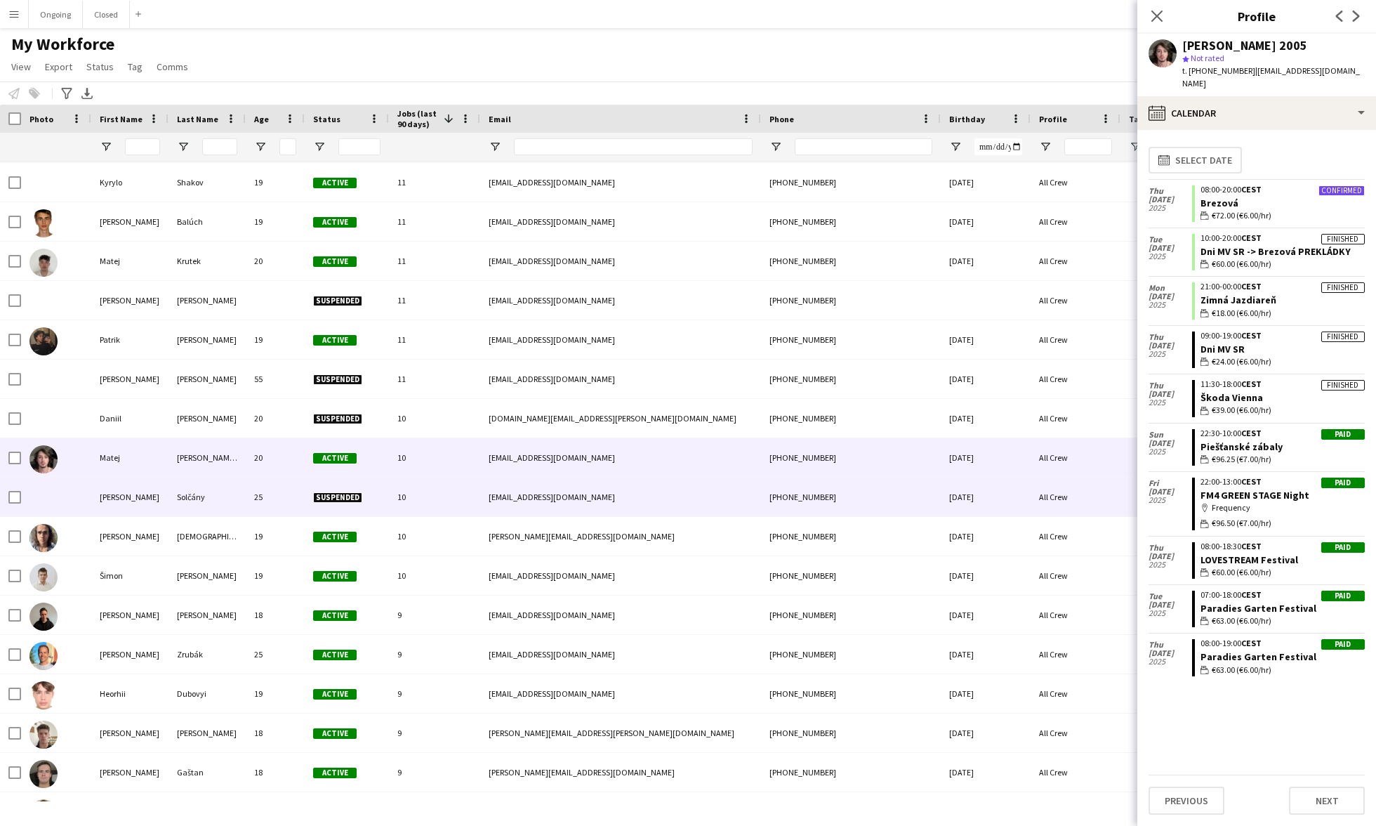
click at [208, 486] on div "Solčány" at bounding box center [206, 496] width 77 height 39
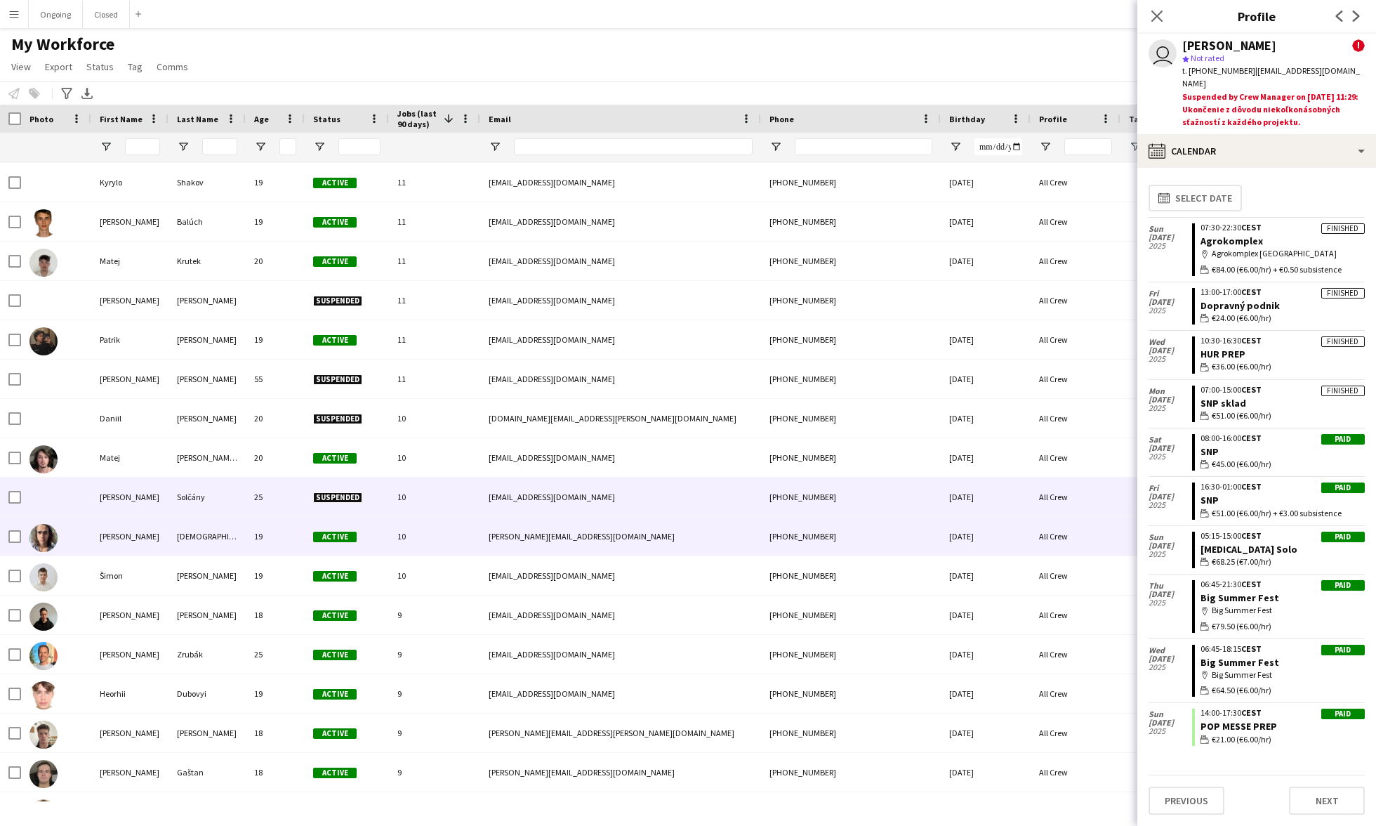
click at [286, 529] on div "19" at bounding box center [275, 536] width 59 height 39
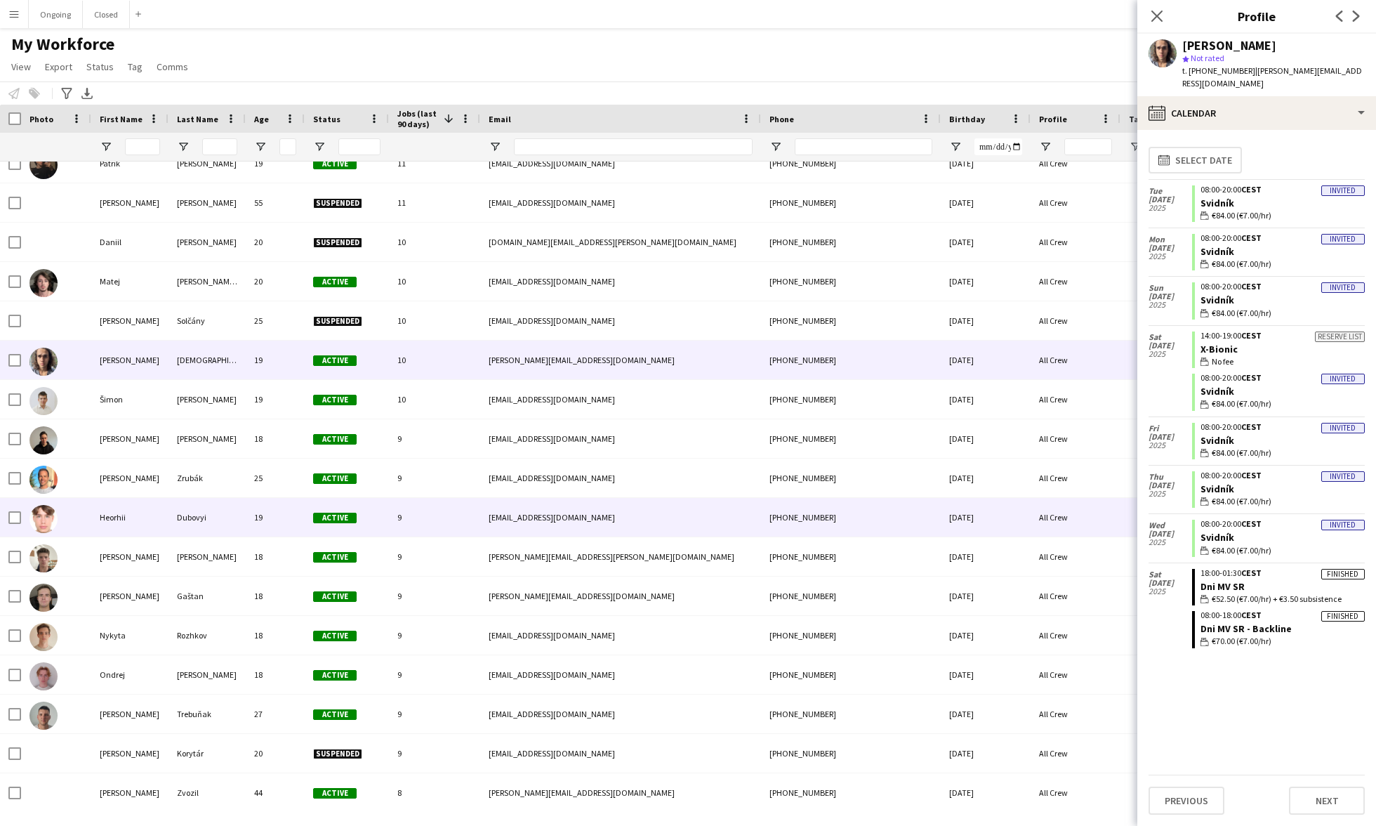
scroll to position [2137, 0]
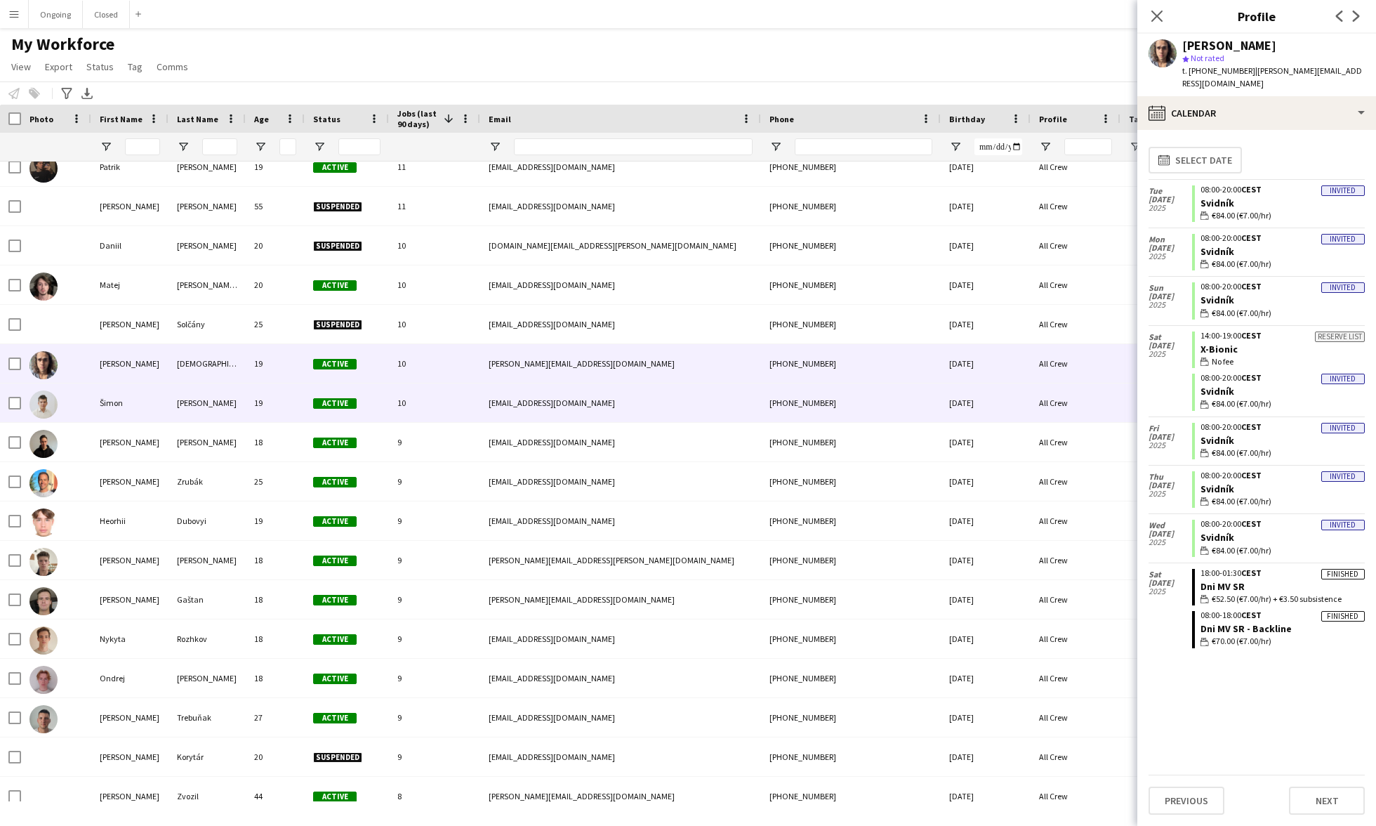
click at [256, 404] on div "19" at bounding box center [275, 402] width 59 height 39
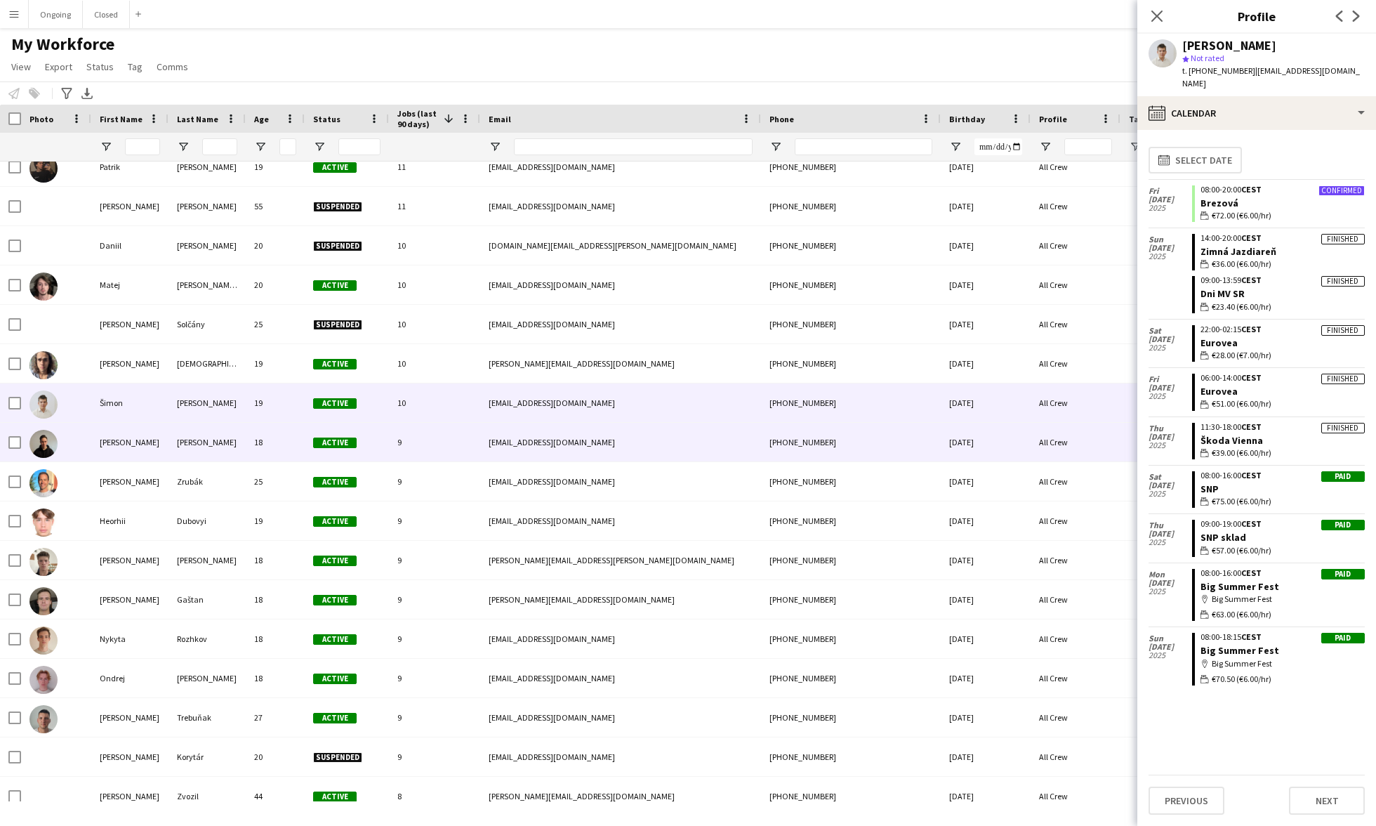
click at [213, 442] on div "[PERSON_NAME]" at bounding box center [206, 442] width 77 height 39
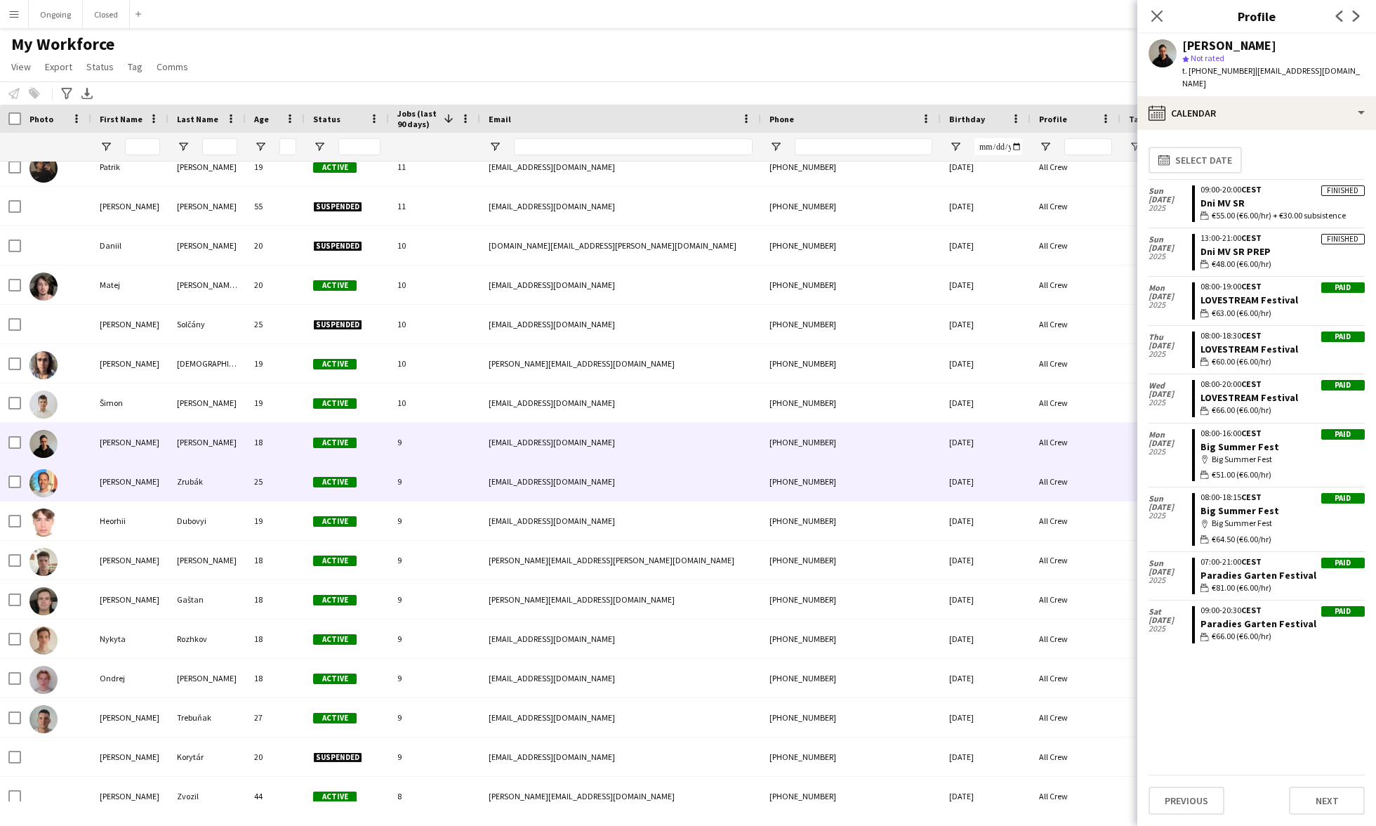
click at [232, 481] on div "Zrubák" at bounding box center [206, 481] width 77 height 39
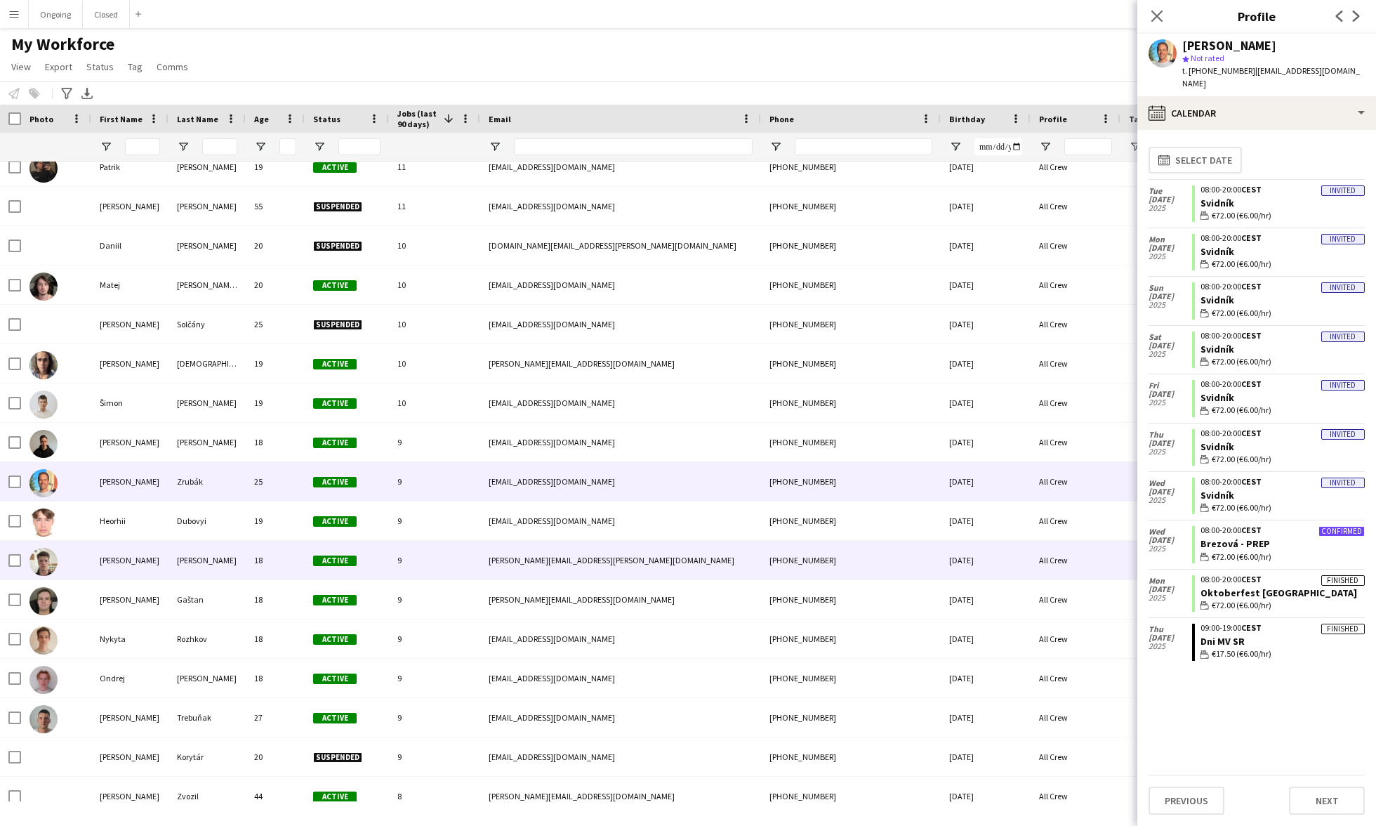
click at [211, 547] on div "[PERSON_NAME]" at bounding box center [206, 560] width 77 height 39
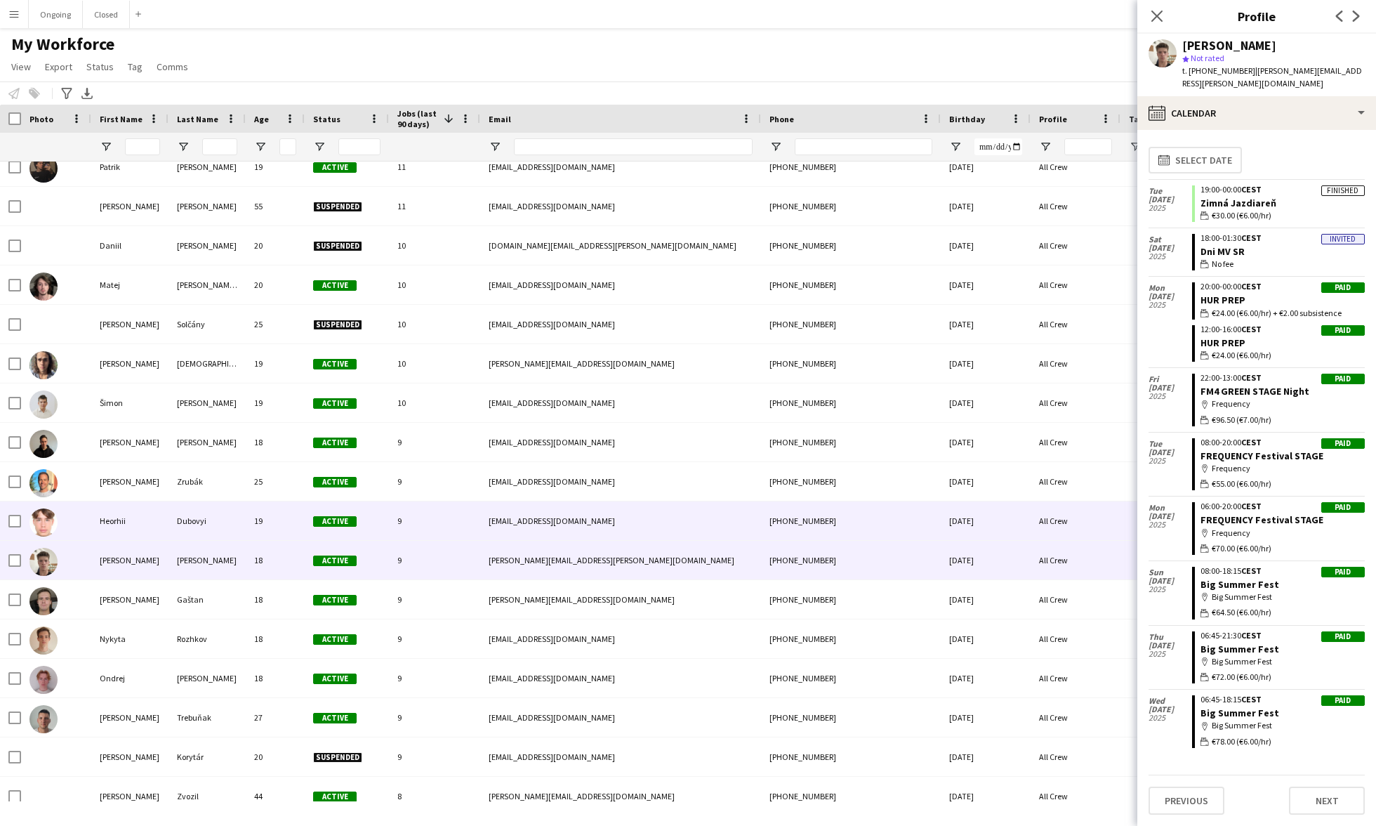
click at [192, 525] on div "Dubovyi" at bounding box center [206, 520] width 77 height 39
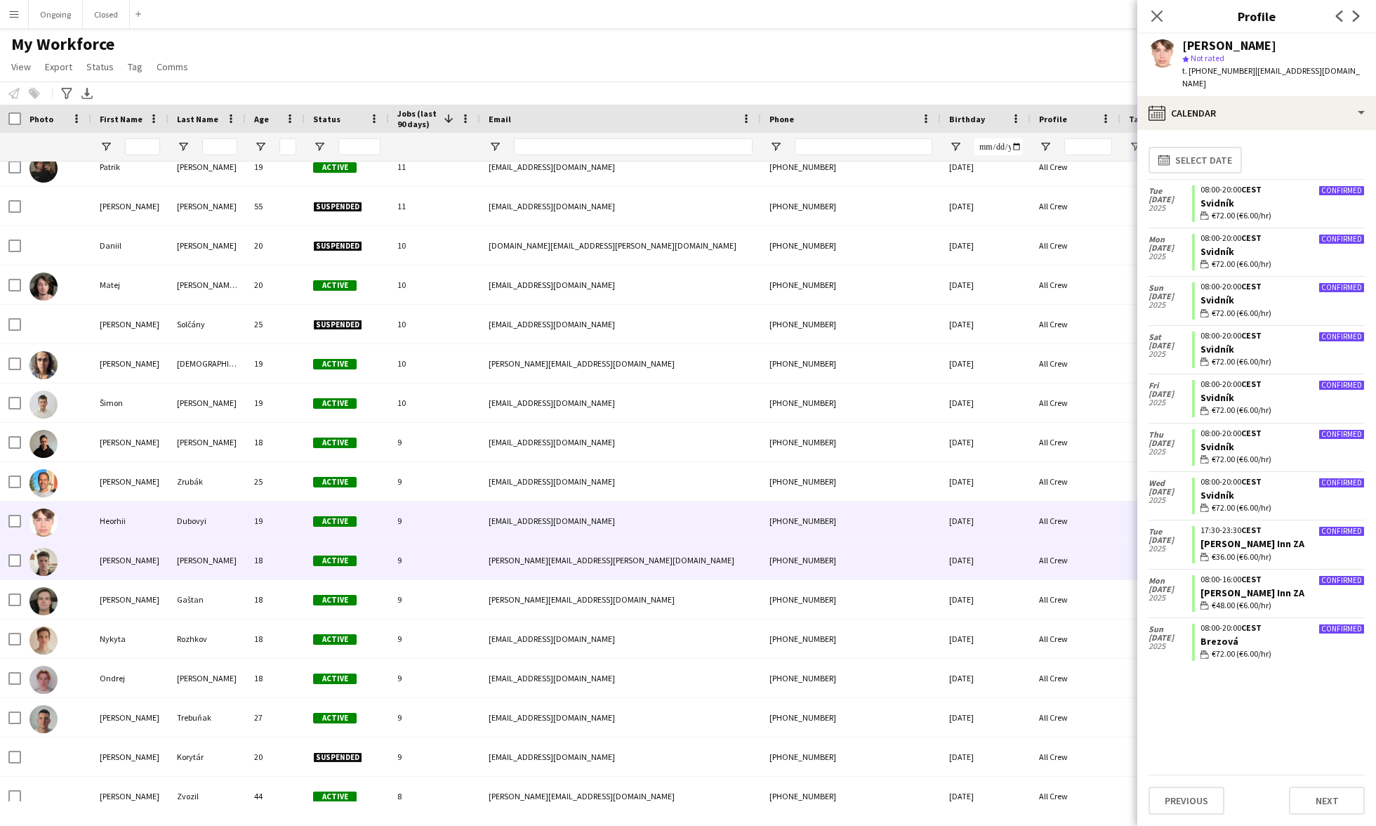
click at [218, 559] on div "[PERSON_NAME]" at bounding box center [206, 560] width 77 height 39
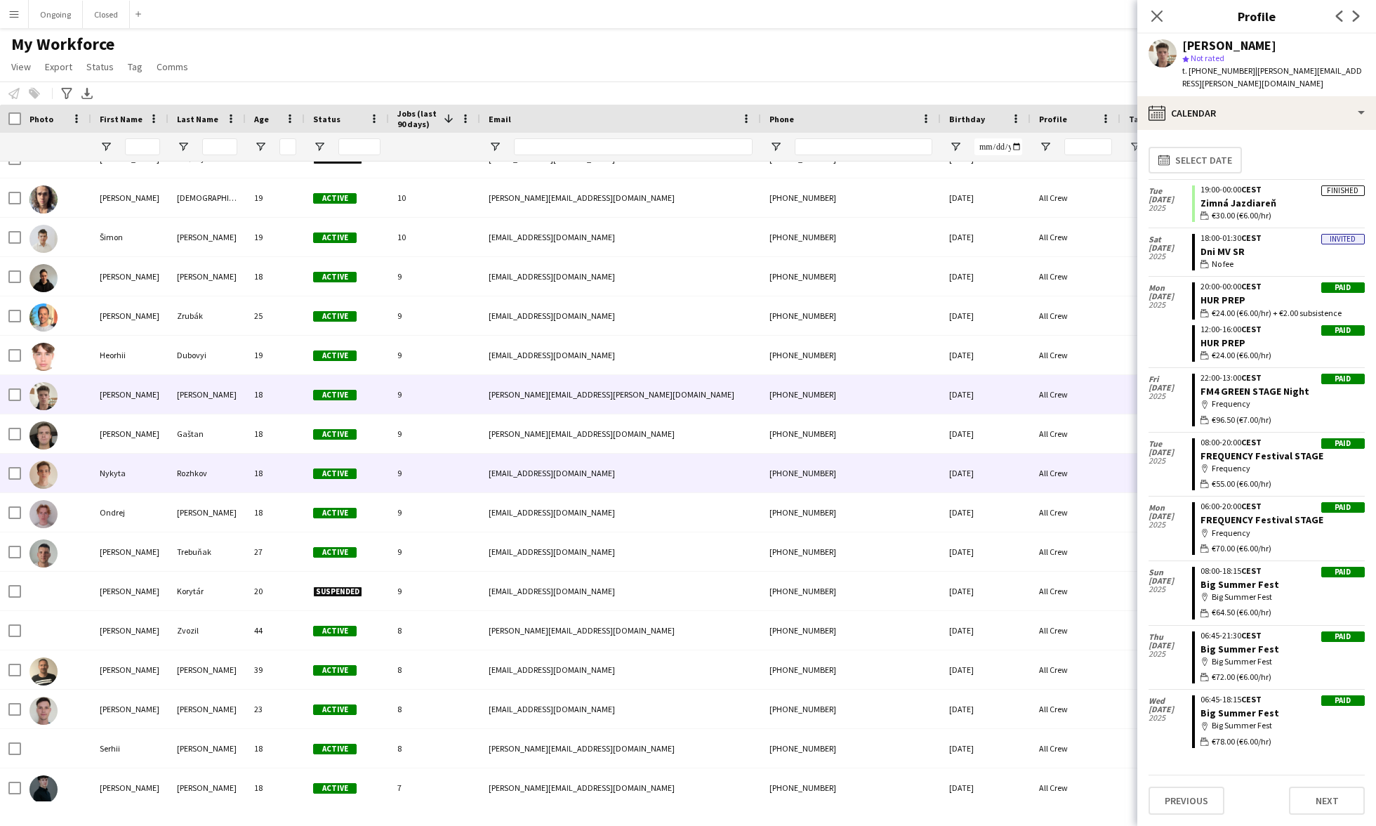
scroll to position [2305, 0]
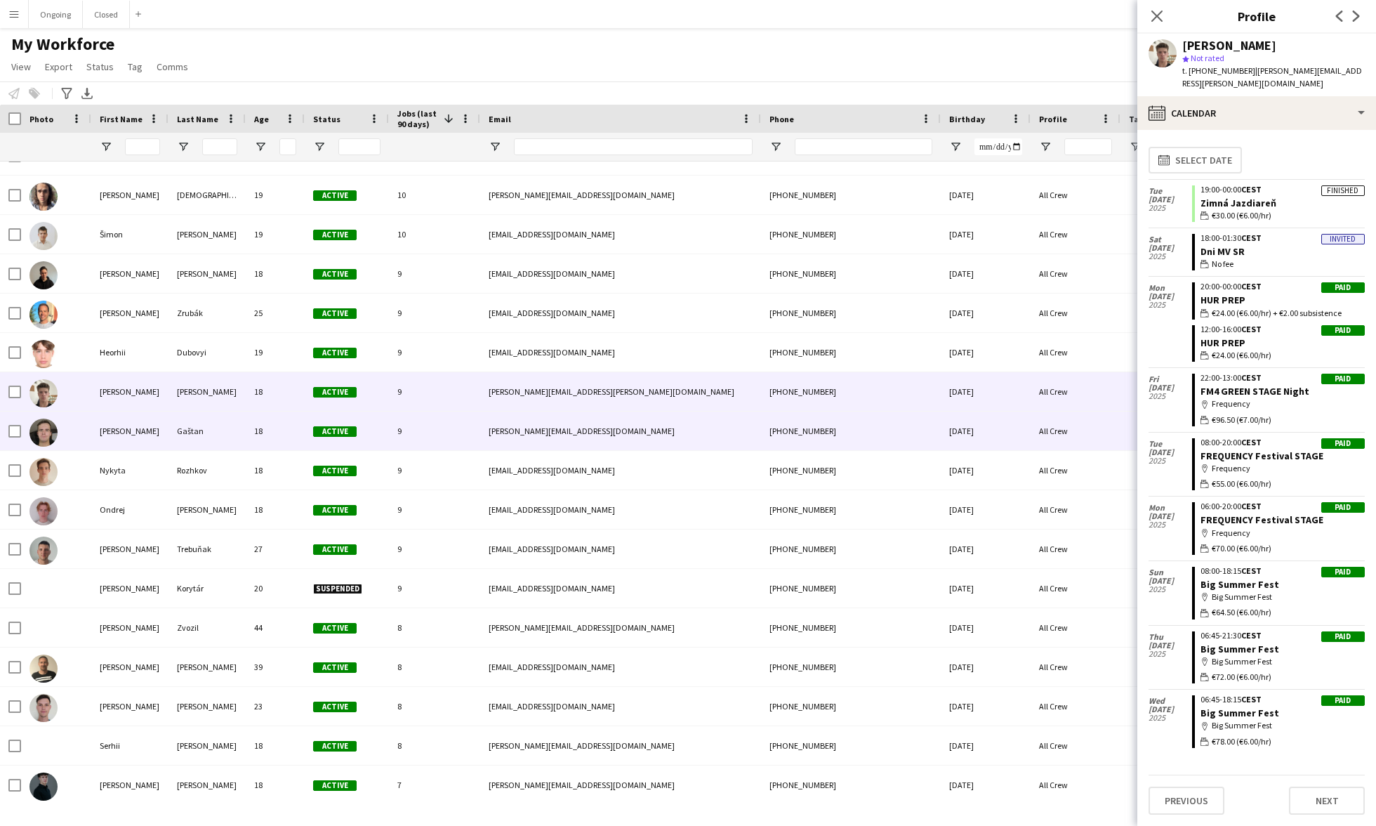
click at [251, 435] on div "18" at bounding box center [275, 430] width 59 height 39
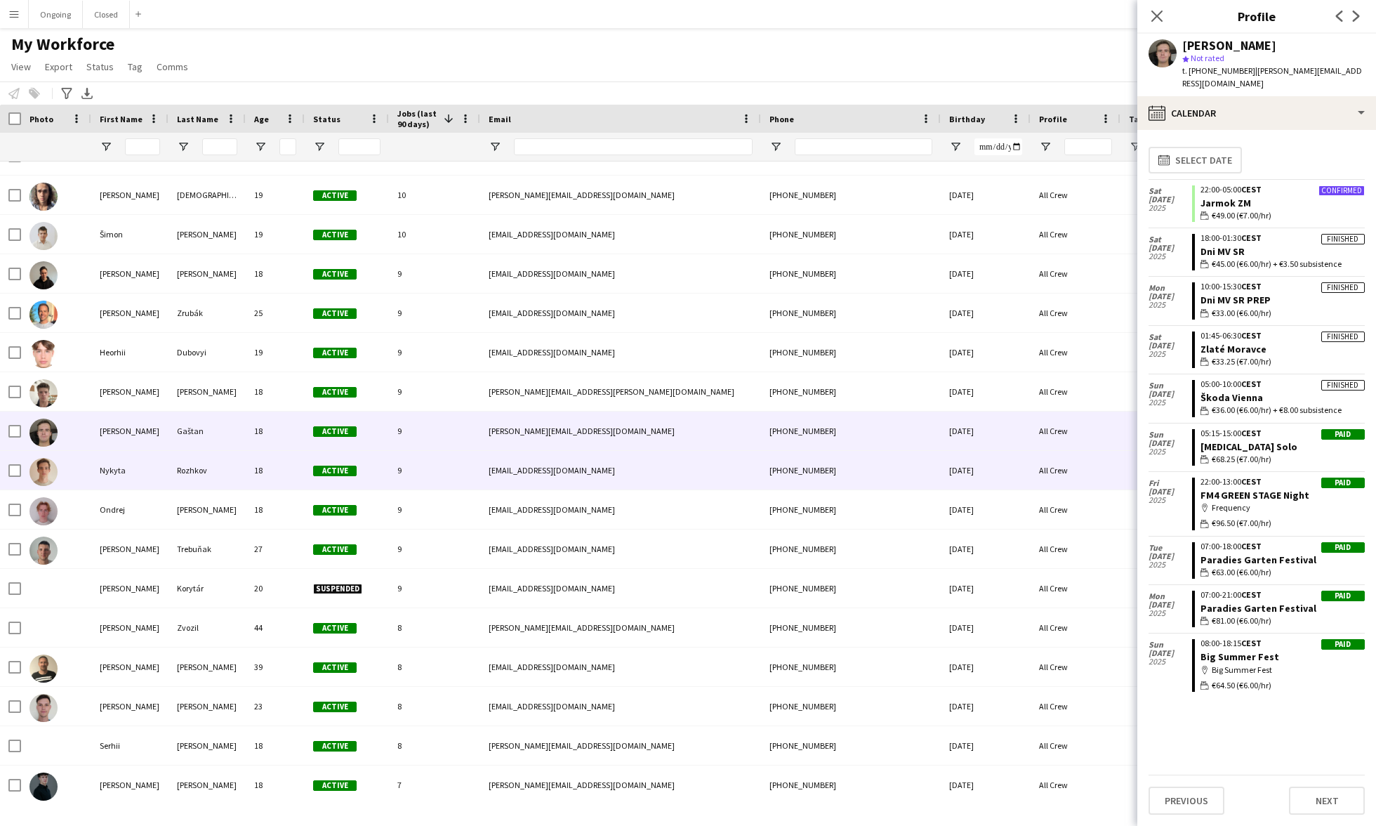
click at [185, 468] on div "Rozhkov" at bounding box center [206, 470] width 77 height 39
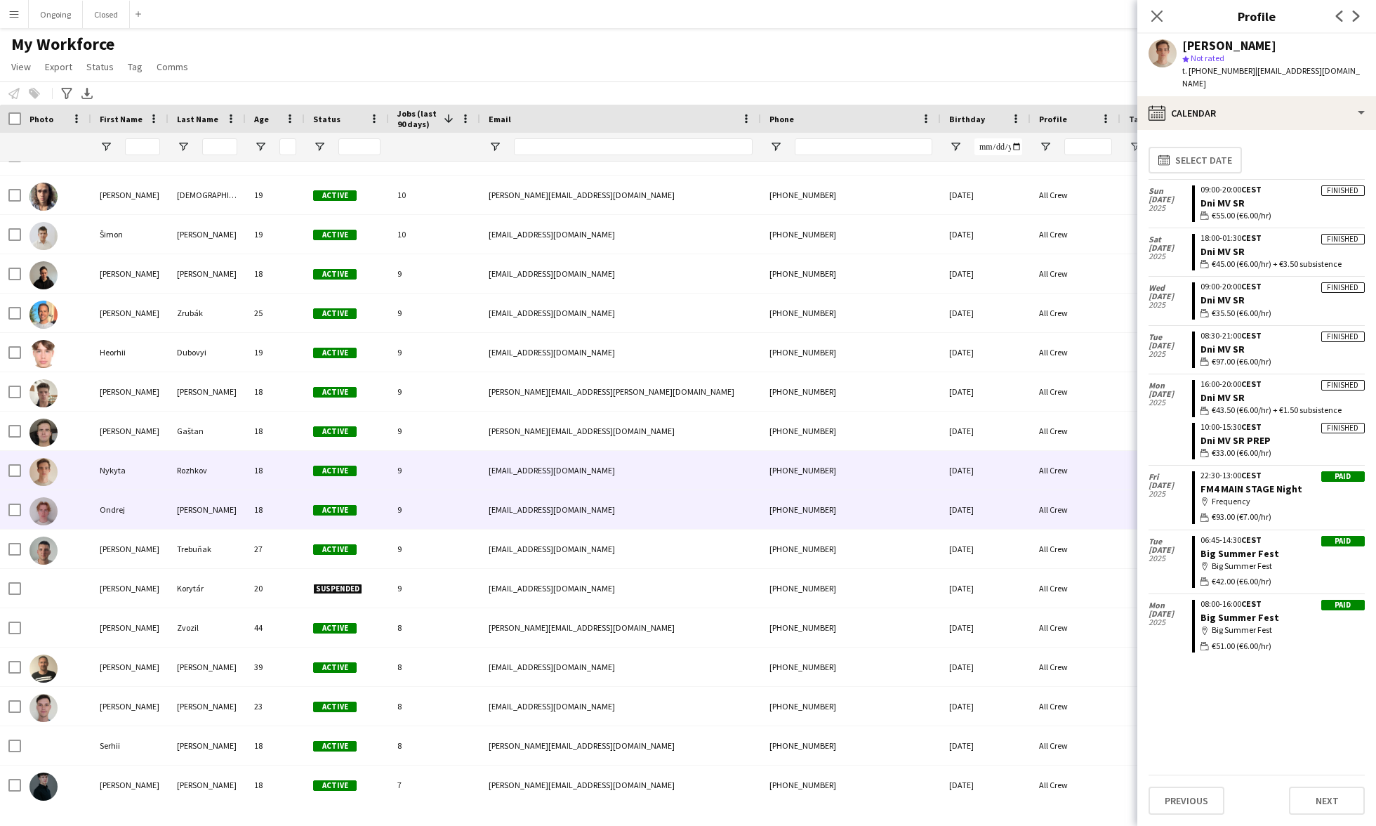
click at [211, 517] on div "[PERSON_NAME]" at bounding box center [206, 509] width 77 height 39
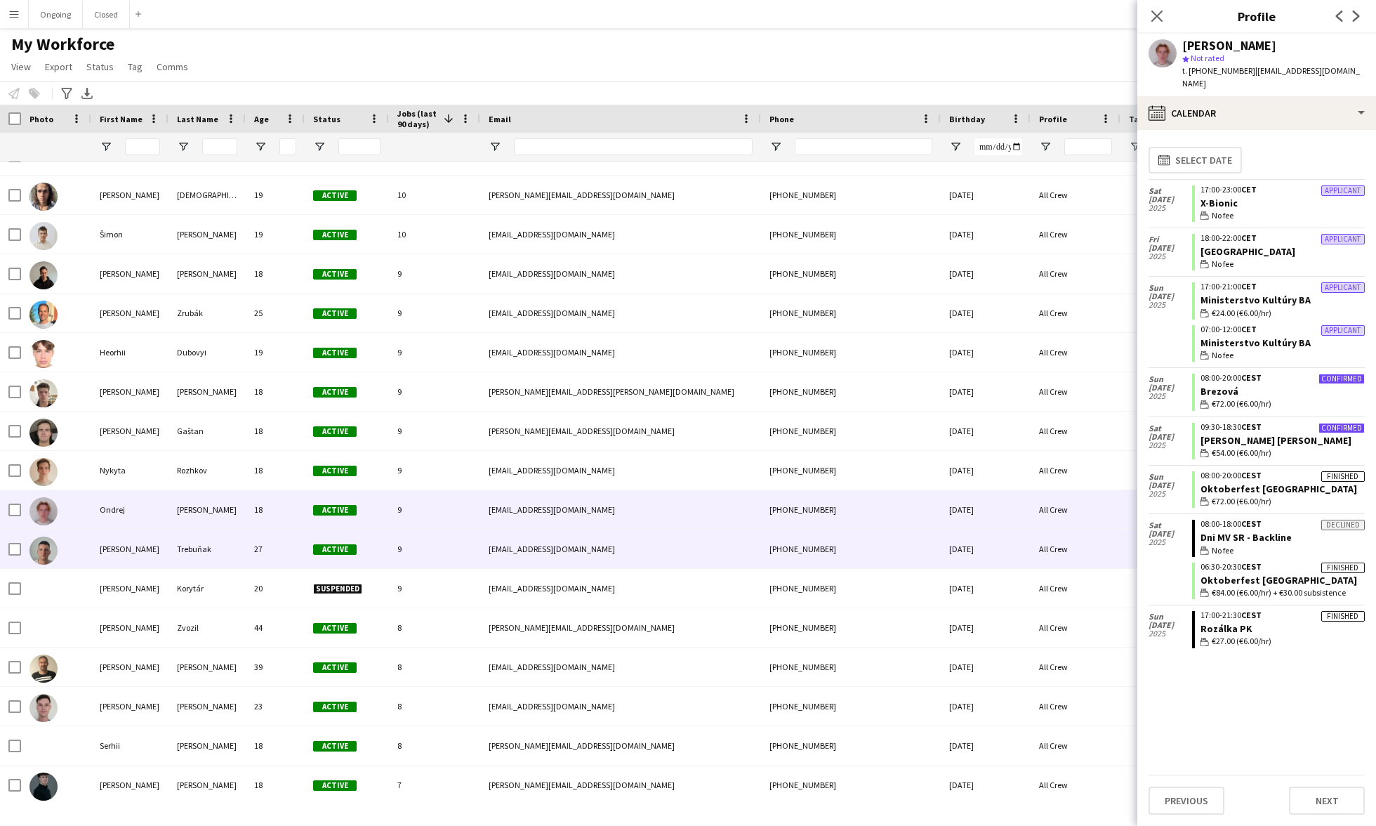
click at [202, 546] on div "Trebuňak" at bounding box center [206, 548] width 77 height 39
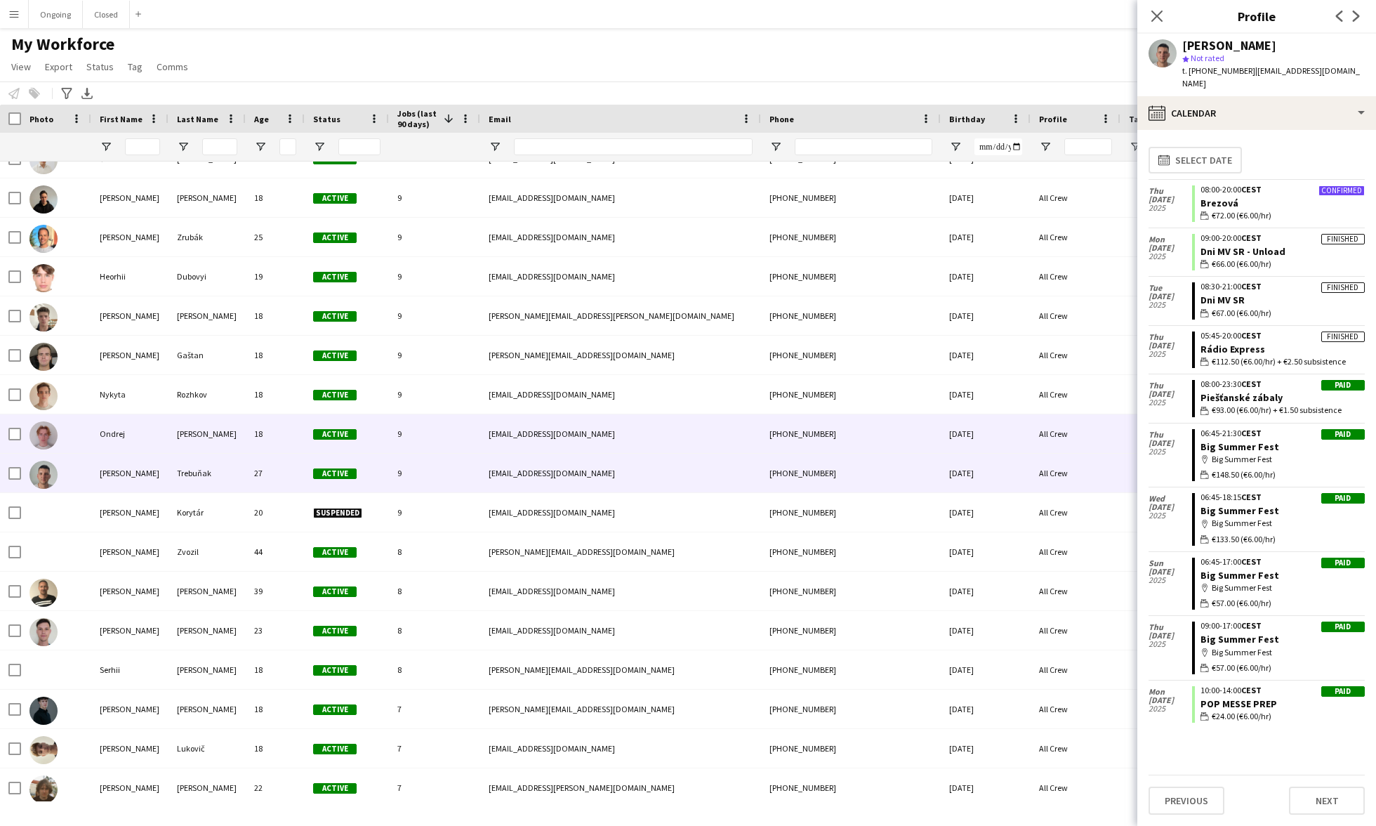
scroll to position [2381, 0]
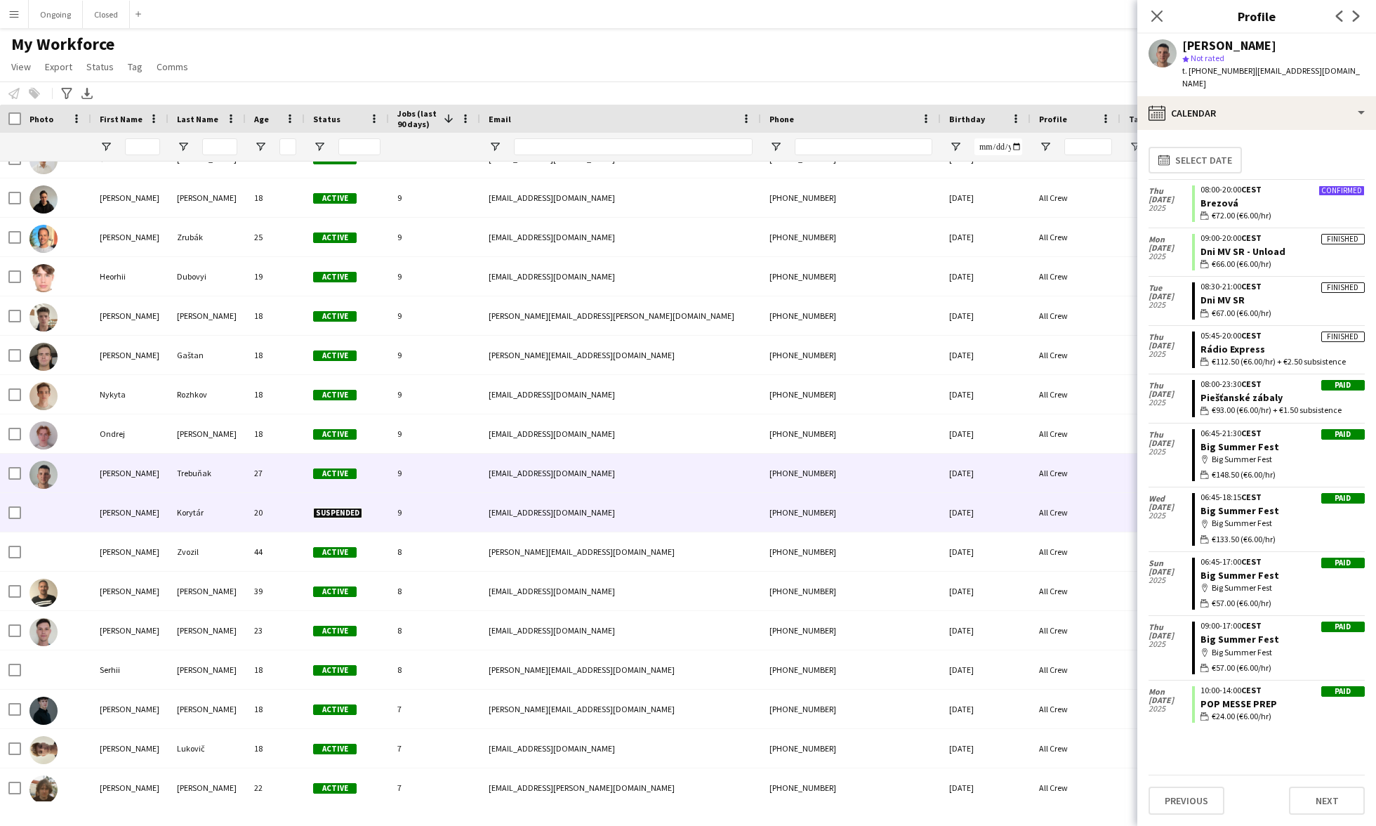
click at [237, 503] on div "Korytár" at bounding box center [206, 512] width 77 height 39
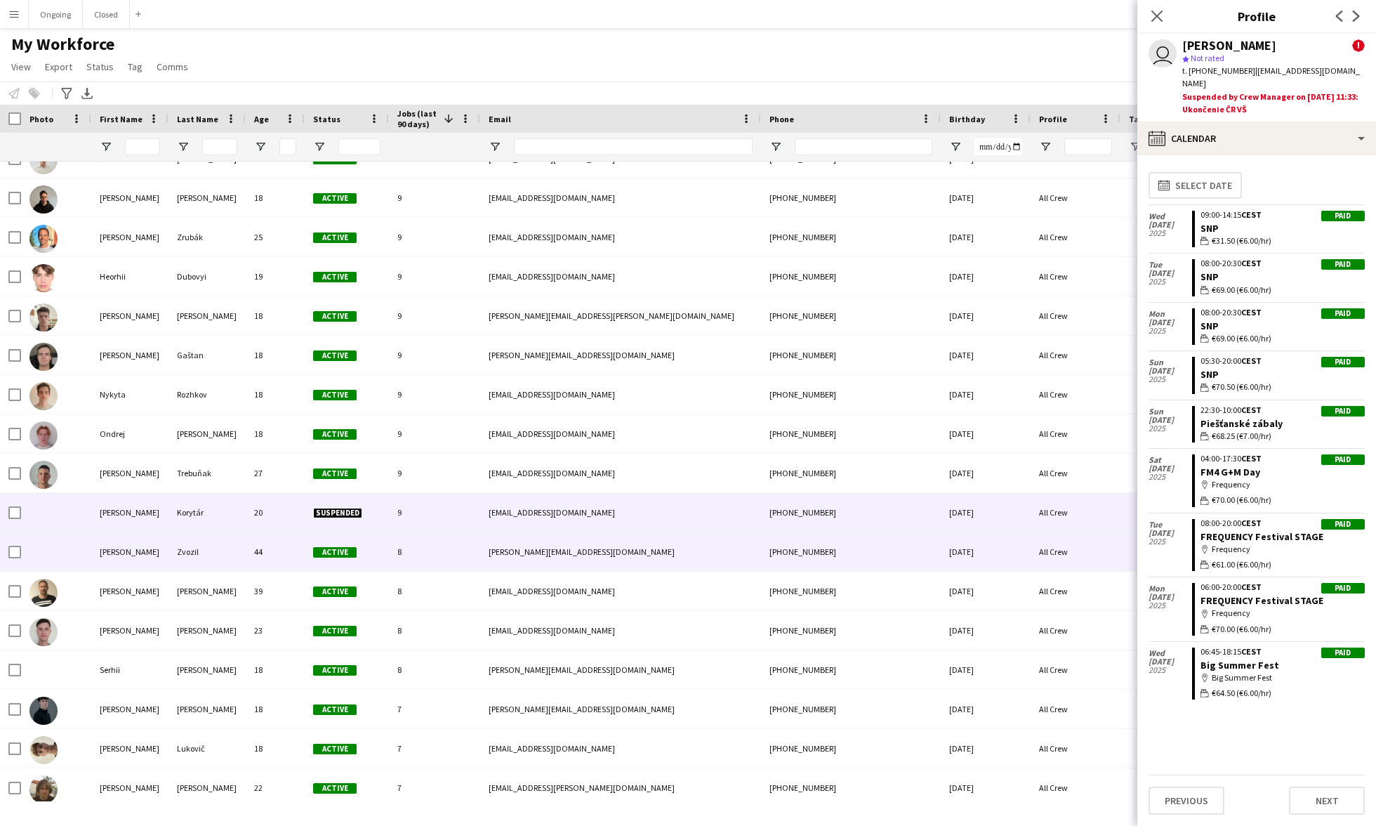
click at [206, 543] on div "Zvozil" at bounding box center [206, 551] width 77 height 39
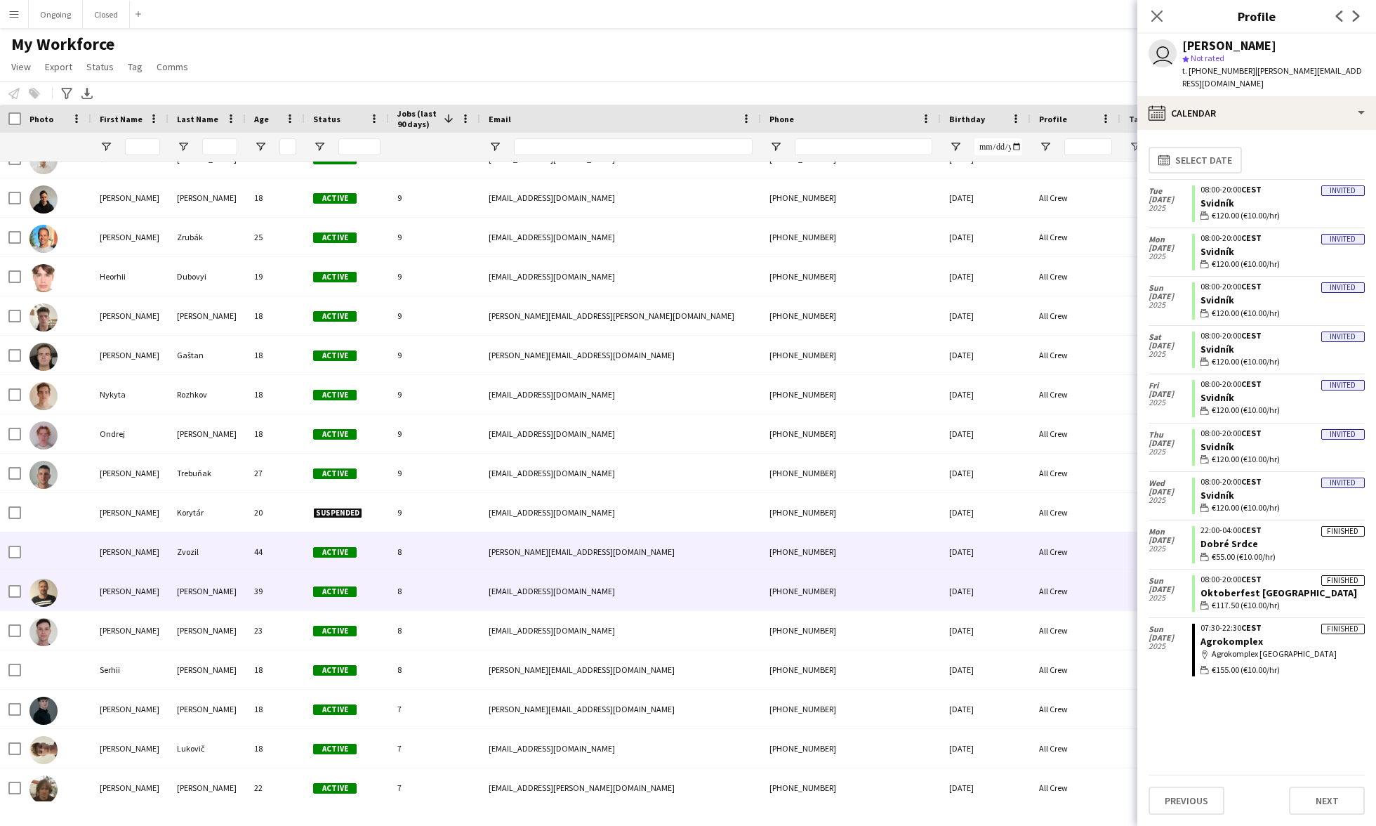
click at [205, 581] on div "[PERSON_NAME]" at bounding box center [206, 590] width 77 height 39
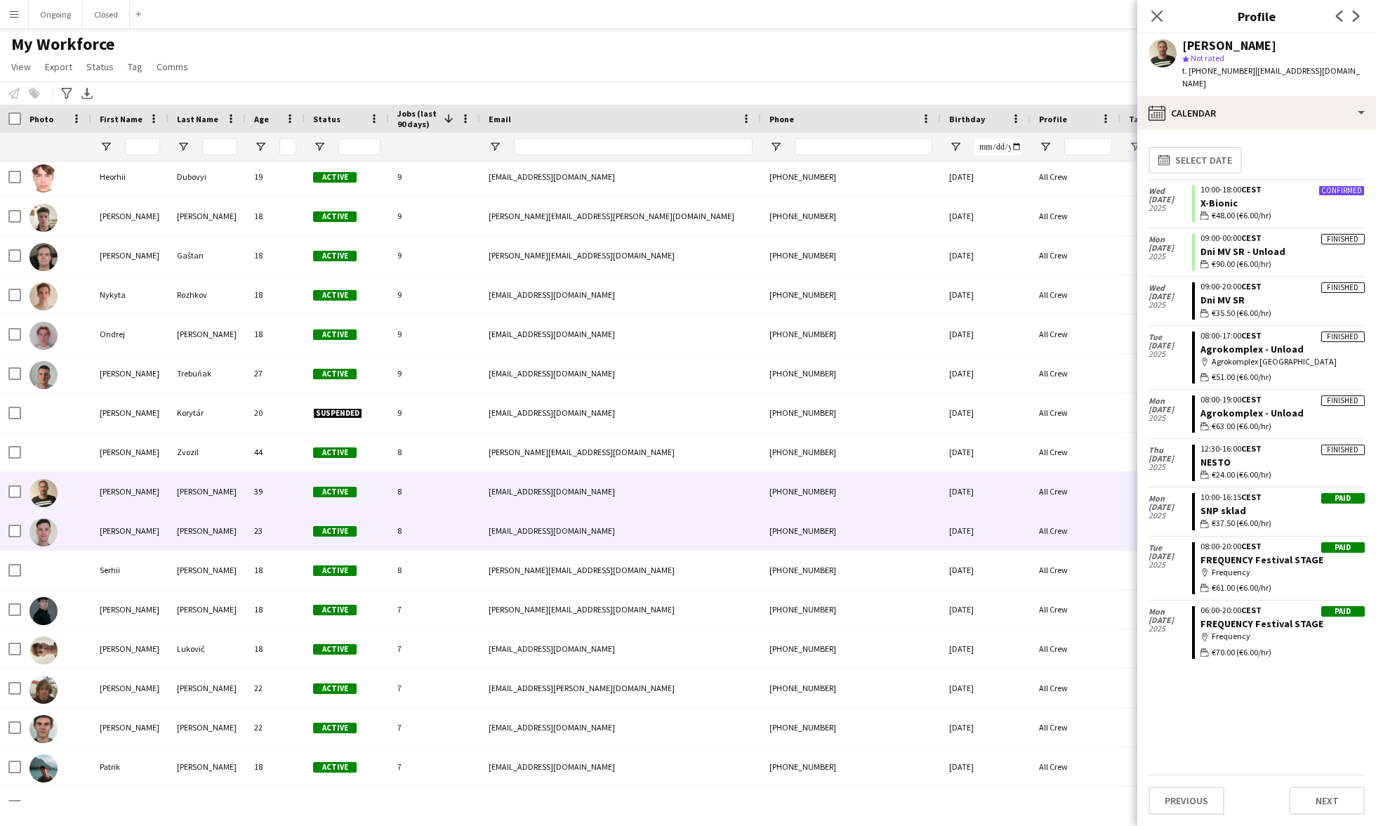
scroll to position [2486, 0]
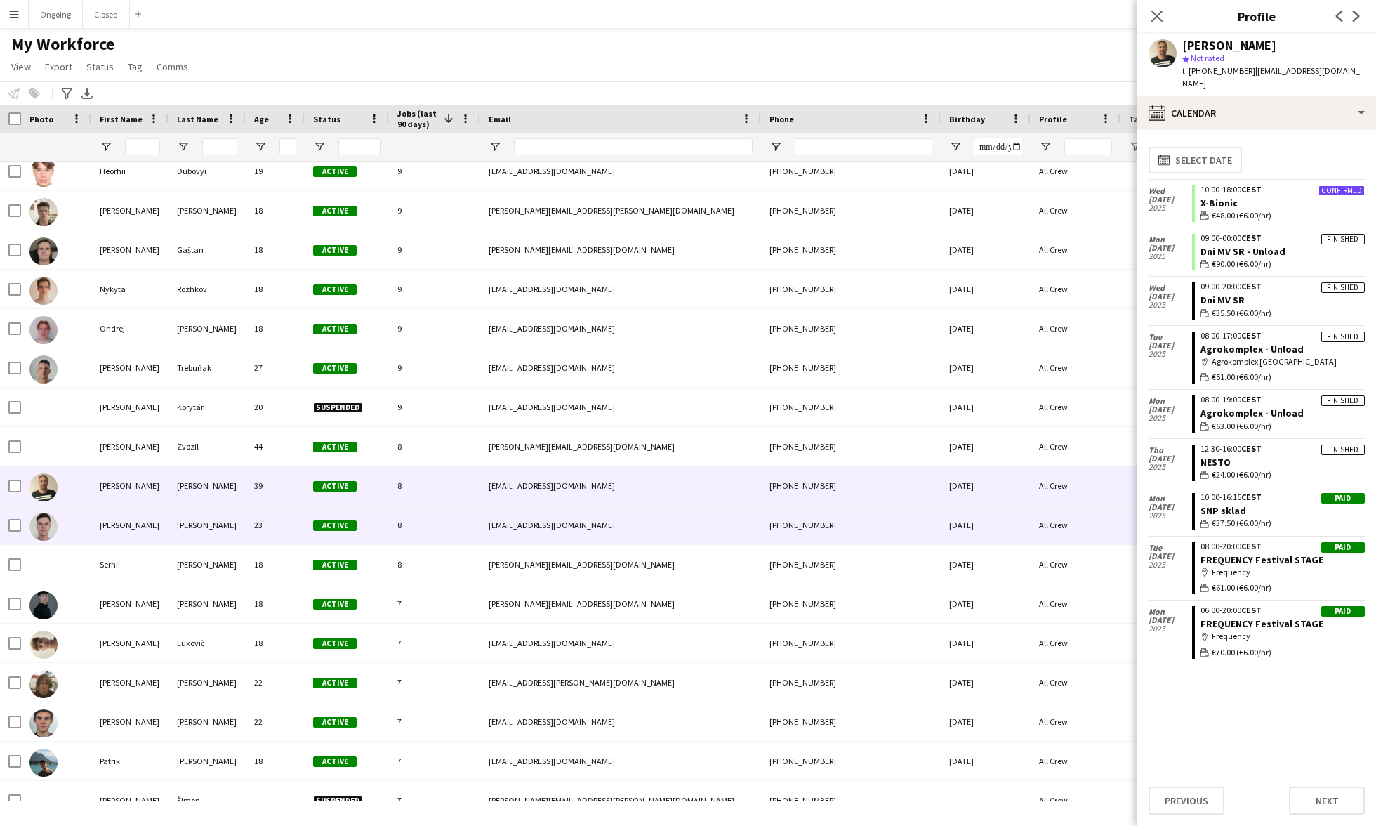
click at [254, 513] on div "23" at bounding box center [275, 524] width 59 height 39
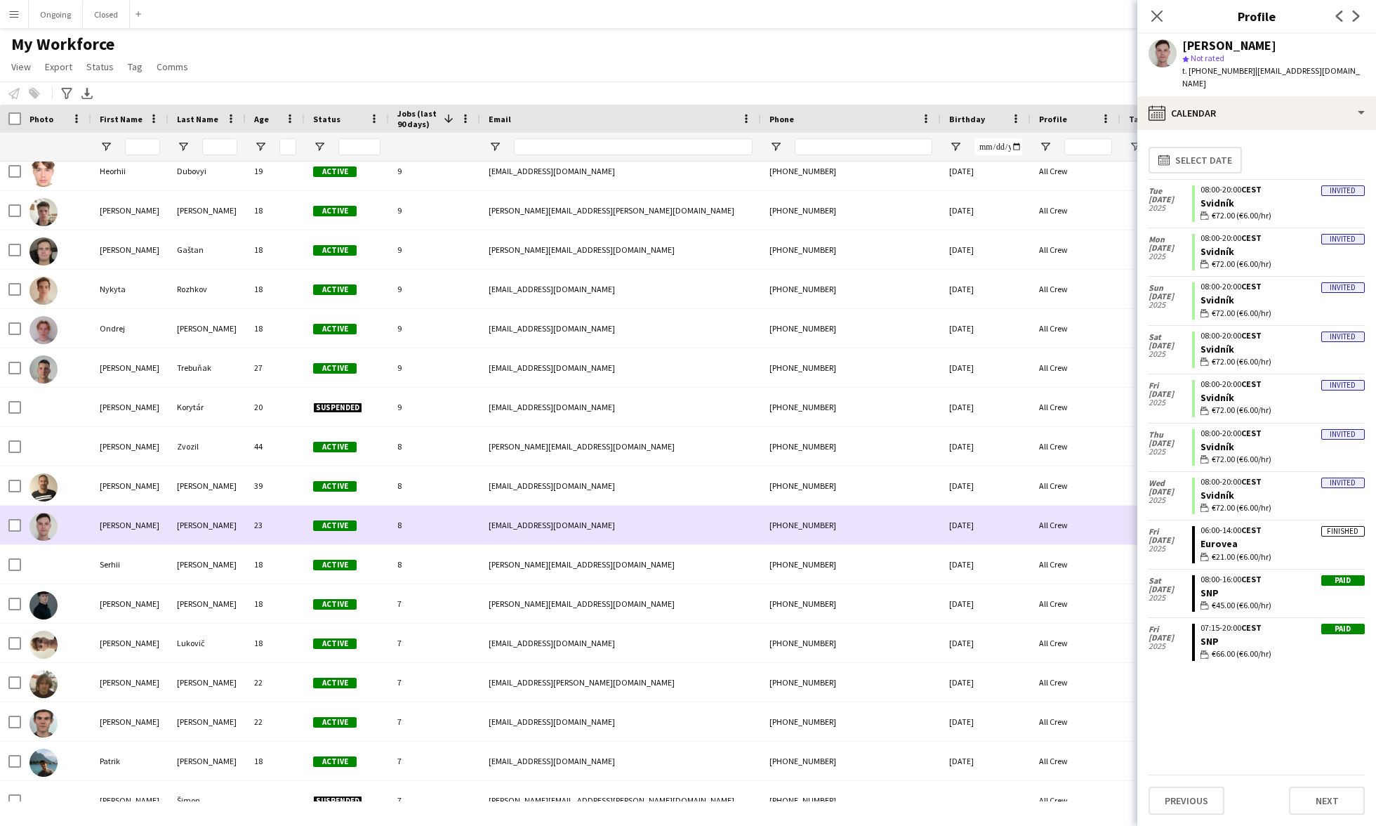
click at [216, 517] on div "[PERSON_NAME]" at bounding box center [206, 524] width 77 height 39
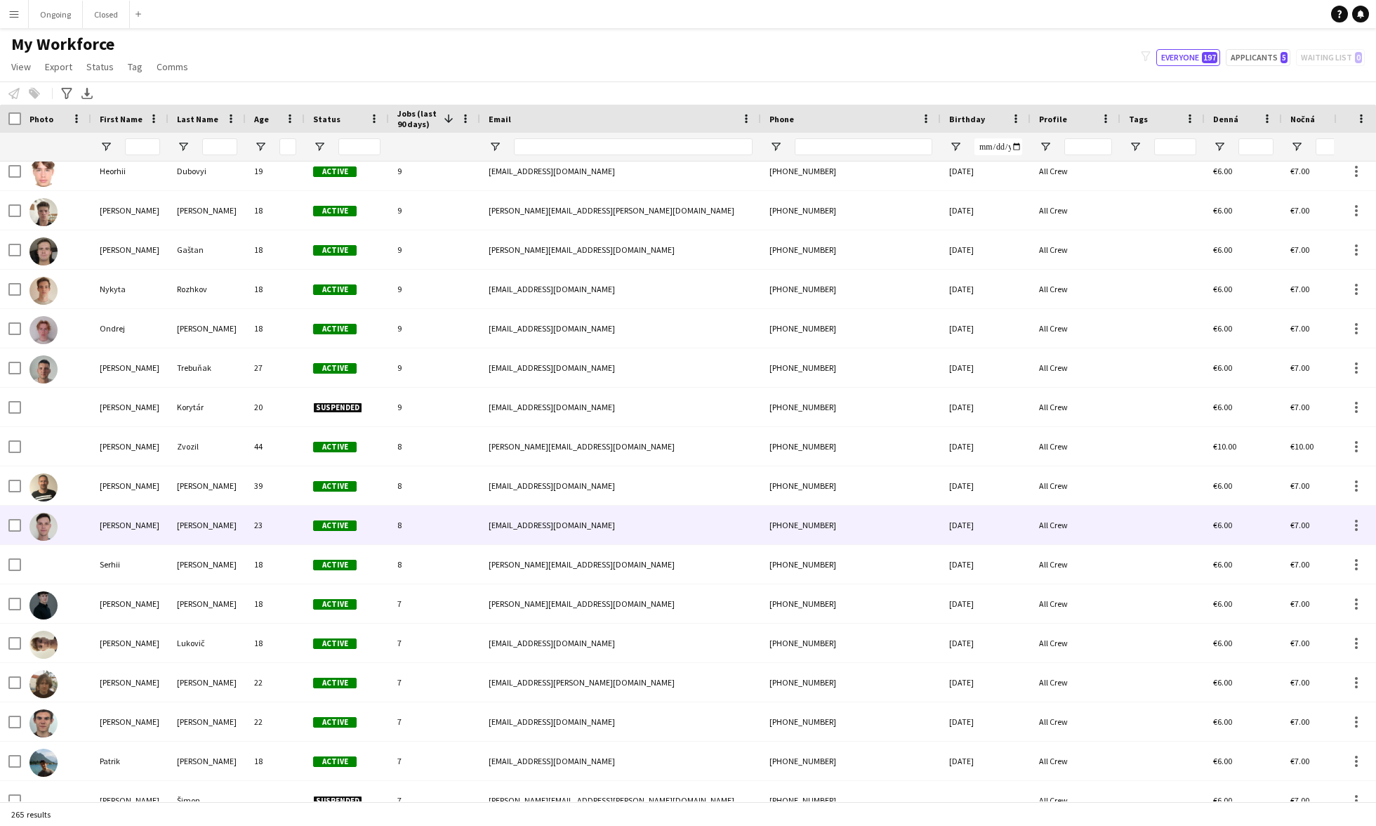
click at [216, 517] on div "[PERSON_NAME]" at bounding box center [206, 524] width 77 height 39
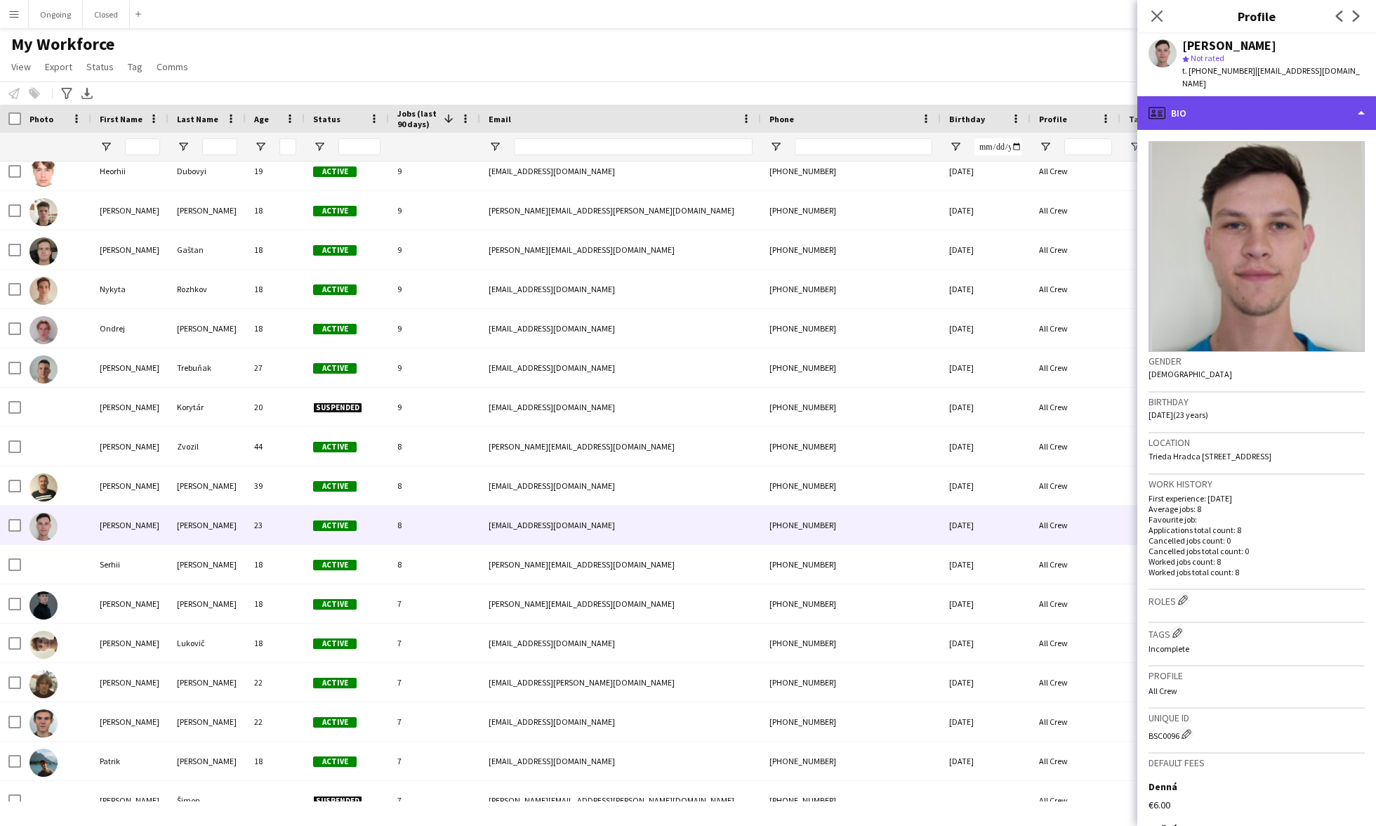
click at [644, 105] on div "profile Bio" at bounding box center [1256, 113] width 239 height 34
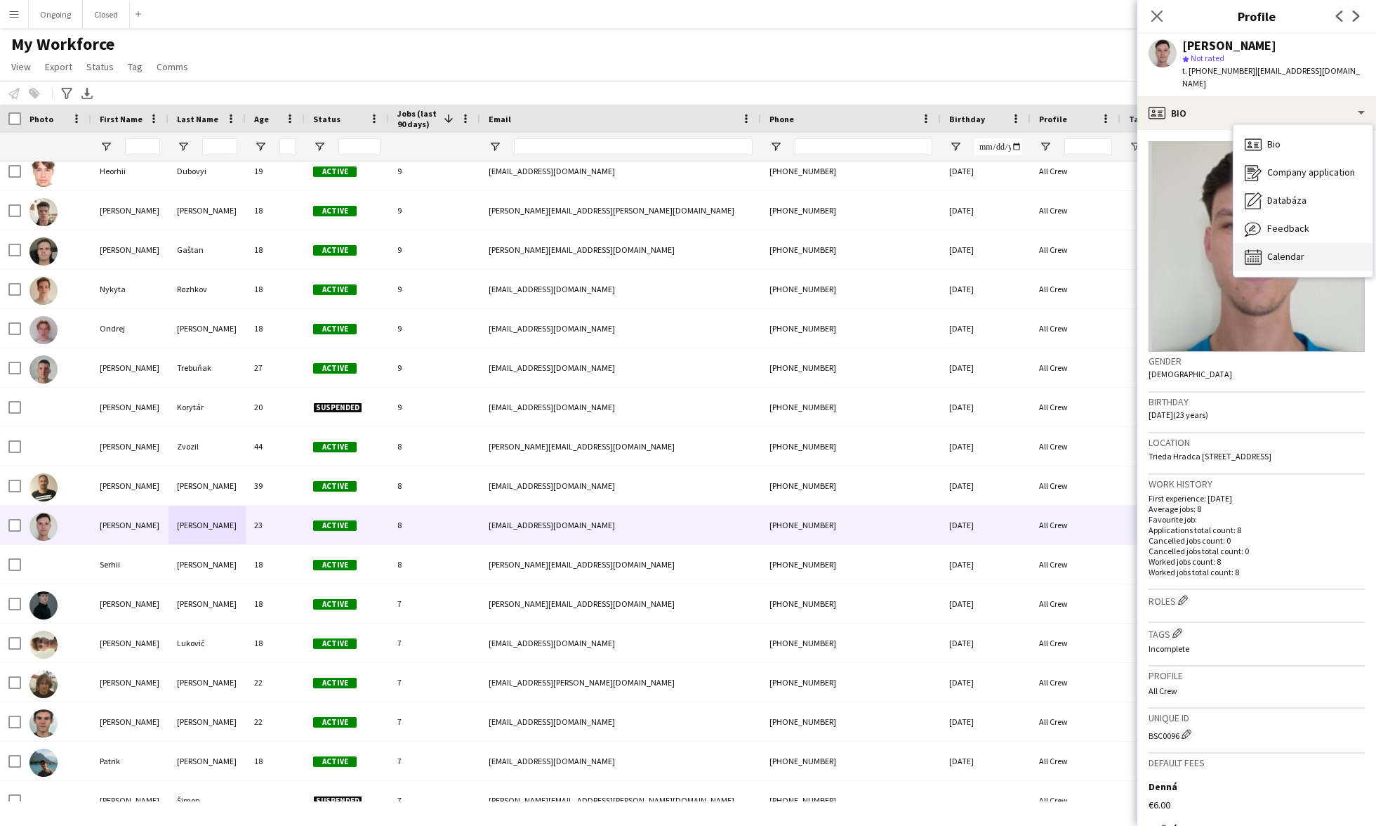
click at [644, 250] on span "Calendar" at bounding box center [1285, 256] width 37 height 13
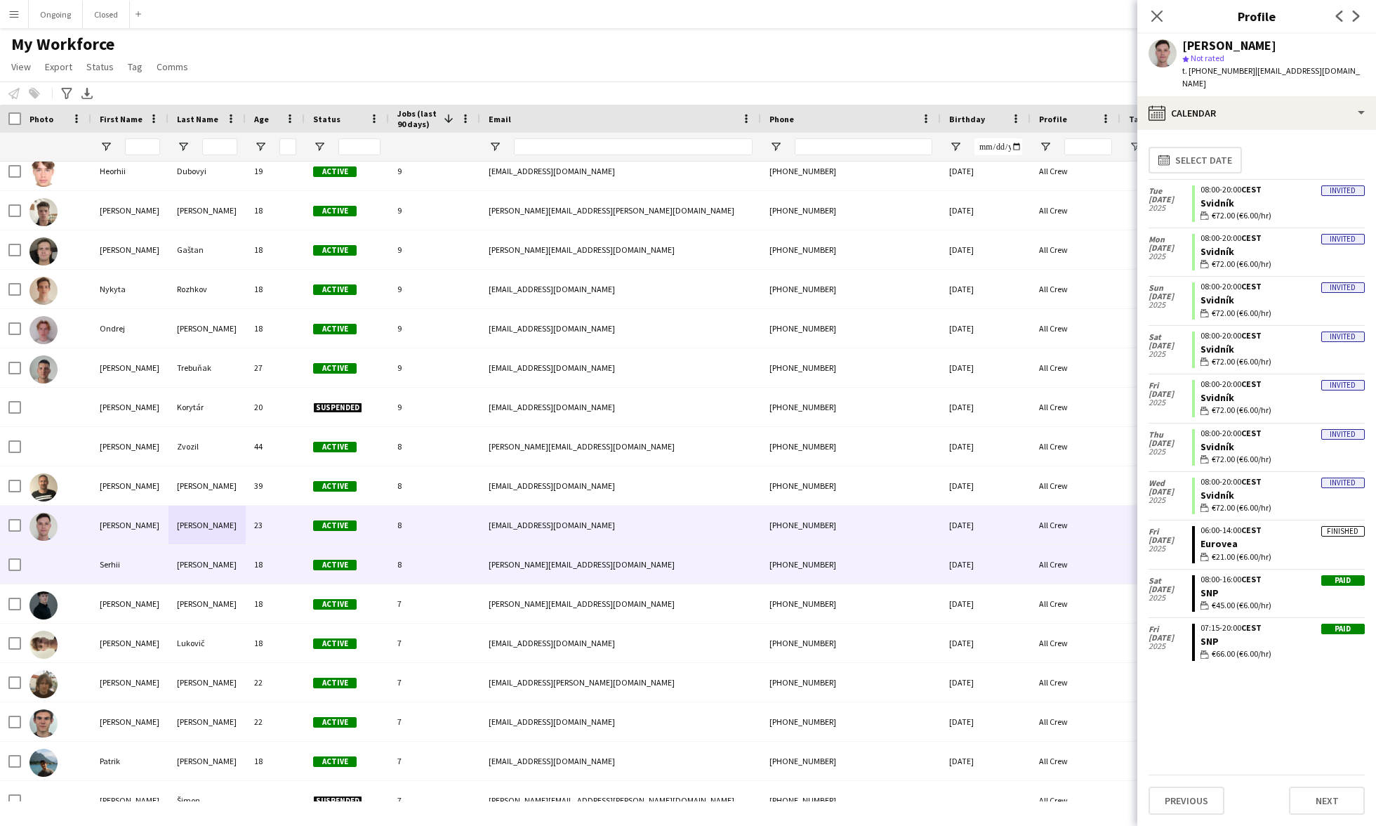
click at [161, 563] on div "Serhii" at bounding box center [129, 564] width 77 height 39
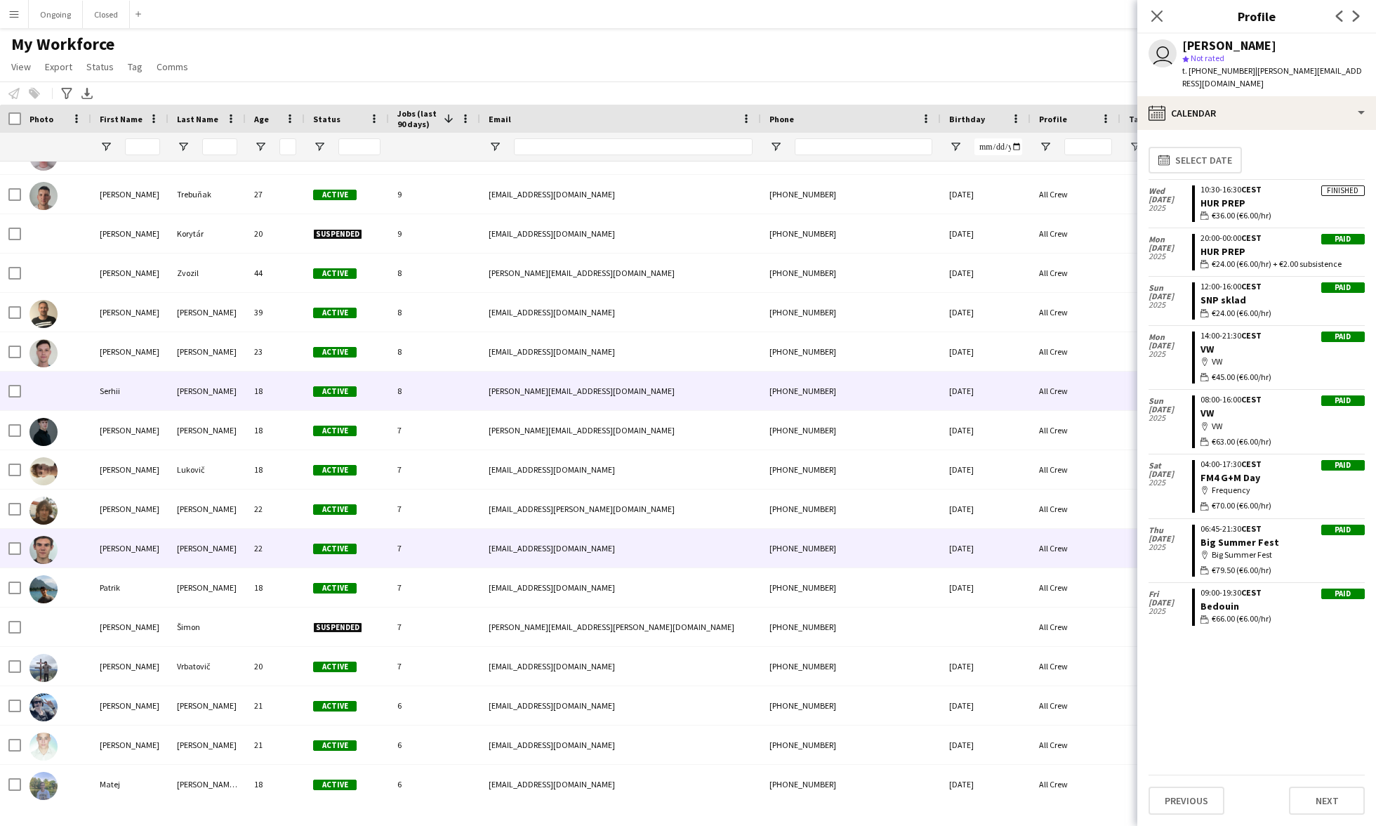
scroll to position [2670, 0]
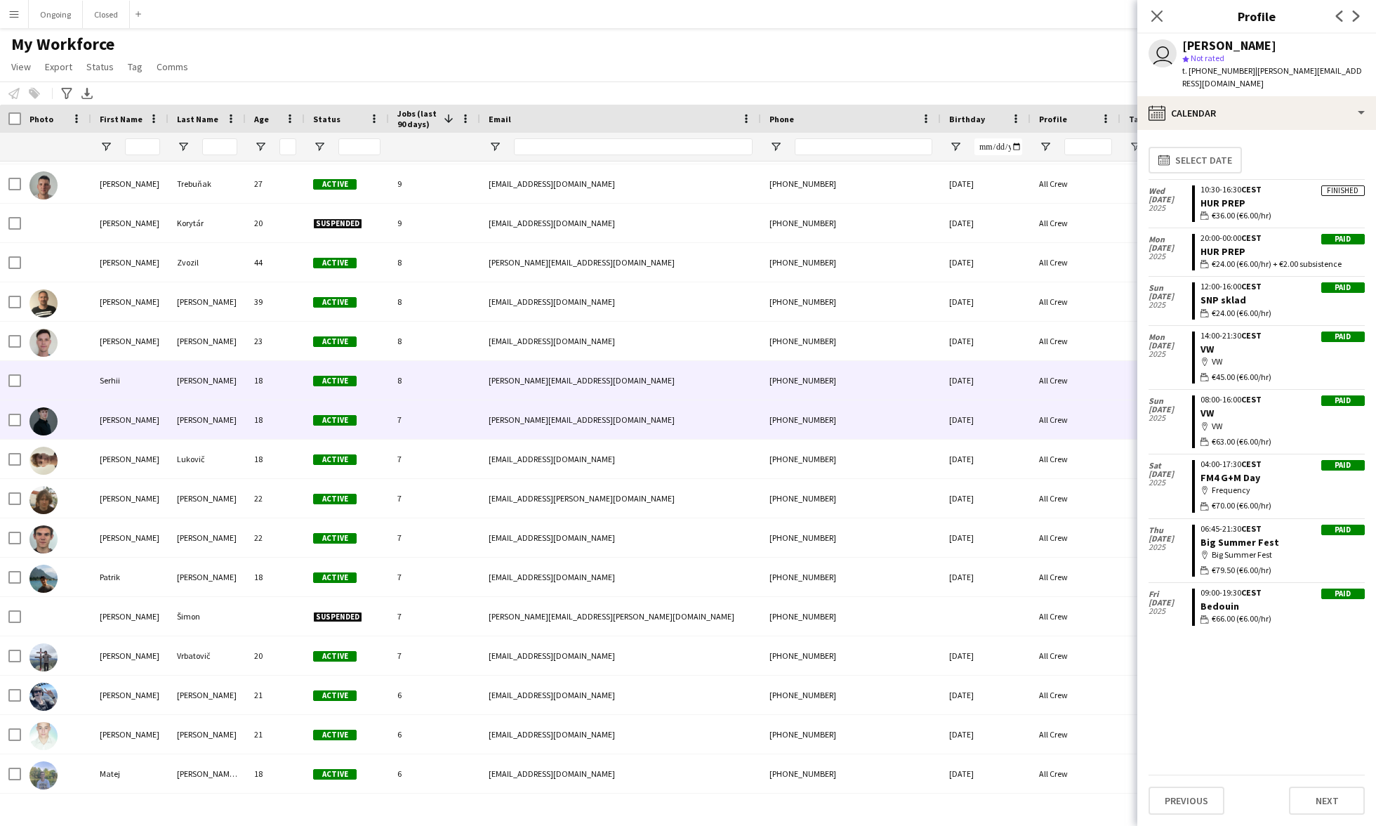
click at [211, 425] on div "[PERSON_NAME]" at bounding box center [206, 419] width 77 height 39
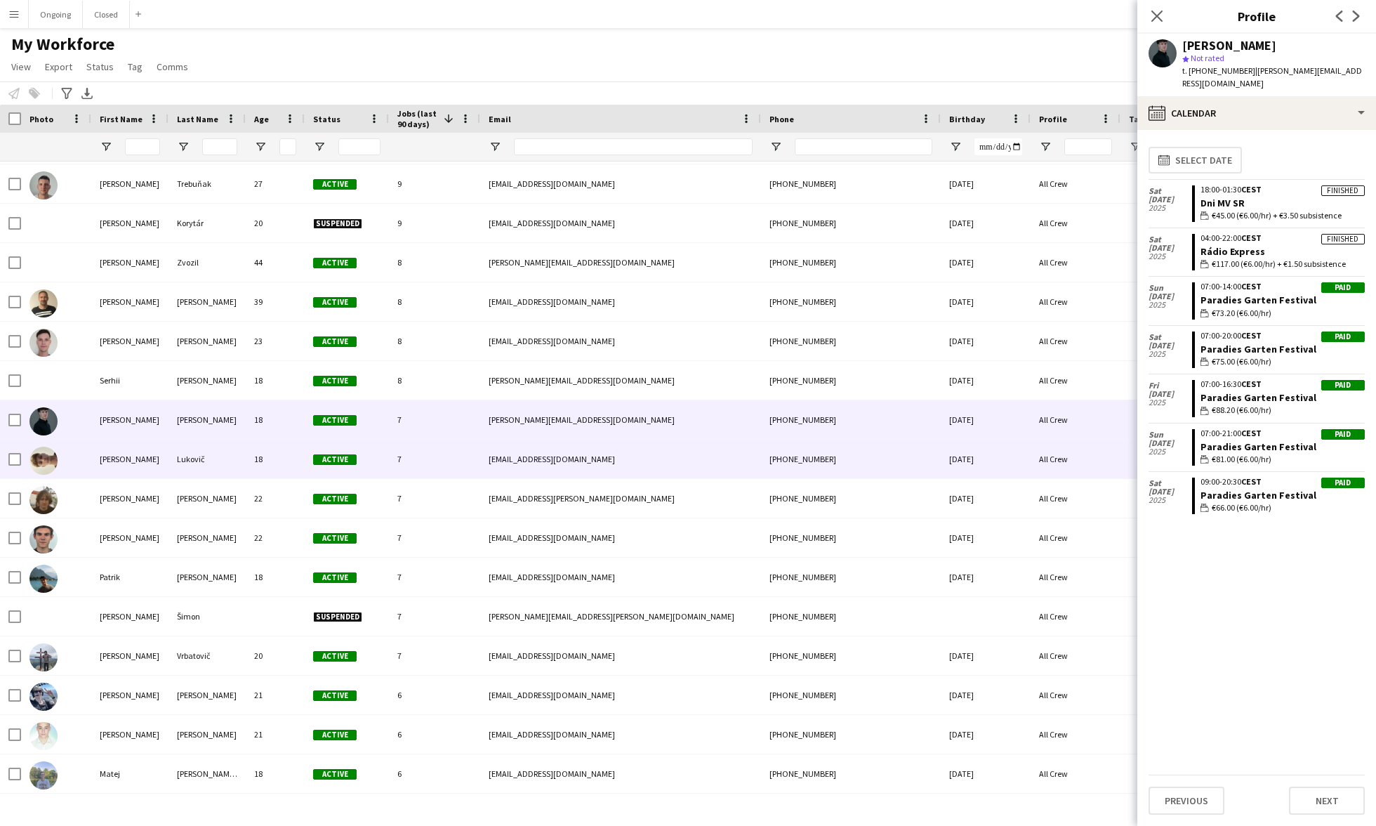
click at [192, 446] on div "Lukovič" at bounding box center [206, 458] width 77 height 39
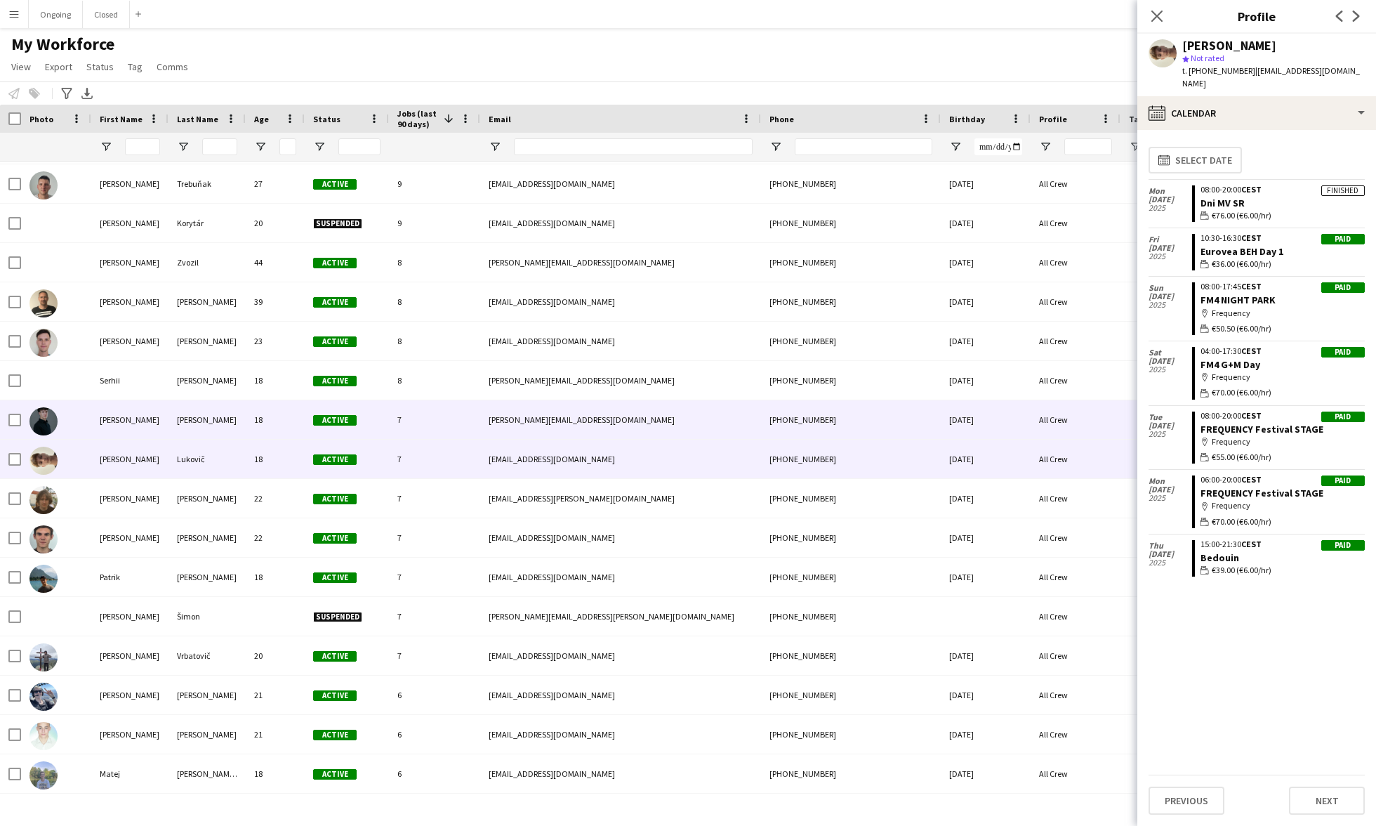
click at [188, 420] on div "[PERSON_NAME]" at bounding box center [206, 419] width 77 height 39
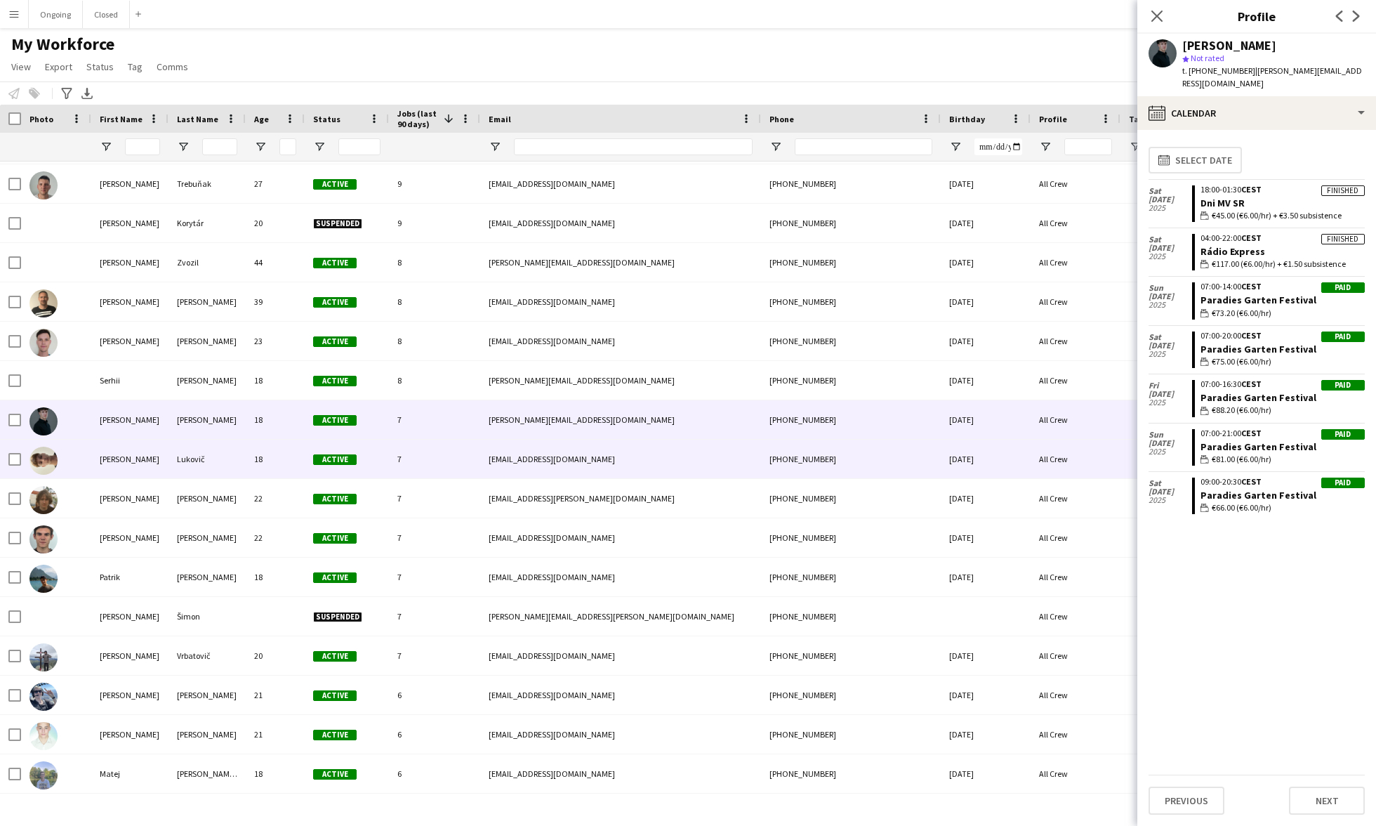
click at [190, 444] on div "Lukovič" at bounding box center [206, 458] width 77 height 39
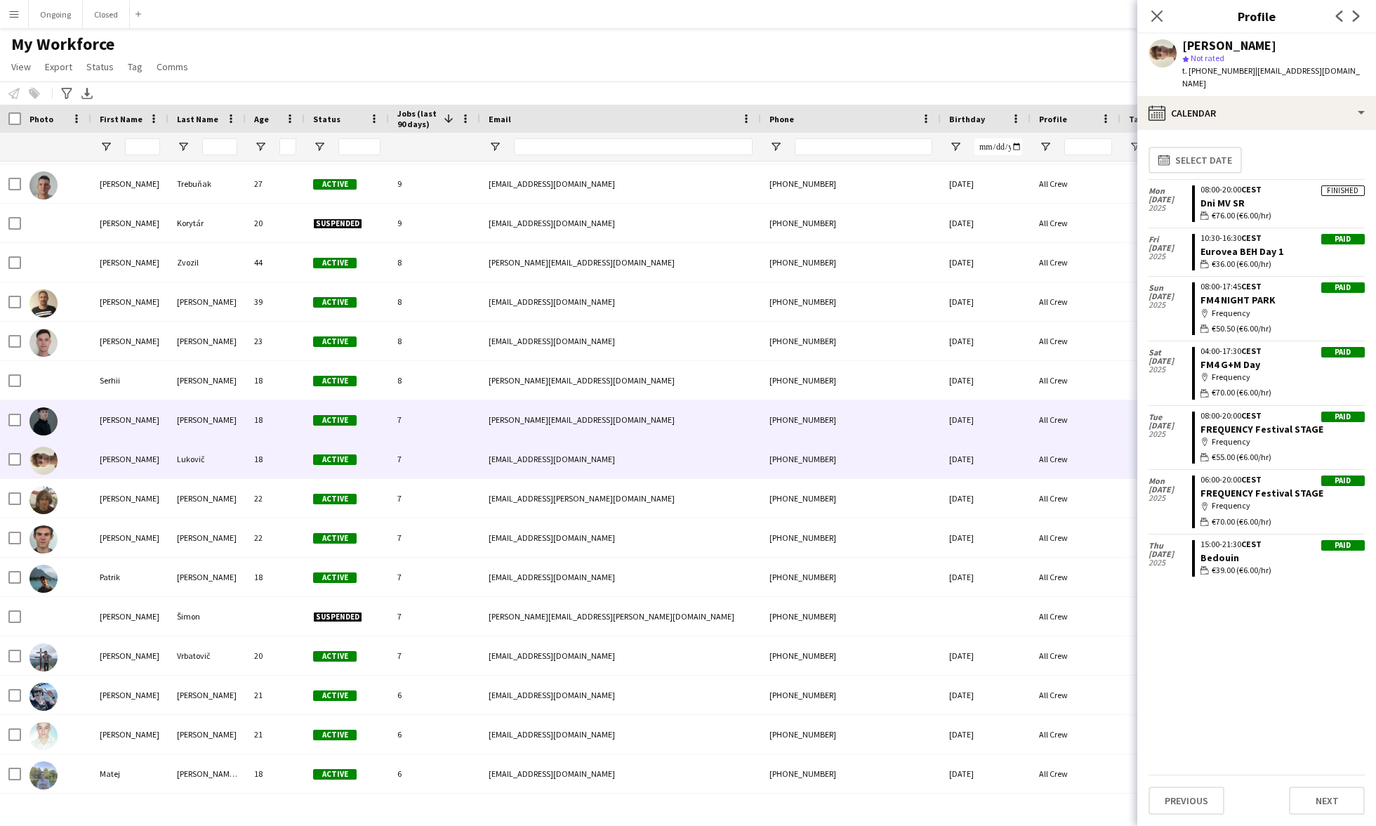
click at [235, 427] on div "[PERSON_NAME]" at bounding box center [206, 419] width 77 height 39
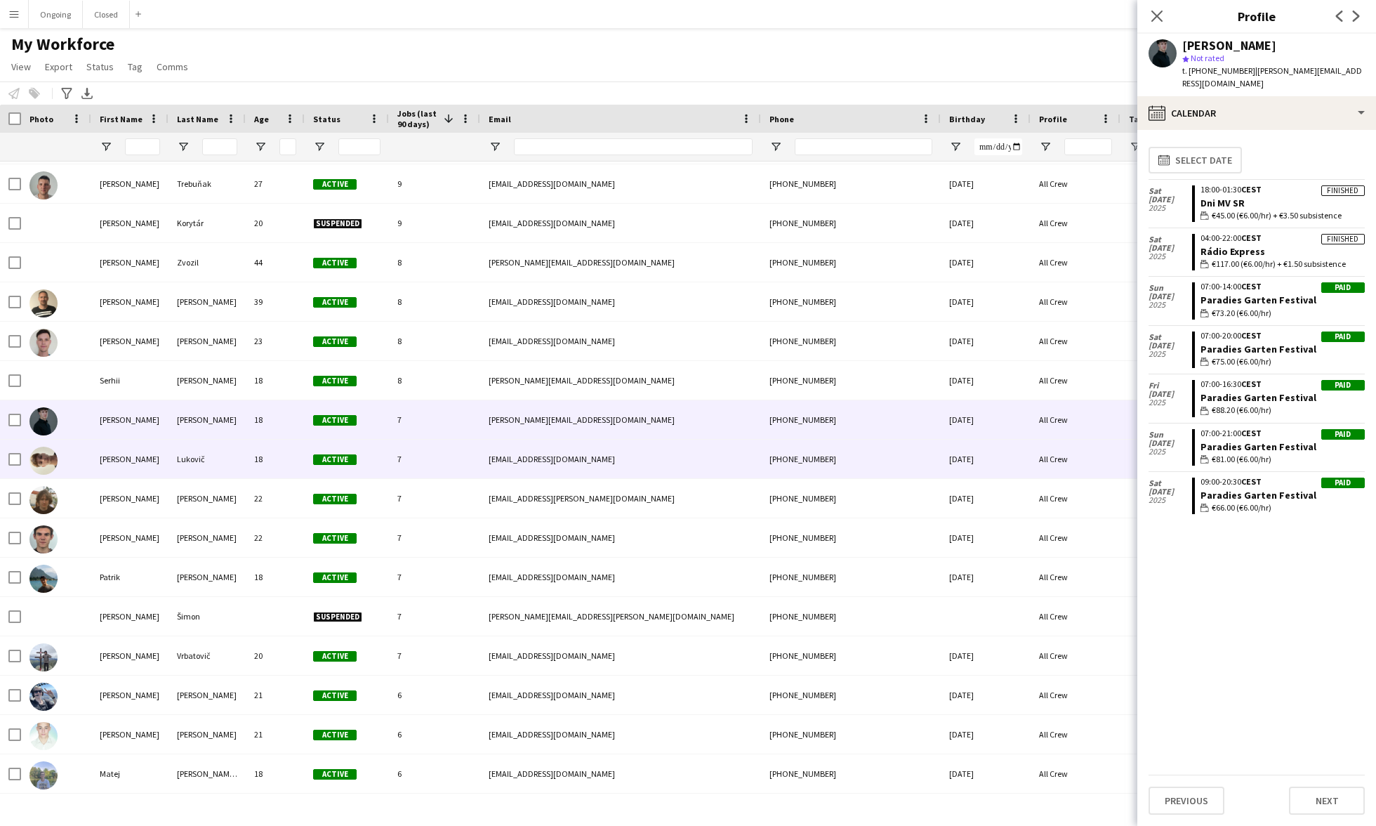
click at [212, 452] on div "Lukovič" at bounding box center [206, 458] width 77 height 39
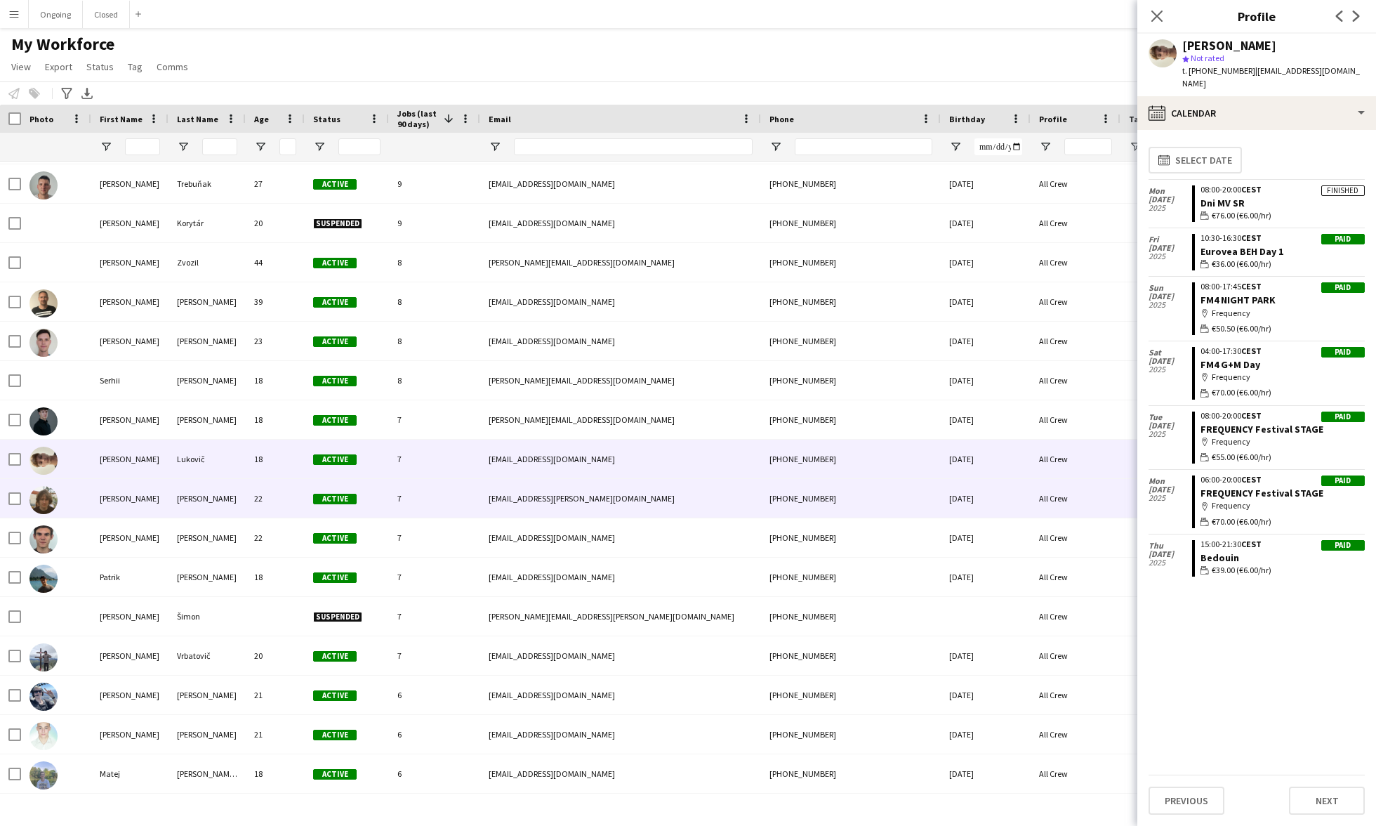
click at [220, 494] on div "[PERSON_NAME]" at bounding box center [206, 498] width 77 height 39
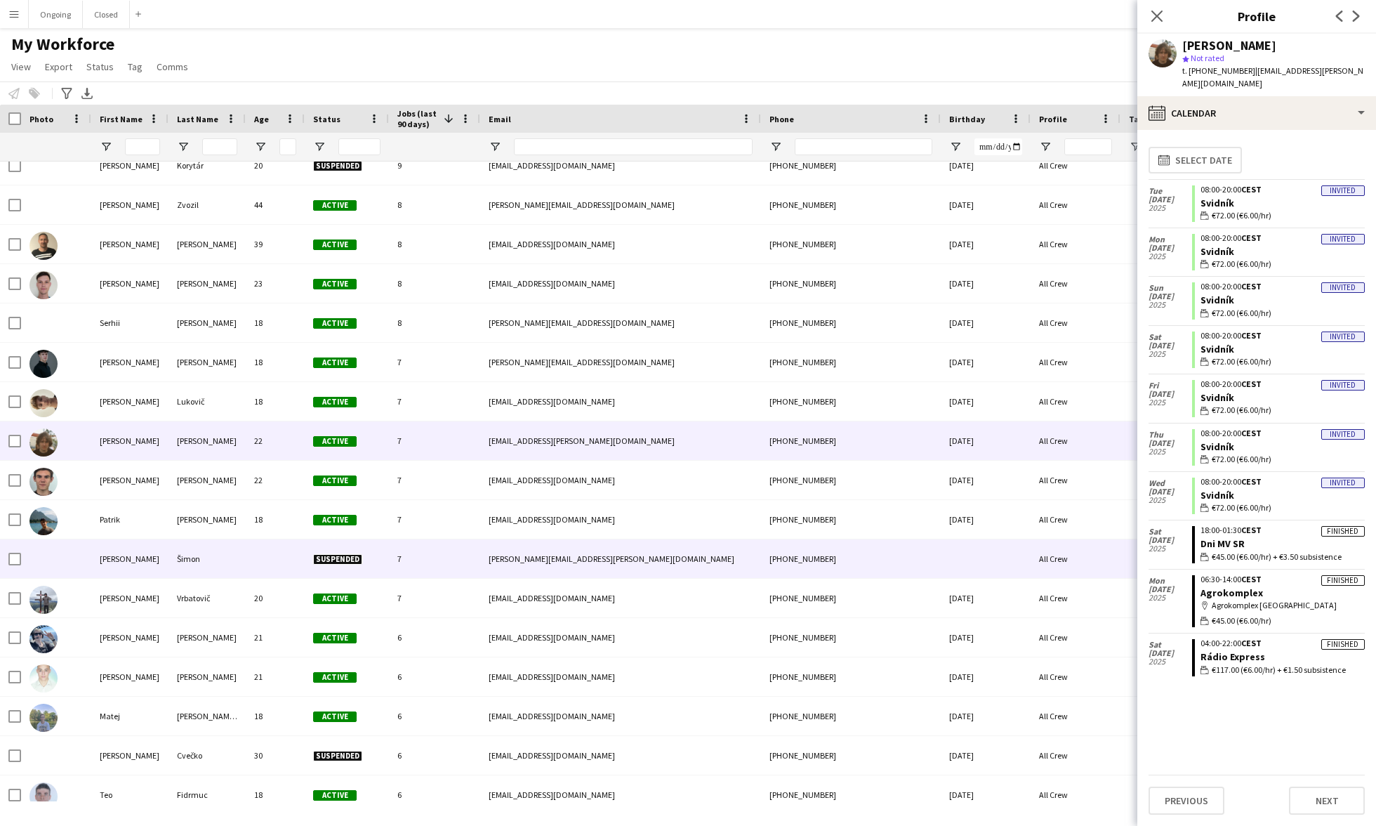
scroll to position [2752, 0]
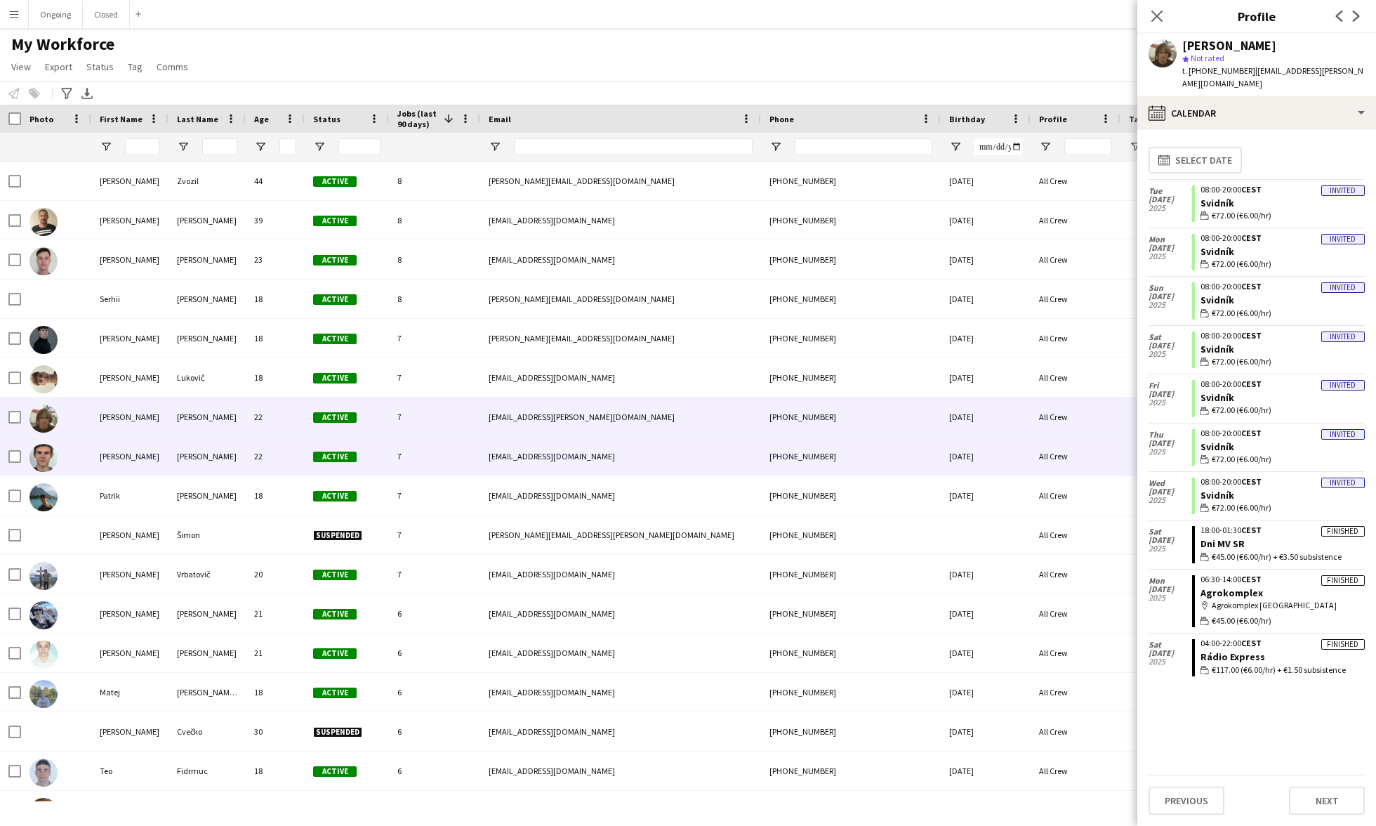
click at [206, 460] on div "[PERSON_NAME]" at bounding box center [206, 456] width 77 height 39
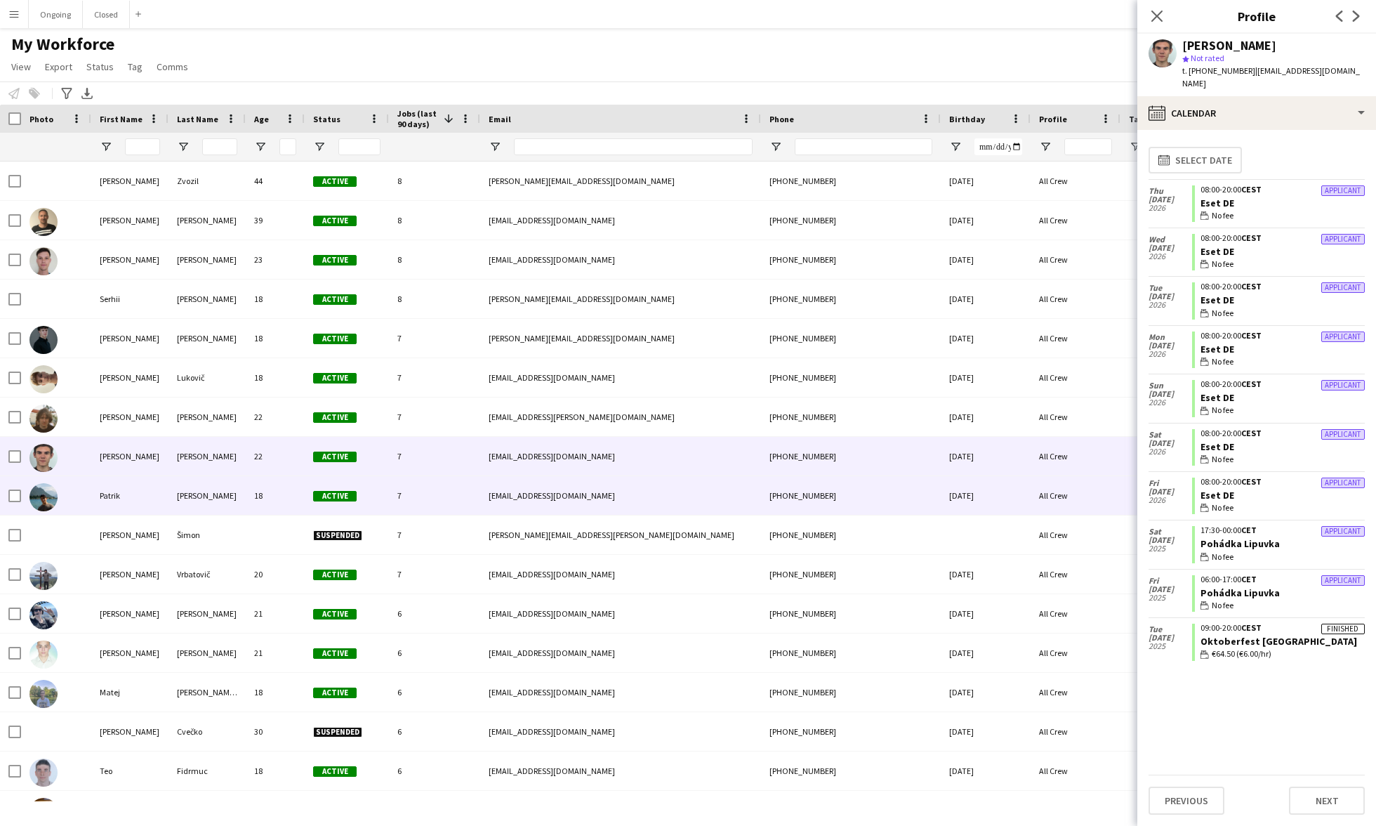
click at [194, 486] on div "[PERSON_NAME]" at bounding box center [206, 495] width 77 height 39
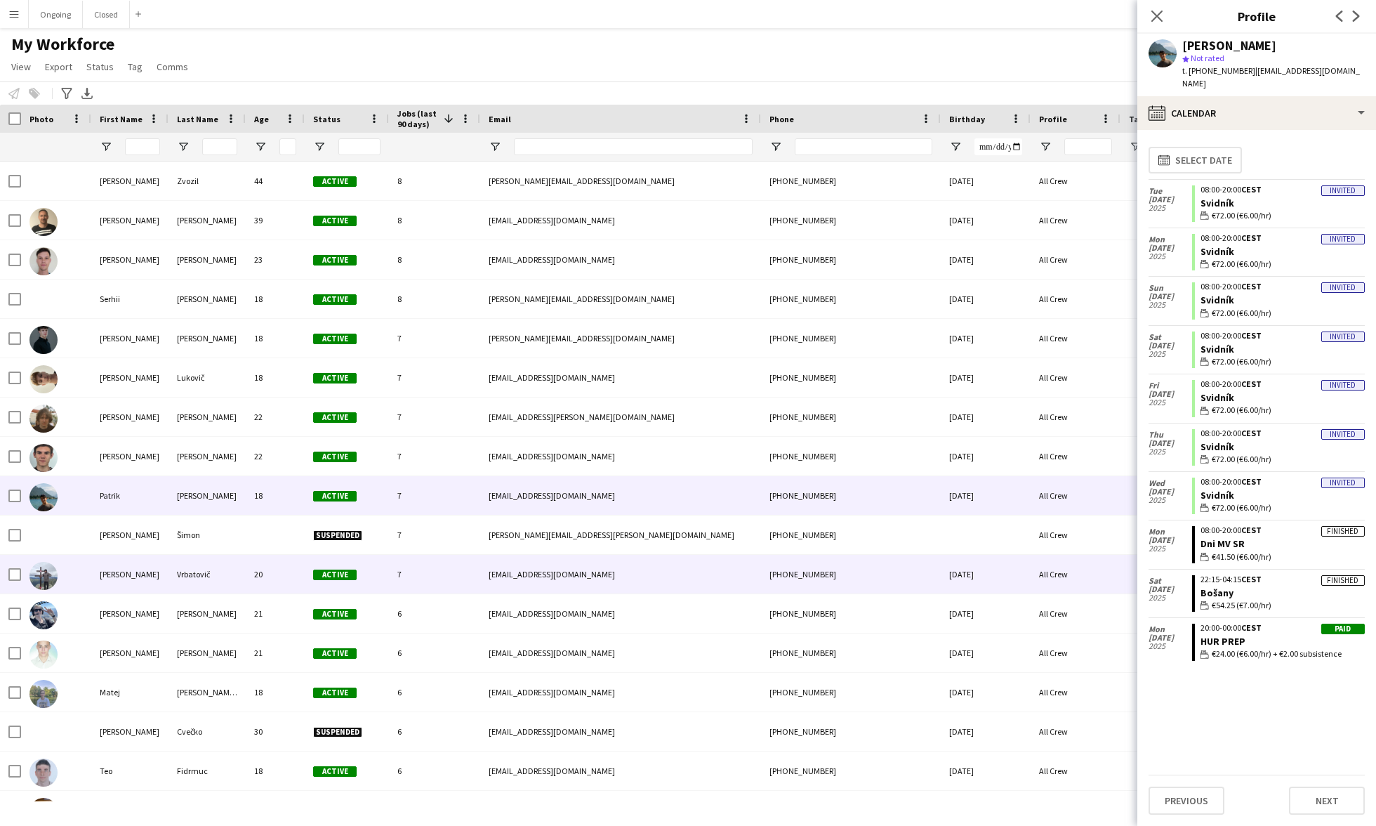
click at [201, 578] on div "Vrbatovič" at bounding box center [206, 574] width 77 height 39
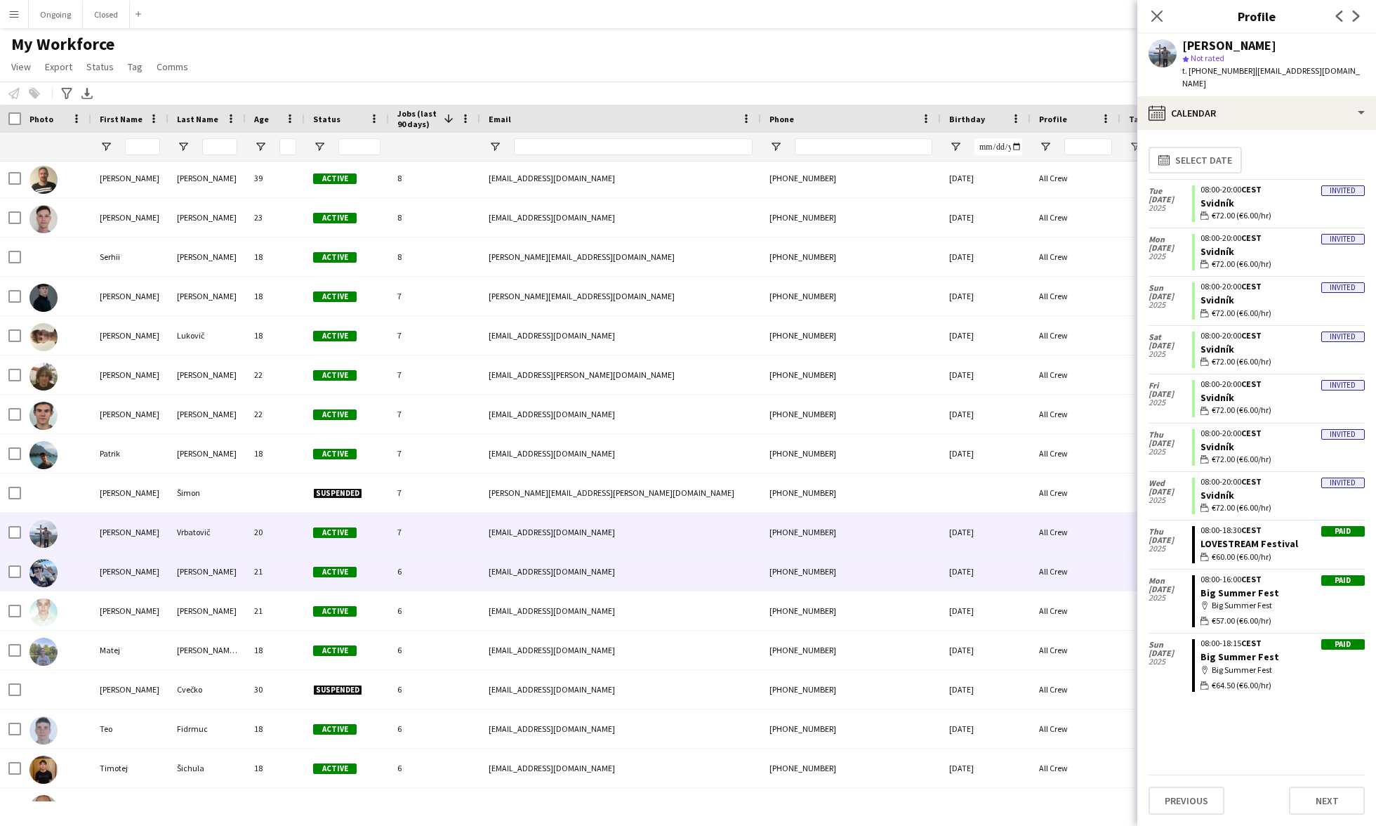
scroll to position [2803, 0]
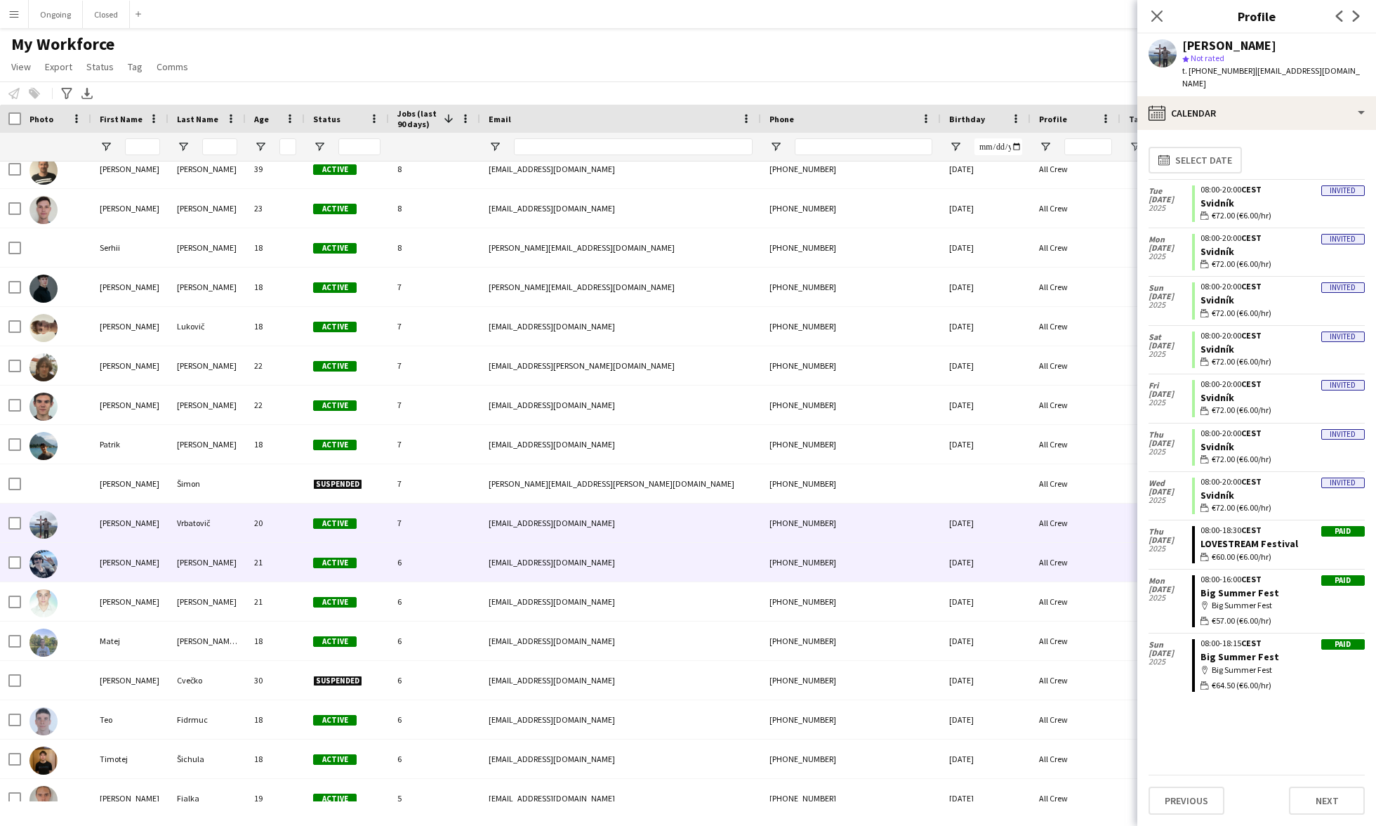
click at [201, 567] on div "[PERSON_NAME]" at bounding box center [206, 562] width 77 height 39
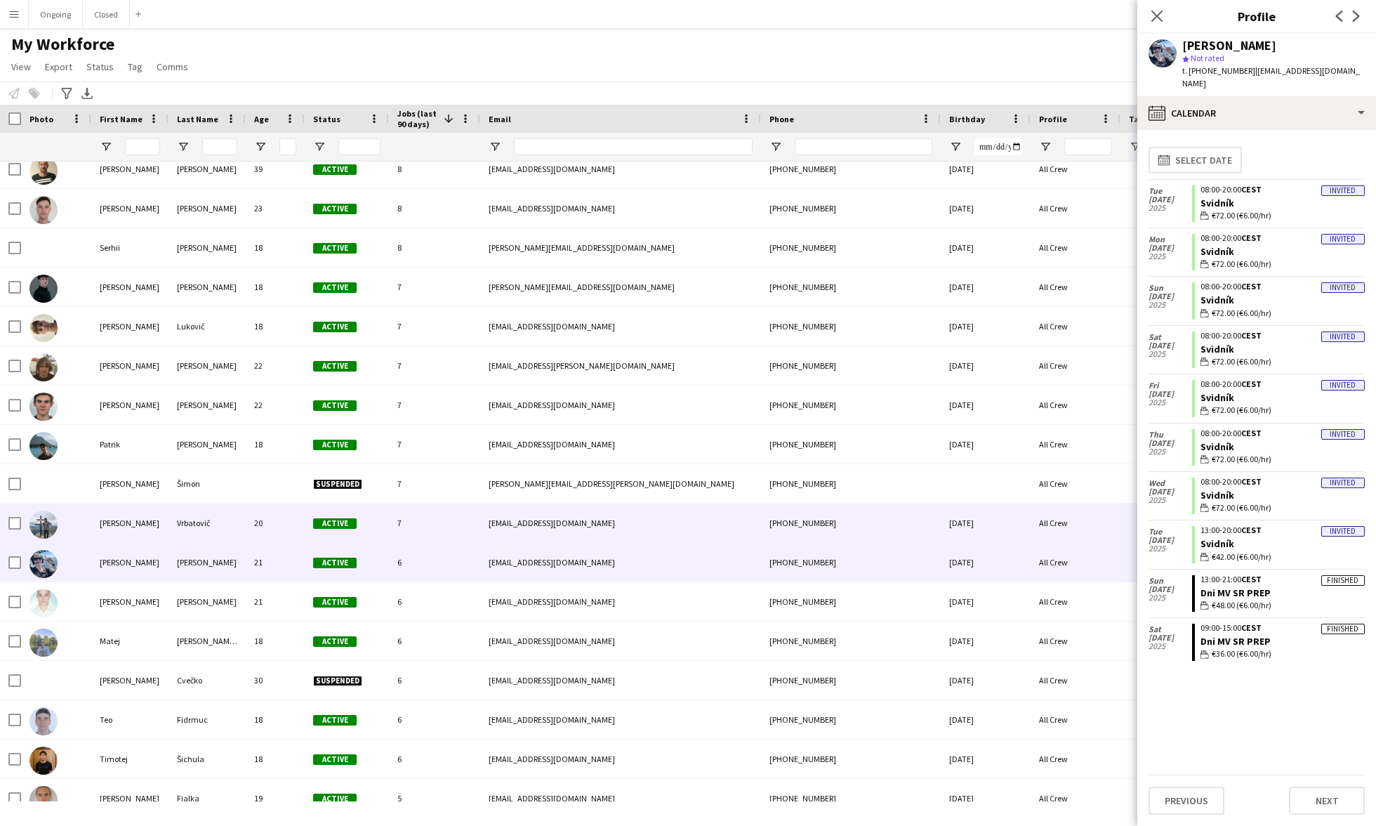
click at [190, 519] on div "Vrbatovič" at bounding box center [206, 522] width 77 height 39
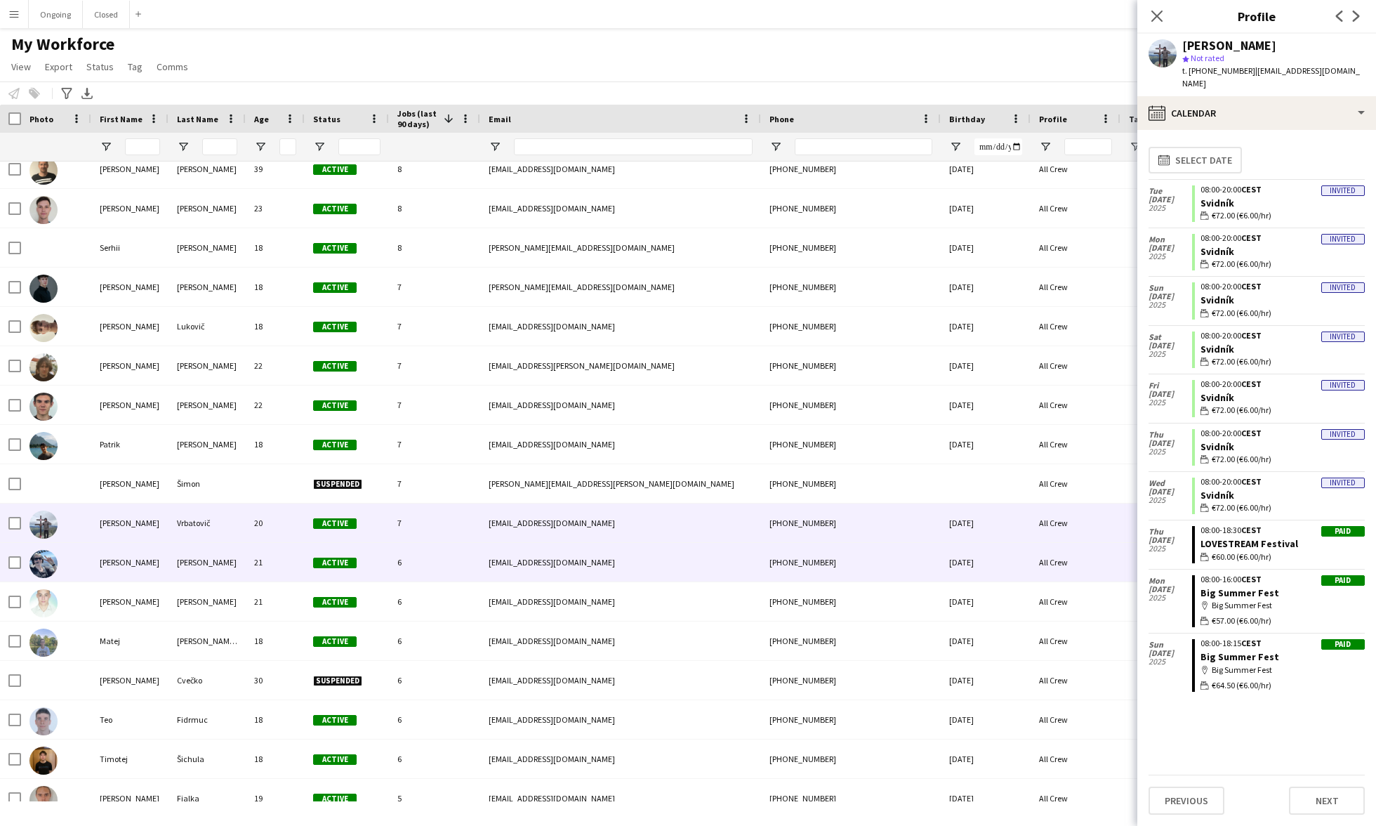
click at [190, 551] on div "[PERSON_NAME]" at bounding box center [206, 562] width 77 height 39
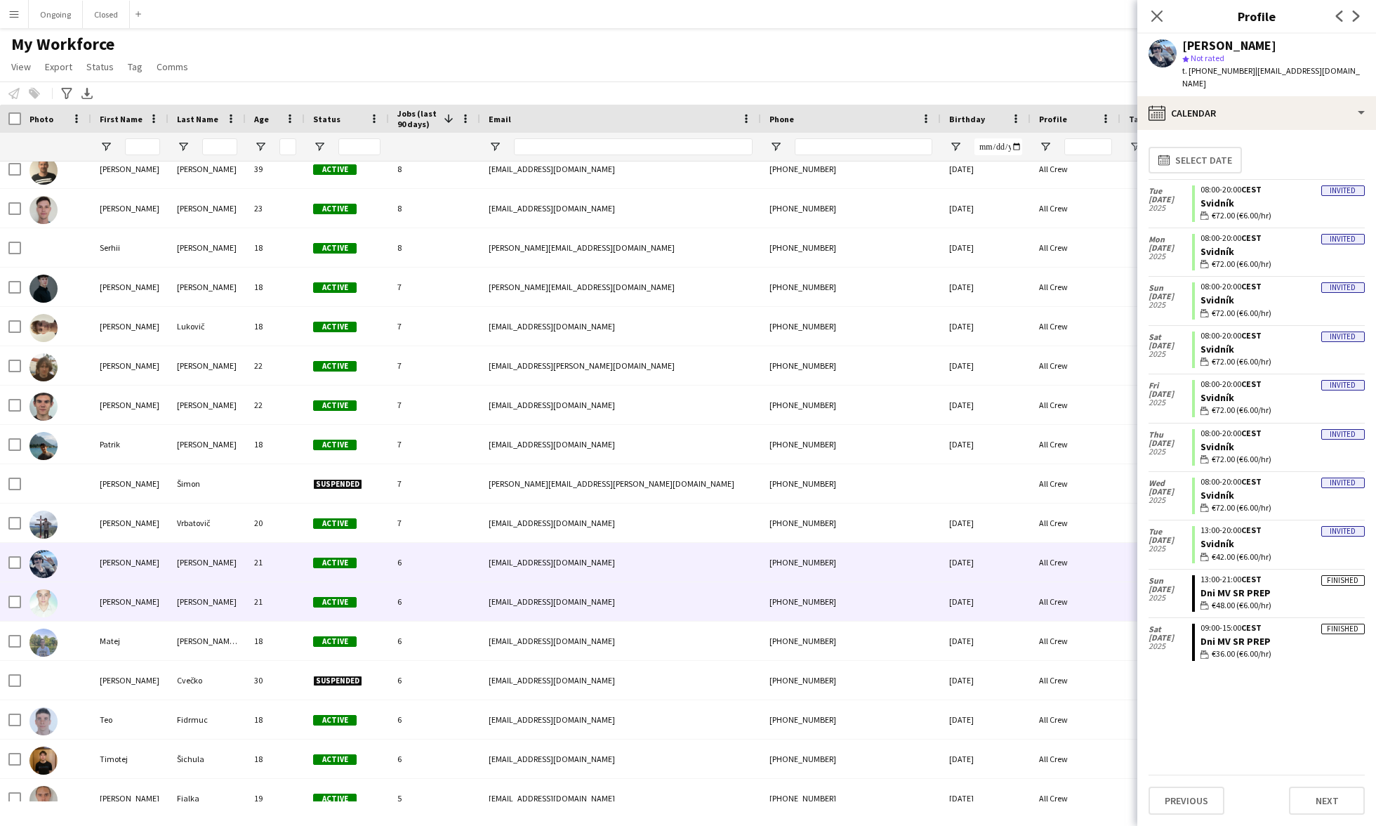
click at [157, 581] on div "[PERSON_NAME]" at bounding box center [129, 601] width 77 height 39
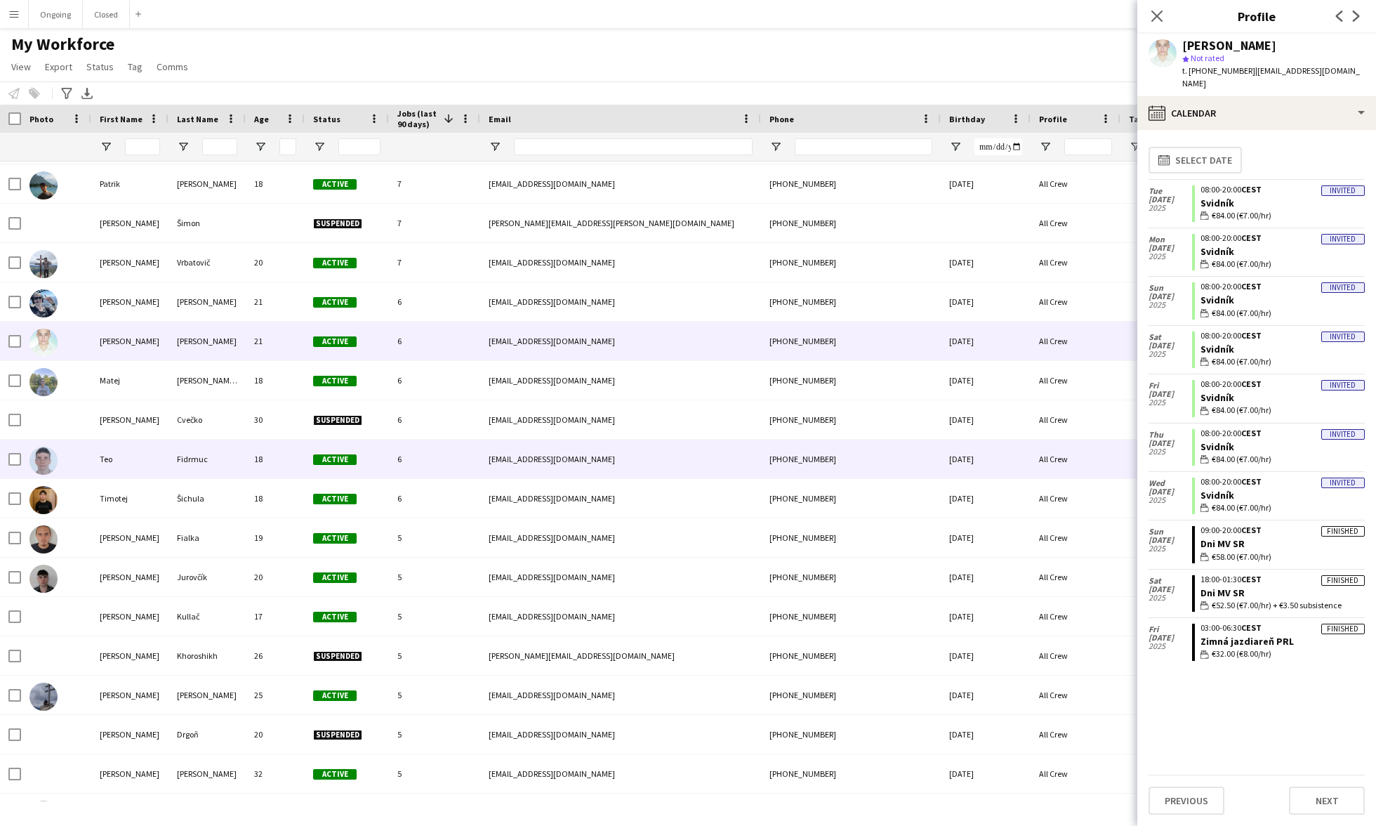
scroll to position [3065, 0]
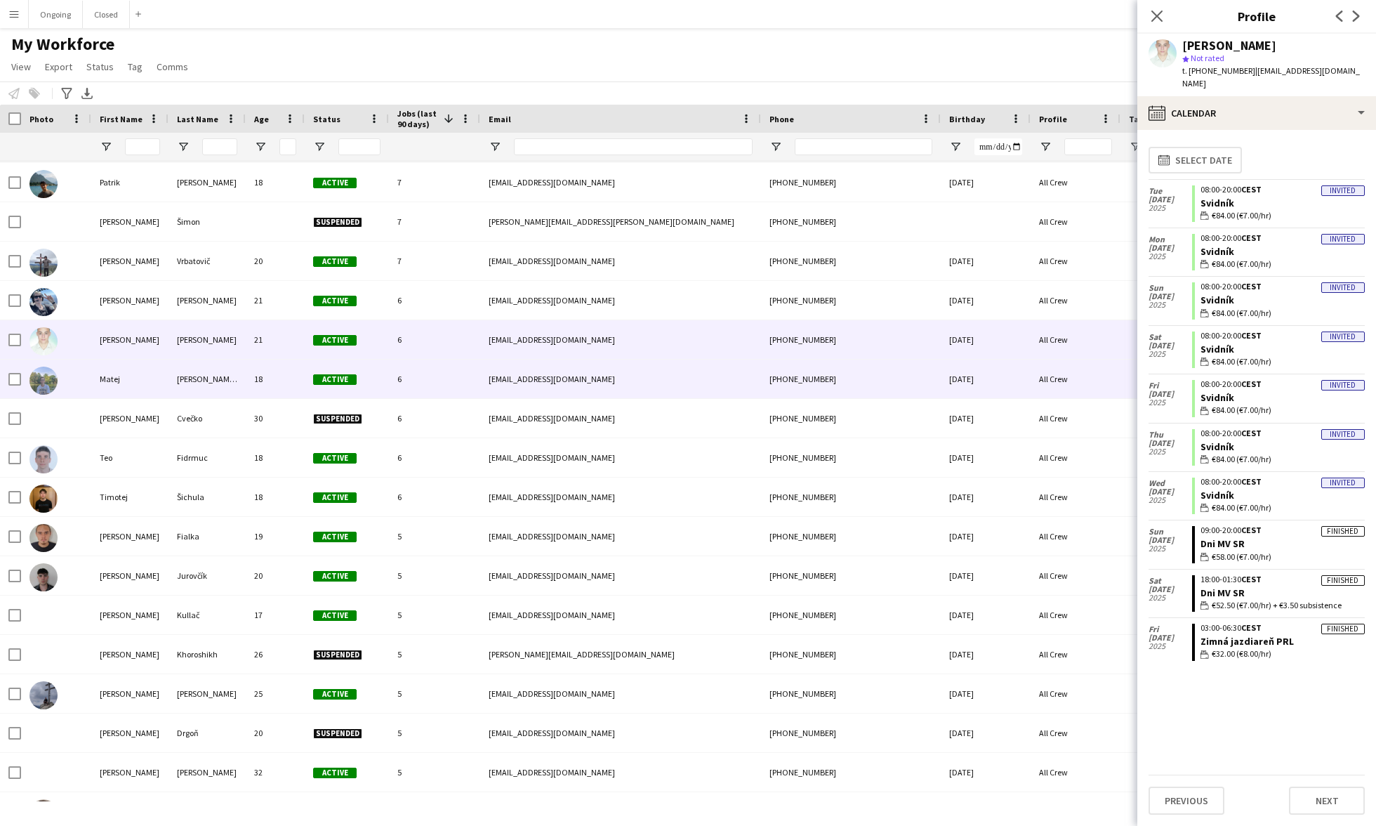
click at [210, 385] on div "[PERSON_NAME] 2006" at bounding box center [206, 378] width 77 height 39
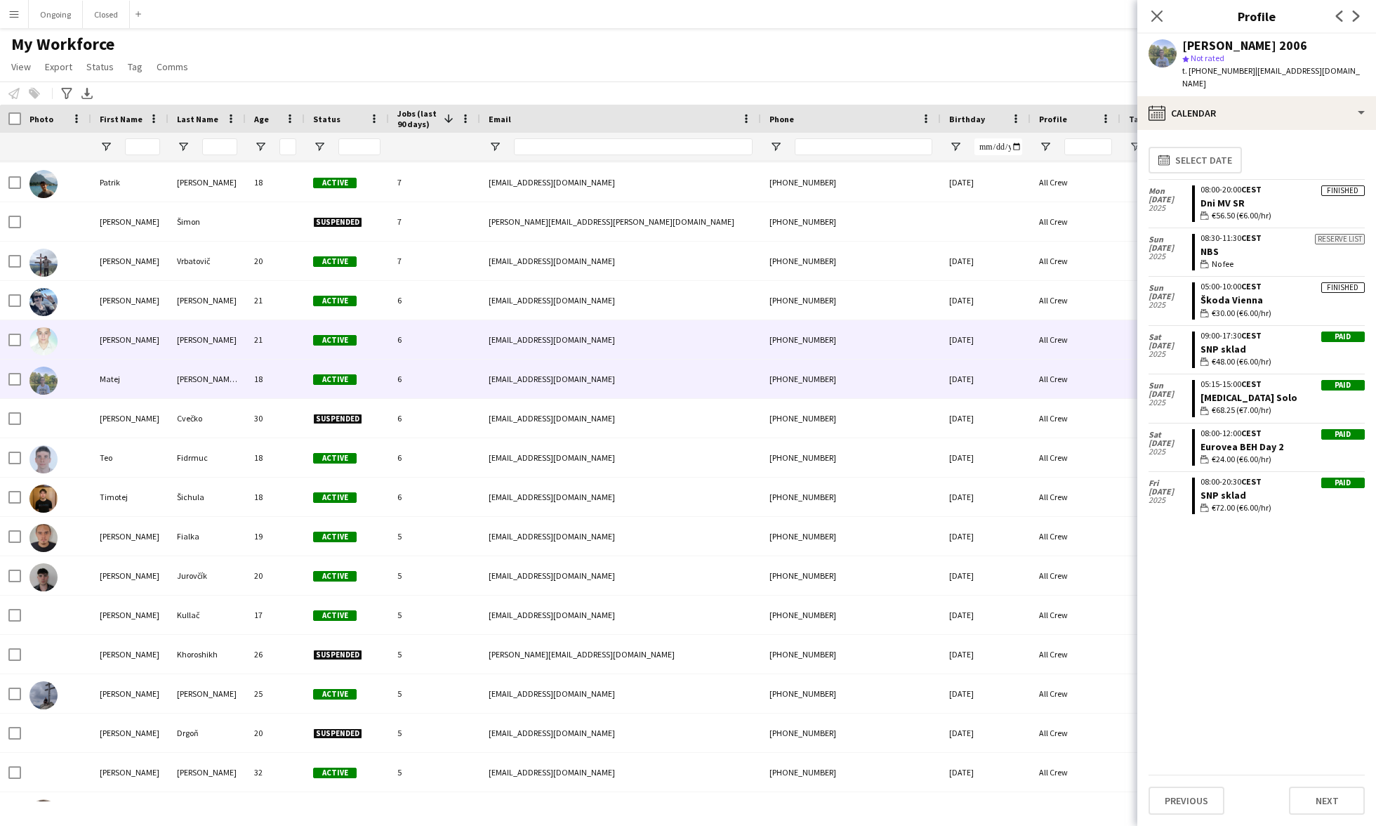
click at [187, 346] on div "[PERSON_NAME]" at bounding box center [206, 339] width 77 height 39
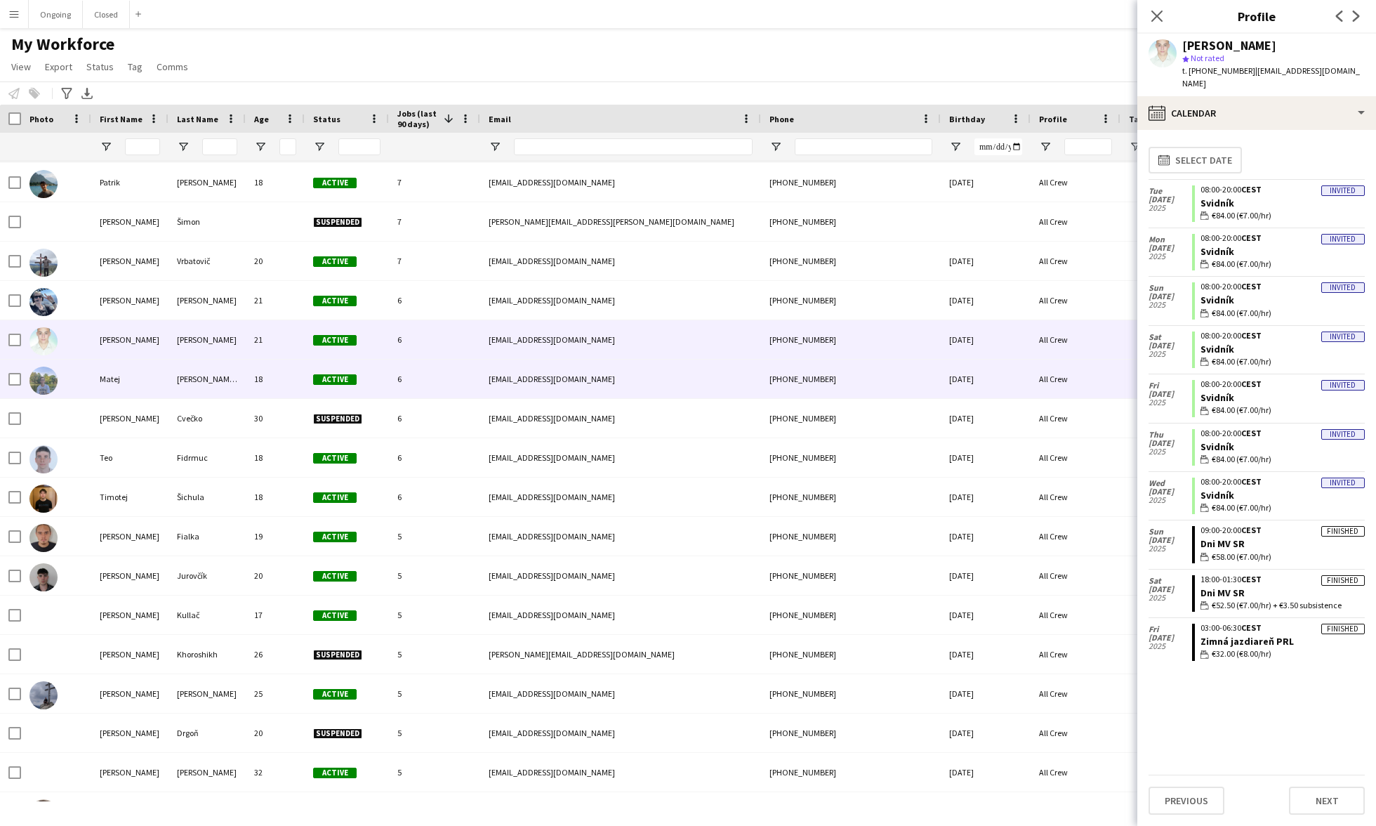
click at [210, 375] on div "[PERSON_NAME] 2006" at bounding box center [206, 378] width 77 height 39
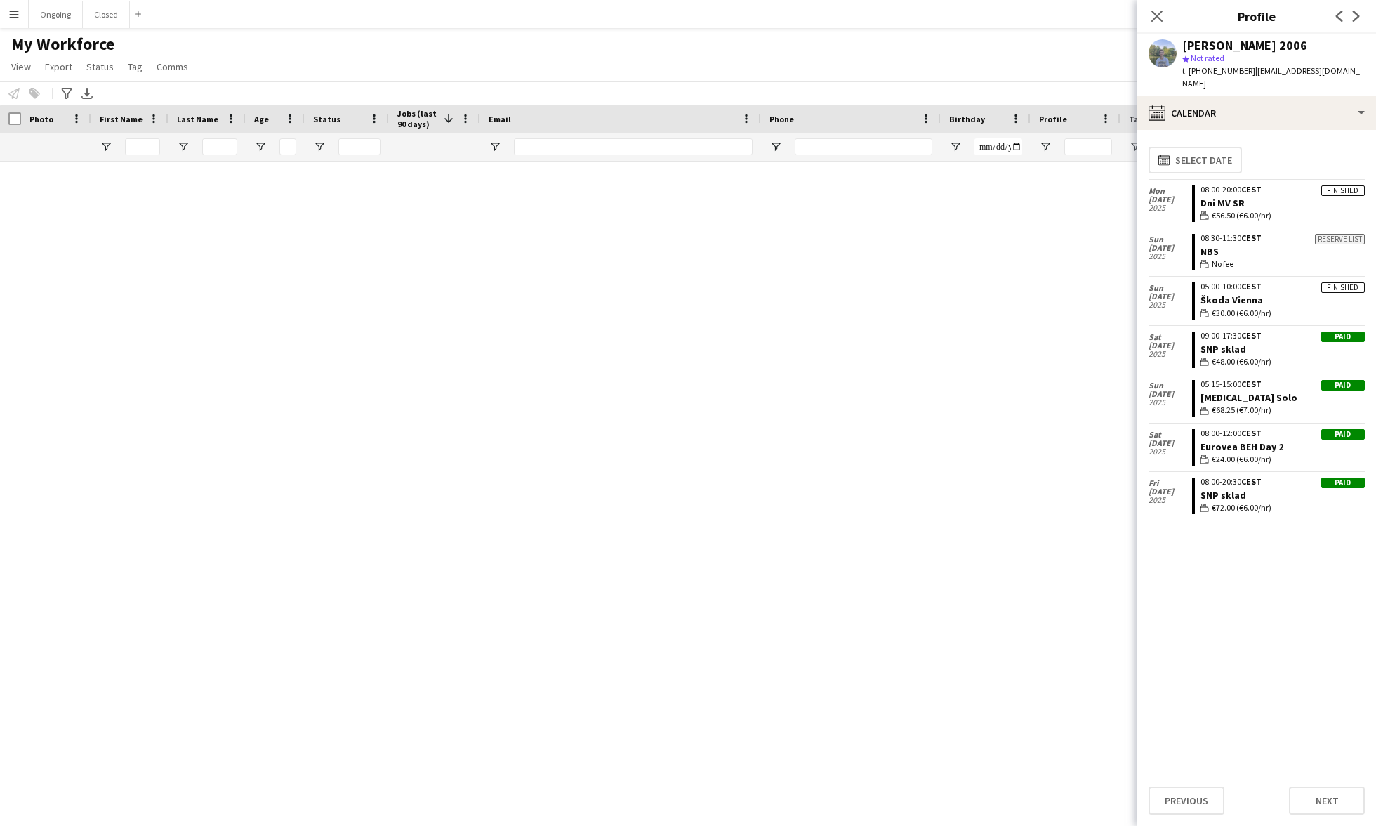
scroll to position [3065, 0]
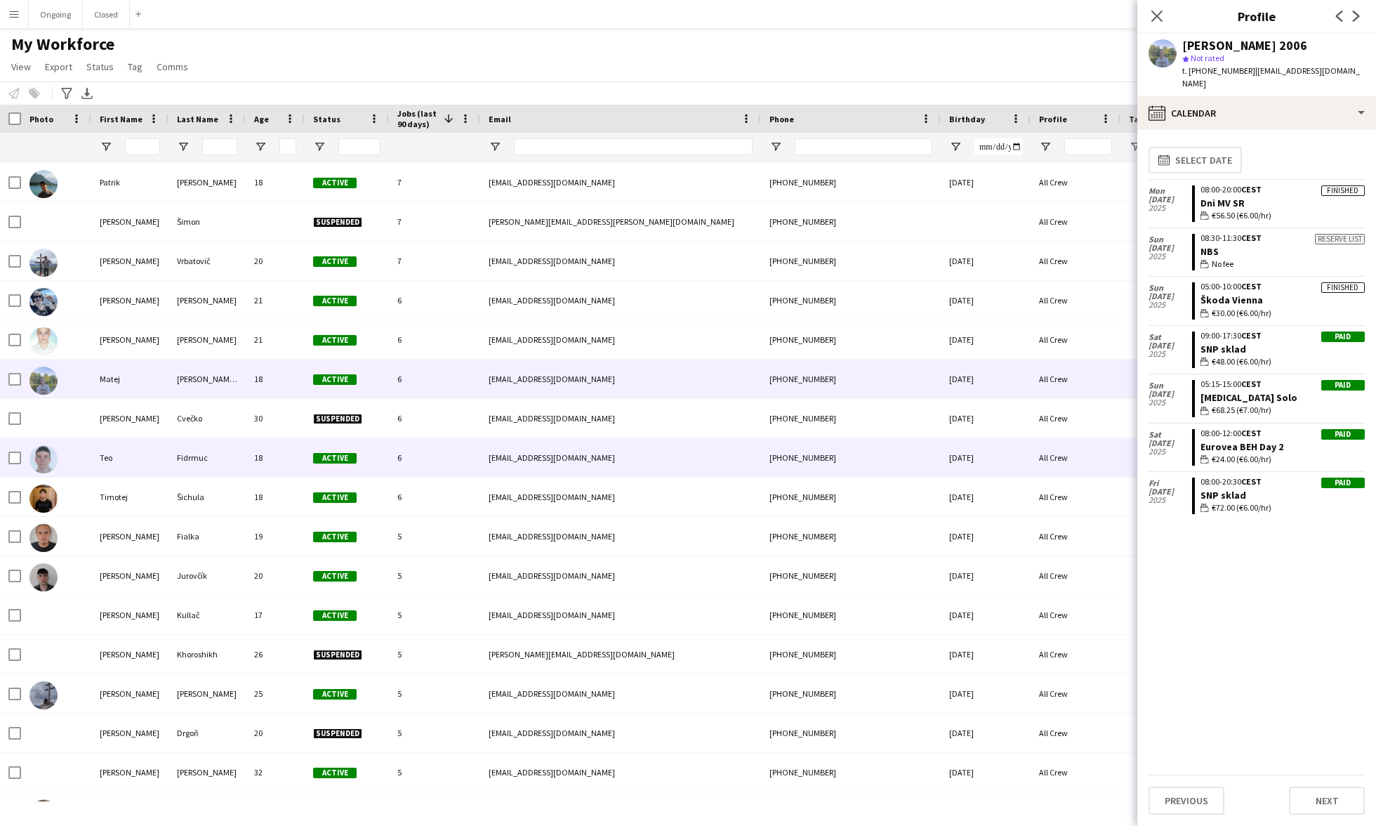
click at [211, 450] on div "Fidrmuc" at bounding box center [206, 457] width 77 height 39
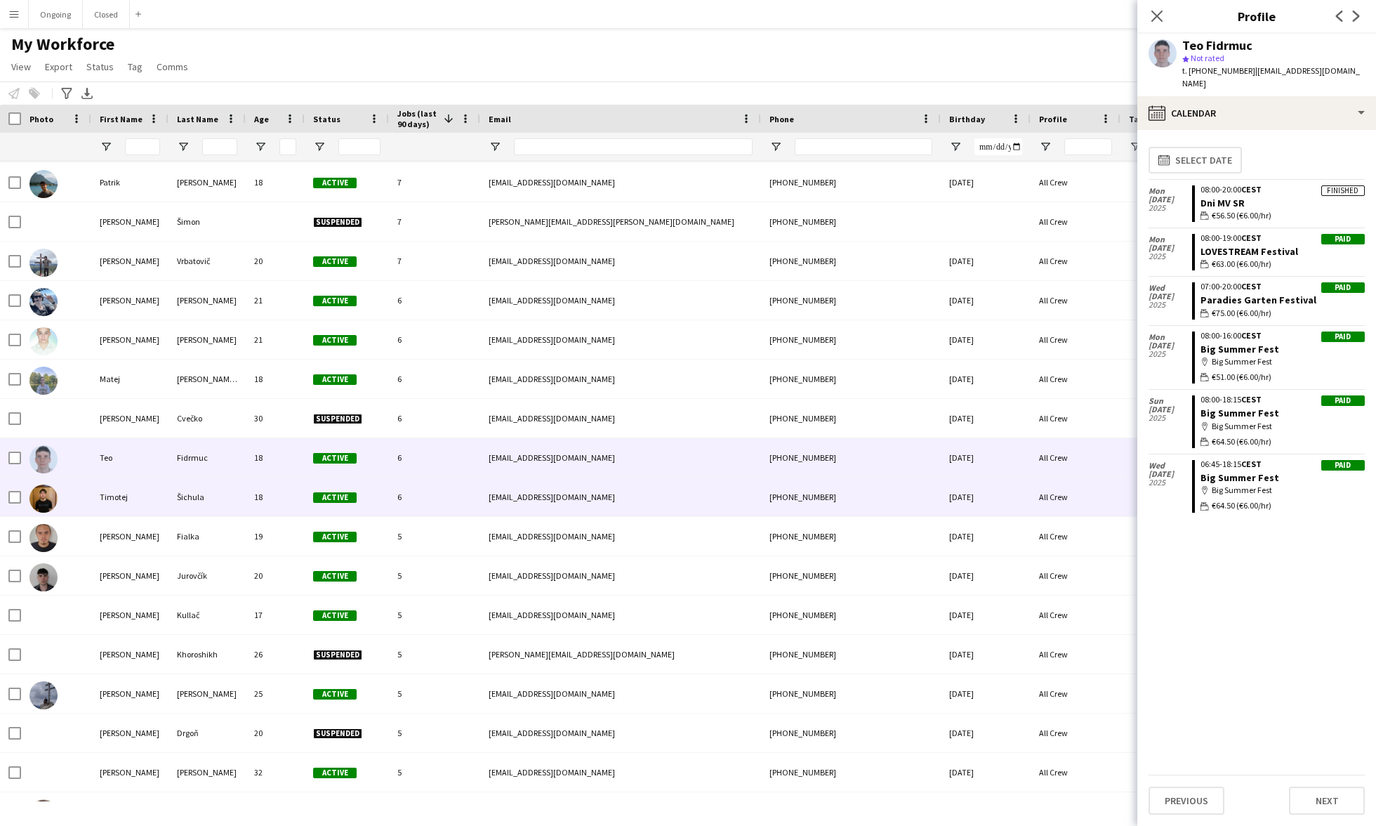
click at [212, 491] on div "Šichula" at bounding box center [206, 496] width 77 height 39
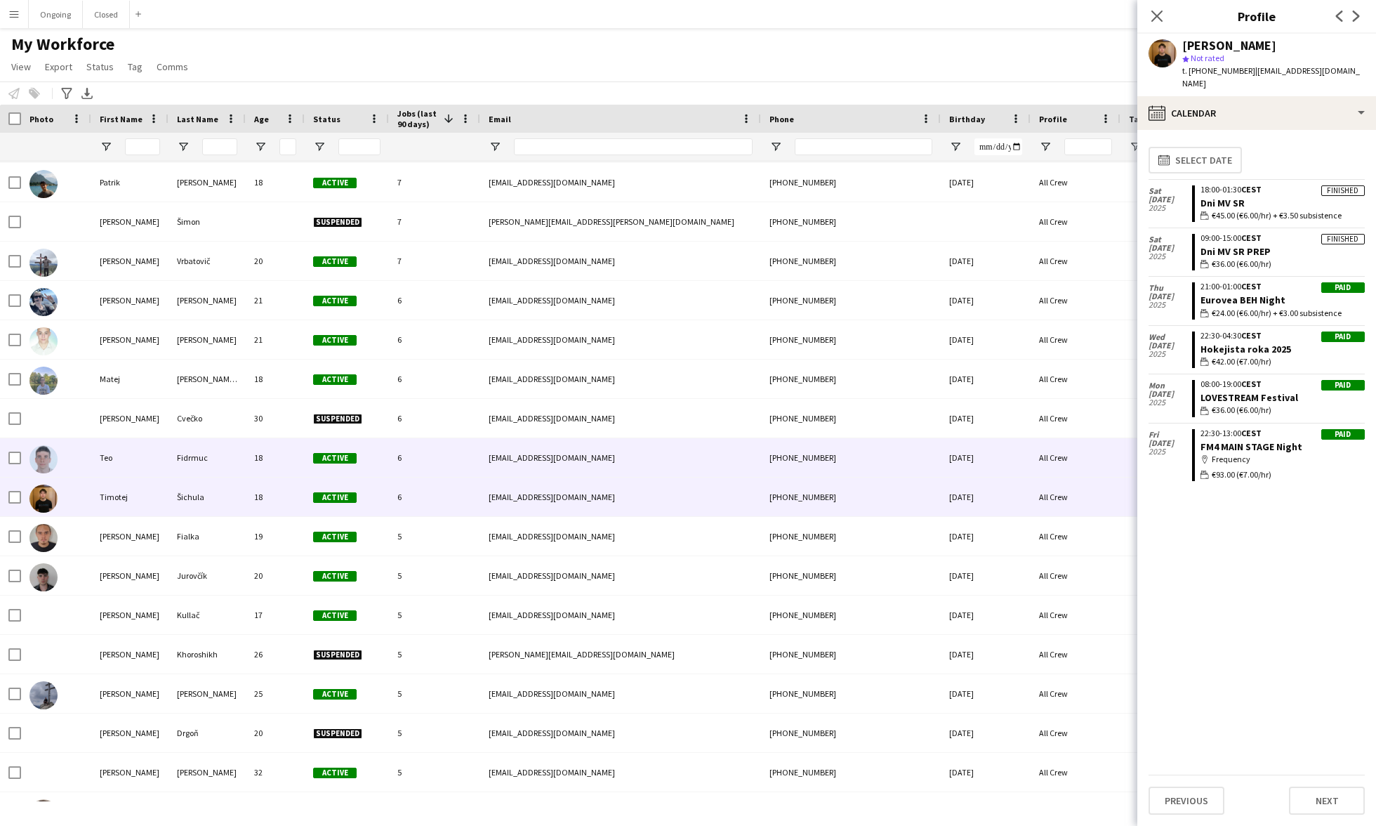
click at [209, 458] on div "Fidrmuc" at bounding box center [206, 457] width 77 height 39
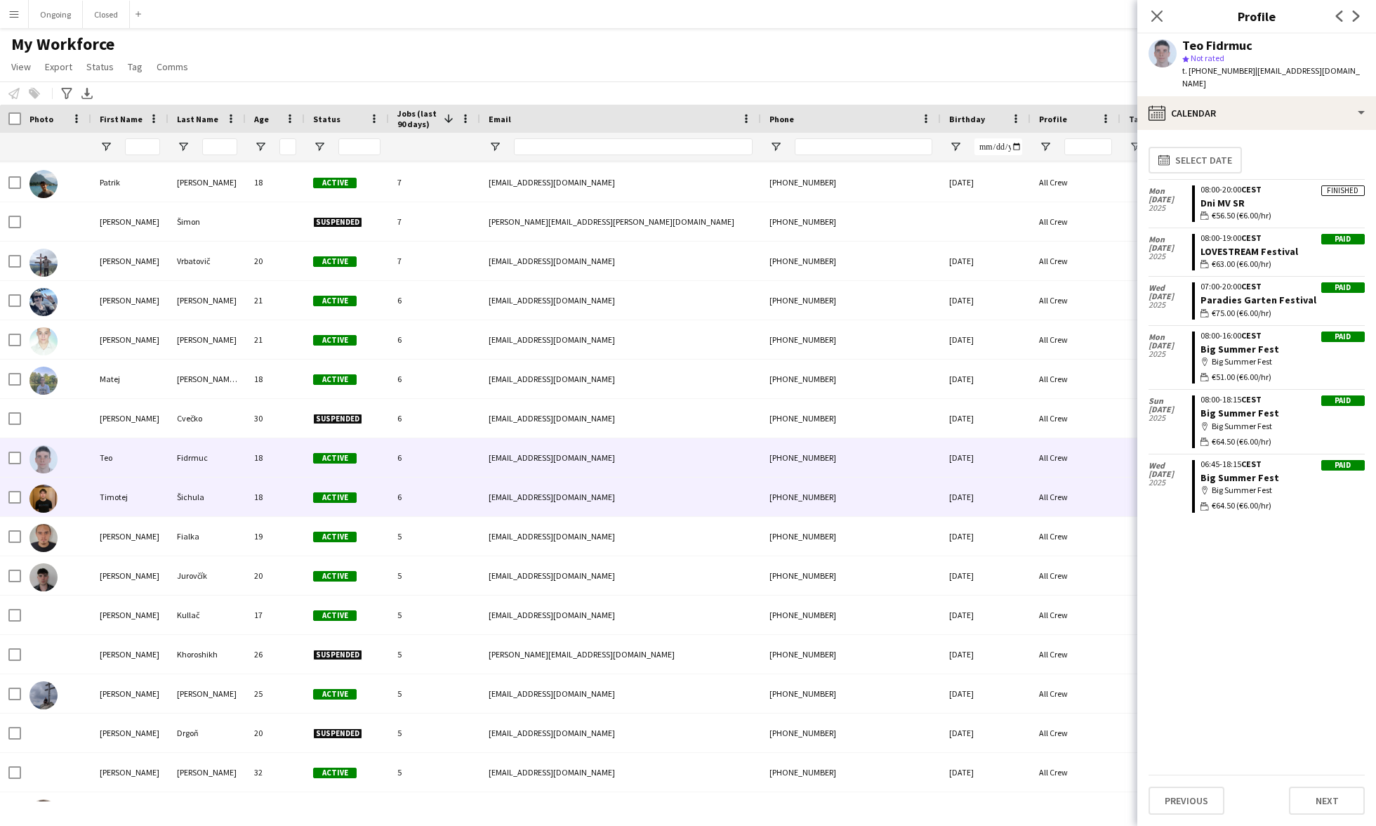
click at [212, 494] on div "Šichula" at bounding box center [206, 496] width 77 height 39
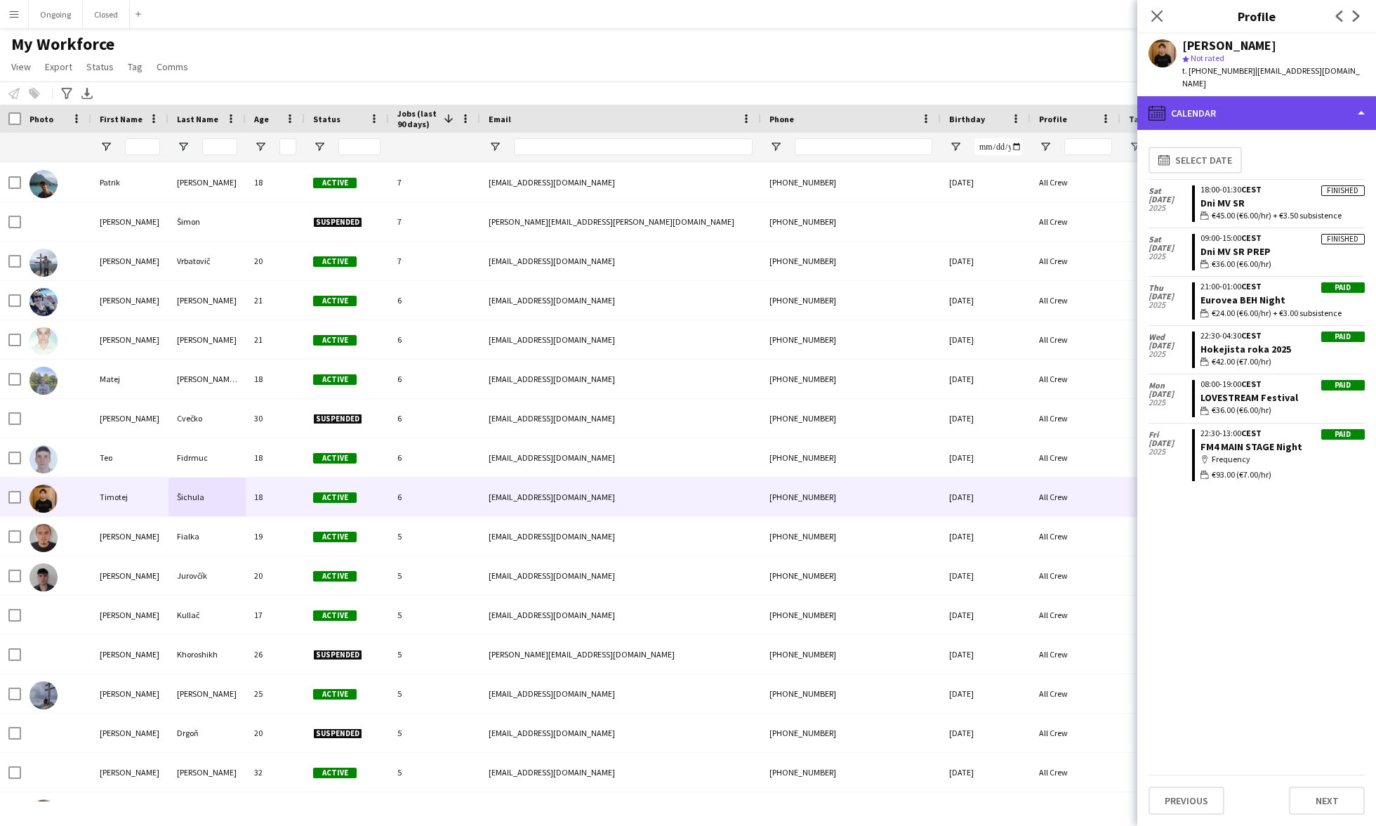
click at [1287, 98] on div "calendar-full Calendar" at bounding box center [1256, 113] width 239 height 34
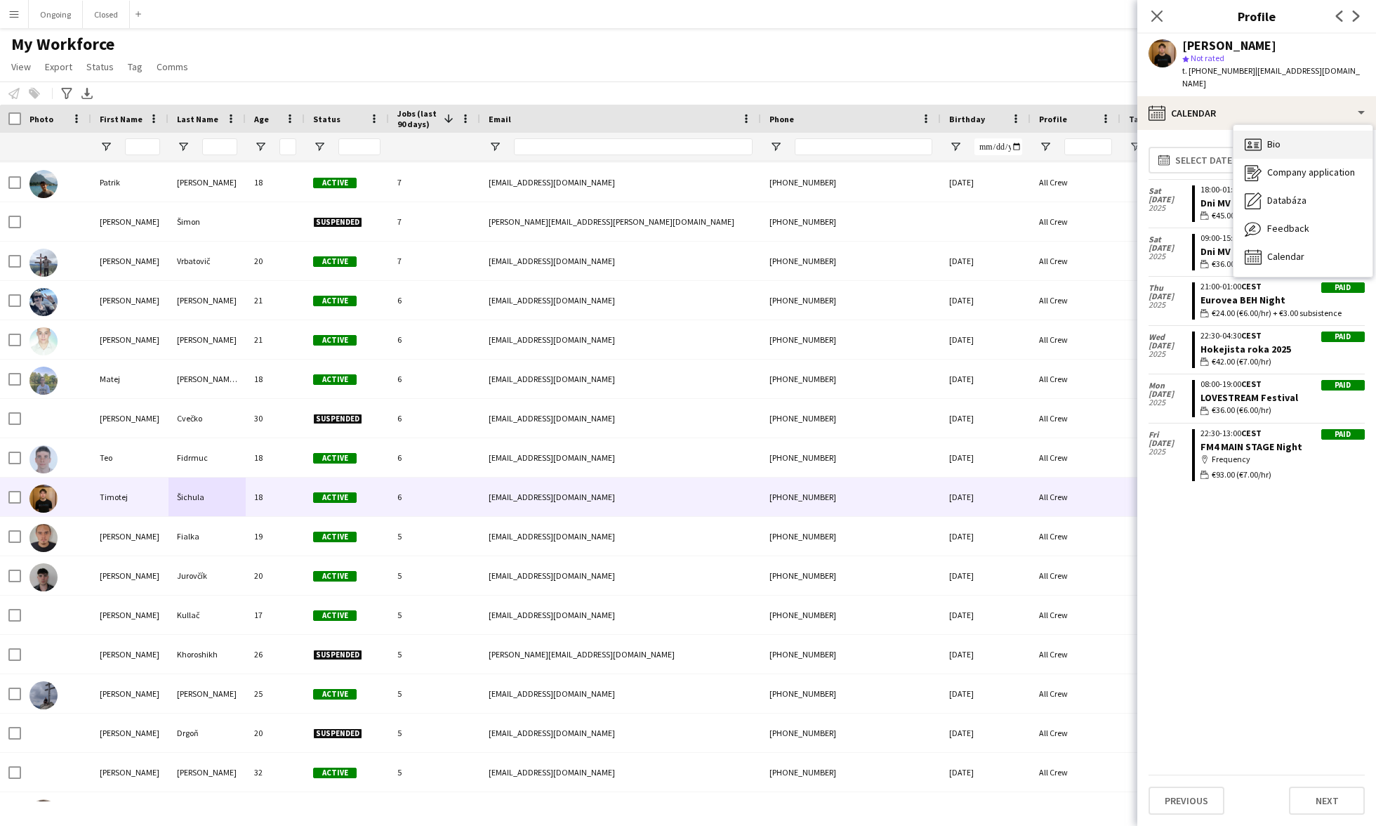
click at [1295, 133] on div "Bio Bio" at bounding box center [1302, 145] width 139 height 28
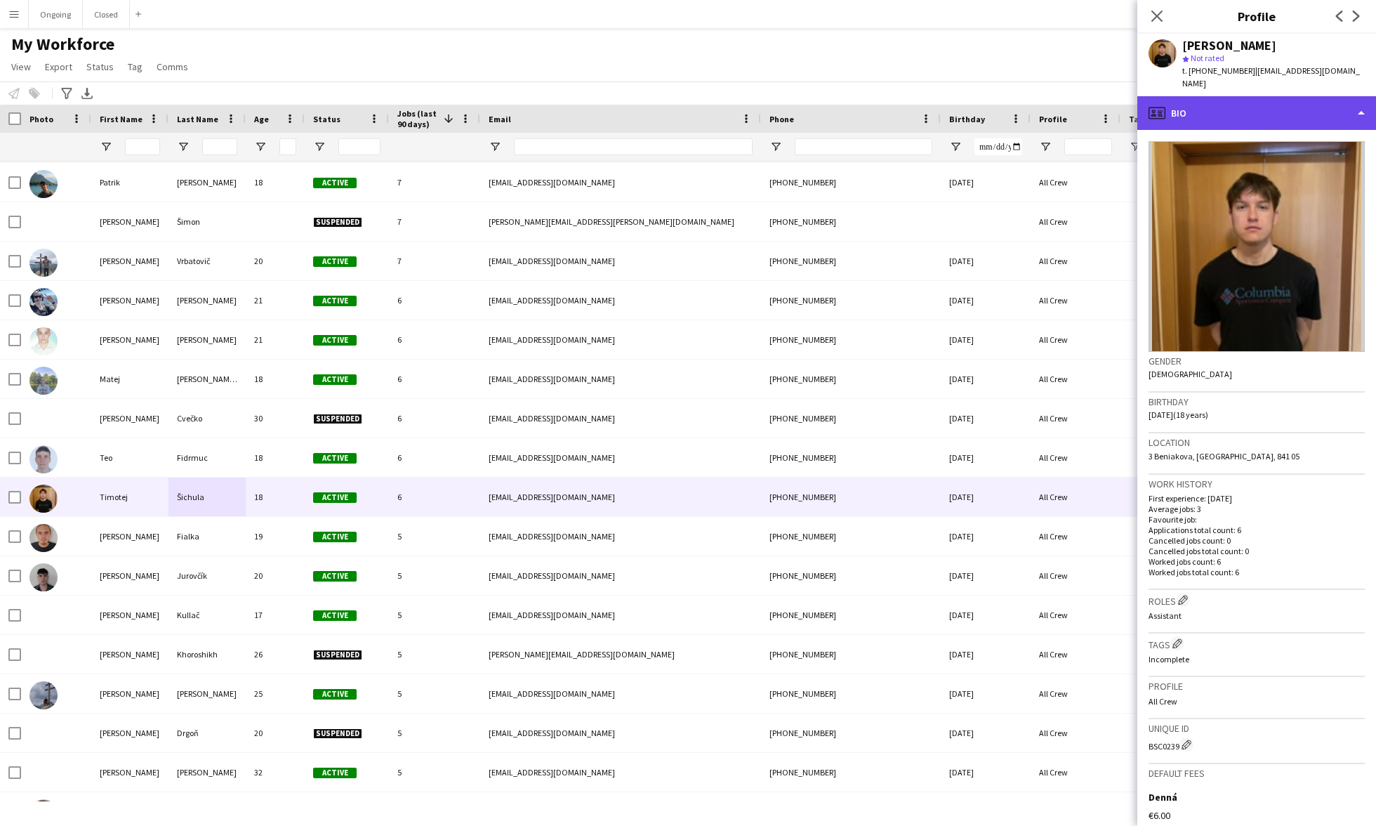
click at [1263, 101] on div "profile Bio" at bounding box center [1256, 113] width 239 height 34
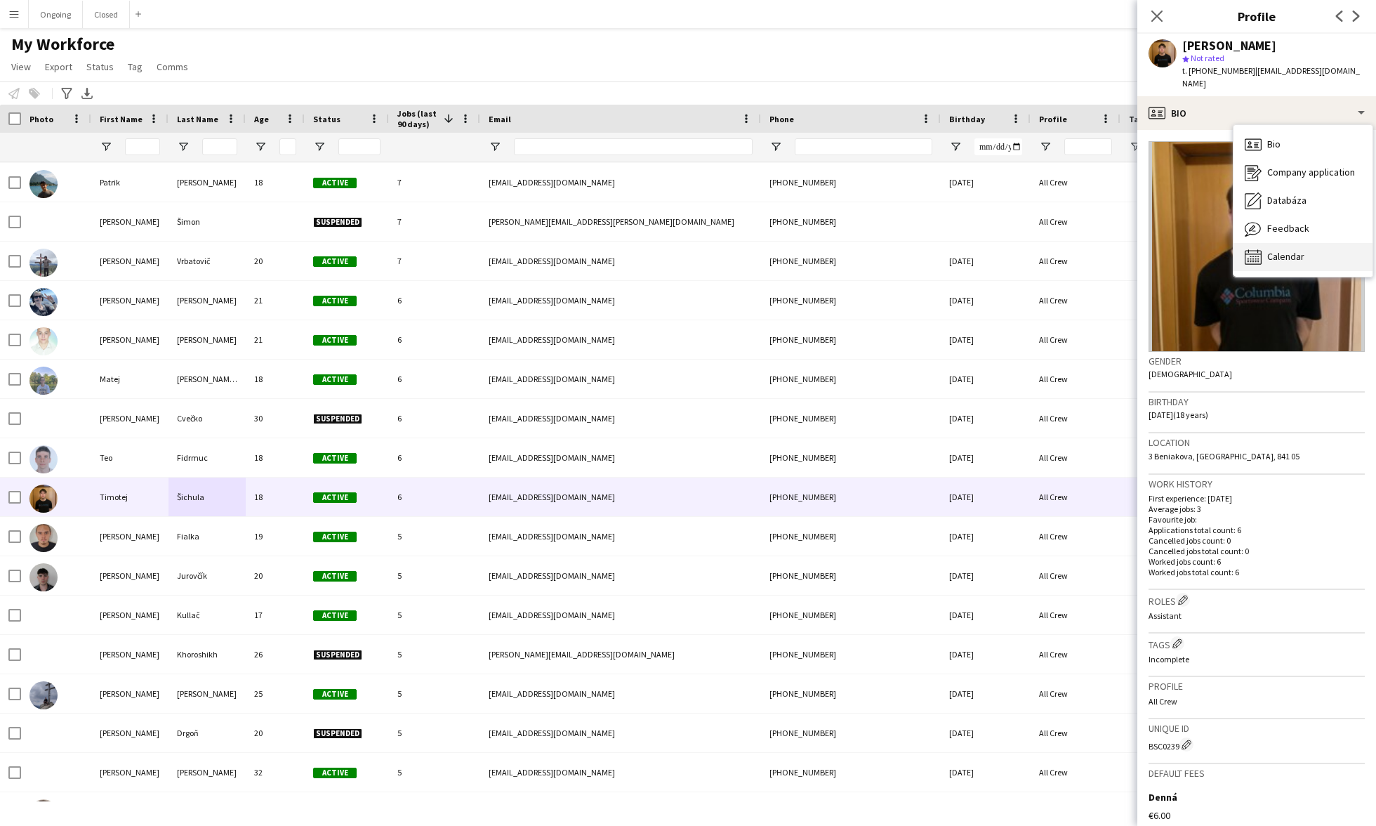
click at [1284, 250] on span "Calendar" at bounding box center [1285, 256] width 37 height 13
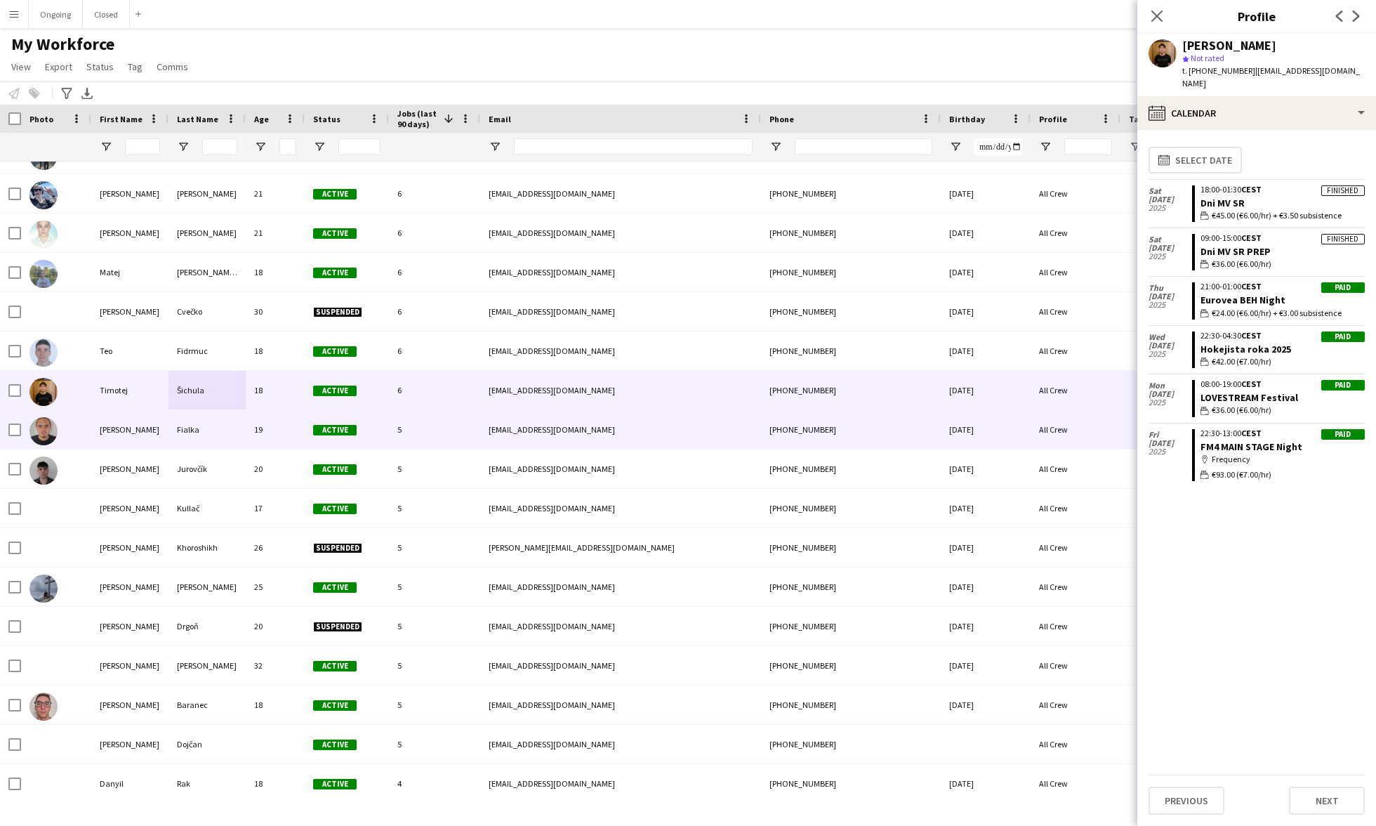
scroll to position [3173, 0]
click at [202, 423] on div "Fialka" at bounding box center [206, 428] width 77 height 39
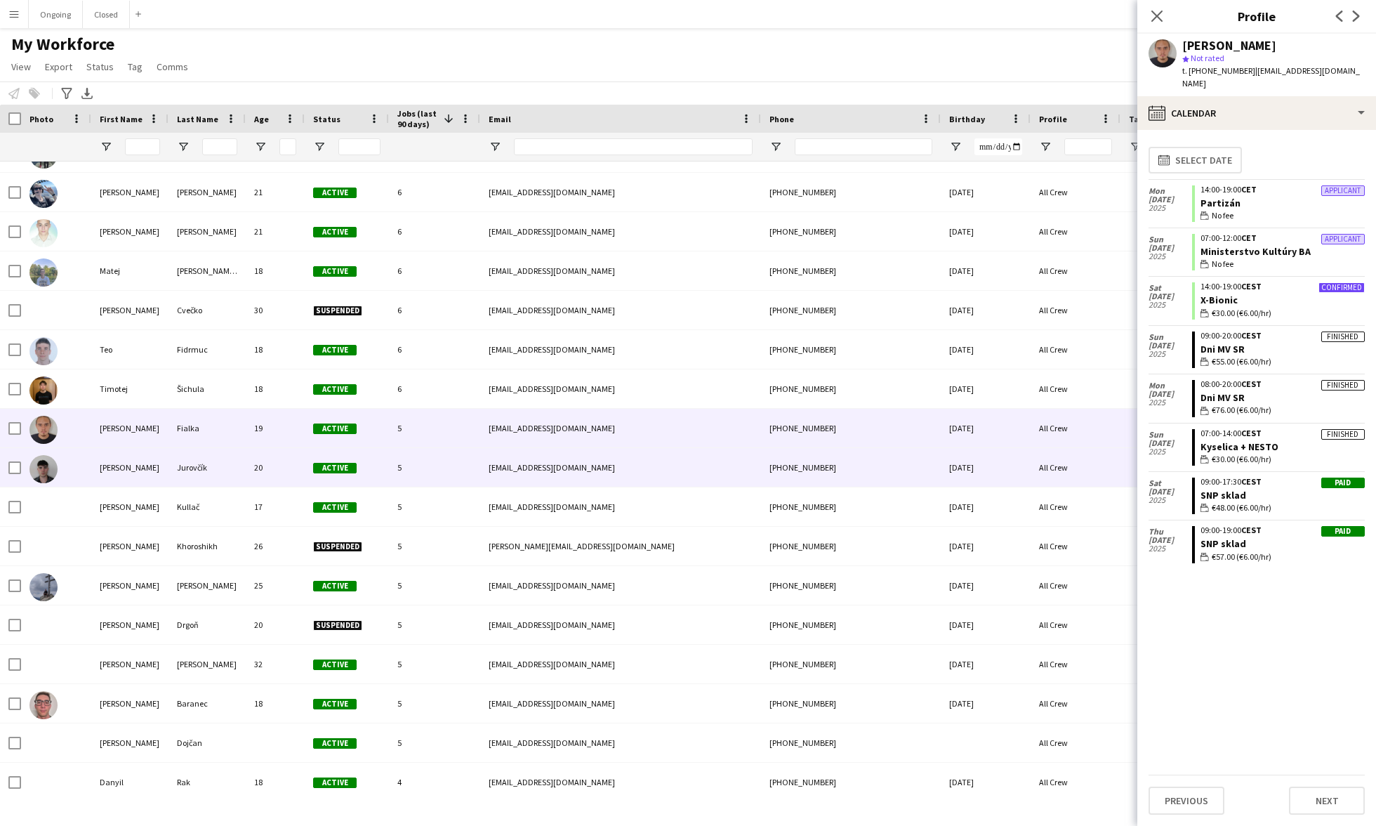
click at [200, 484] on div "Jurovčík" at bounding box center [206, 467] width 77 height 39
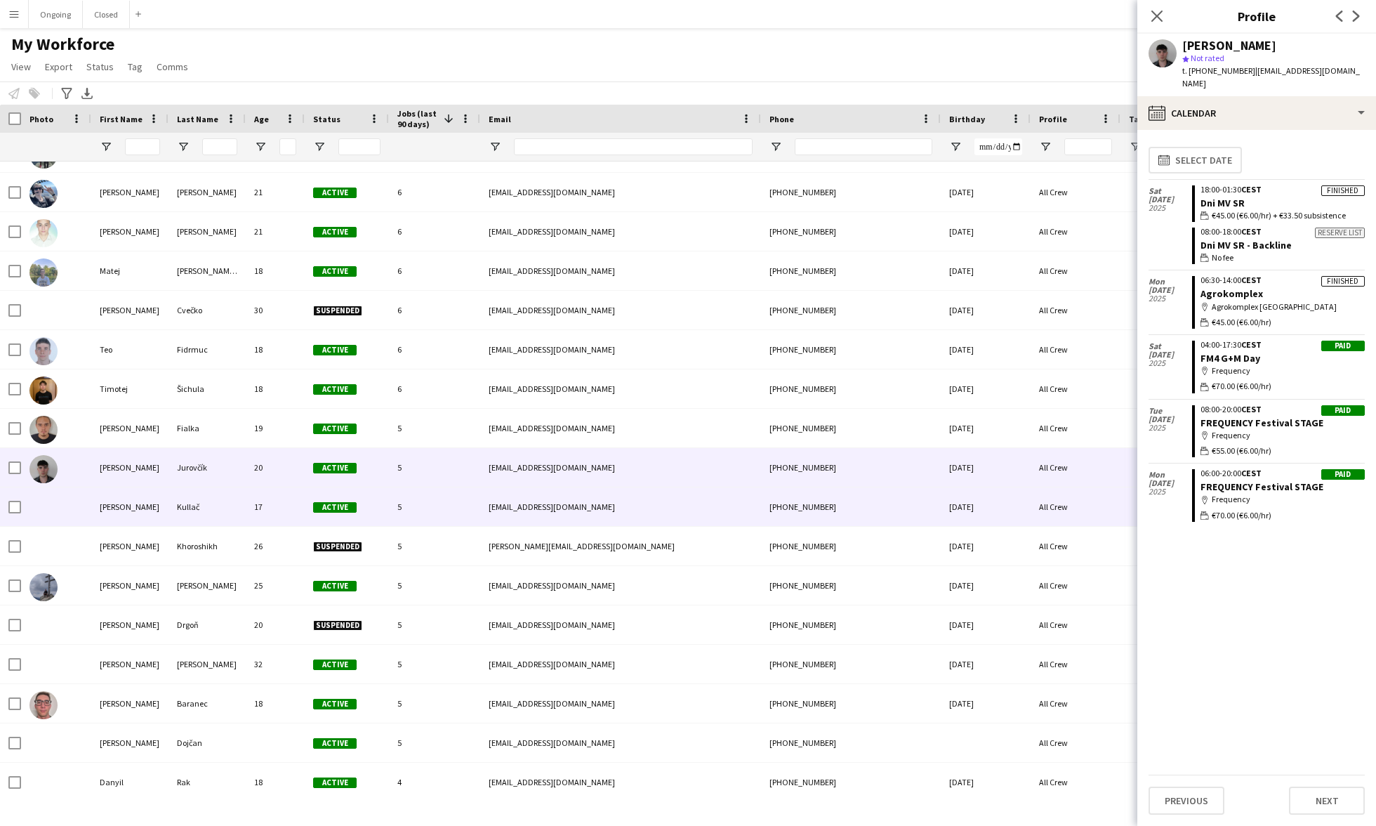
click at [206, 510] on div "Kullač" at bounding box center [206, 506] width 77 height 39
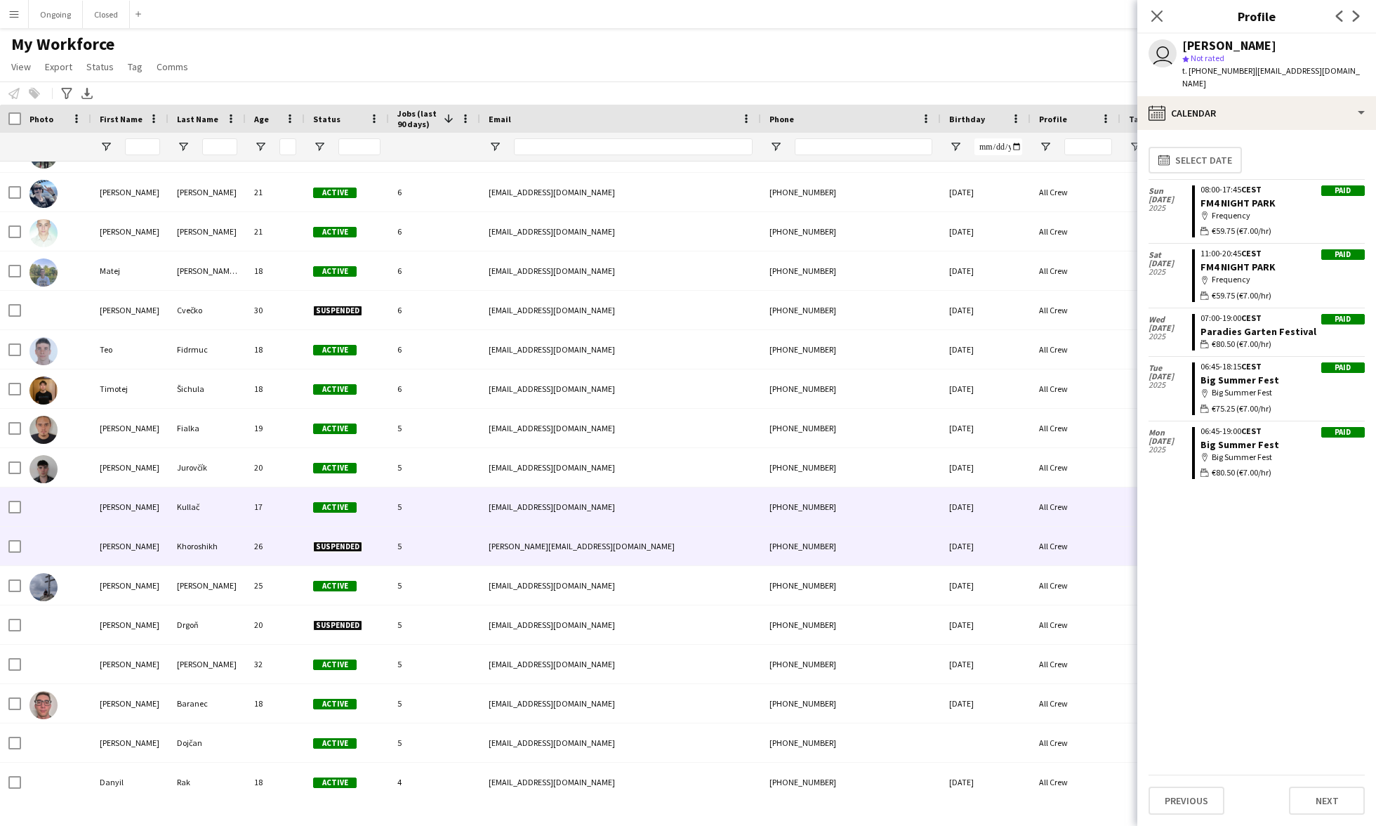
click at [210, 547] on div "Khoroshikh" at bounding box center [206, 546] width 77 height 39
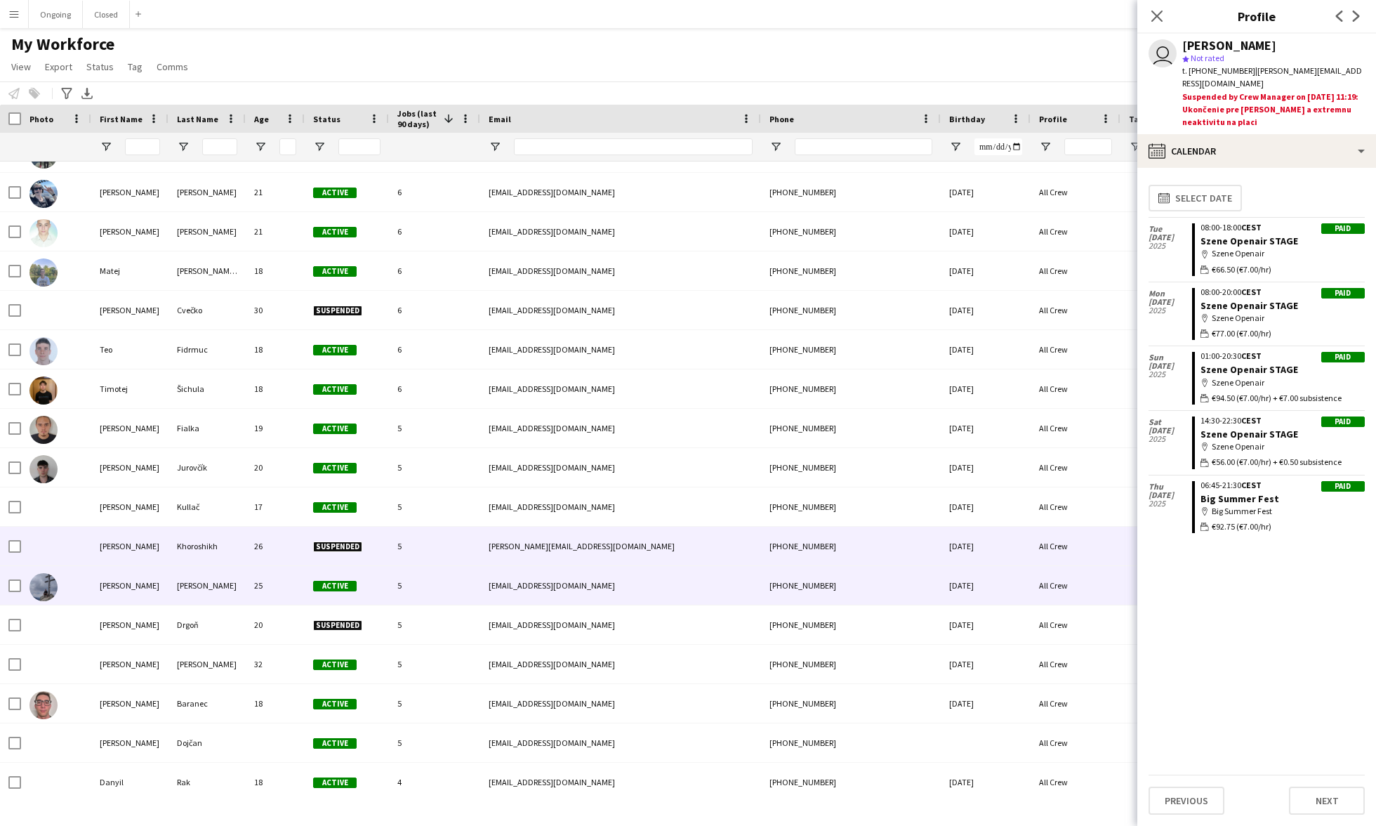
click at [209, 581] on div "[PERSON_NAME]" at bounding box center [206, 585] width 77 height 39
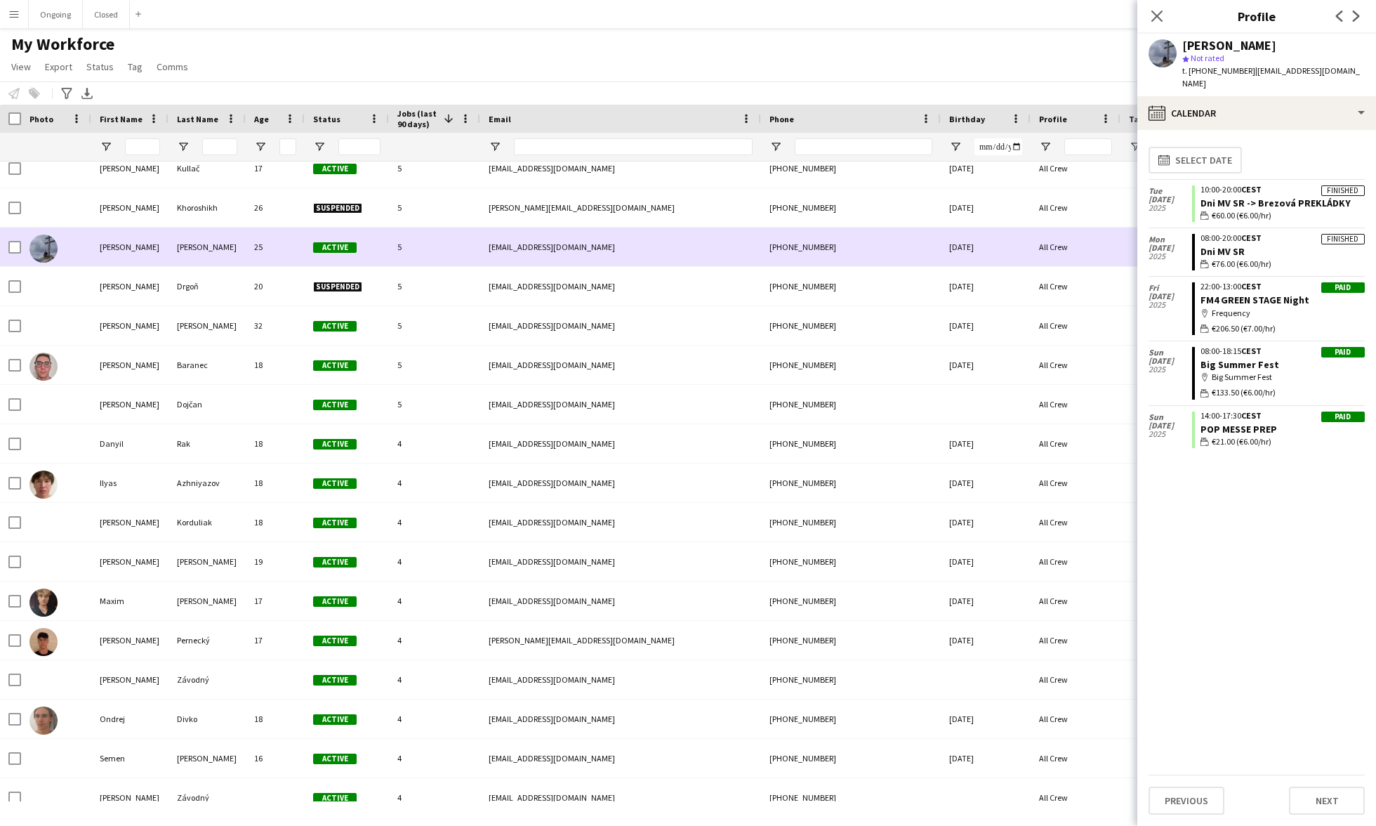
scroll to position [3494, 0]
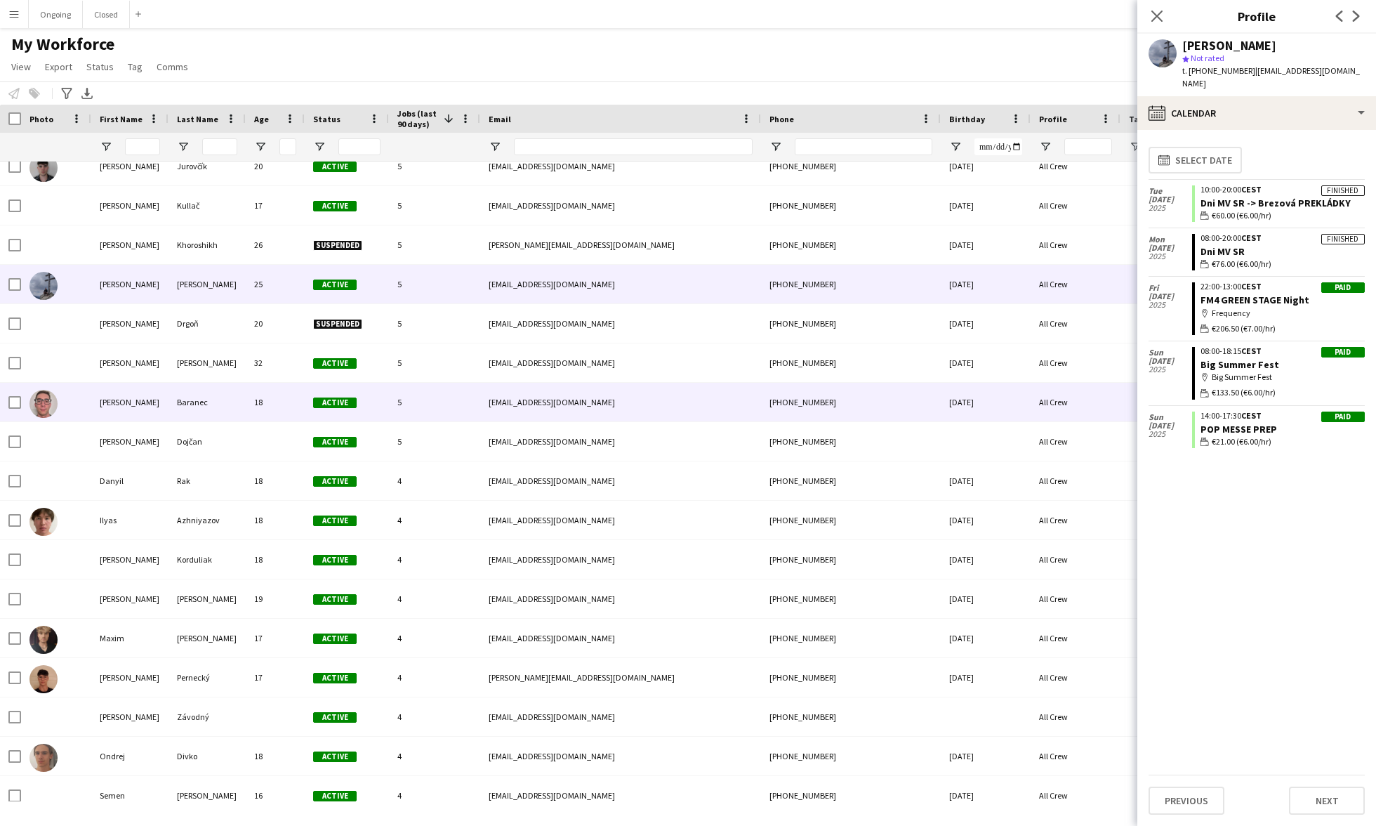
click at [197, 407] on div "Baranec" at bounding box center [206, 402] width 77 height 39
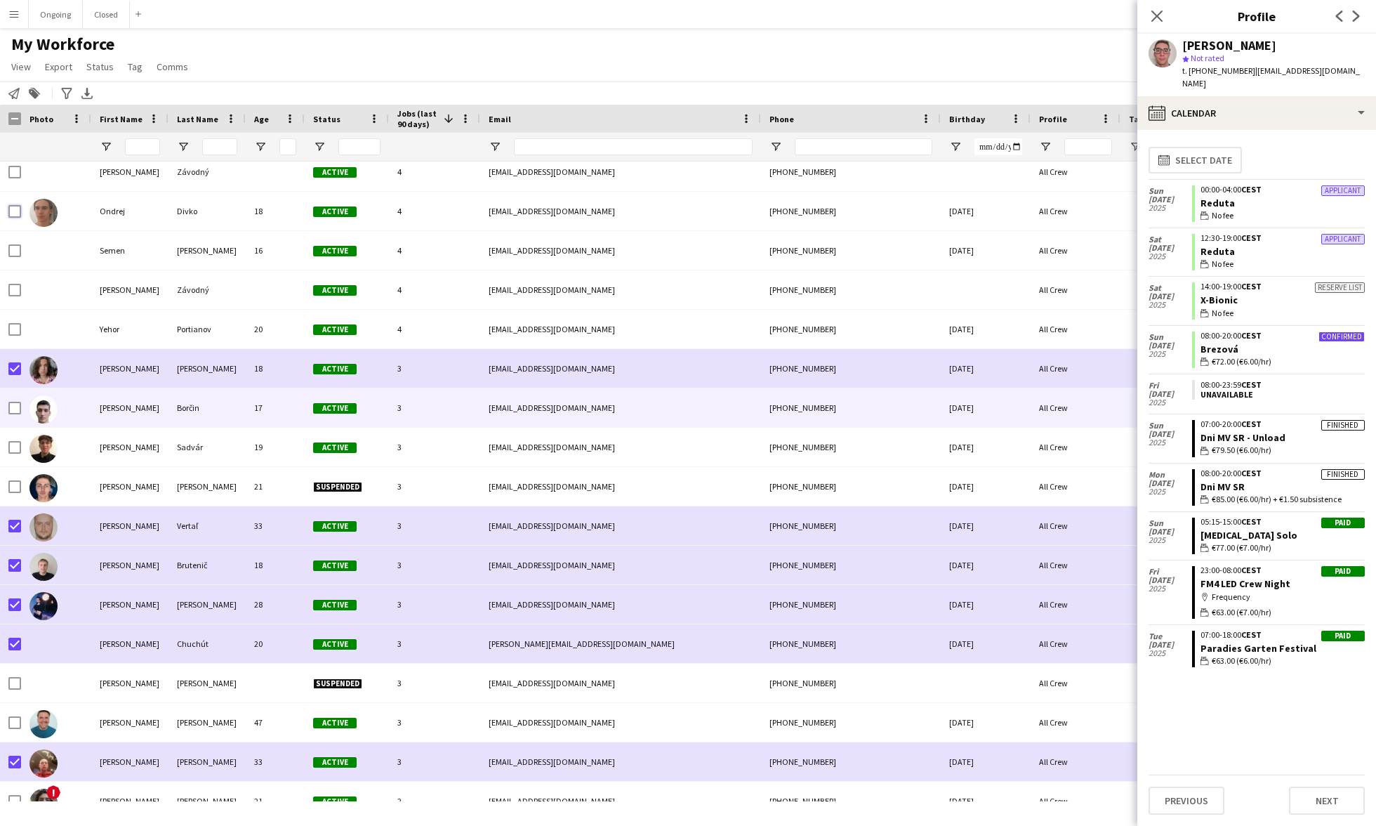
scroll to position [4027, 0]
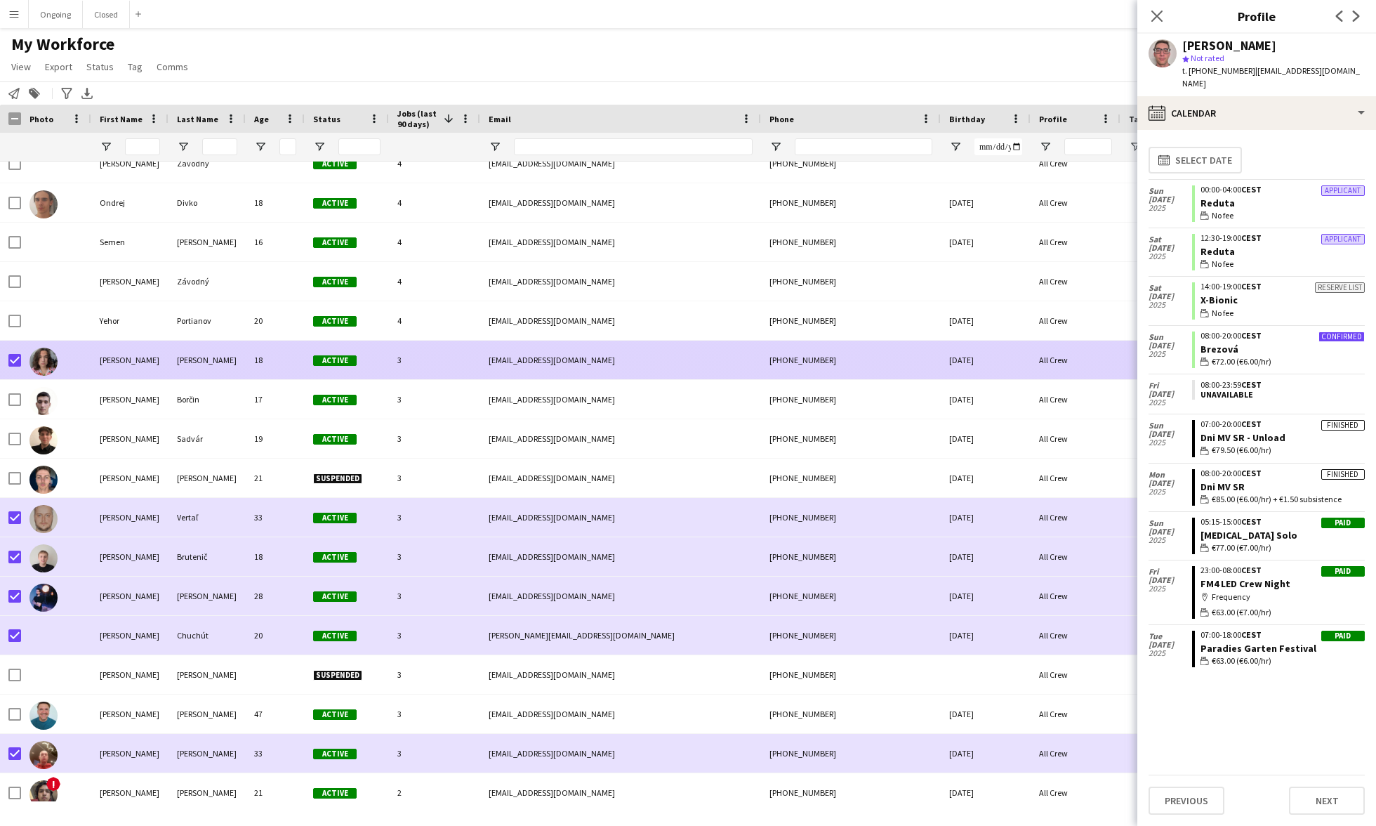
click at [224, 362] on div "Marko" at bounding box center [206, 359] width 77 height 39
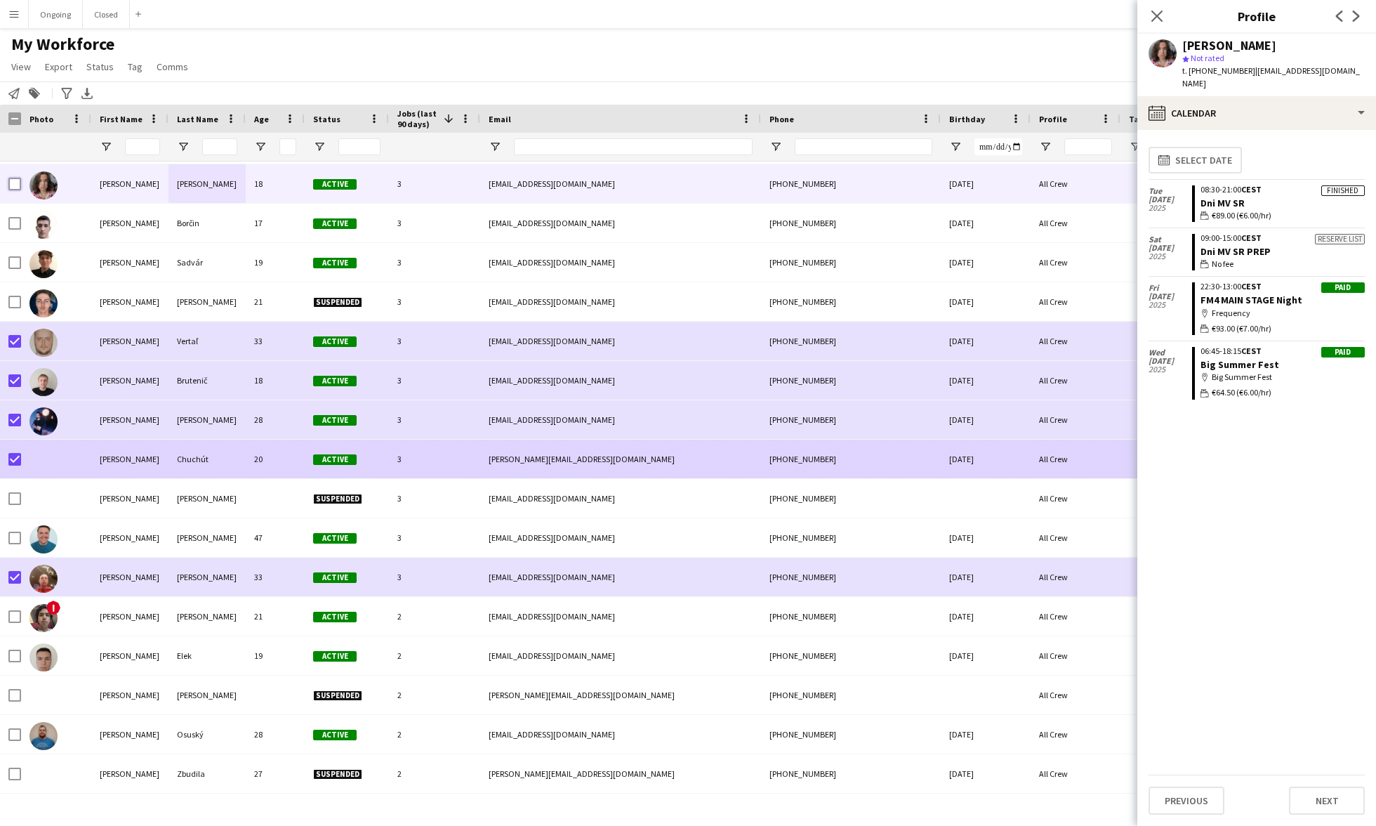
scroll to position [4218, 0]
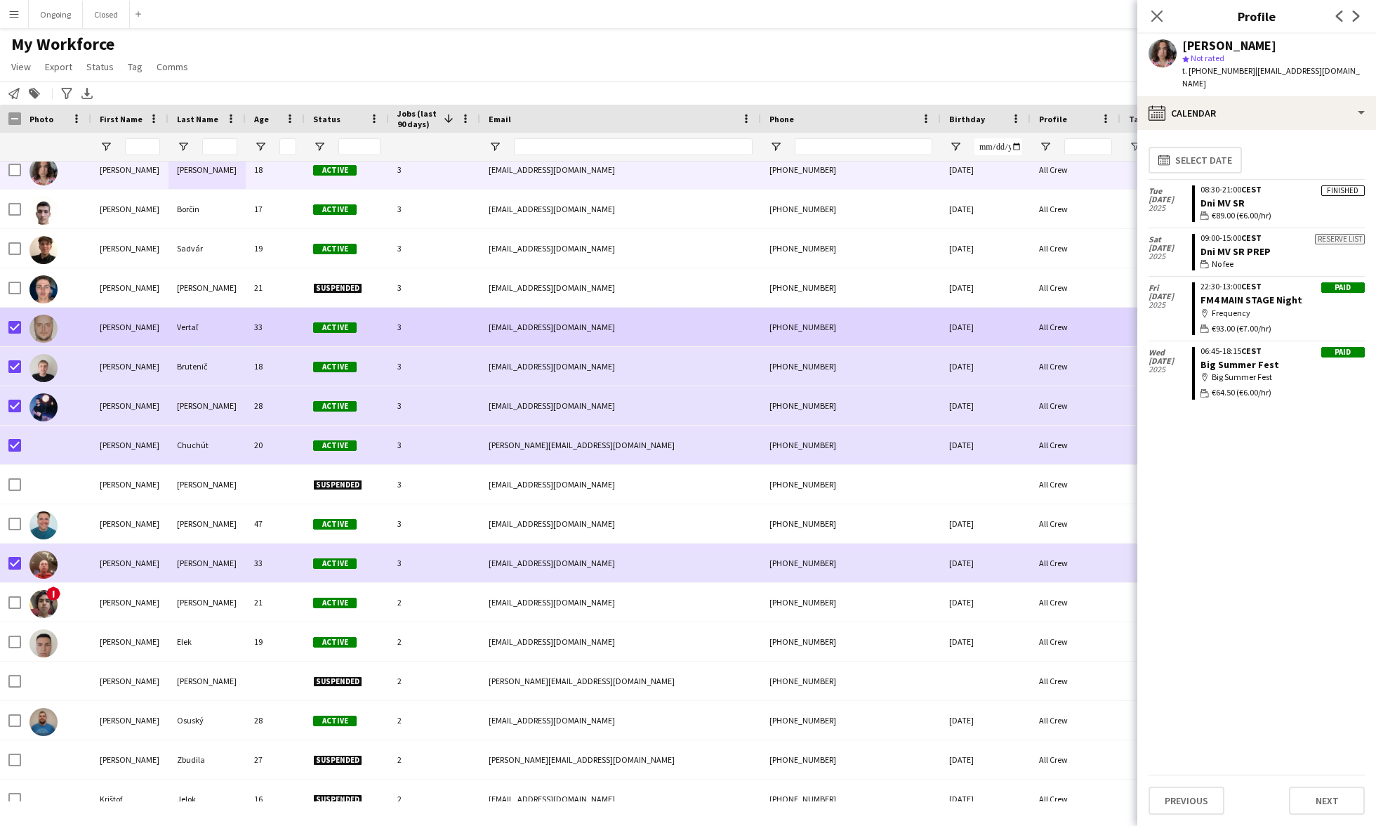
click at [160, 329] on div "Ľubomír" at bounding box center [129, 326] width 77 height 39
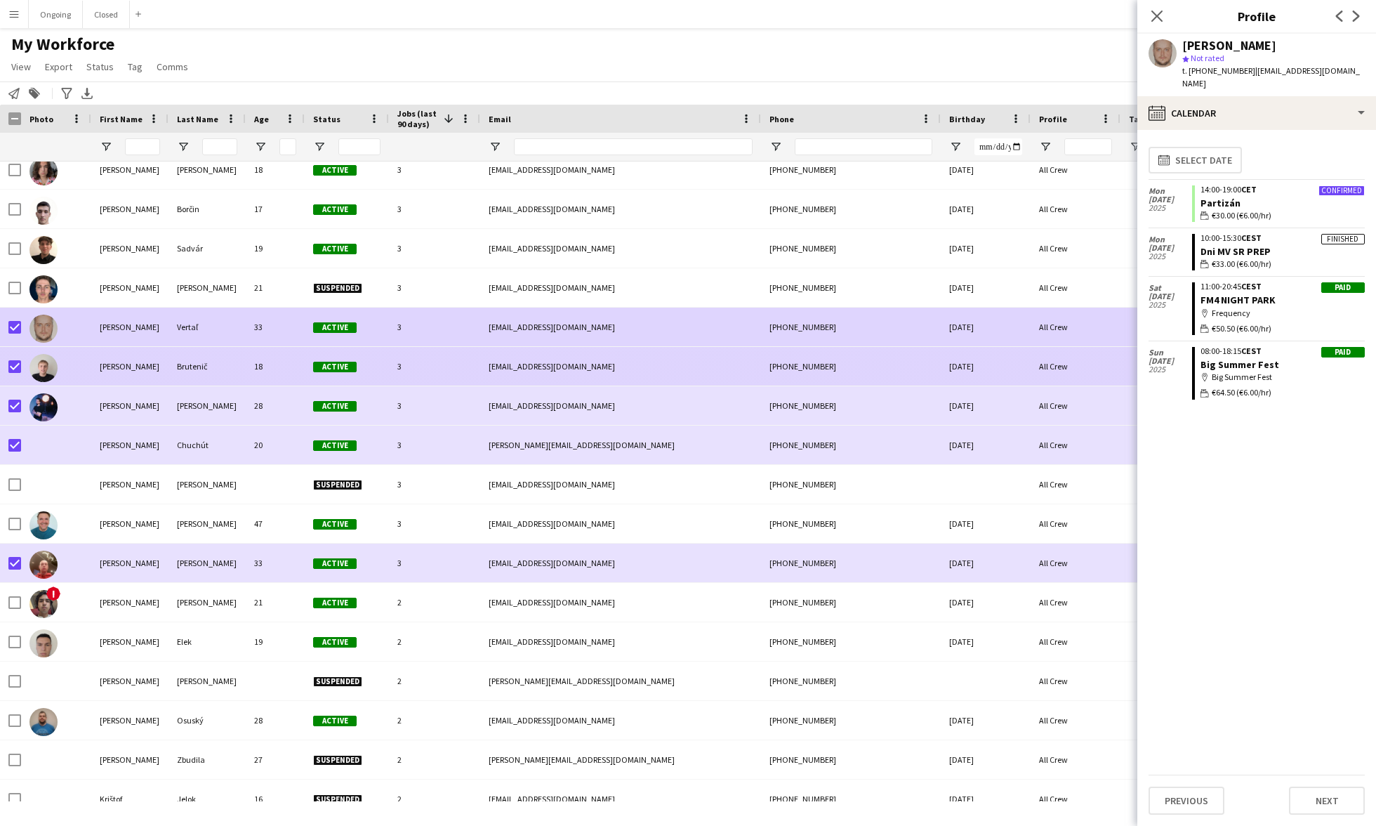
click at [138, 368] on div "[PERSON_NAME]" at bounding box center [129, 366] width 77 height 39
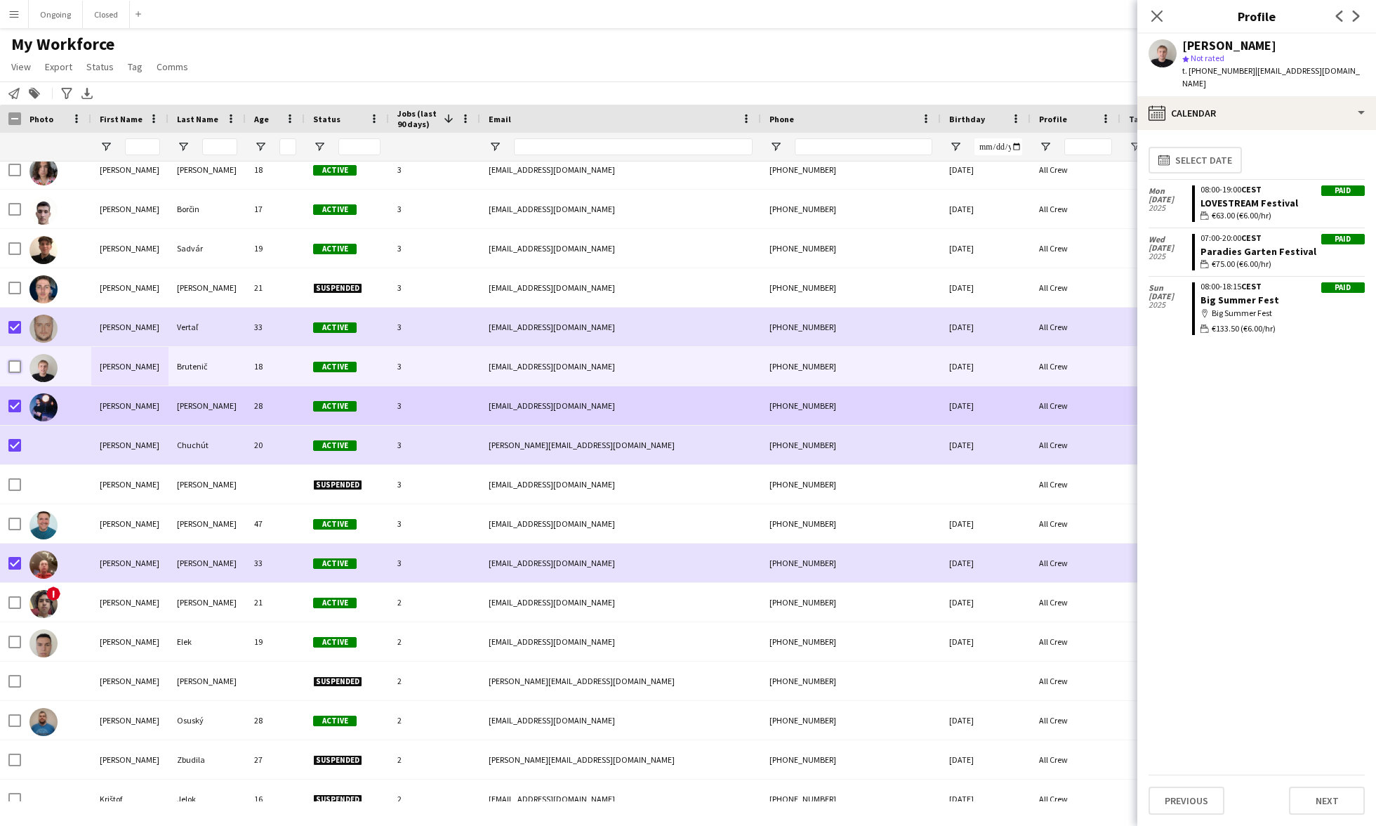
scroll to position [4272, 0]
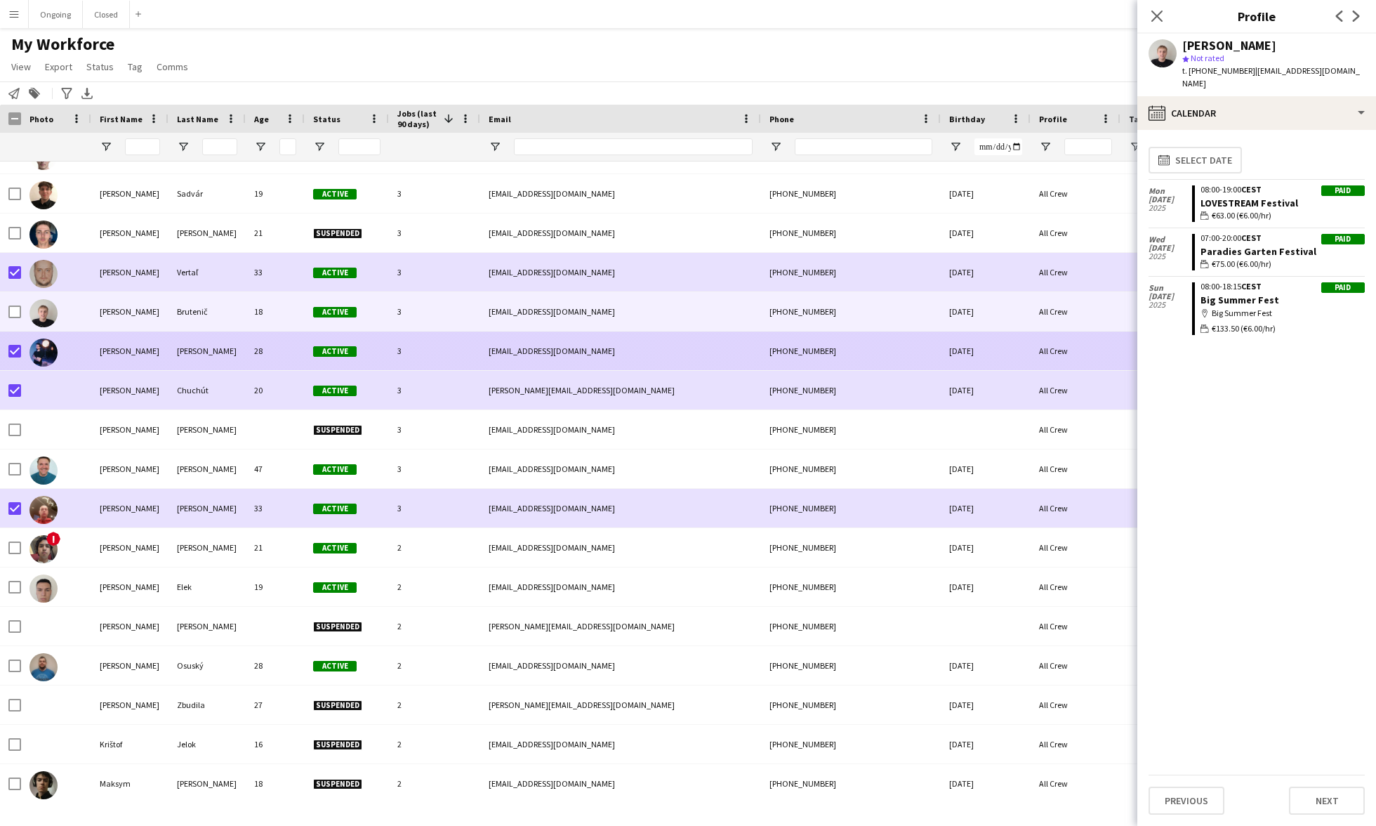
click at [143, 355] on div "Marek" at bounding box center [129, 350] width 77 height 39
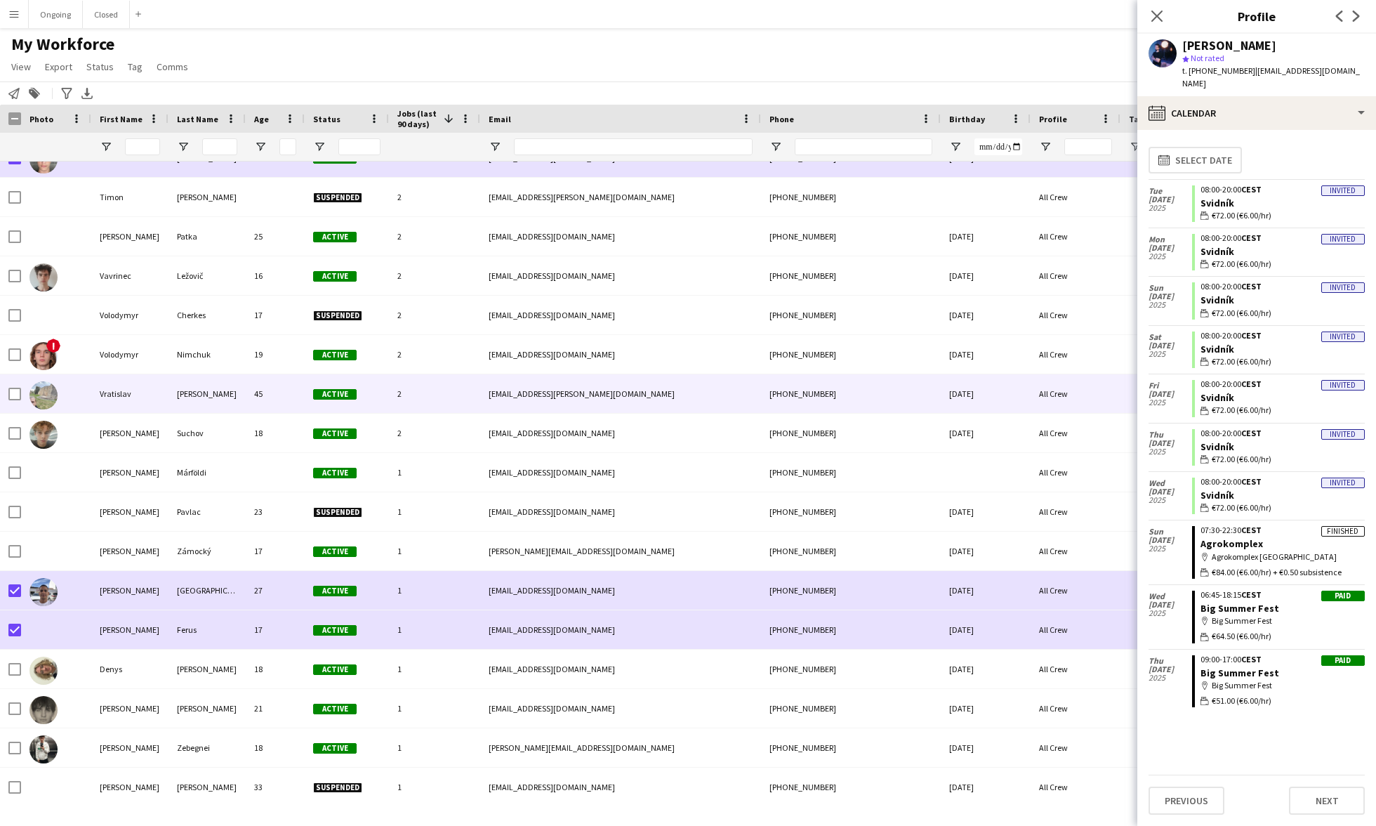
scroll to position [5173, 0]
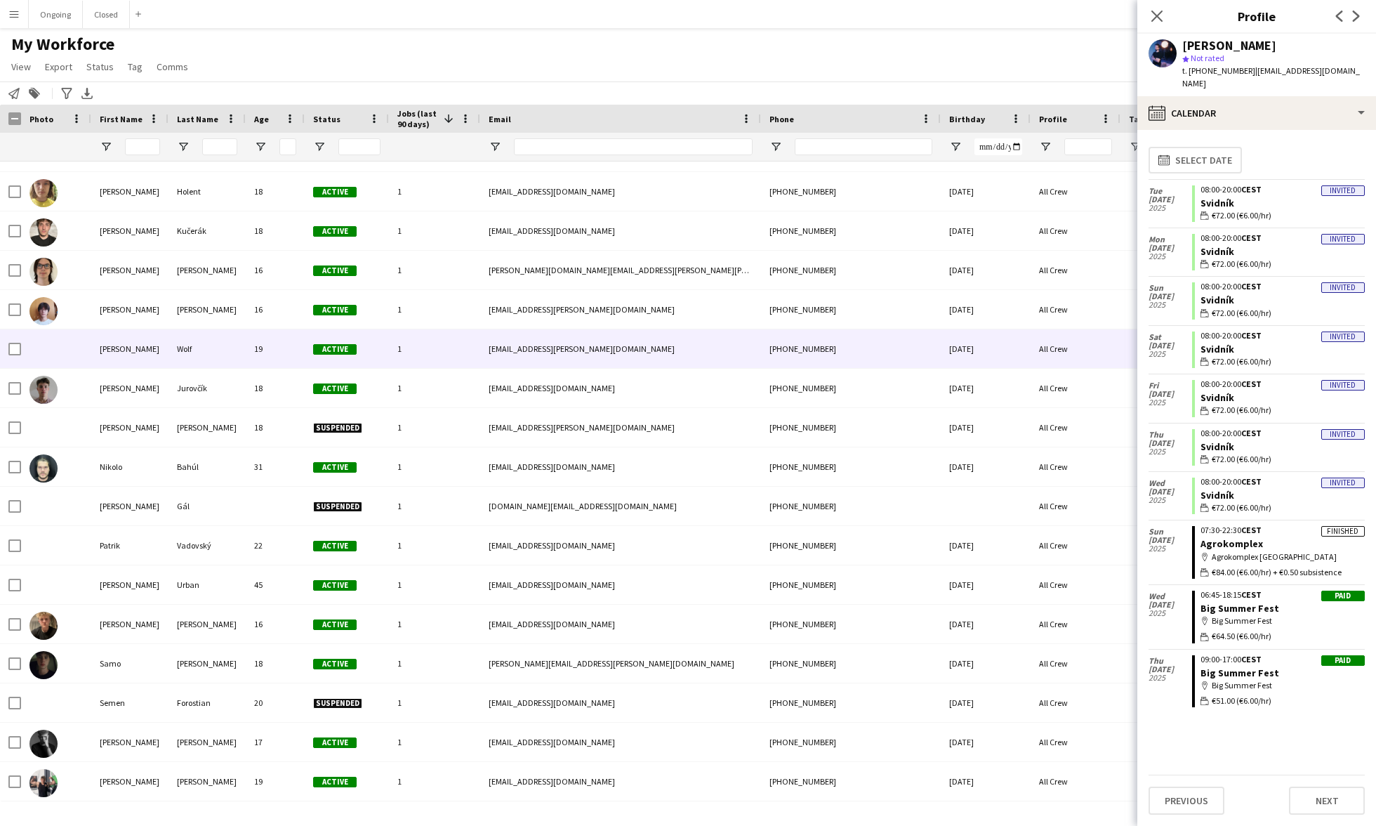
click at [203, 346] on div "Wolf" at bounding box center [206, 348] width 77 height 39
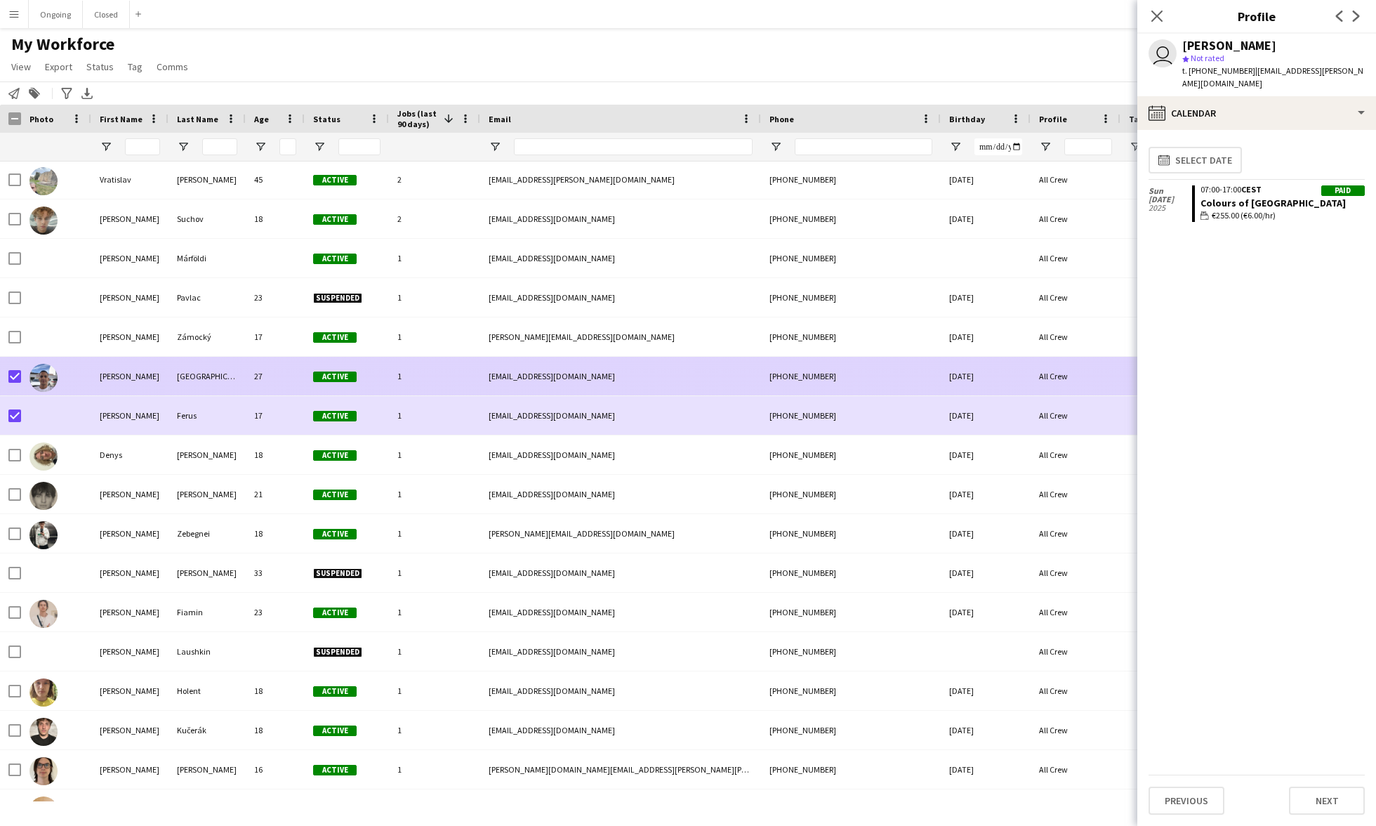
click at [151, 377] on div "Andres" at bounding box center [129, 376] width 77 height 39
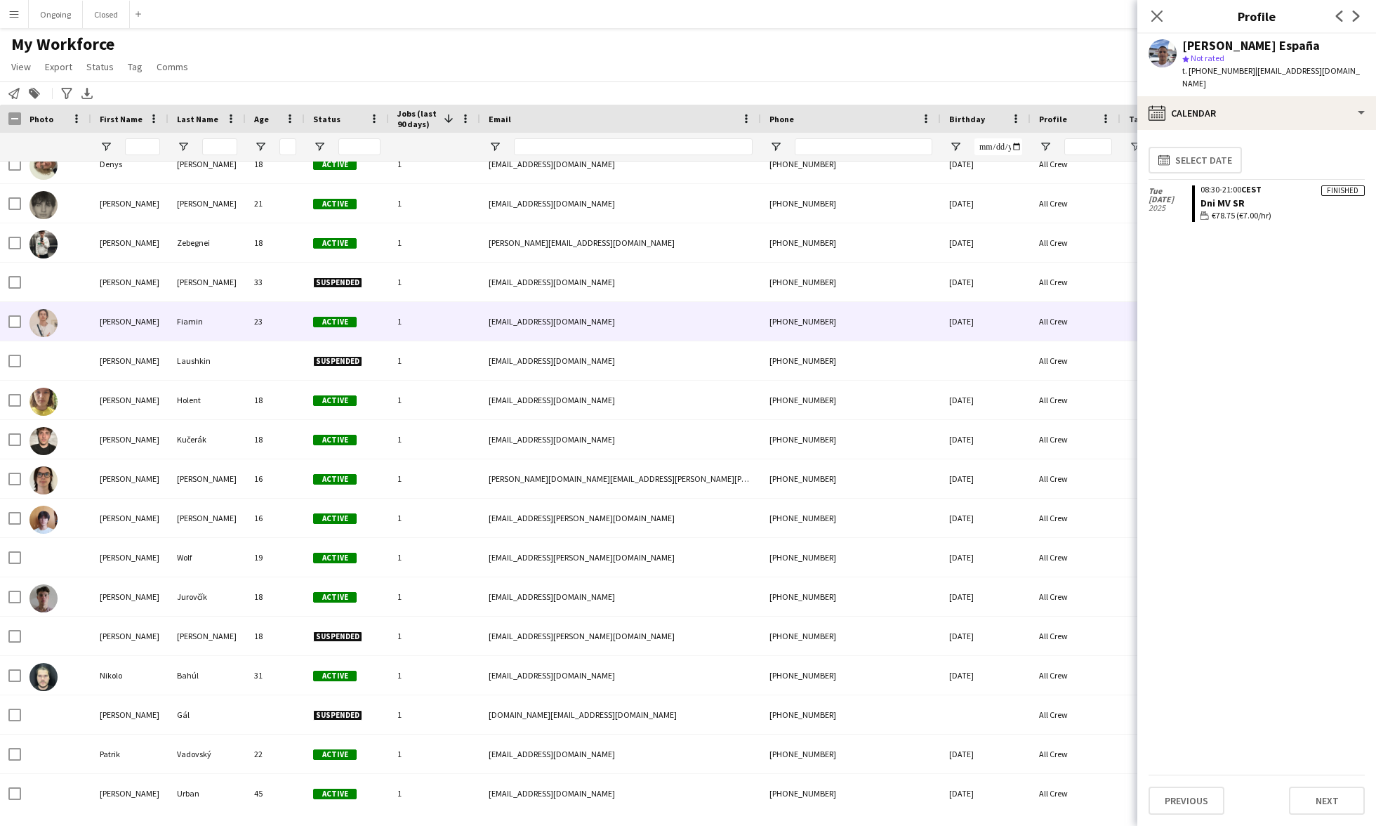
scroll to position [5640, 0]
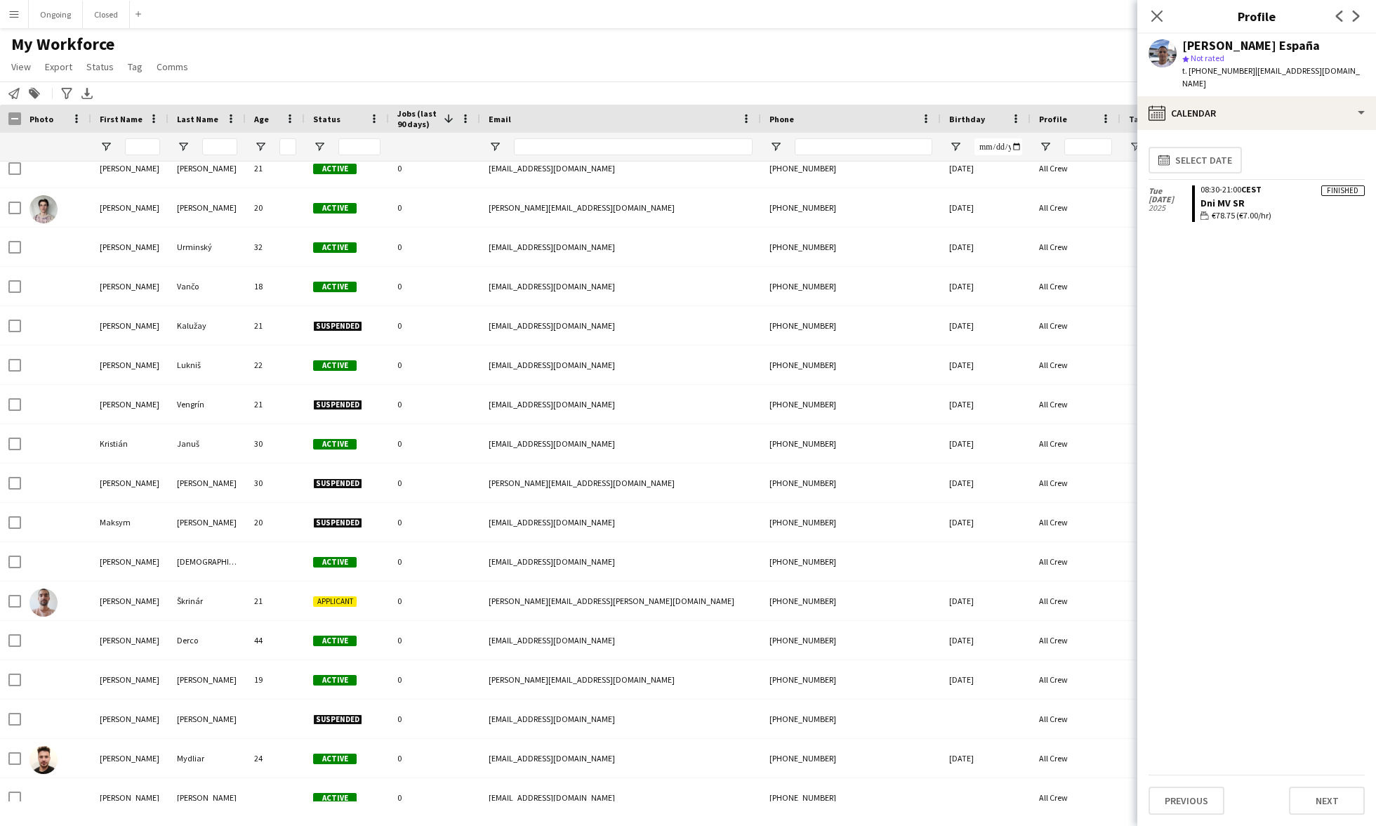
click at [66, 29] on main "My Workforce View Views Default view New view Update view Delete view Edit name…" at bounding box center [688, 417] width 1376 height 779
click at [66, 24] on button "Ongoing Close" at bounding box center [56, 14] width 54 height 27
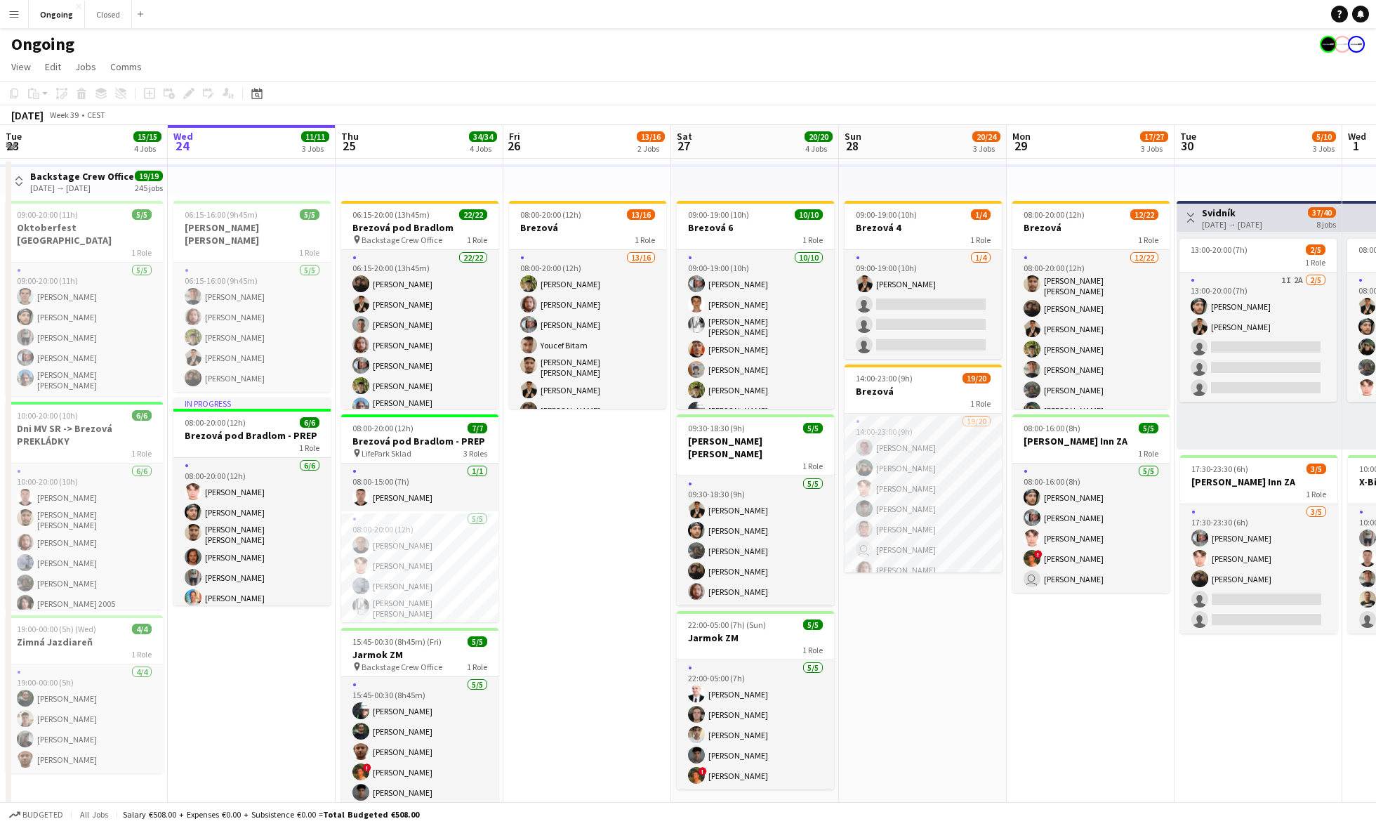
click at [6, 20] on button "Menu" at bounding box center [14, 14] width 28 height 28
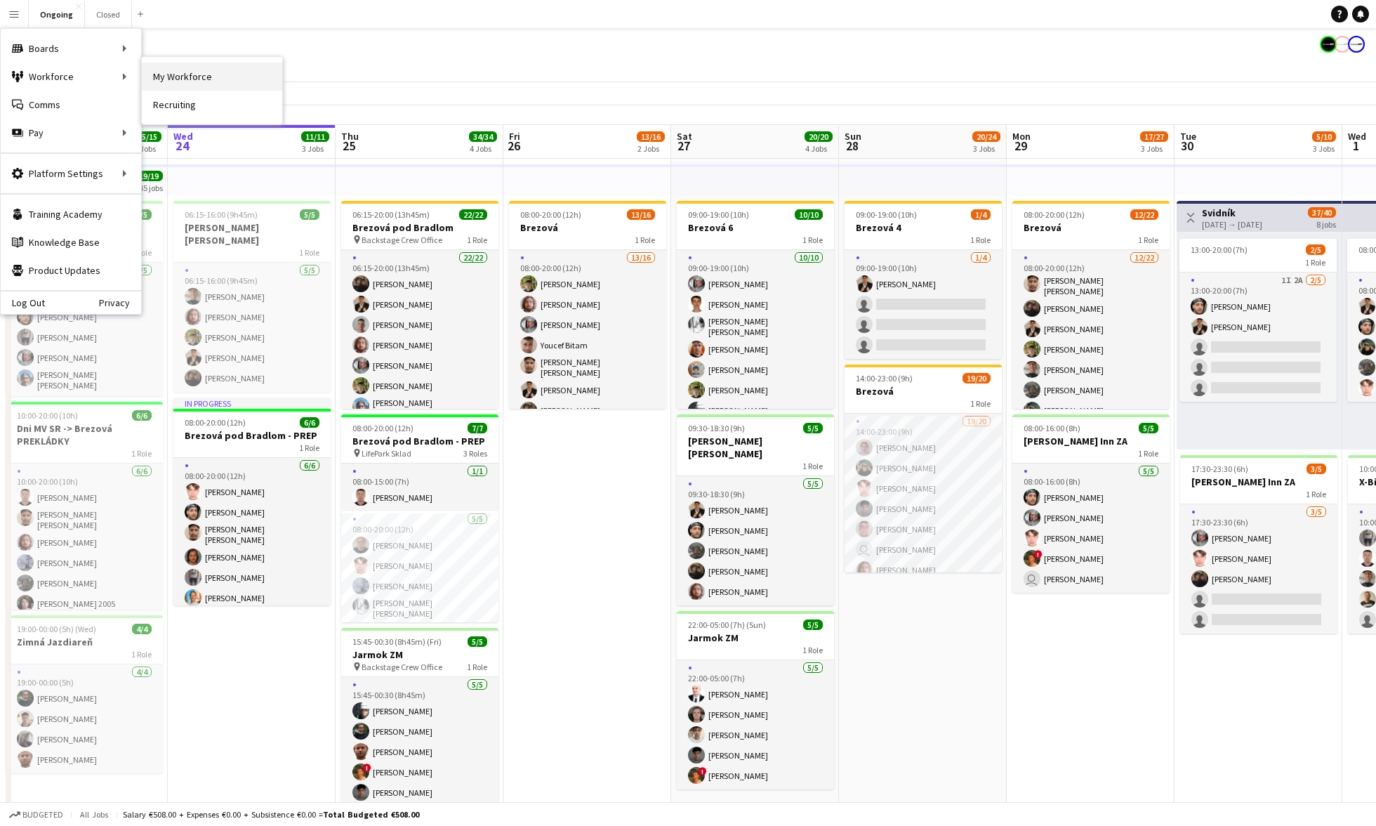
click at [157, 70] on link "My Workforce" at bounding box center [212, 76] width 140 height 28
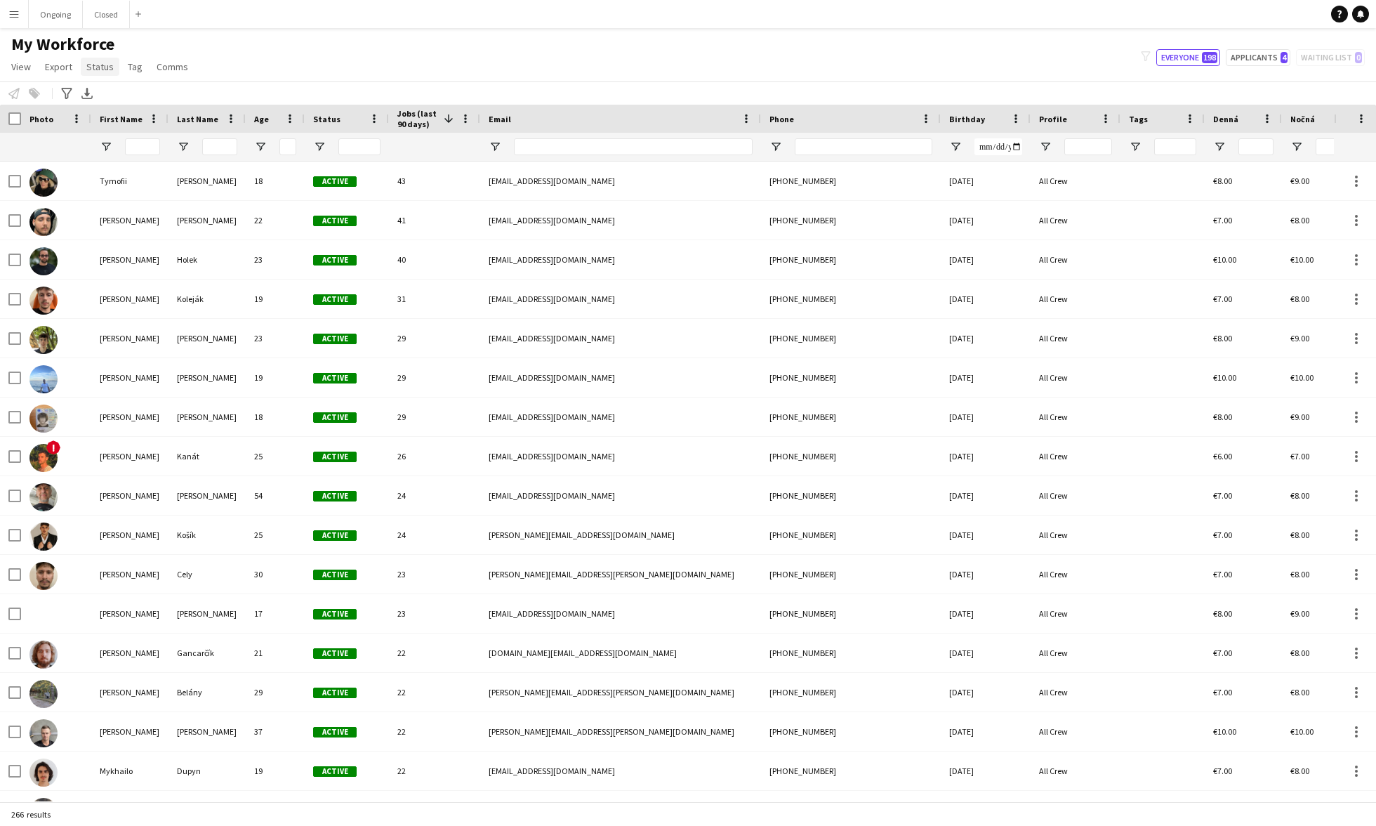
click at [101, 69] on span "Status" at bounding box center [99, 66] width 27 height 13
click at [339, 117] on div "Status" at bounding box center [338, 118] width 51 height 21
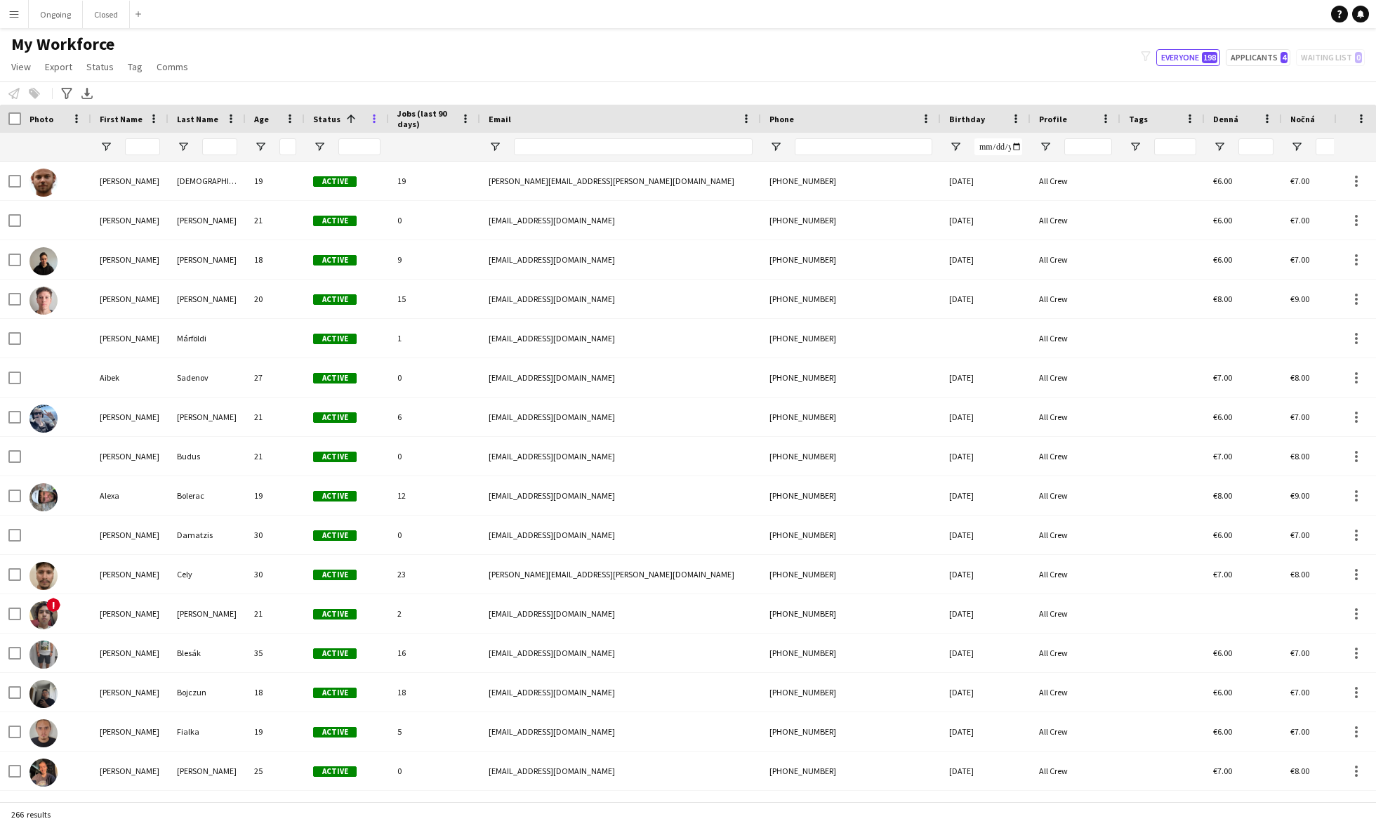
click at [370, 119] on span at bounding box center [374, 118] width 13 height 13
click at [338, 138] on input "Status Filter Input" at bounding box center [359, 146] width 42 height 17
click at [331, 141] on div at bounding box center [347, 147] width 84 height 28
click at [323, 147] on span "Open Filter Menu" at bounding box center [319, 146] width 13 height 13
click at [347, 230] on div "(Select All)" at bounding box center [391, 232] width 111 height 11
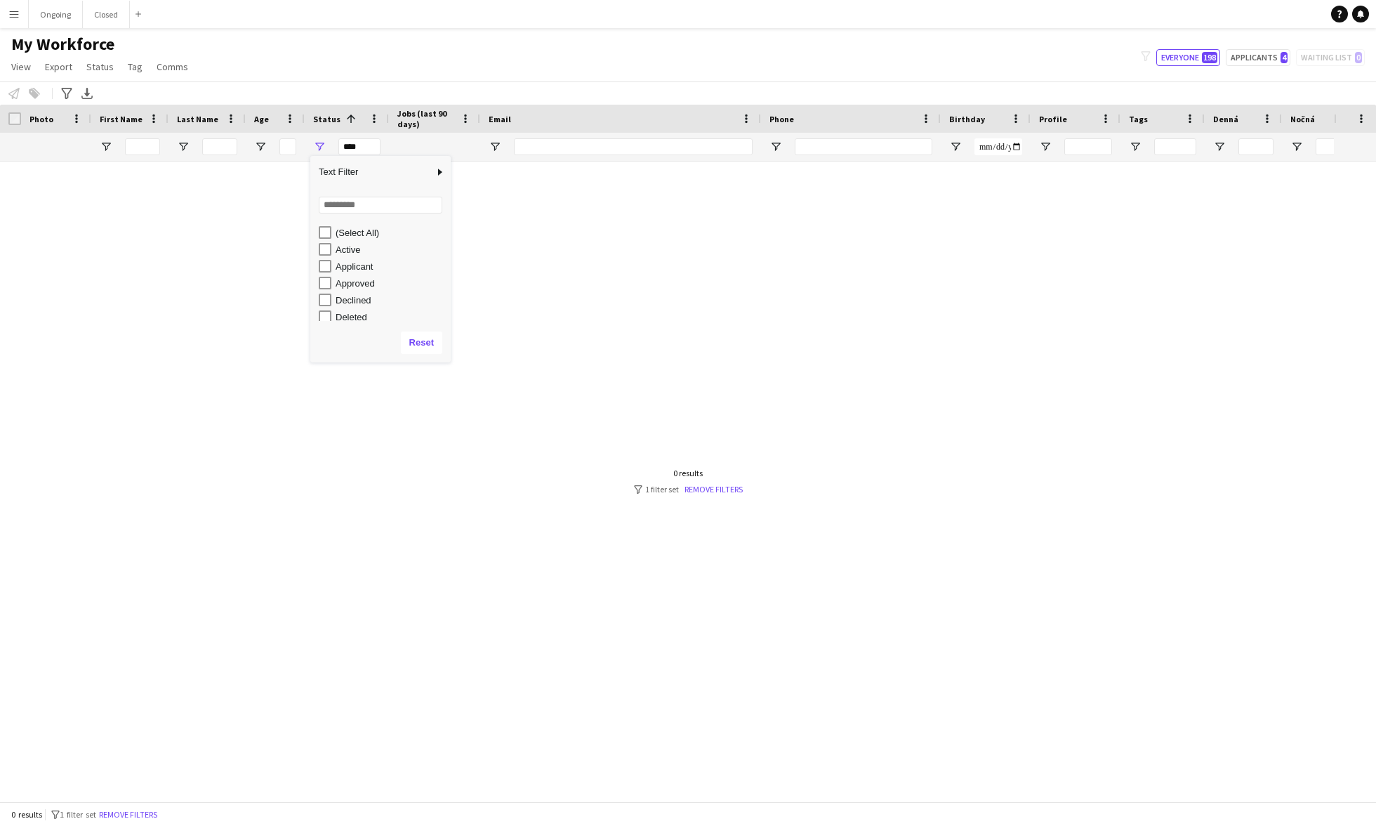
click at [353, 267] on div "Applicant" at bounding box center [391, 266] width 111 height 11
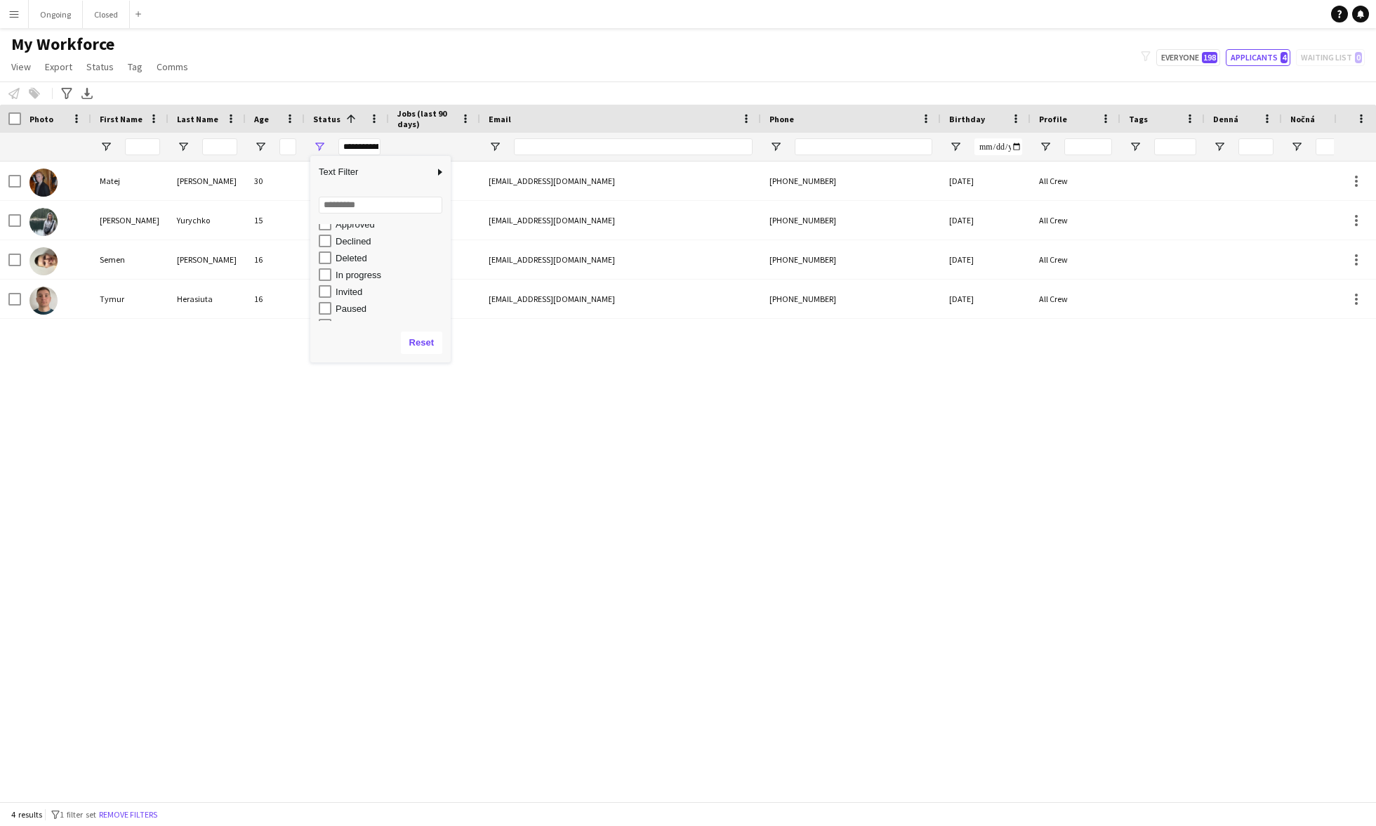
click at [352, 277] on div "In progress" at bounding box center [391, 275] width 111 height 11
click at [352, 296] on div "Invited" at bounding box center [391, 291] width 111 height 11
click at [358, 314] on div "Waiting list" at bounding box center [391, 312] width 111 height 11
type input "**********"
click at [329, 398] on div "Matej Lukáč 30 Applicant 0 matejsebastianlukac@zoznam.sk +421910524222 05-09-19…" at bounding box center [667, 481] width 1334 height 640
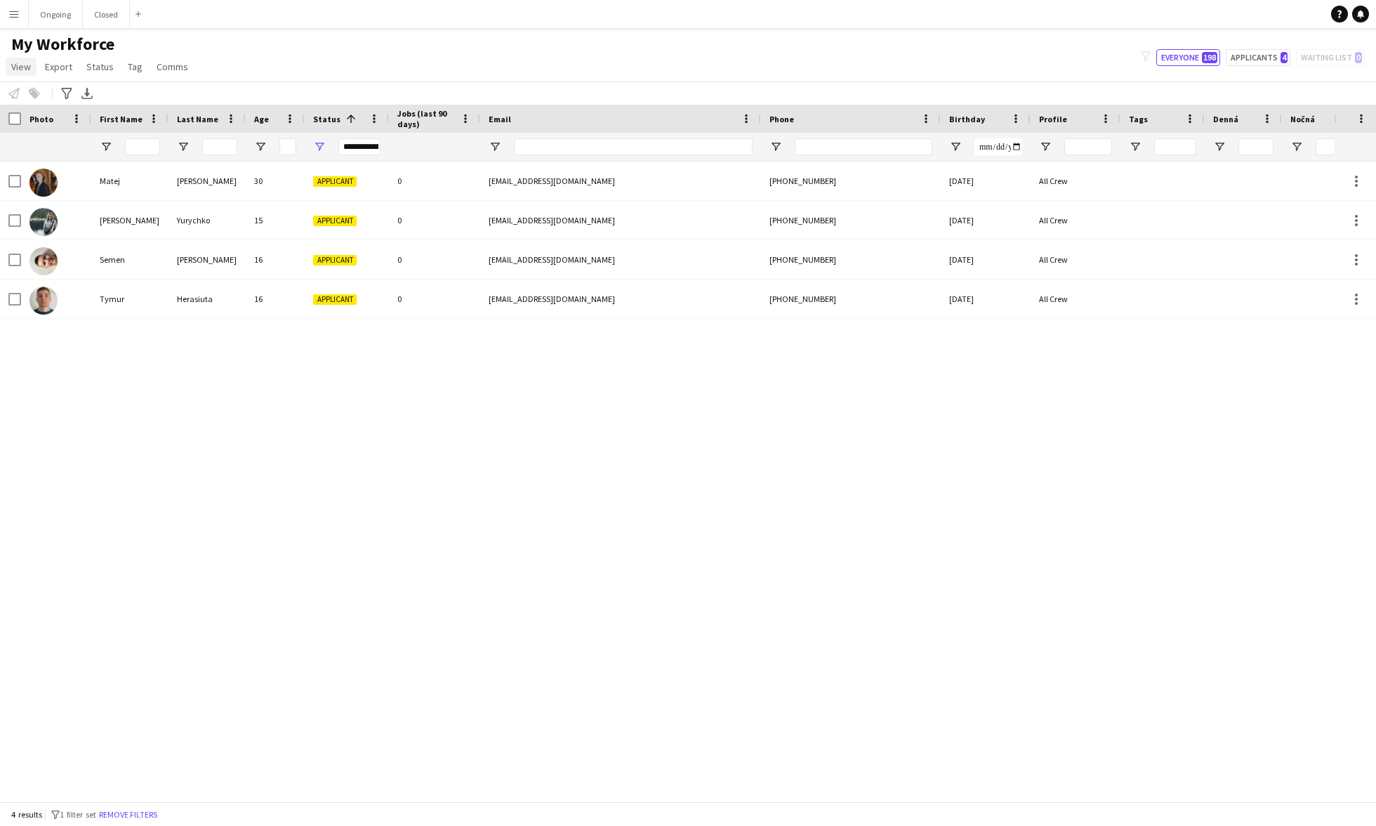
click at [23, 72] on span "View" at bounding box center [21, 66] width 20 height 13
click at [77, 135] on span "Customise view" at bounding box center [51, 138] width 67 height 13
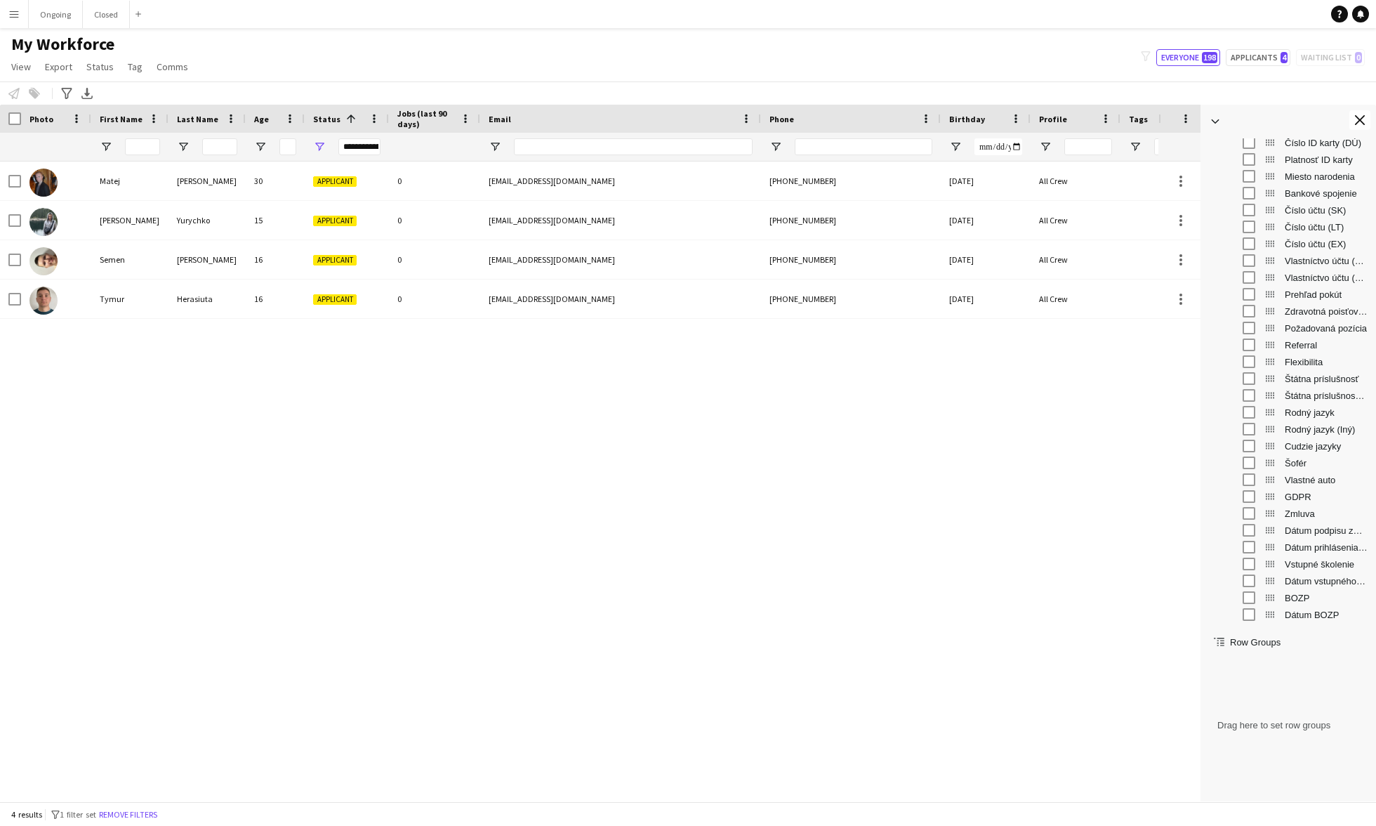
click at [1306, 340] on span "Referral" at bounding box center [1326, 345] width 83 height 11
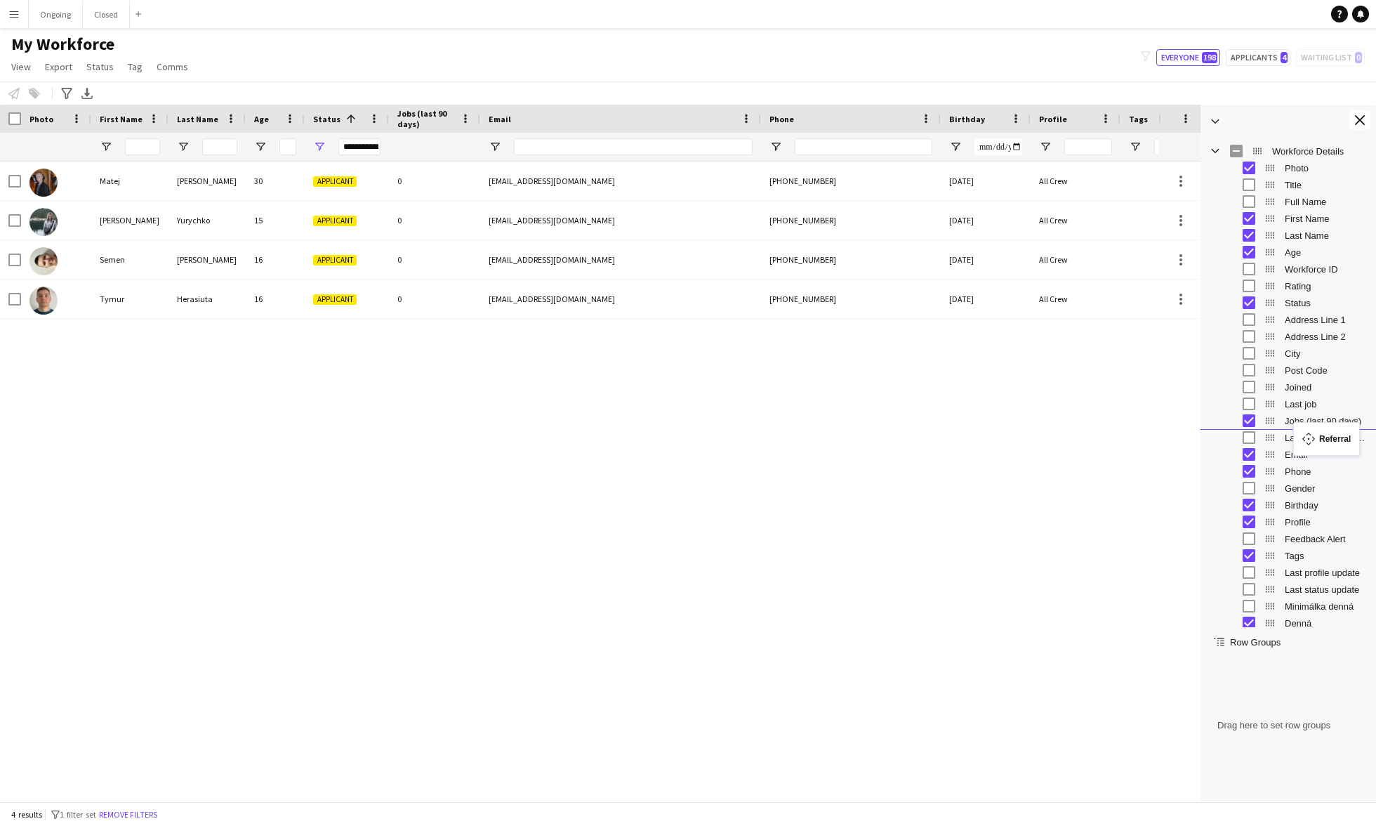
drag, startPoint x: 1269, startPoint y: 345, endPoint x: 1300, endPoint y: 430, distance: 90.4
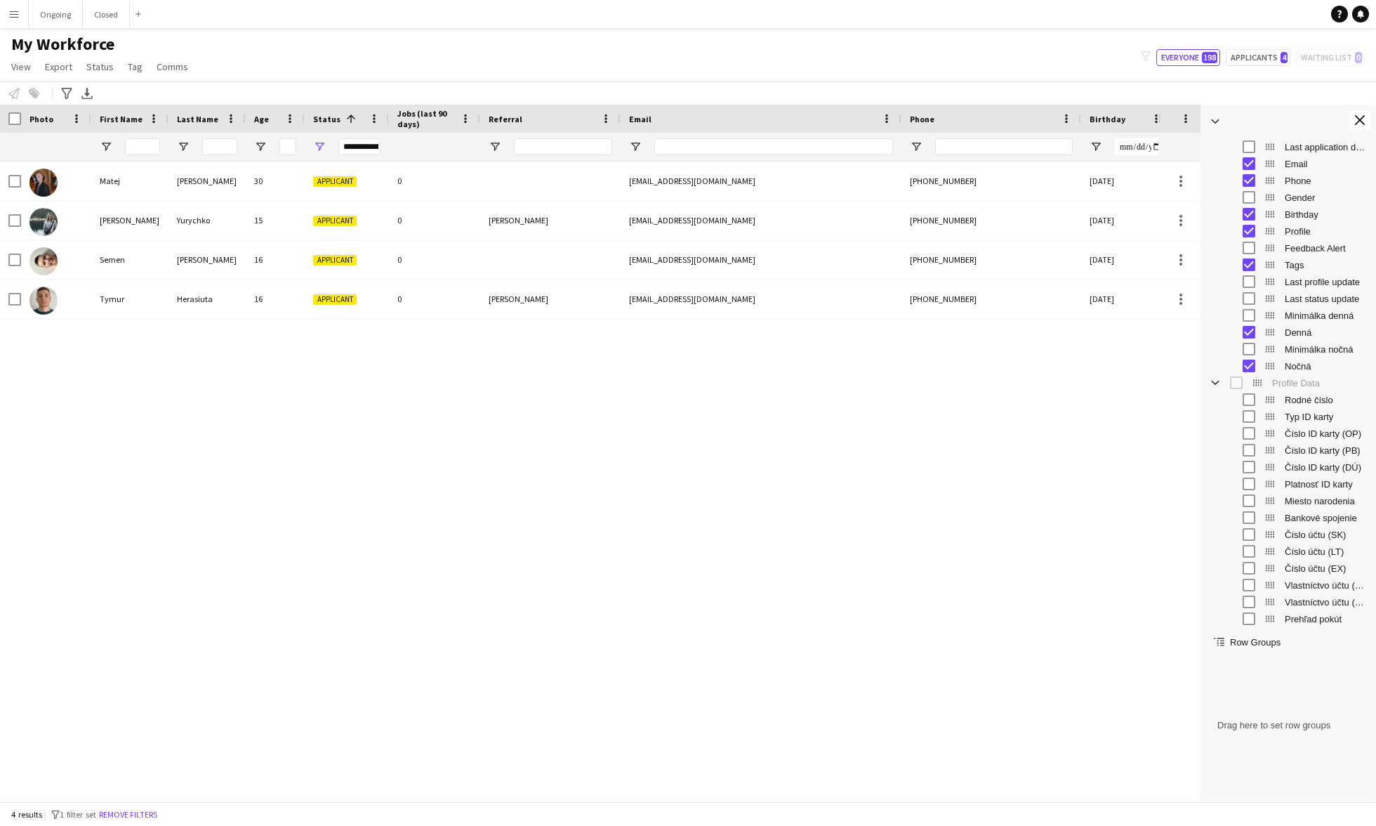
click at [764, 536] on div "Matej Lukáč 30 Applicant 0 matejsebastianlukac@zoznam.sk +421910524222 05-09-19…" at bounding box center [579, 481] width 1158 height 640
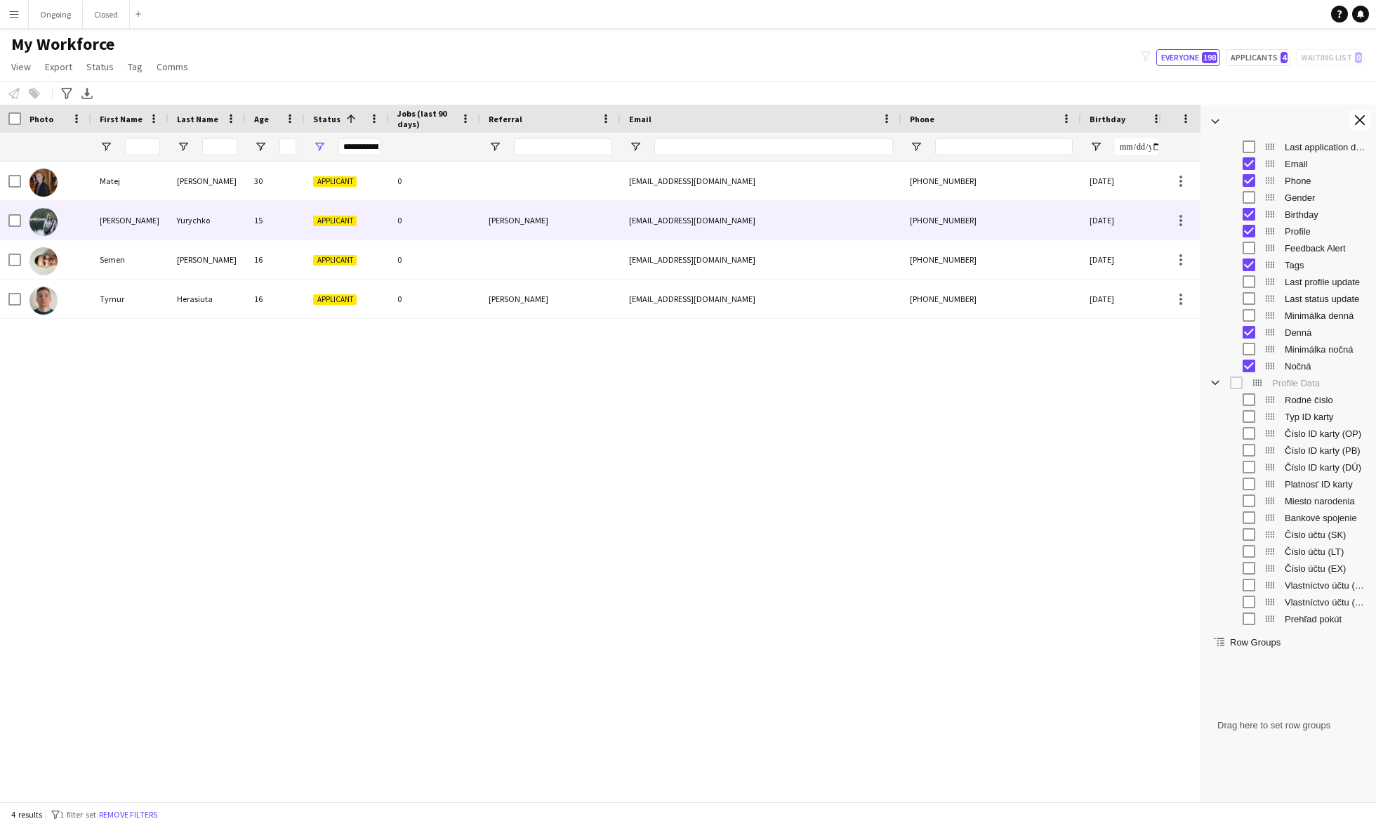
click at [190, 230] on div "Yurychko" at bounding box center [206, 220] width 77 height 39
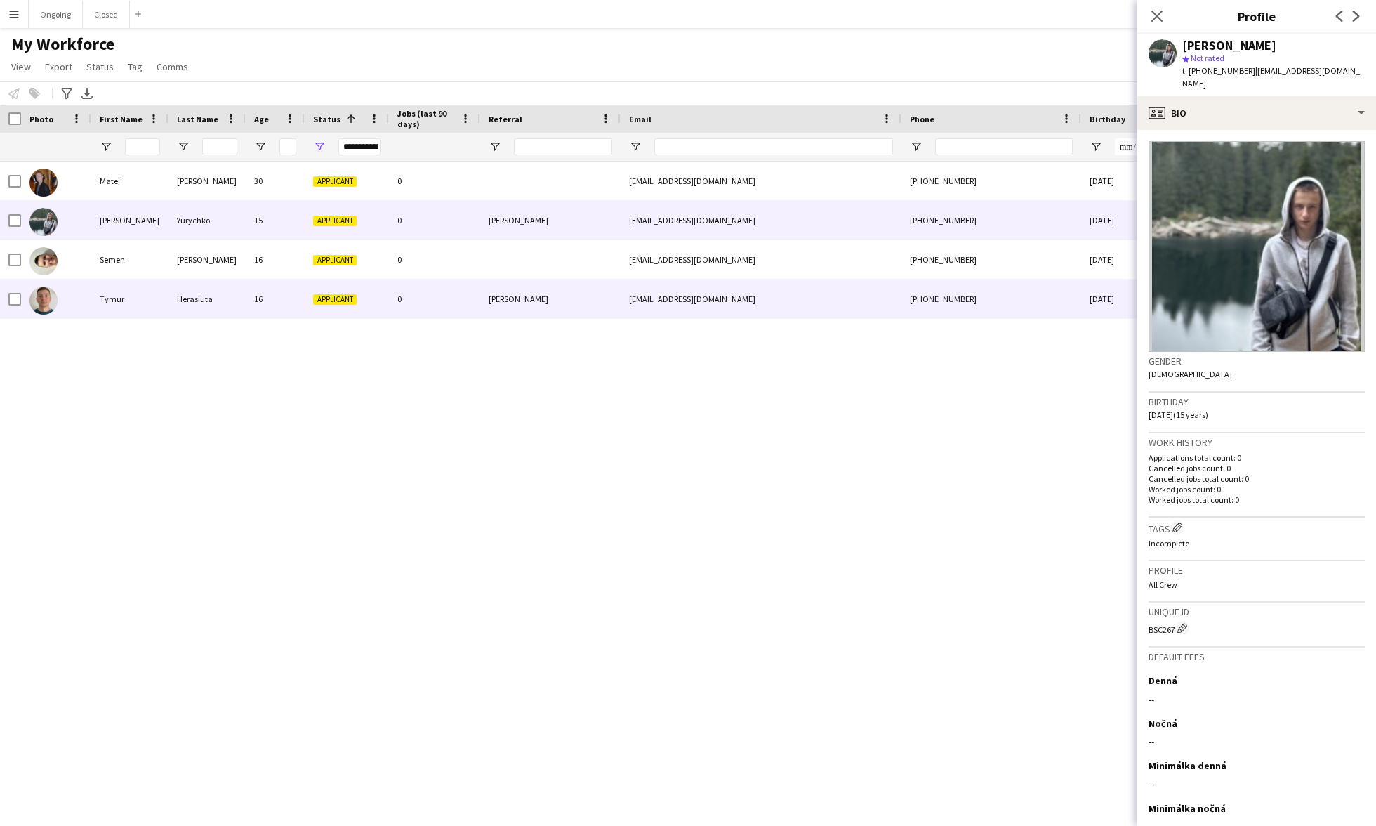
click at [195, 294] on div "Herasiuta" at bounding box center [206, 298] width 77 height 39
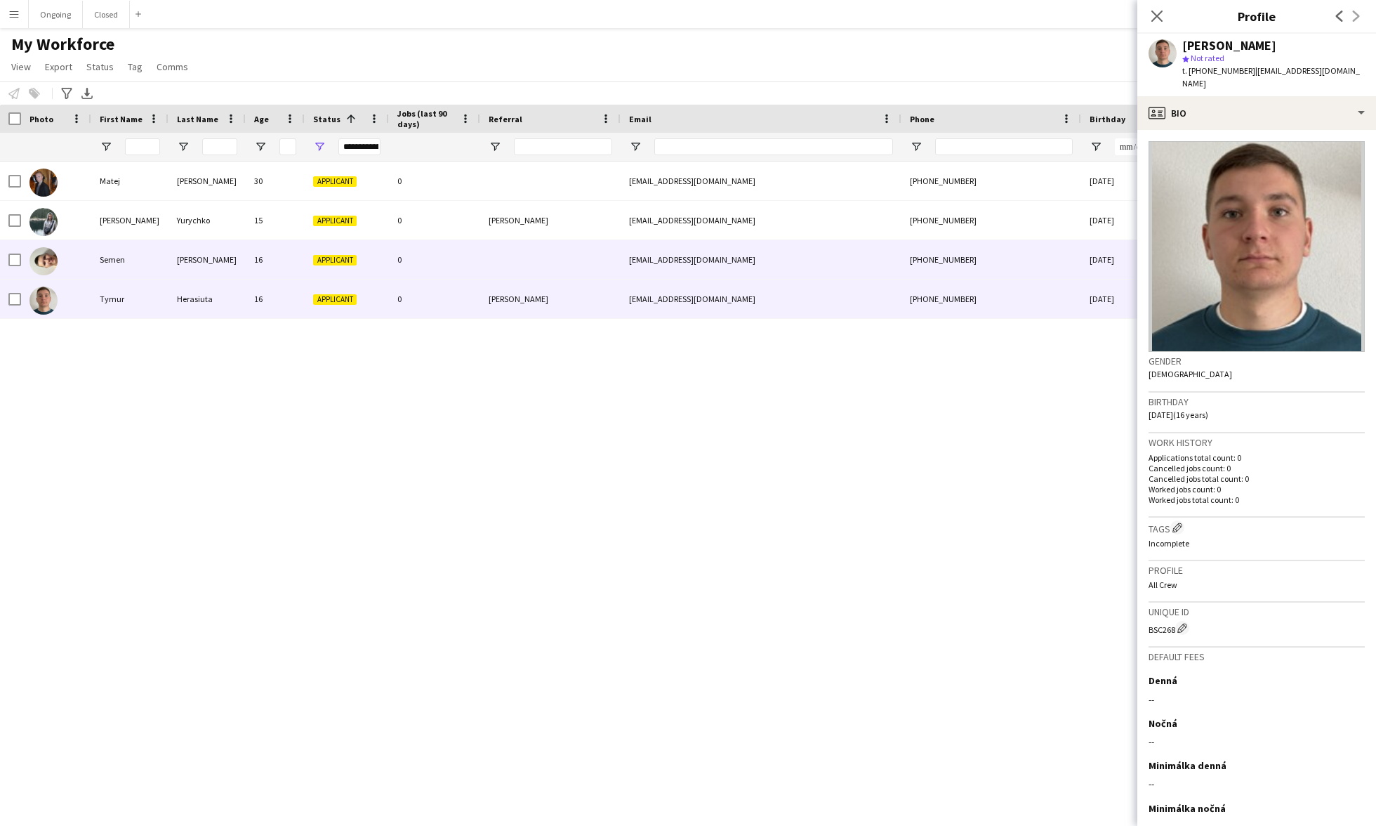
click at [204, 253] on div "[PERSON_NAME]" at bounding box center [206, 259] width 77 height 39
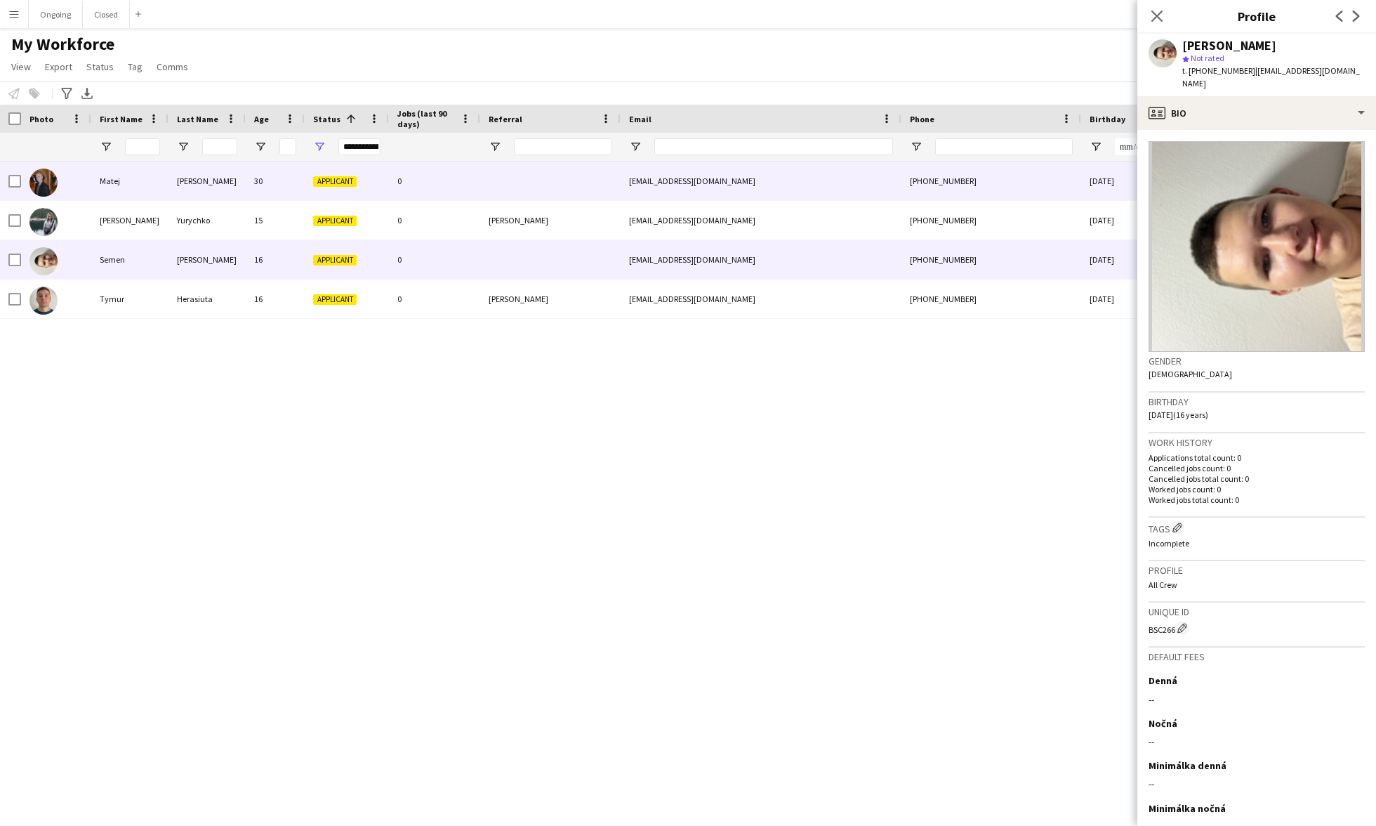
click at [176, 187] on div "[PERSON_NAME]" at bounding box center [206, 180] width 77 height 39
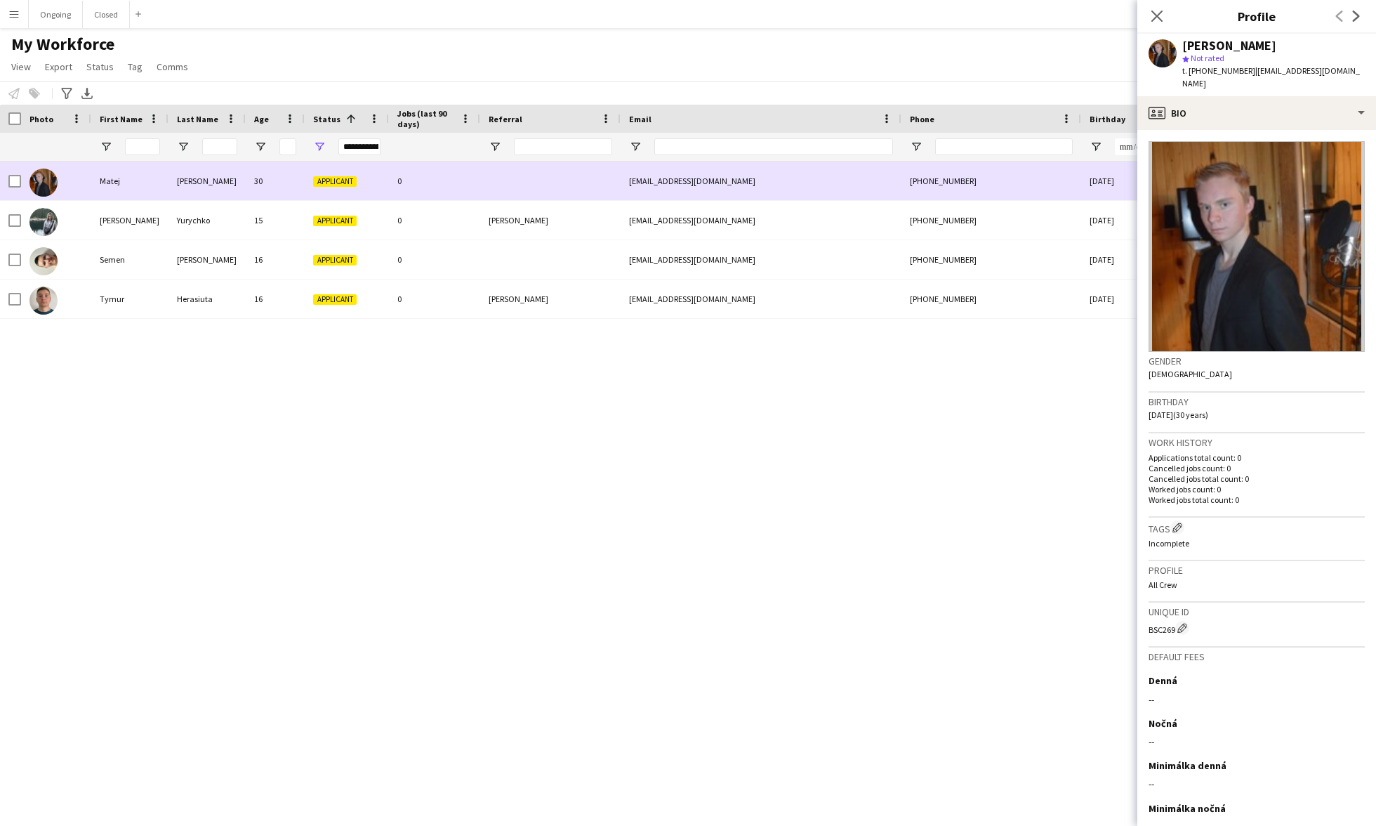
click at [182, 192] on div "[PERSON_NAME]" at bounding box center [206, 180] width 77 height 39
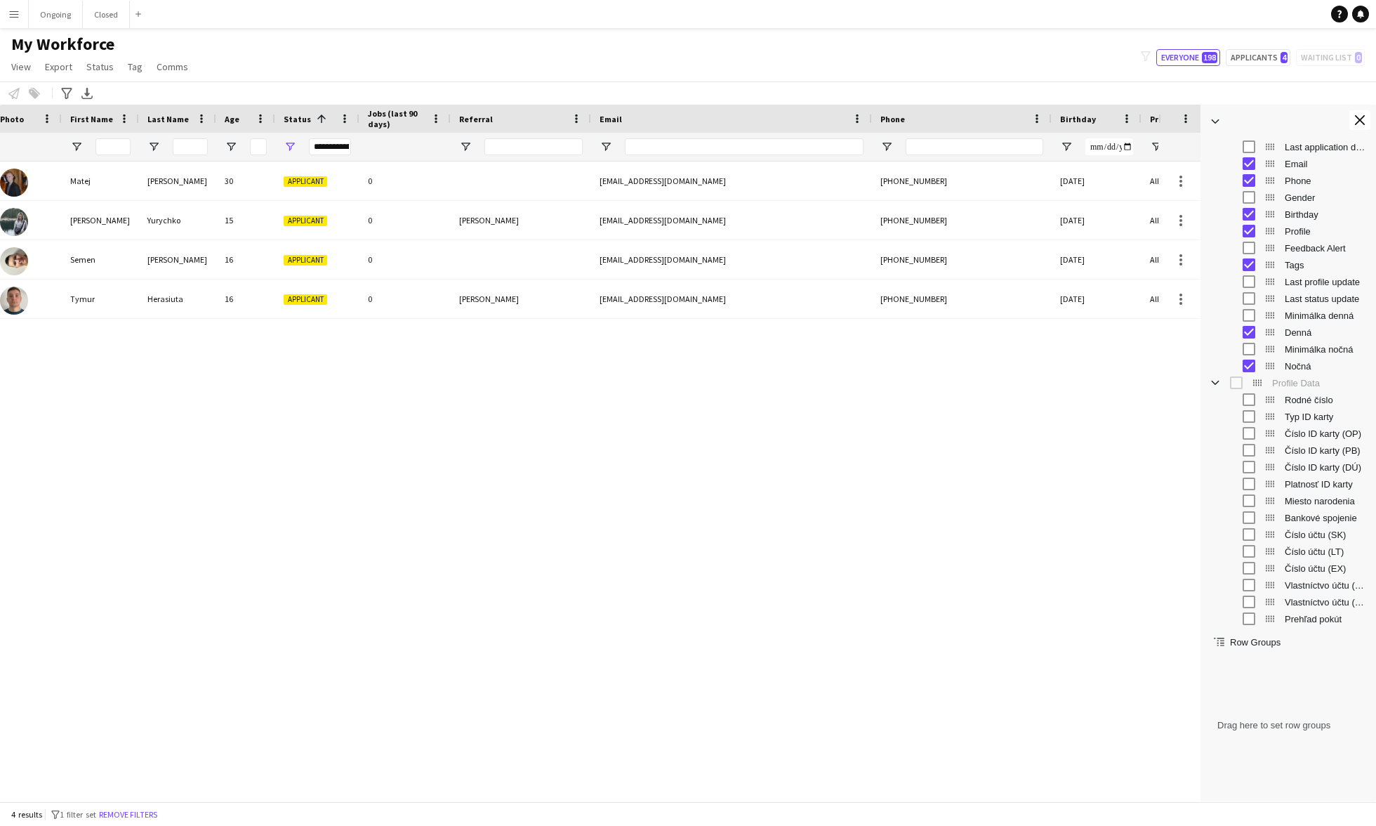
scroll to position [0, 105]
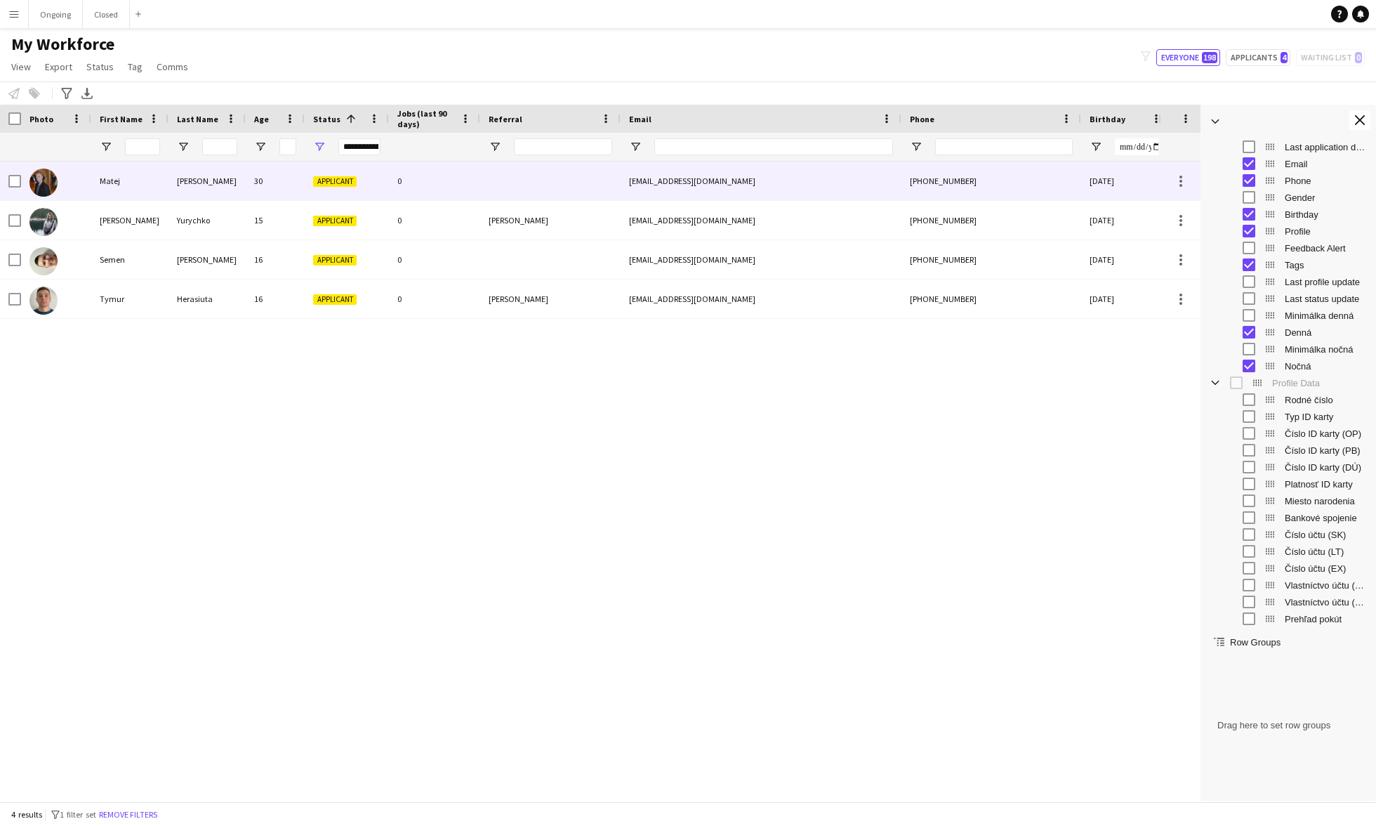
click at [110, 187] on div "Matej" at bounding box center [129, 180] width 77 height 39
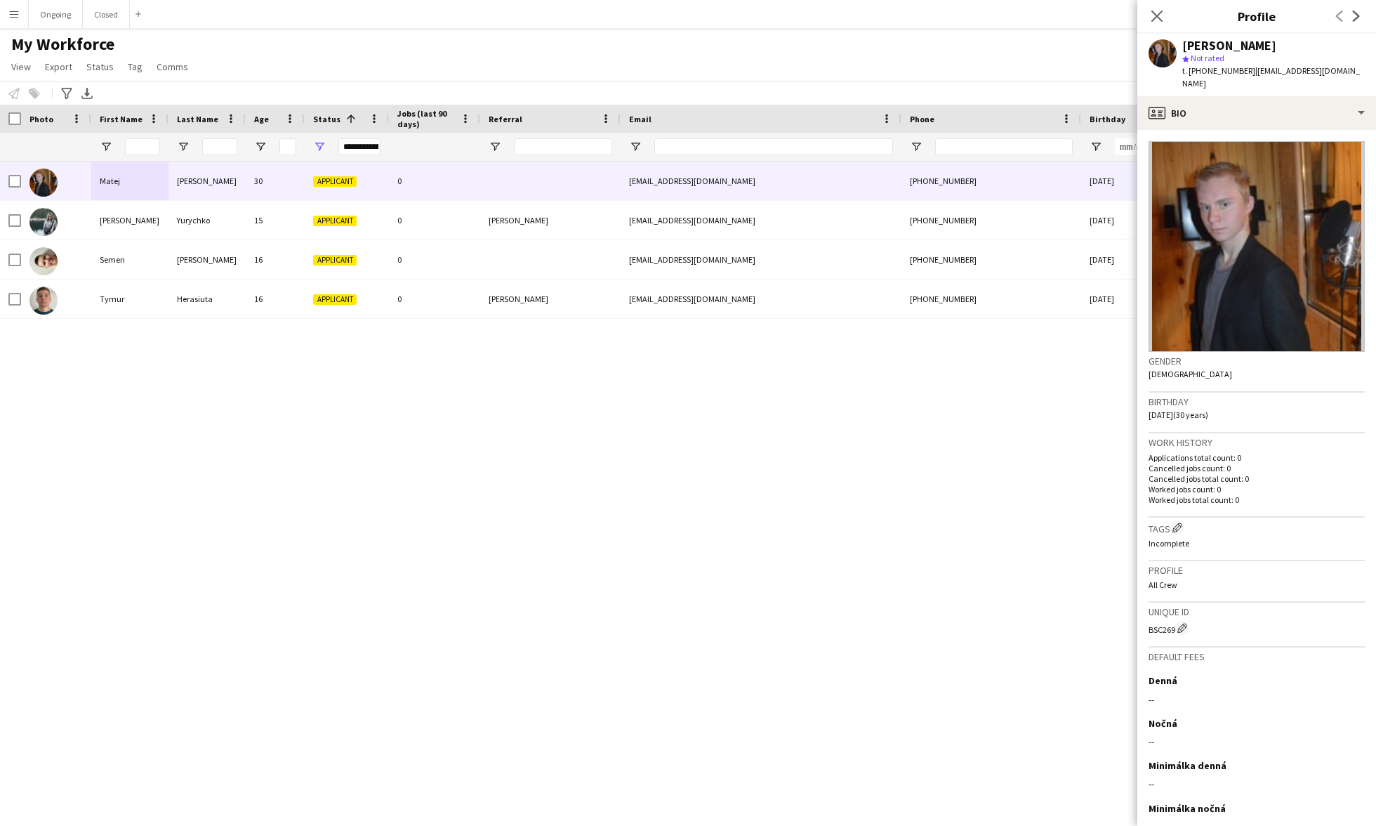
click at [1237, 93] on div "Matej Lukáč star Not rated t. +421910524222 | matejsebastianlukac@zoznam.sk" at bounding box center [1256, 65] width 239 height 62
click at [1237, 108] on div "profile Bio" at bounding box center [1256, 113] width 239 height 34
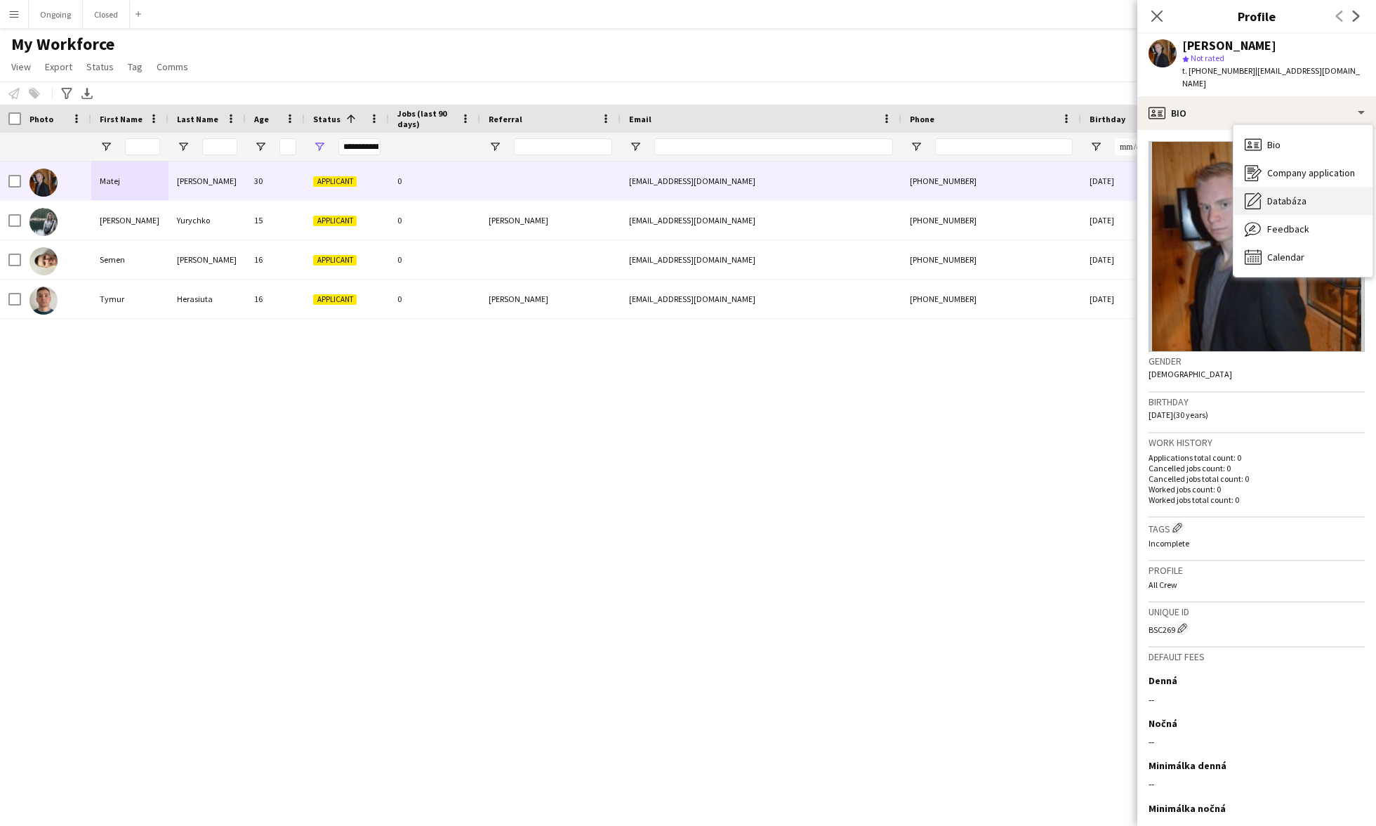
click at [1281, 195] on span "Databáza" at bounding box center [1286, 200] width 39 height 13
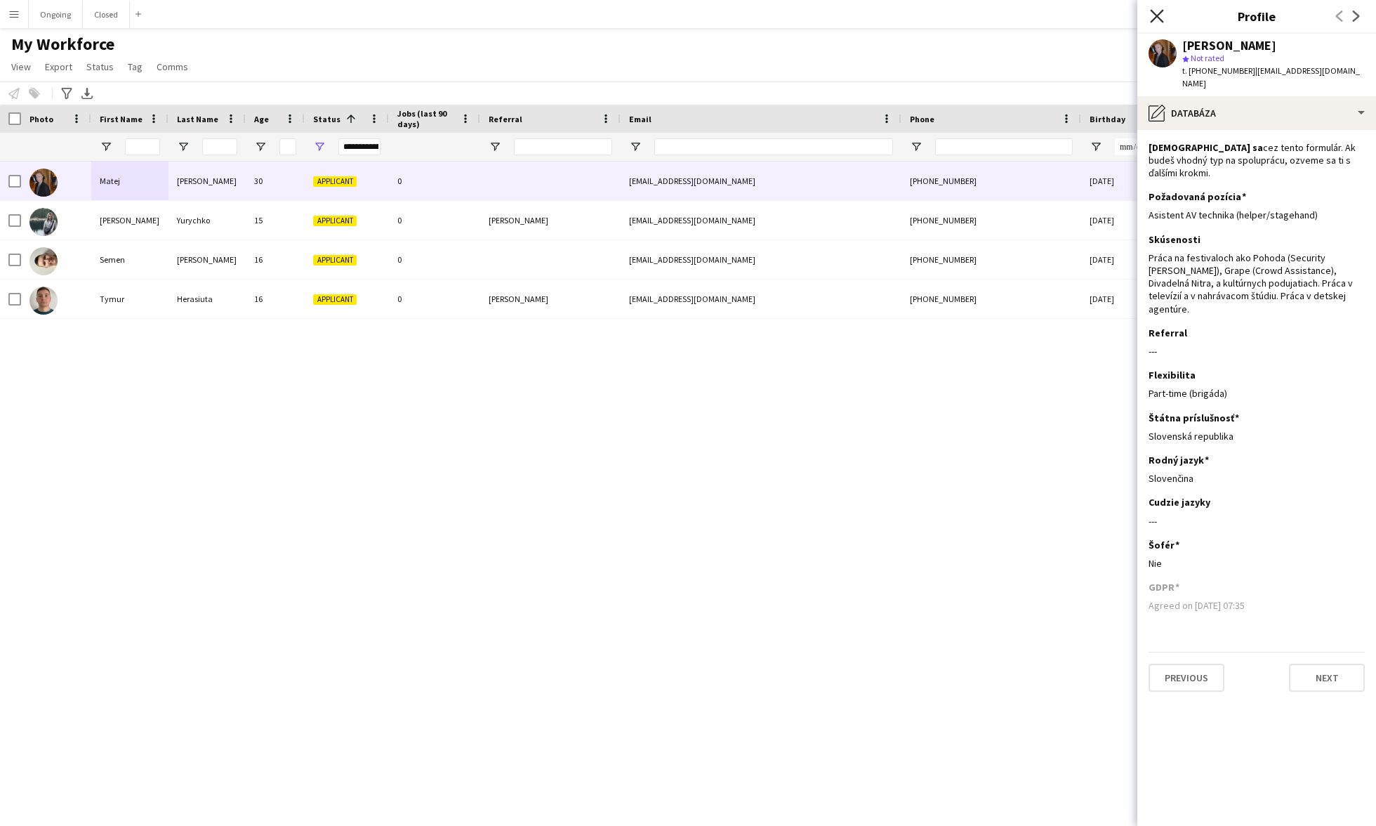
click at [1158, 18] on icon at bounding box center [1156, 15] width 13 height 13
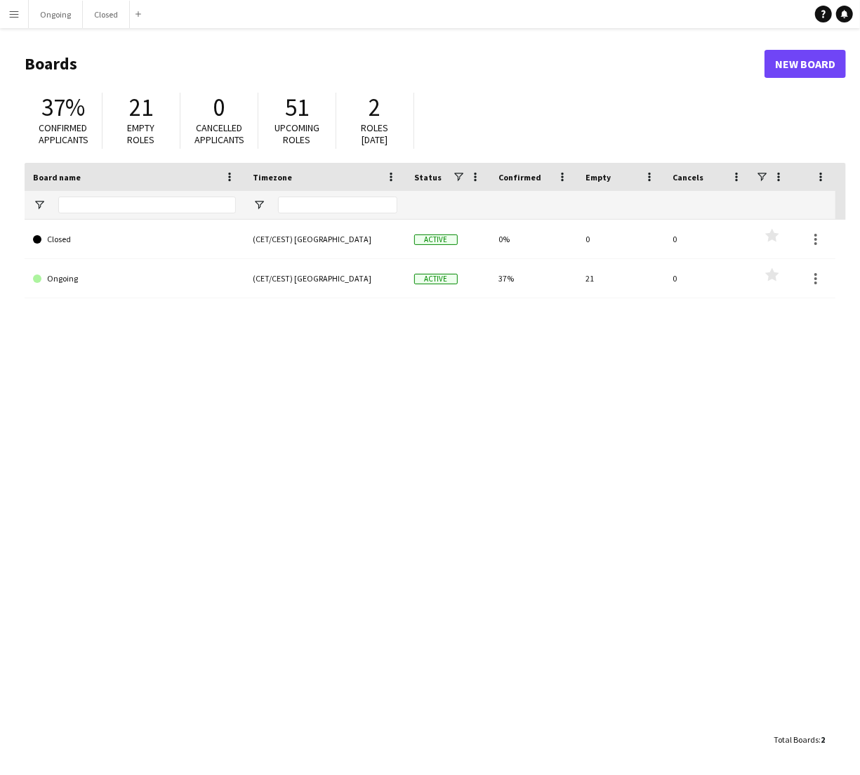
click at [21, 18] on button "Menu" at bounding box center [14, 14] width 28 height 28
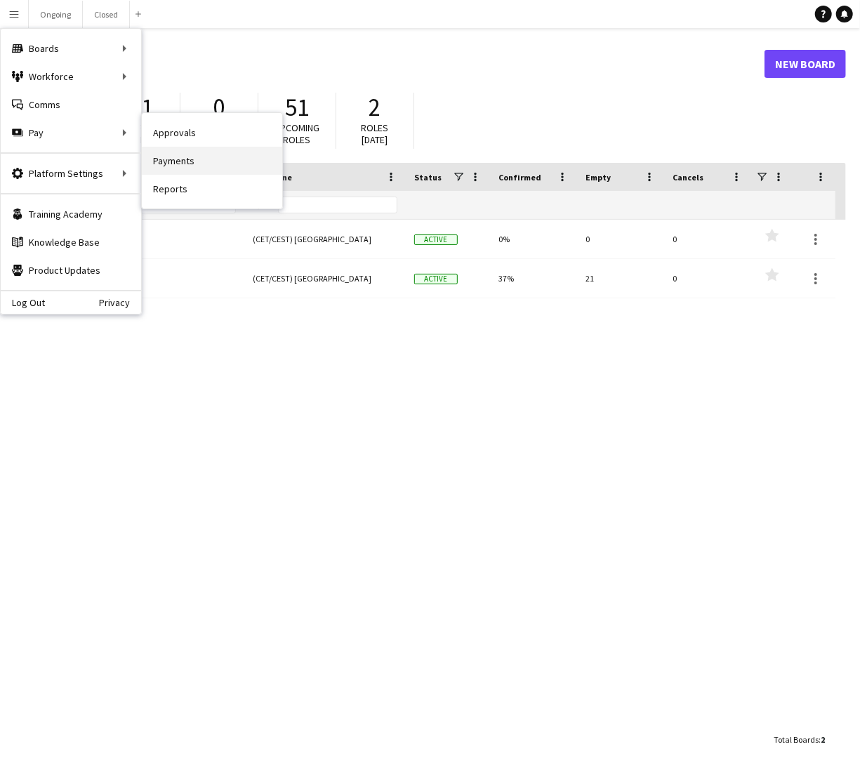
click at [187, 155] on link "Payments" at bounding box center [212, 161] width 140 height 28
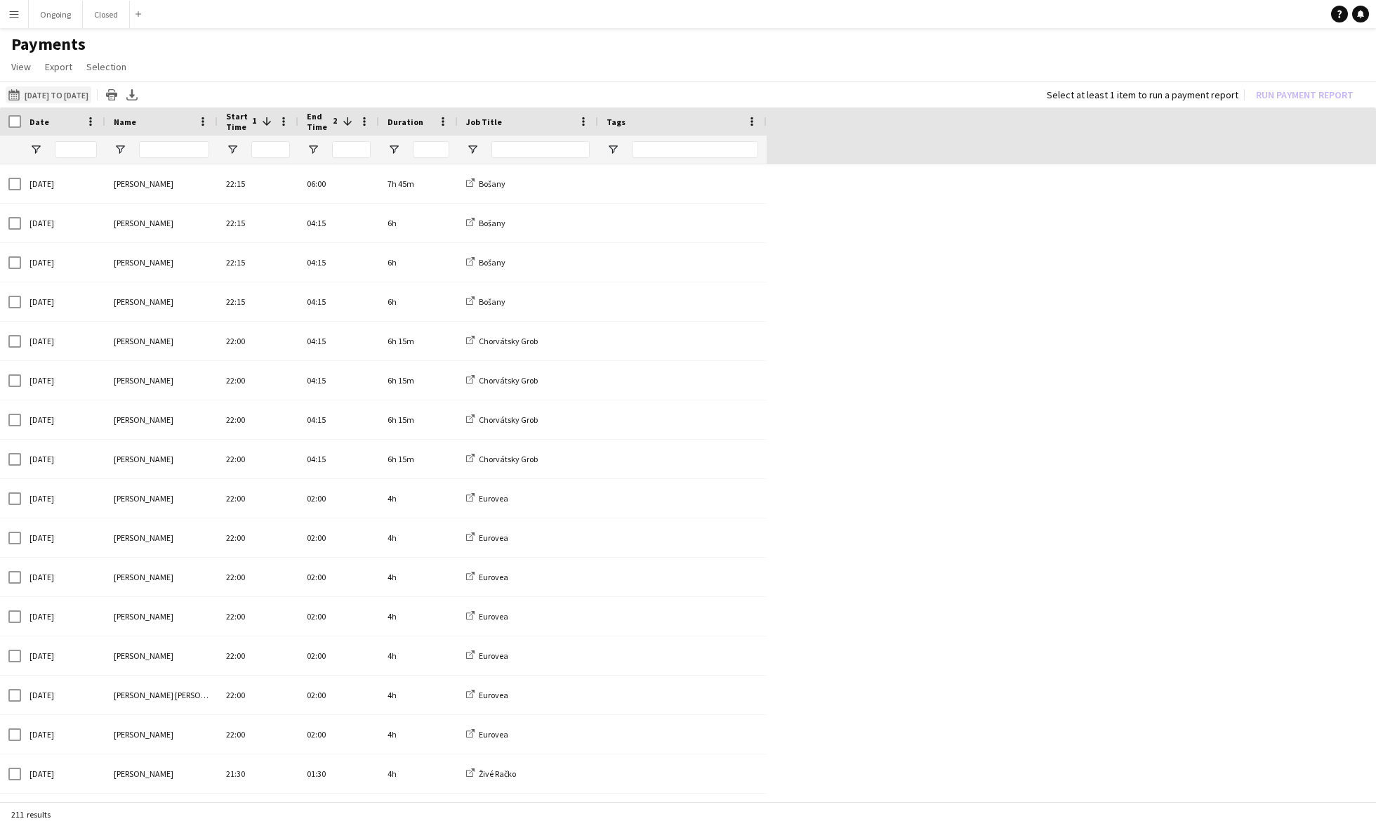
click at [27, 93] on button "01-09-2025 to 15-09-2025 01-09-2025 to 15-09-2025" at bounding box center [49, 94] width 86 height 17
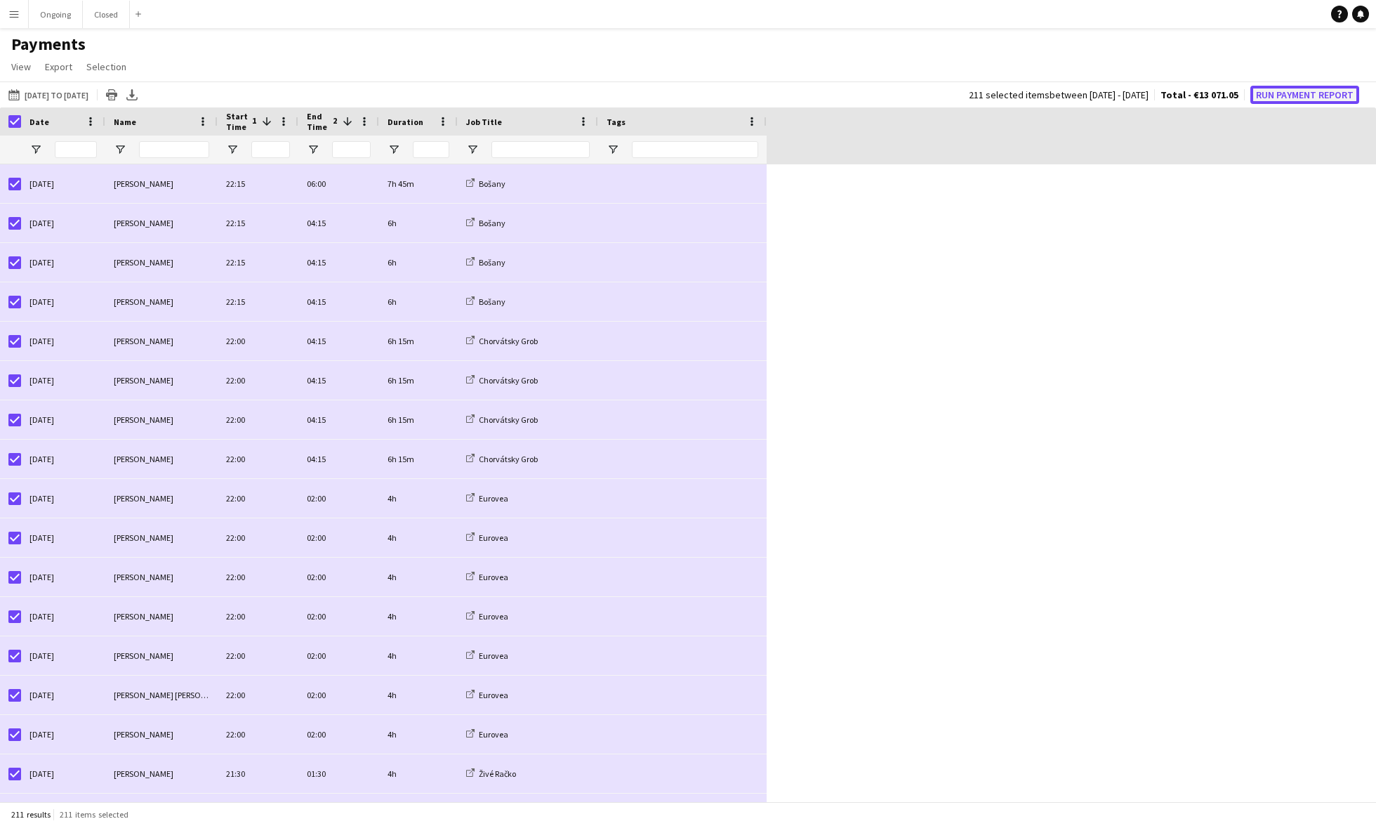
click at [859, 98] on button "Run Payment Report" at bounding box center [1304, 95] width 109 height 18
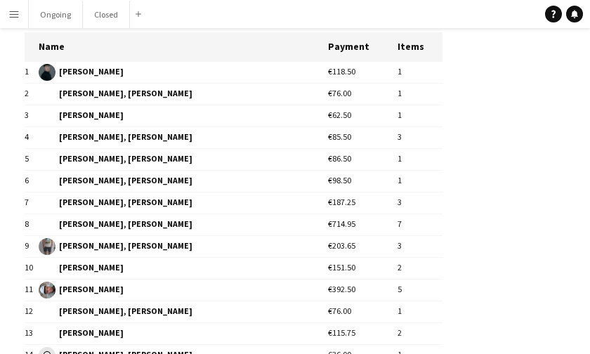
scroll to position [127, 0]
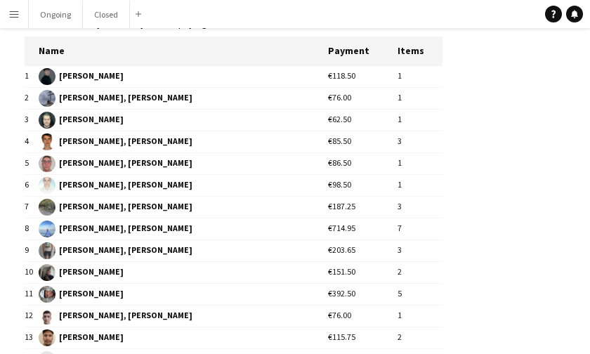
scroll to position [124, 0]
